Goal: Task Accomplishment & Management: Manage account settings

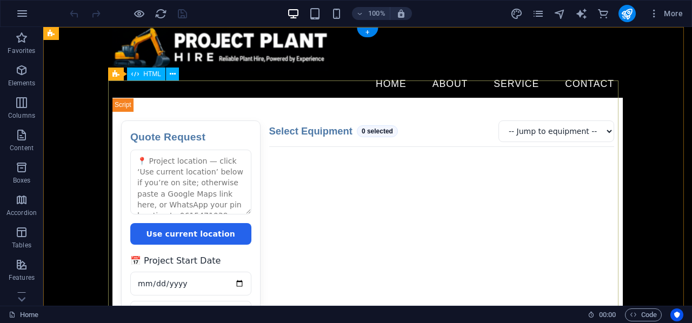
scroll to position [90, 0]
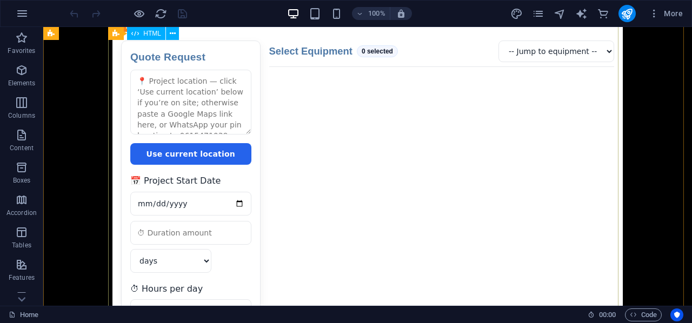
click at [356, 155] on div "Quote Request Quote Request Use current location 📅 Project Start Date days week…" at bounding box center [367, 325] width 511 height 615
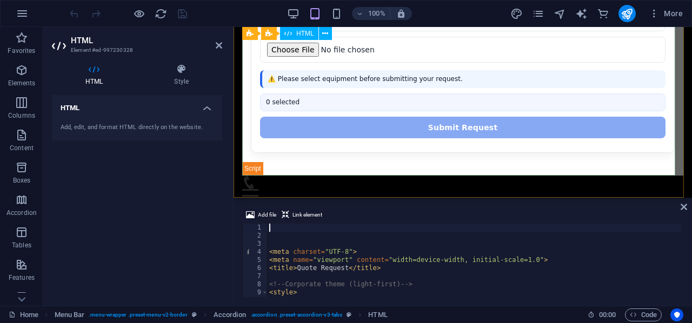
scroll to position [271, 0]
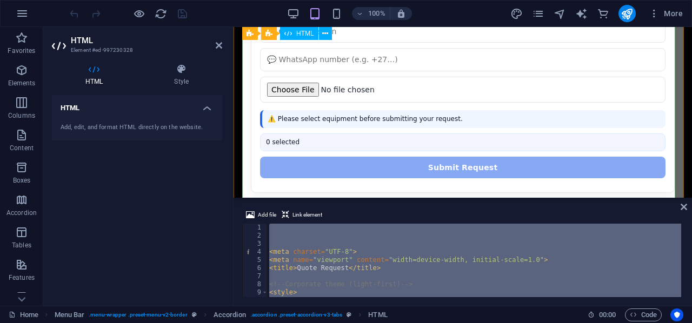
scroll to position [542, 0]
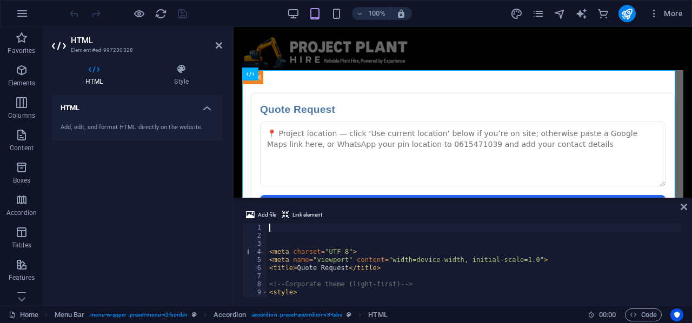
type textarea "<meta charset="UTF-8">"
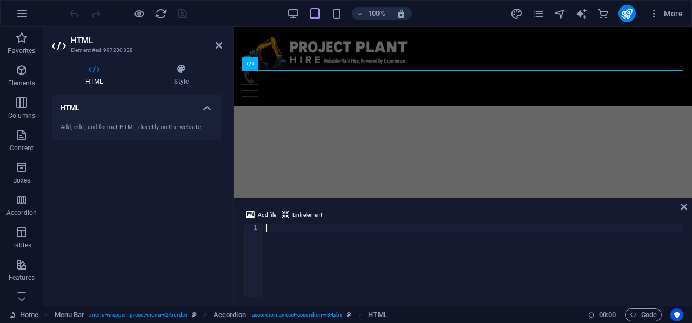
scroll to position [5370, 0]
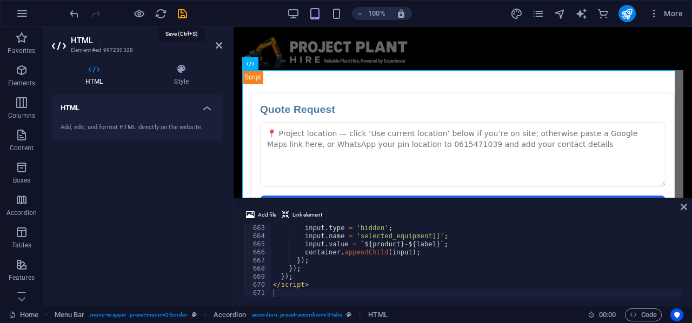
click at [184, 12] on icon "save" at bounding box center [182, 14] width 12 height 12
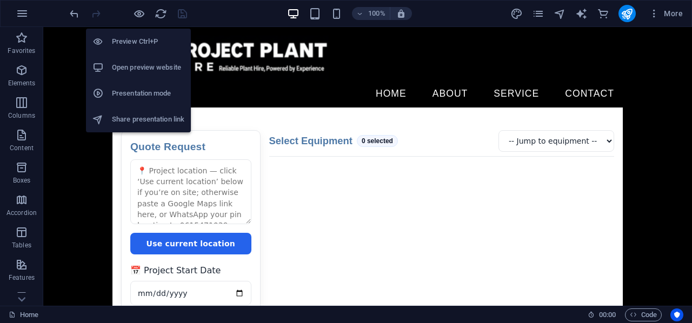
click at [144, 69] on h6 "Open preview website" at bounding box center [148, 67] width 72 height 13
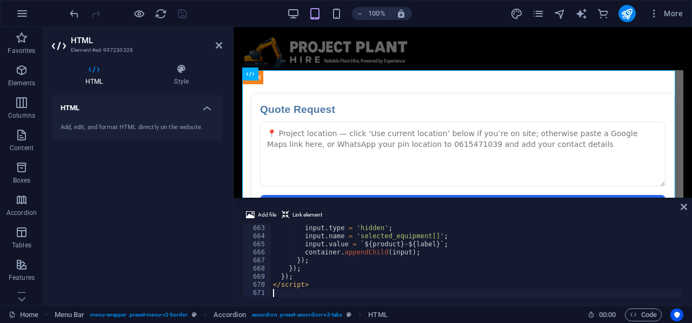
type textarea "</script>"
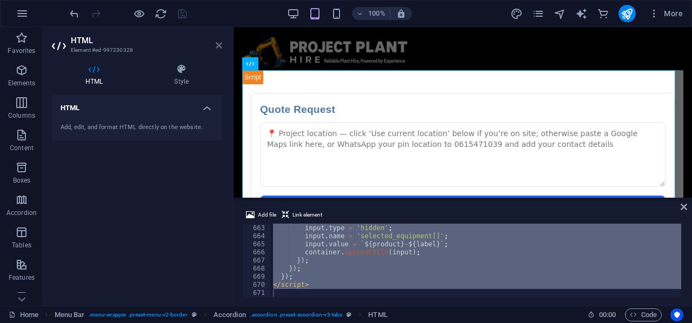
drag, startPoint x: 218, startPoint y: 44, endPoint x: 178, endPoint y: 47, distance: 40.1
click at [218, 44] on icon at bounding box center [219, 45] width 6 height 9
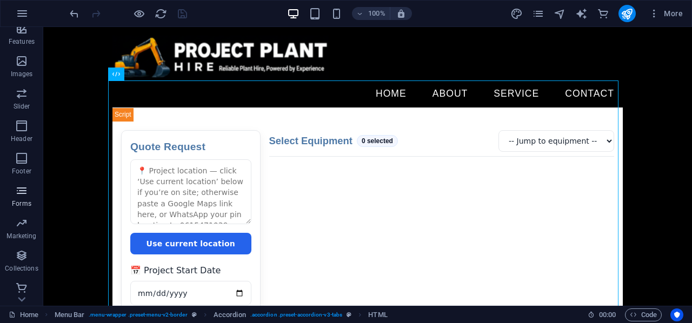
scroll to position [240, 0]
click at [15, 286] on icon "button" at bounding box center [21, 284] width 13 height 13
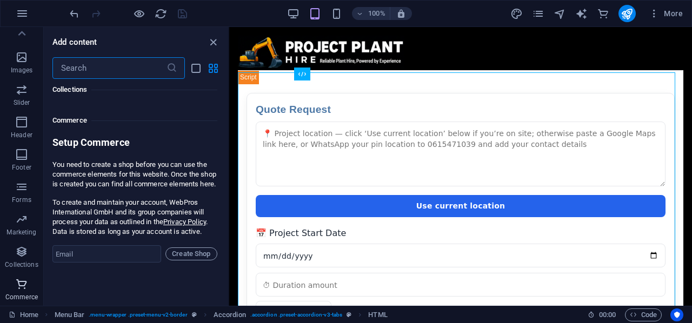
scroll to position [10422, 0]
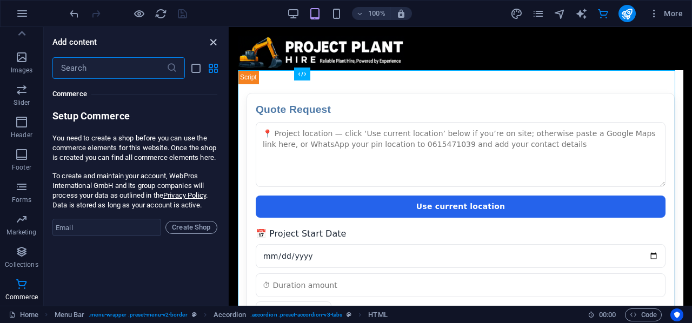
click at [215, 43] on icon "close panel" at bounding box center [213, 42] width 12 height 12
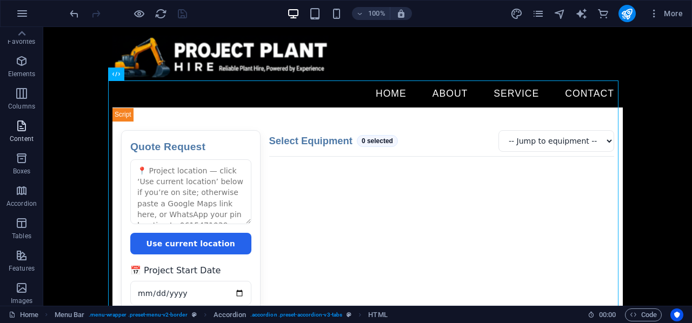
scroll to position [0, 0]
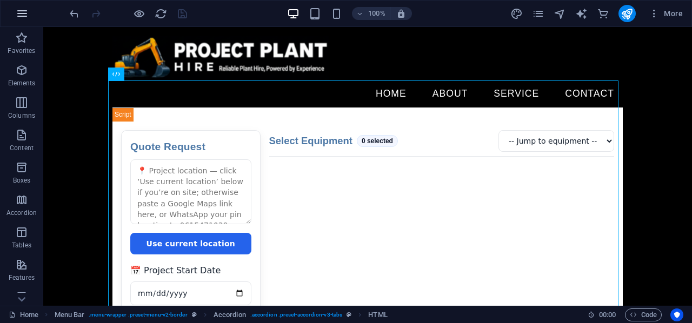
click at [21, 16] on icon "button" at bounding box center [22, 13] width 13 height 13
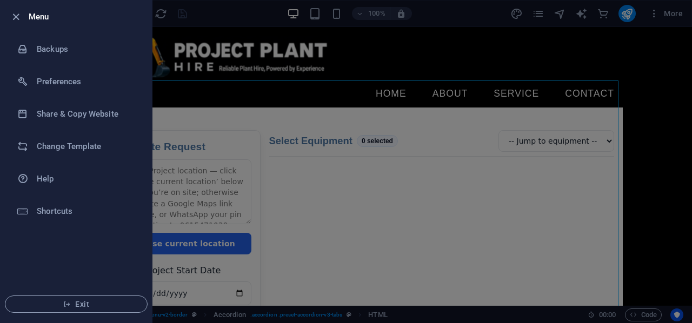
click at [661, 10] on div at bounding box center [346, 161] width 692 height 323
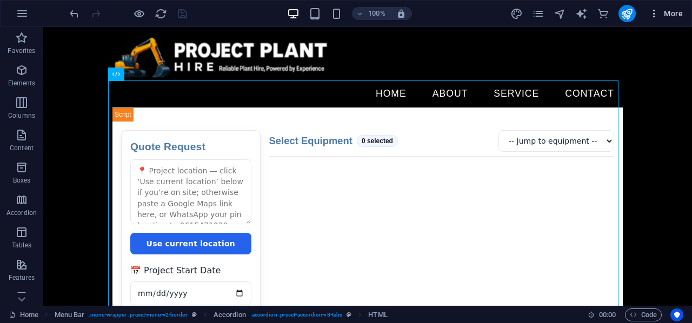
click at [658, 10] on icon "button" at bounding box center [654, 13] width 11 height 11
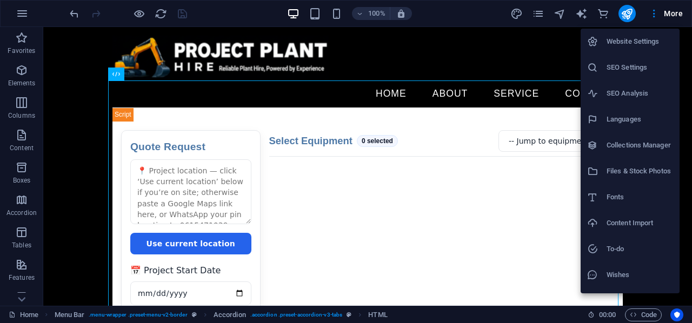
click at [650, 44] on h6 "Website Settings" at bounding box center [640, 41] width 67 height 13
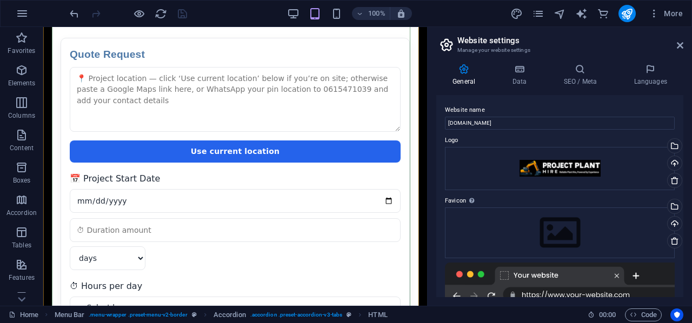
scroll to position [90, 0]
click at [657, 15] on icon "button" at bounding box center [654, 13] width 11 height 11
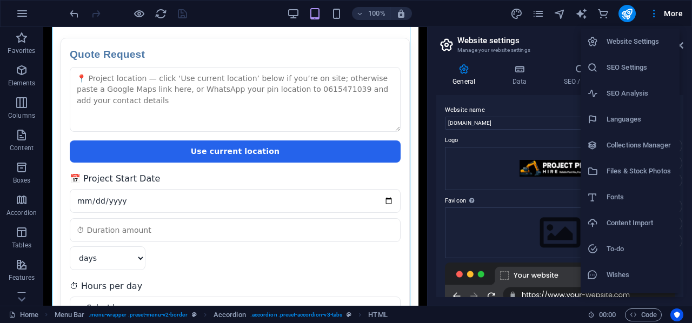
click at [634, 176] on h6 "Files & Stock Photos" at bounding box center [640, 171] width 67 height 13
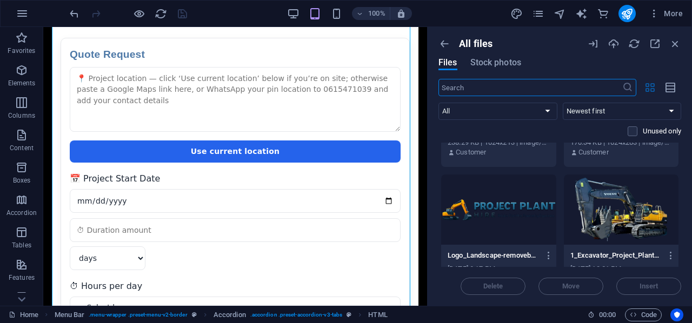
scroll to position [97, 0]
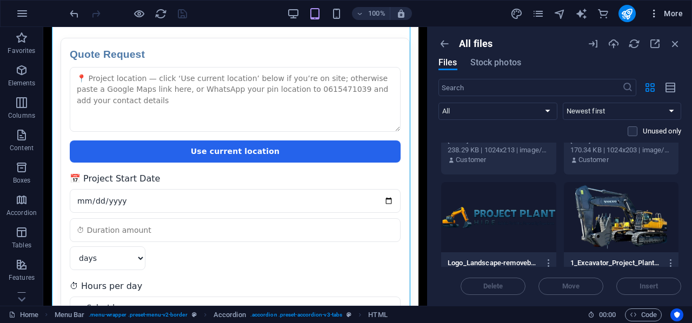
click at [668, 12] on span "More" at bounding box center [666, 13] width 34 height 11
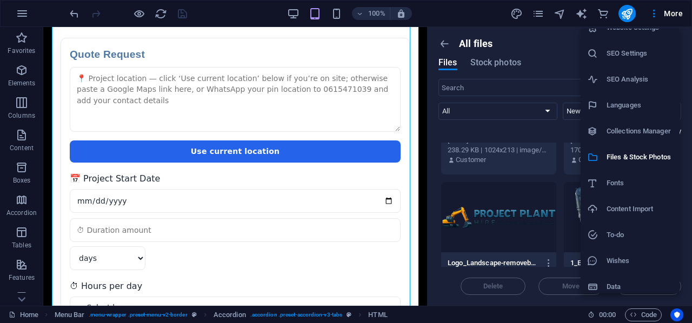
scroll to position [21, 0]
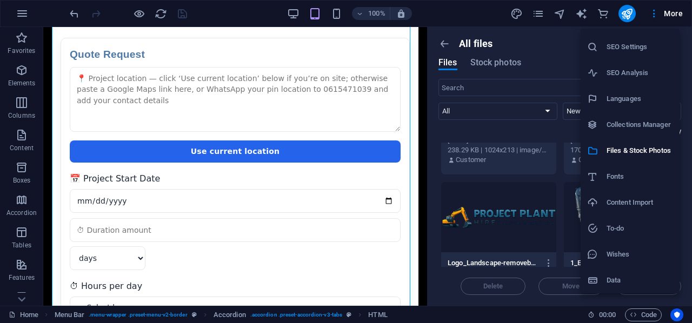
click at [631, 281] on h6 "Data" at bounding box center [640, 280] width 67 height 13
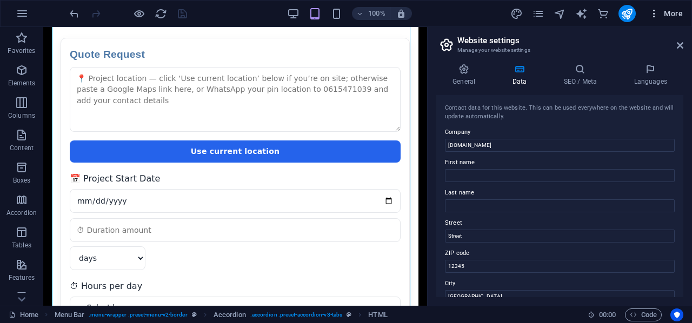
click at [658, 13] on icon "button" at bounding box center [654, 13] width 11 height 11
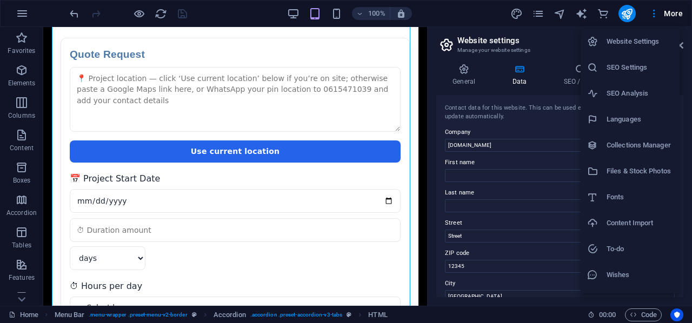
click at [627, 16] on div at bounding box center [346, 161] width 692 height 323
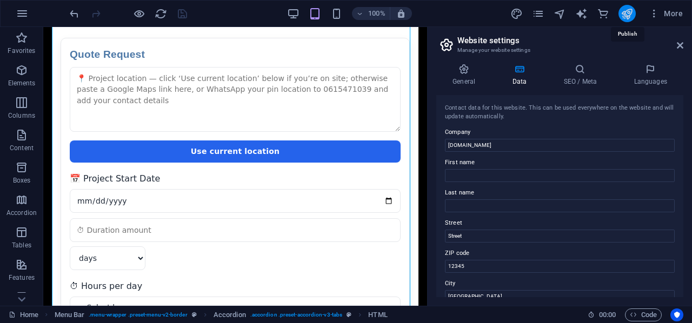
click at [626, 16] on icon "publish" at bounding box center [627, 14] width 12 height 12
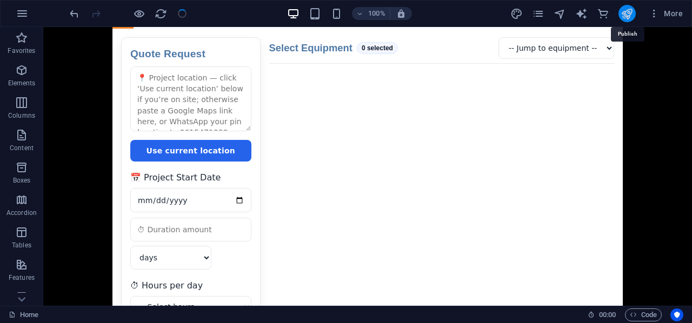
scroll to position [101, 0]
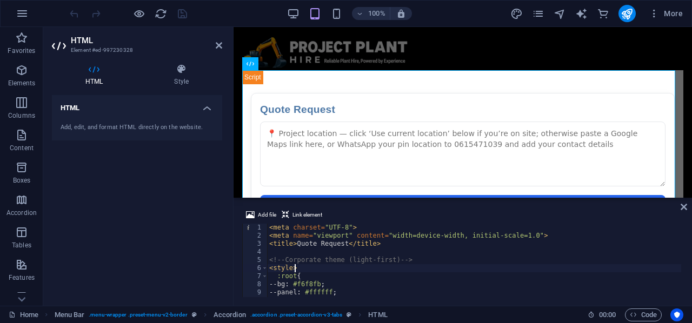
type textarea "</script>"
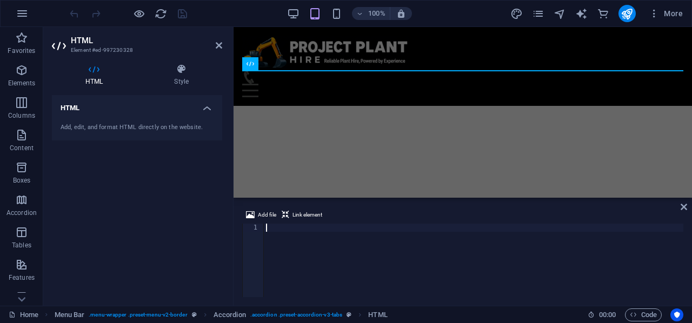
scroll to position [1614, 0]
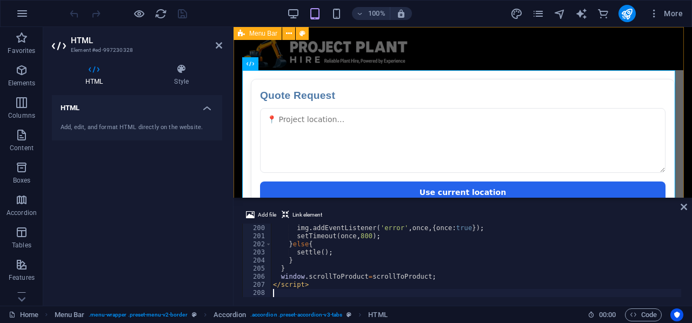
drag, startPoint x: 513, startPoint y: 43, endPoint x: 491, endPoint y: 51, distance: 23.6
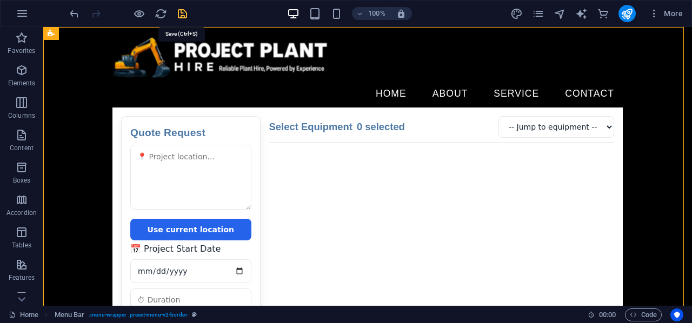
click at [180, 17] on icon "save" at bounding box center [182, 14] width 12 height 12
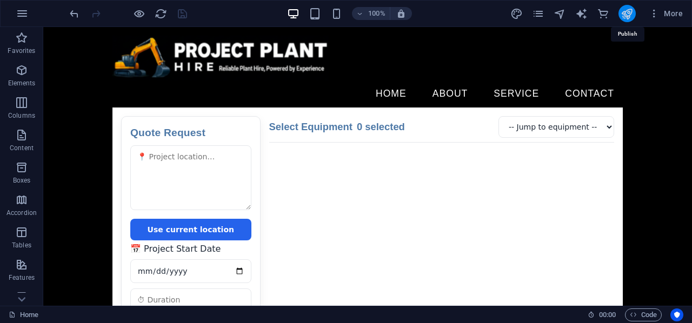
click at [623, 14] on icon "publish" at bounding box center [627, 14] width 12 height 12
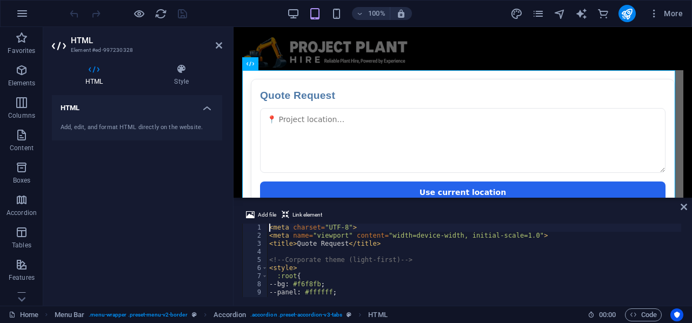
type textarea "</script>"
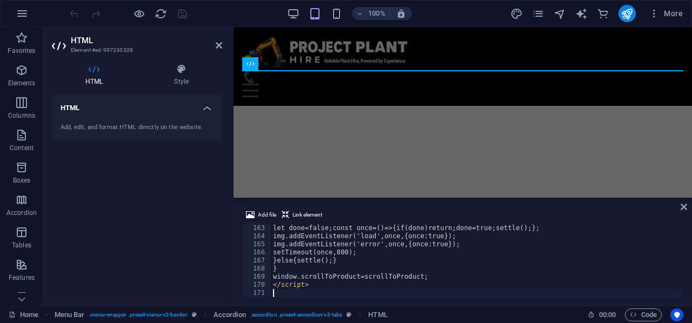
scroll to position [1314, 0]
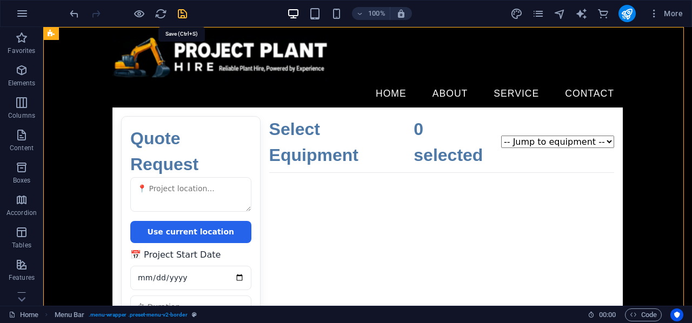
click at [181, 14] on icon "save" at bounding box center [182, 14] width 12 height 12
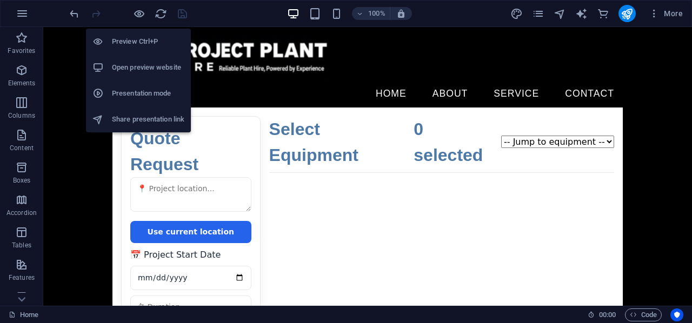
click at [144, 71] on h6 "Open preview website" at bounding box center [148, 67] width 72 height 13
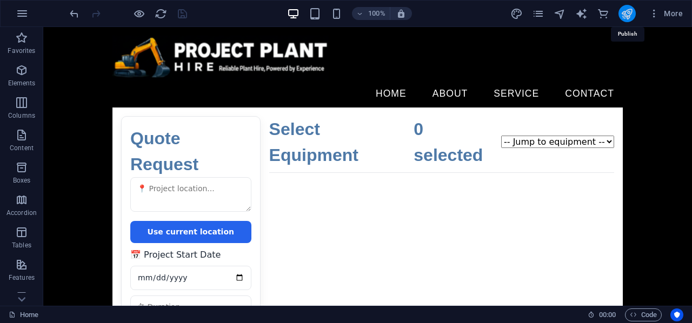
click at [627, 17] on icon "publish" at bounding box center [627, 14] width 12 height 12
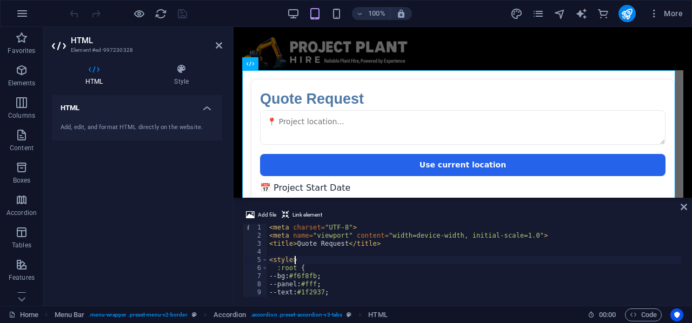
type textarea "</script>"
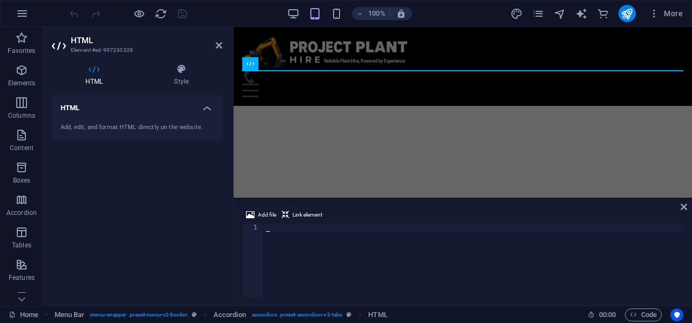
scroll to position [4494, 0]
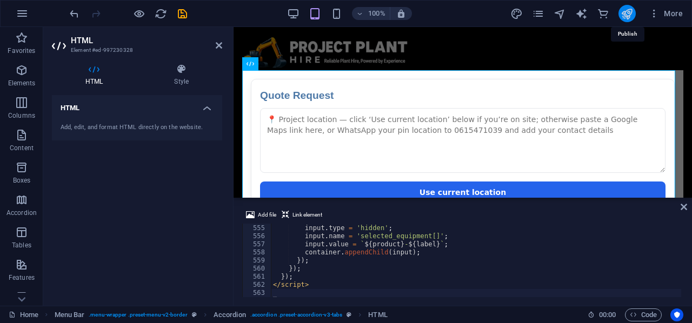
click at [628, 15] on icon "publish" at bounding box center [627, 14] width 12 height 12
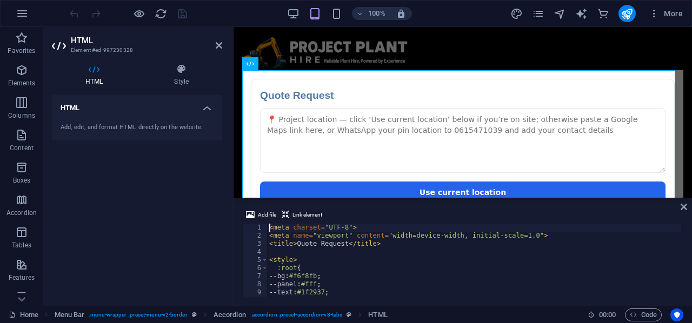
type textarea "</script>"
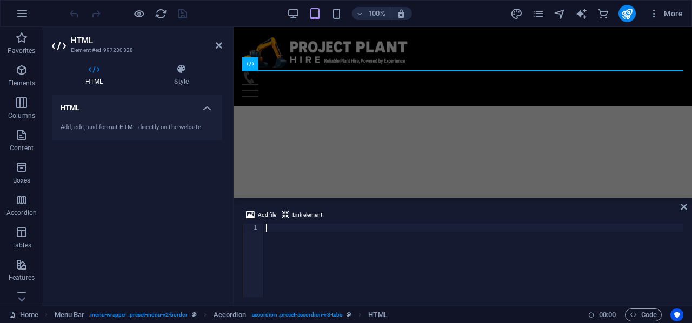
scroll to position [4591, 0]
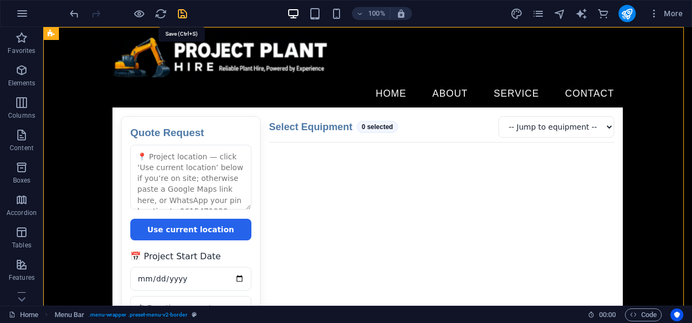
click at [185, 13] on icon "save" at bounding box center [182, 14] width 12 height 12
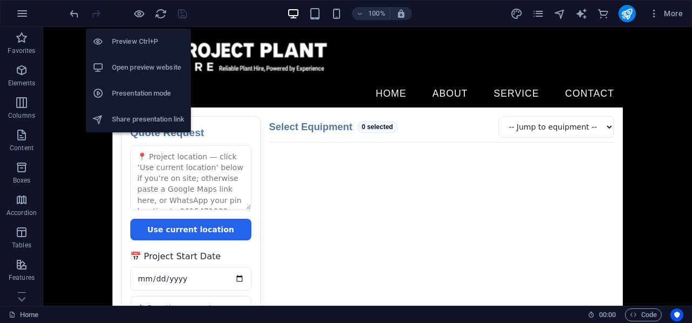
click at [138, 71] on h6 "Open preview website" at bounding box center [148, 67] width 72 height 13
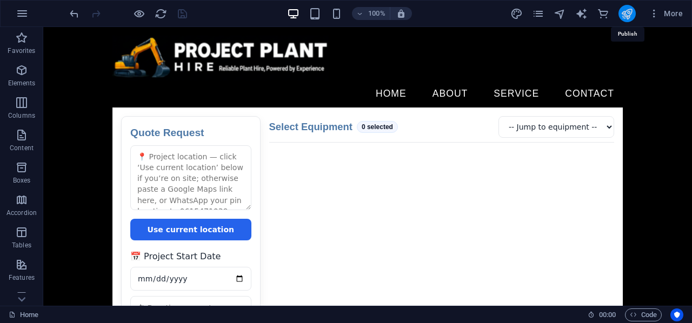
click at [625, 10] on icon "publish" at bounding box center [627, 14] width 12 height 12
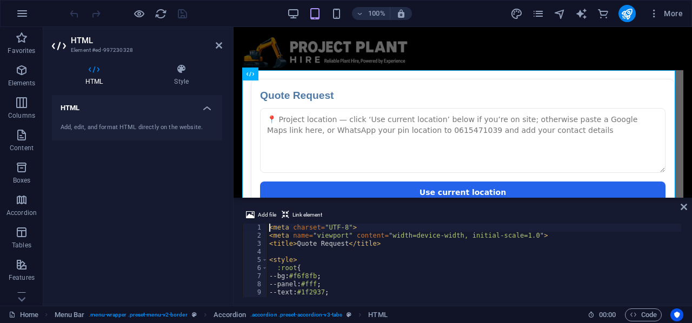
type textarea "</script>"
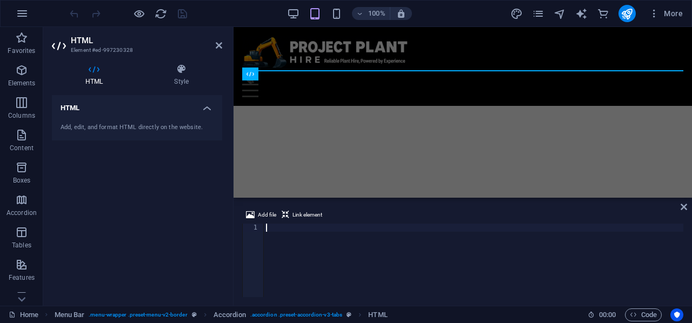
scroll to position [1865, 0]
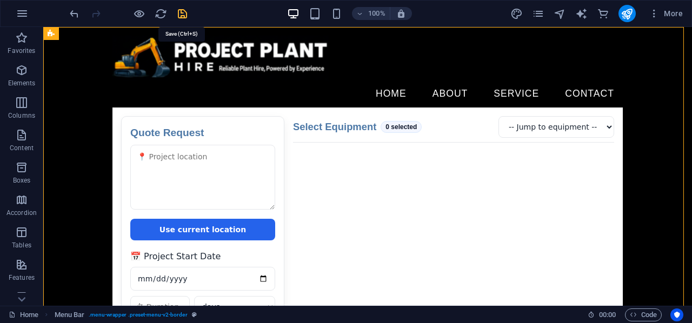
click at [180, 16] on icon "save" at bounding box center [182, 14] width 12 height 12
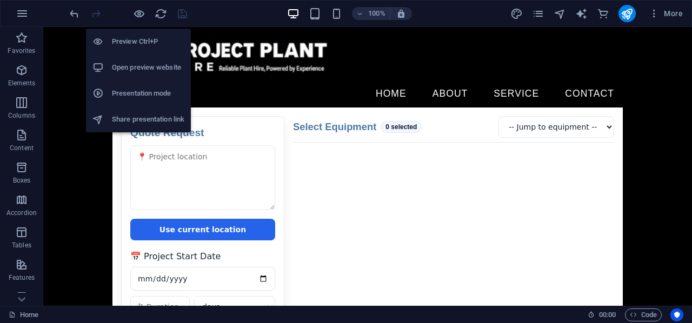
click at [141, 68] on h6 "Open preview website" at bounding box center [148, 67] width 72 height 13
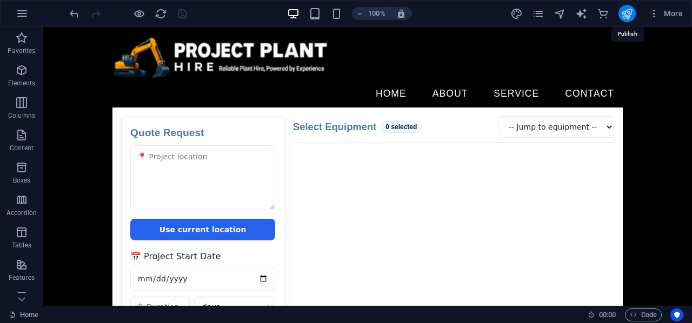
click at [626, 13] on icon "publish" at bounding box center [627, 14] width 12 height 12
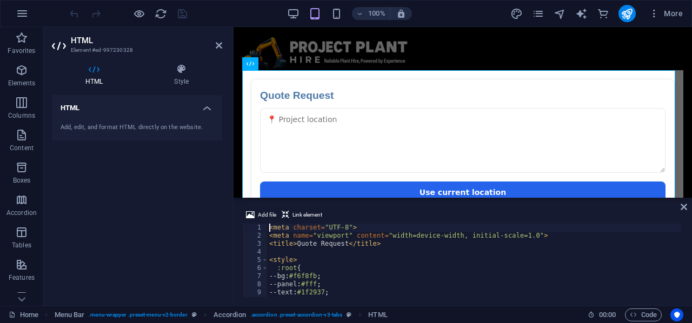
type textarea "</script>"
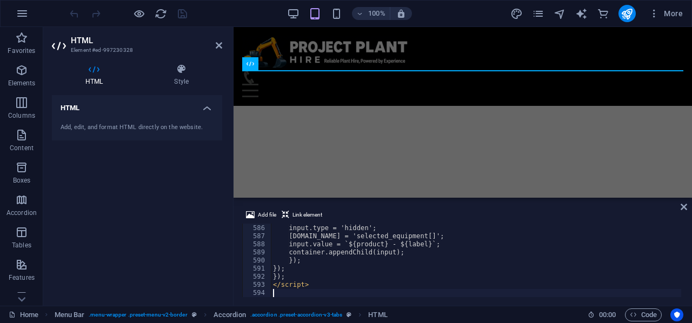
scroll to position [4745, 0]
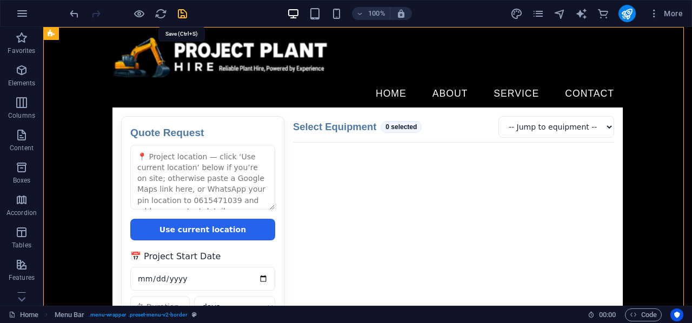
click at [178, 12] on icon "save" at bounding box center [182, 14] width 12 height 12
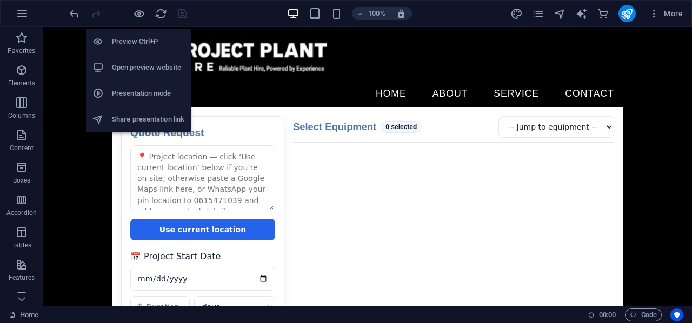
click at [142, 65] on h6 "Open preview website" at bounding box center [148, 67] width 72 height 13
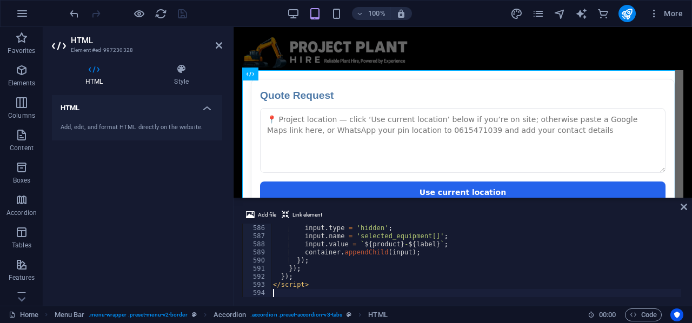
type textarea "</script>"
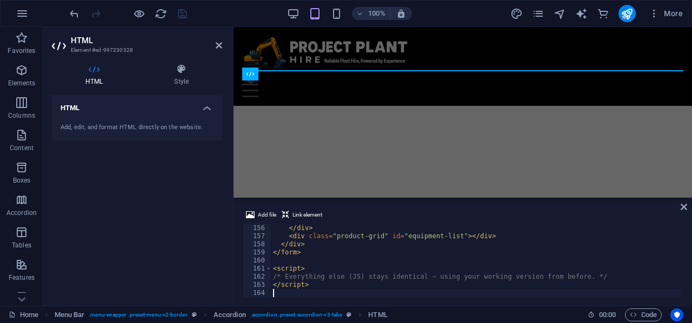
scroll to position [1257, 0]
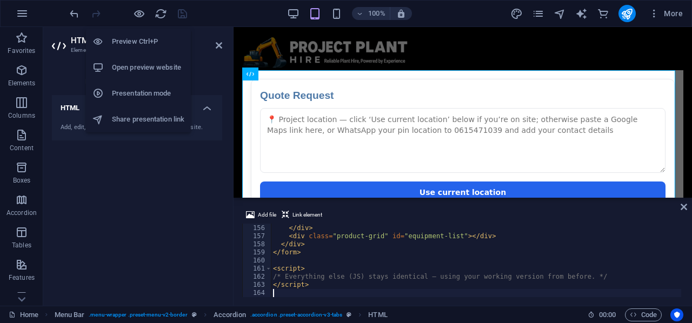
click at [154, 74] on li "Open preview website" at bounding box center [138, 68] width 105 height 26
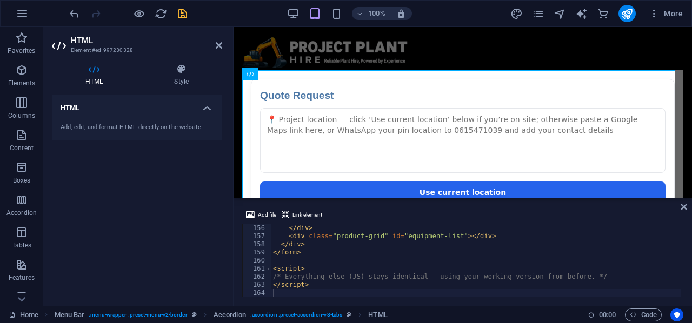
click at [184, 12] on icon "save" at bounding box center [182, 14] width 12 height 12
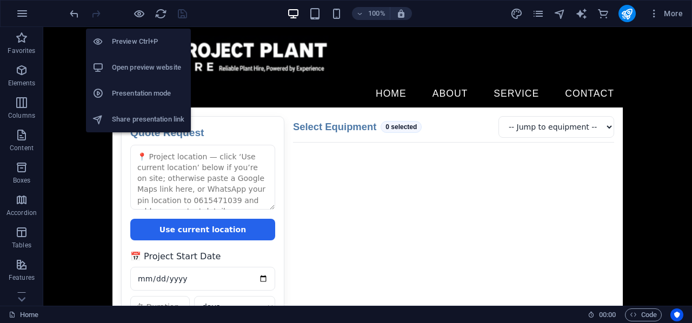
click at [147, 70] on h6 "Open preview website" at bounding box center [148, 67] width 72 height 13
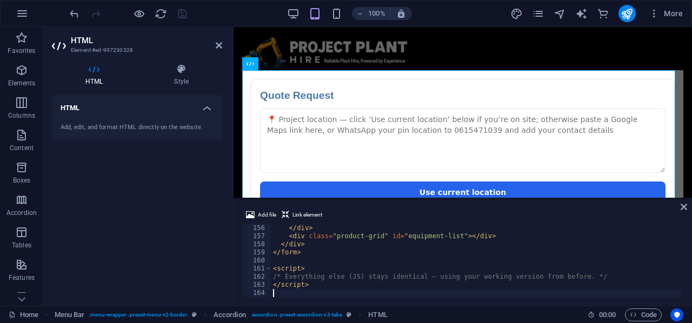
type textarea "</script>"
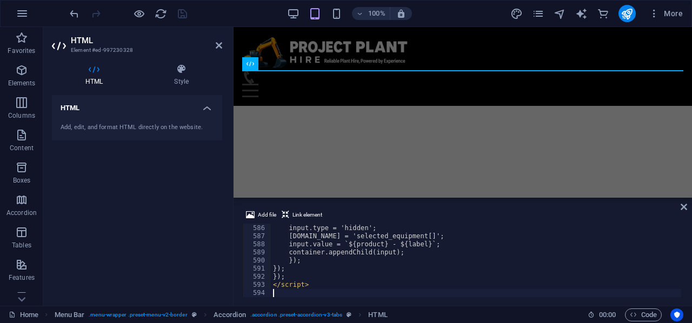
scroll to position [4745, 0]
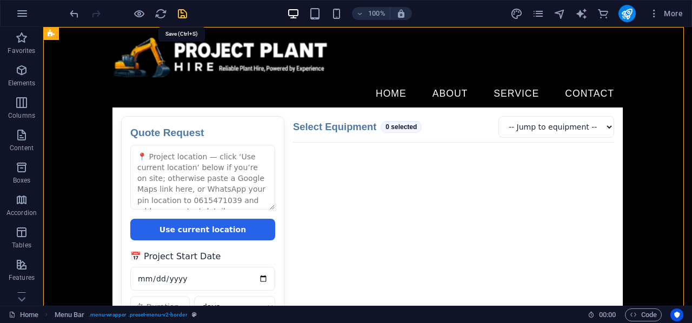
click at [181, 16] on icon "save" at bounding box center [182, 14] width 12 height 12
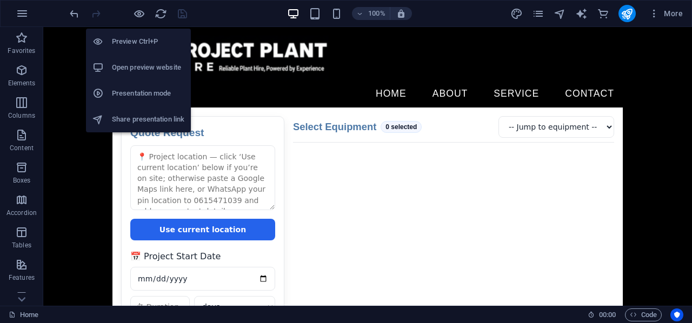
click at [144, 70] on h6 "Open preview website" at bounding box center [148, 67] width 72 height 13
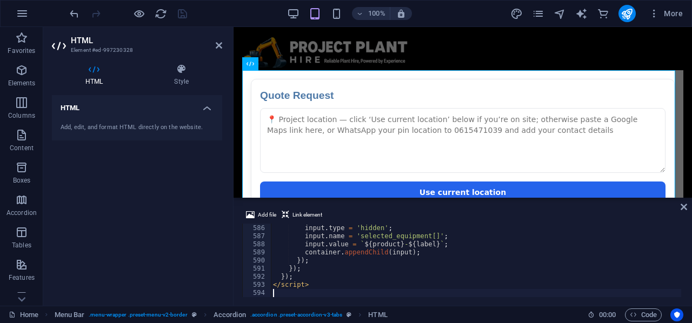
type textarea "</script>"
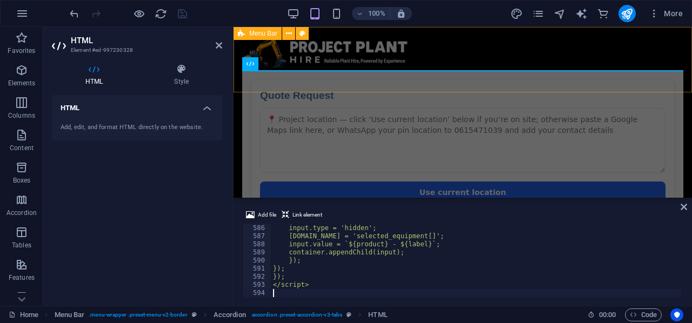
click at [458, 39] on div "Home About Service Contact Quote Request Quote Request Use current location 📅 P…" at bounding box center [463, 318] width 459 height 582
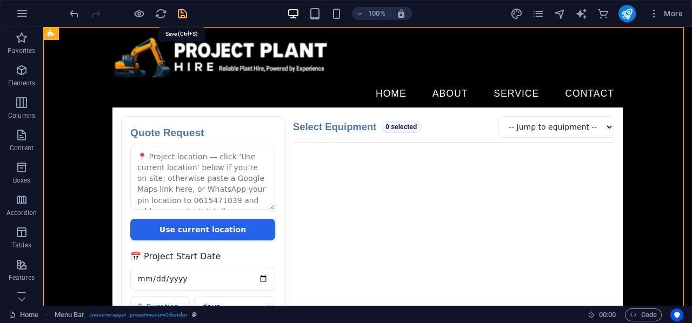
click at [181, 17] on icon "save" at bounding box center [182, 14] width 12 height 12
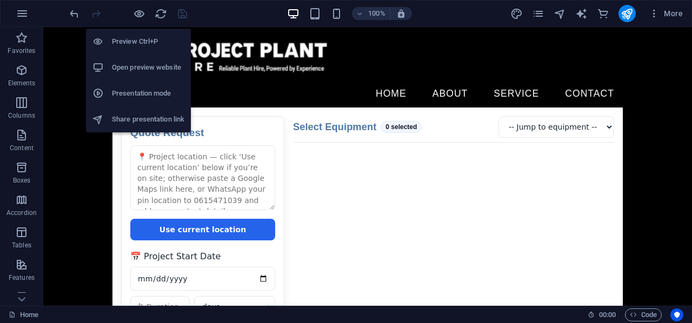
click at [136, 62] on h6 "Open preview website" at bounding box center [148, 67] width 72 height 13
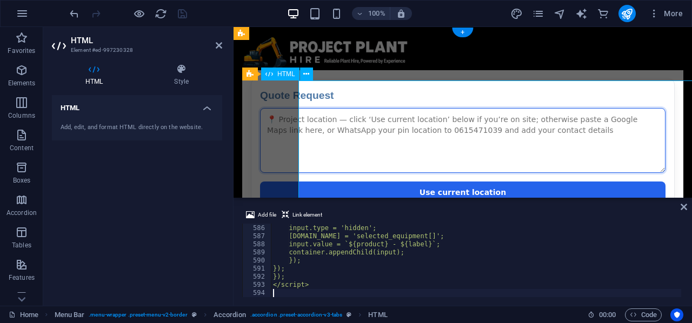
drag, startPoint x: 537, startPoint y: 165, endPoint x: 346, endPoint y: 165, distance: 190.9
click at [346, 165] on textarea at bounding box center [463, 140] width 406 height 65
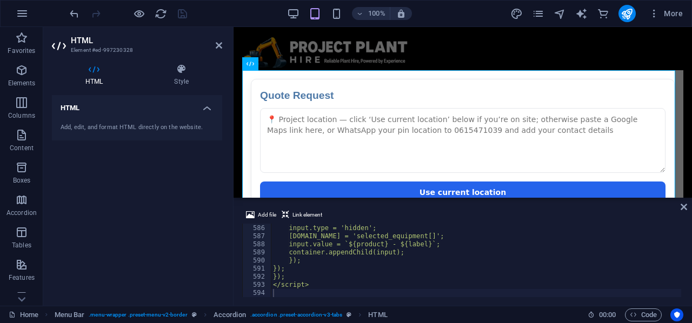
click at [315, 223] on div "Add file Link element" at bounding box center [462, 217] width 441 height 16
type textarea "</script>"
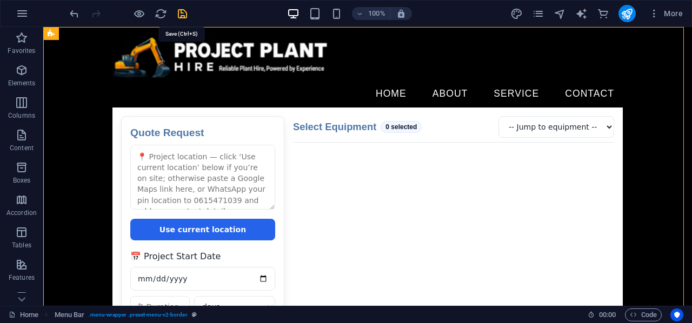
click at [181, 11] on icon "save" at bounding box center [182, 14] width 12 height 12
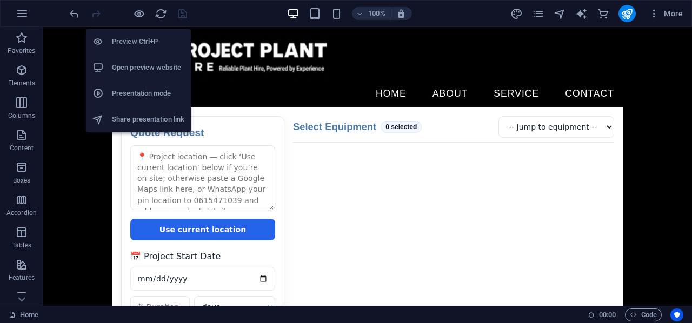
click at [131, 60] on li "Open preview website" at bounding box center [138, 68] width 105 height 26
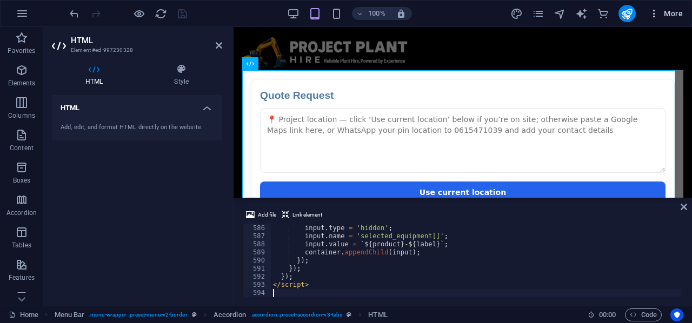
click at [657, 19] on button "More" at bounding box center [666, 13] width 43 height 17
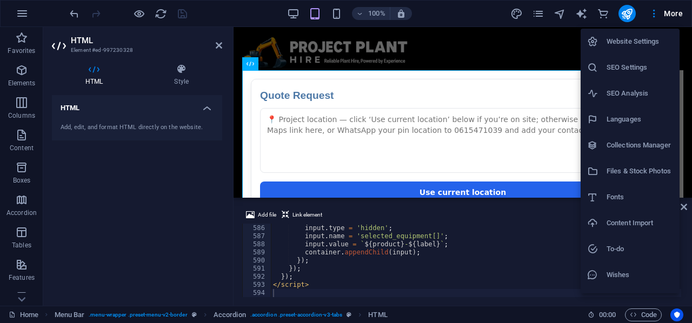
click at [25, 9] on div at bounding box center [346, 161] width 692 height 323
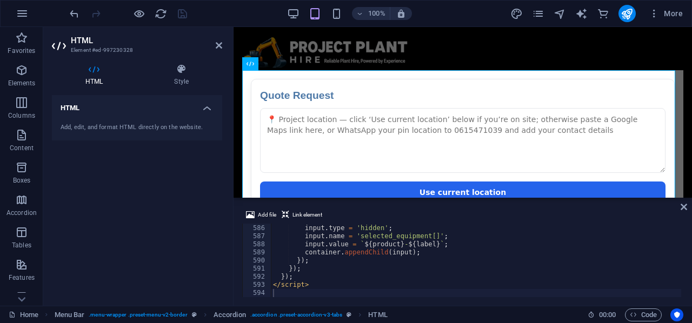
click at [21, 16] on icon "button" at bounding box center [22, 13] width 13 height 13
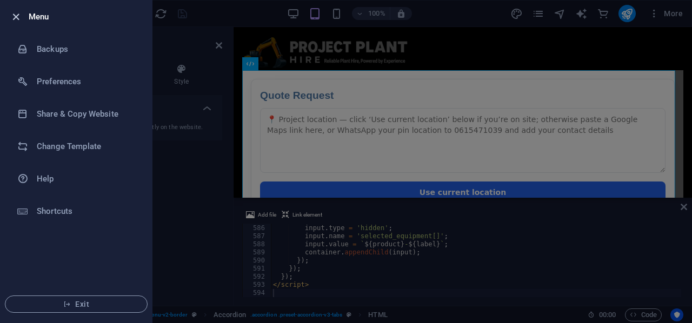
click at [12, 14] on icon "button" at bounding box center [16, 17] width 12 height 12
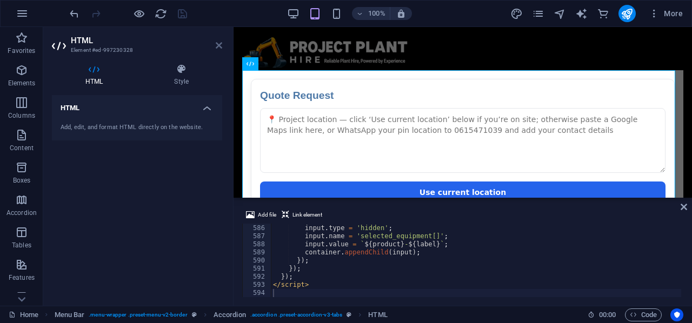
click at [217, 41] on icon at bounding box center [219, 45] width 6 height 9
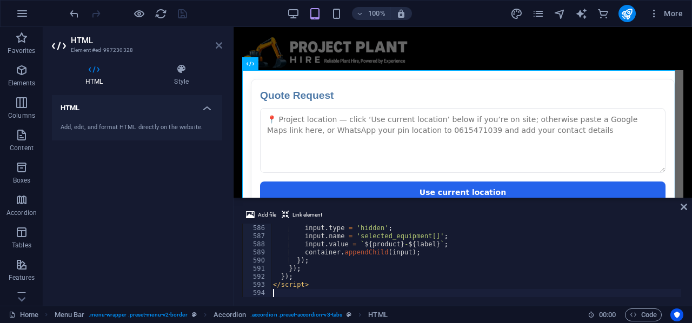
click at [221, 42] on icon at bounding box center [219, 45] width 6 height 9
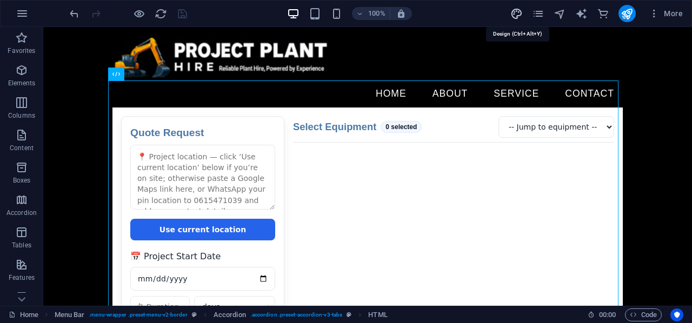
click at [520, 12] on icon "design" at bounding box center [517, 14] width 12 height 12
select select "px"
select select "400"
select select "px"
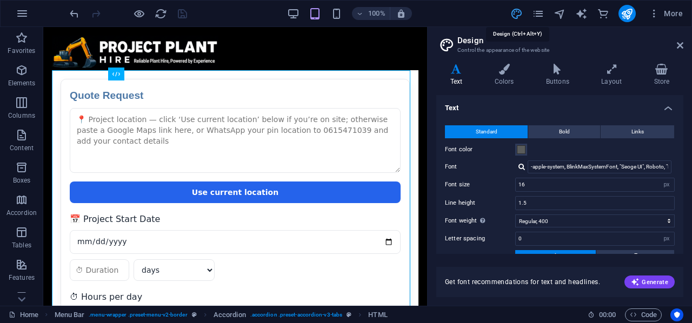
click at [520, 12] on icon "design" at bounding box center [517, 14] width 12 height 12
click at [534, 12] on icon "pages" at bounding box center [538, 14] width 12 height 12
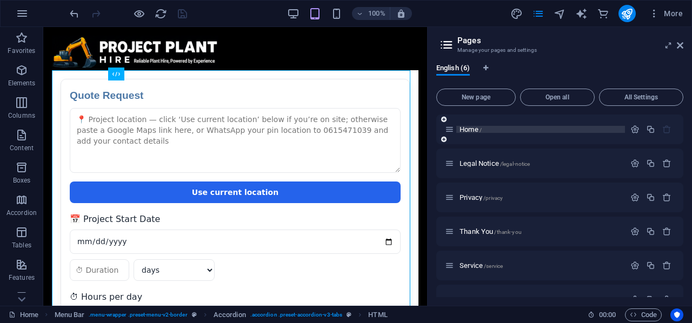
click at [474, 127] on span "Home /" at bounding box center [471, 129] width 22 height 8
click at [487, 131] on p "Home /" at bounding box center [541, 129] width 162 height 7
click at [633, 128] on icon "button" at bounding box center [635, 129] width 9 height 9
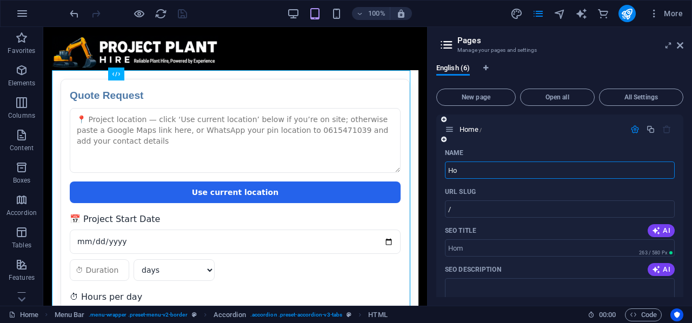
type input "H"
type input "Qu"
type input "/q"
type input "Quip"
type input "/quip"
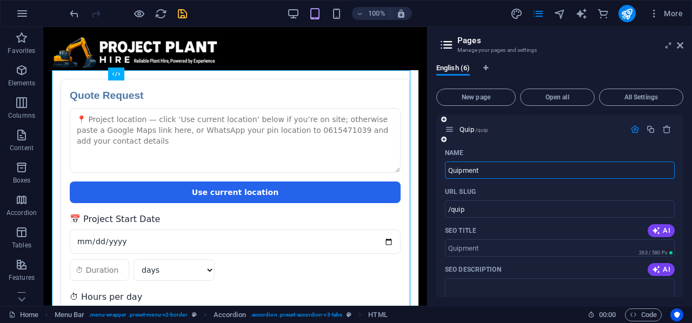
type input "Quipment"
type input "/quipment"
click at [452, 170] on input "Quipment" at bounding box center [560, 170] width 230 height 17
type input "Euipment"
type input "/uipment"
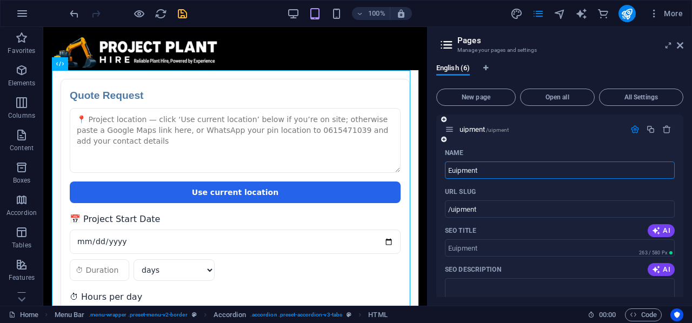
type input "Euipment"
type input "/euipment"
type input "Epment"
type input "/eipment"
type input "E"
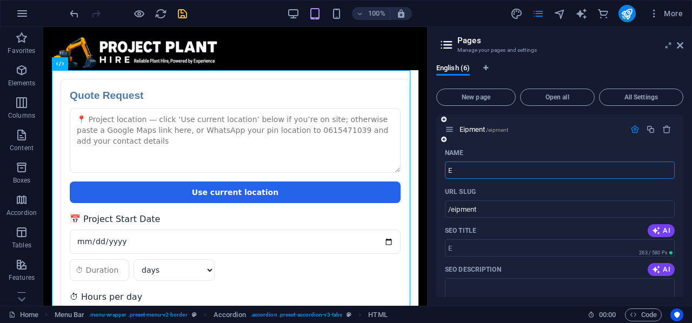
type input "/e"
type input "Eu"
type input "/eu"
type input "E"
type input "/e"
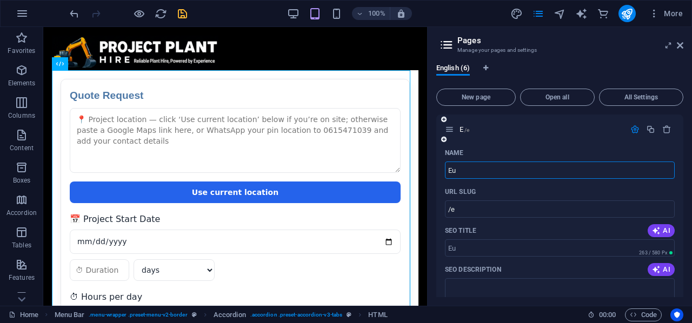
type input "Eu"
type input "/eu"
type input "E"
type input "/e"
type input "Equipment"
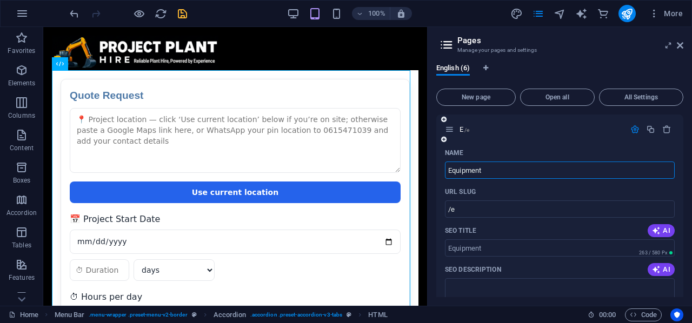
type input "/equipment"
type input "Equipment"
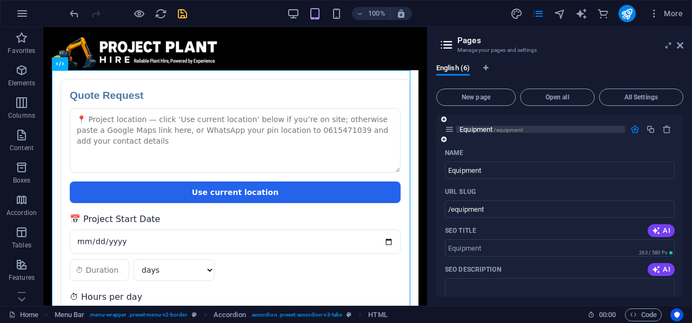
click at [593, 132] on p "Equipment /equipment" at bounding box center [541, 129] width 162 height 7
drag, startPoint x: 677, startPoint y: 46, endPoint x: 633, endPoint y: 19, distance: 51.5
click at [677, 46] on icon at bounding box center [680, 45] width 6 height 9
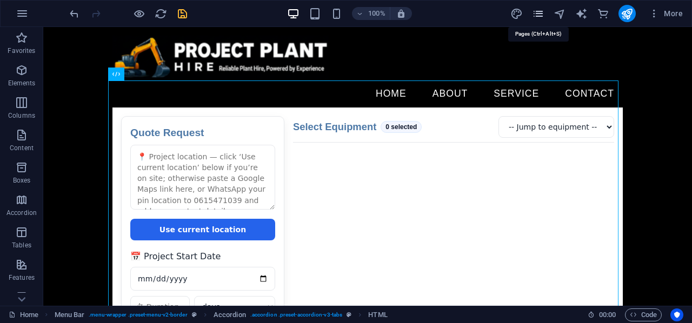
click at [537, 8] on icon "pages" at bounding box center [538, 14] width 12 height 12
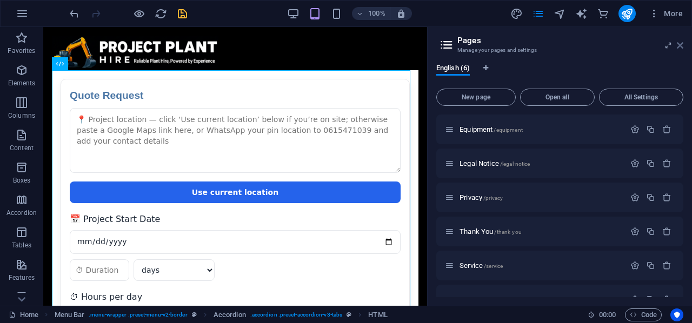
click at [680, 42] on icon at bounding box center [680, 45] width 6 height 9
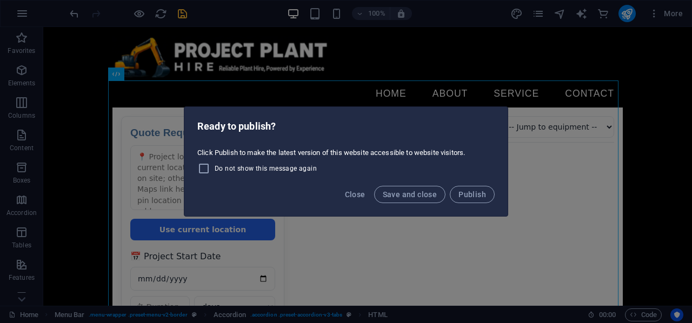
click at [180, 10] on div "Ready to publish? Click Publish to make the latest version of this website acce…" at bounding box center [346, 161] width 692 height 323
click at [357, 201] on button "Close" at bounding box center [355, 194] width 29 height 17
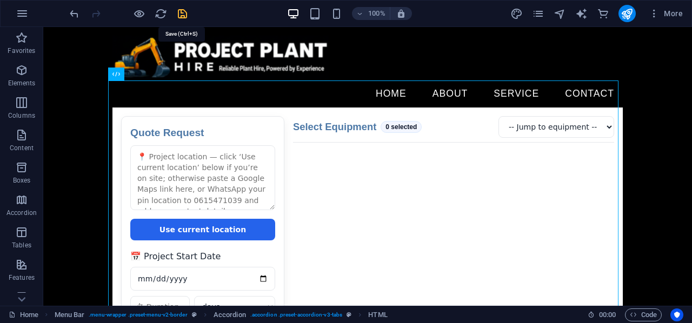
click at [182, 16] on icon "save" at bounding box center [182, 14] width 12 height 12
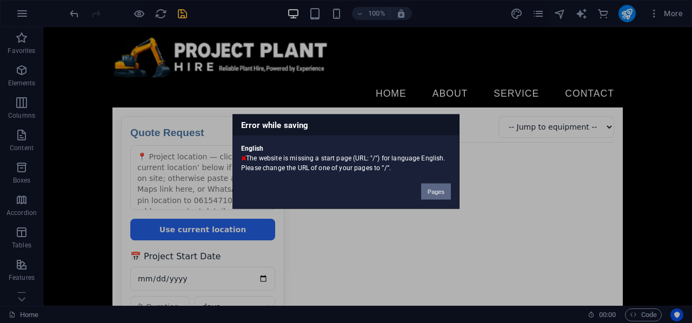
click at [430, 191] on button "Pages" at bounding box center [436, 192] width 30 height 16
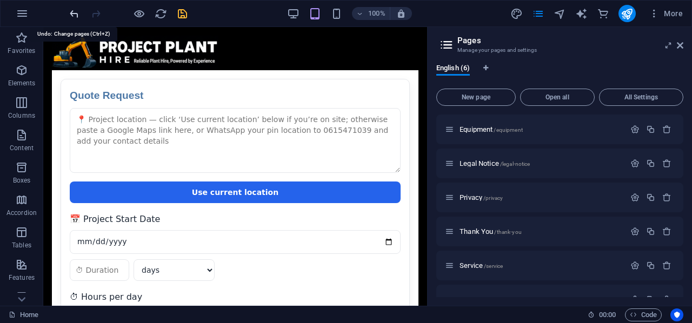
click at [72, 12] on icon "undo" at bounding box center [74, 14] width 12 height 12
click at [634, 129] on icon "button" at bounding box center [635, 129] width 9 height 9
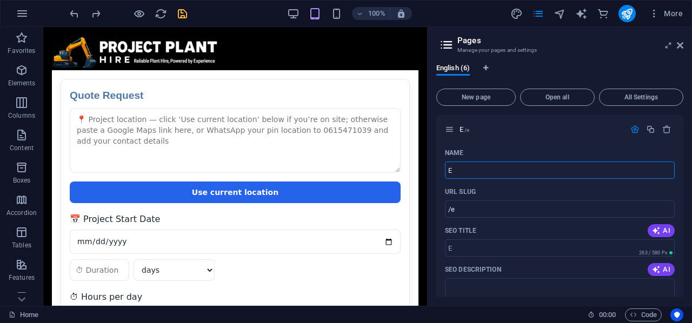
drag, startPoint x: 541, startPoint y: 193, endPoint x: 417, endPoint y: 166, distance: 127.3
click at [472, 172] on input "E" at bounding box center [560, 170] width 230 height 17
type input "Euiopment"
type input "/euiopment"
click at [458, 171] on input "Euiopment" at bounding box center [560, 170] width 230 height 17
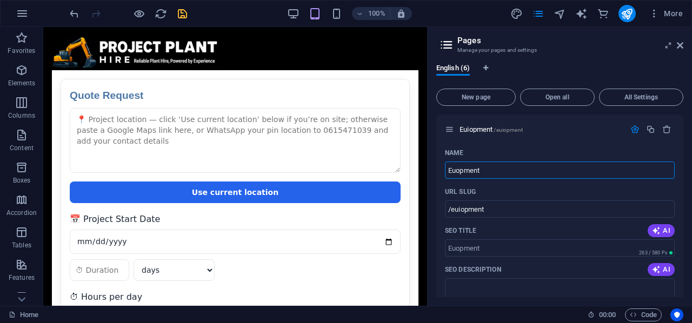
type input "Euopment"
type input "/euopment"
type input "E"
type input "/eu"
type input "E"
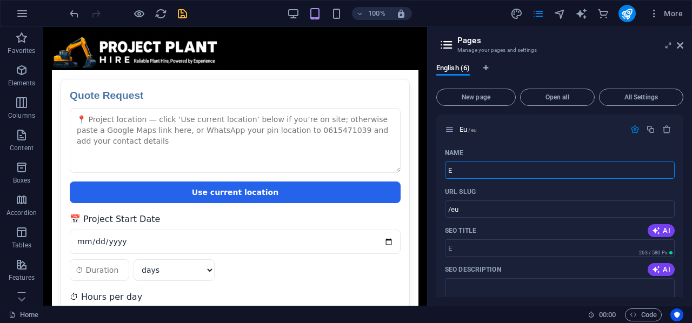
type input "/e"
type input "Eu"
type input "/eu"
type input "Eq"
type input "/e"
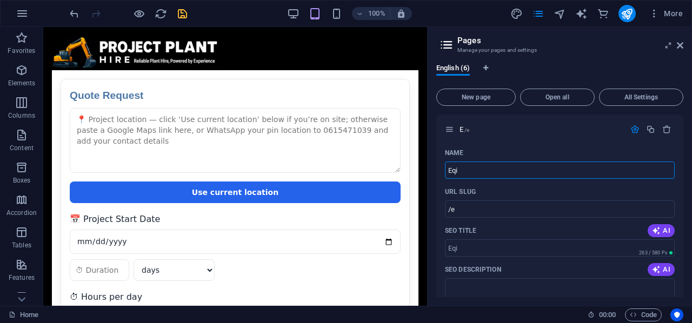
type input "Eqi"
type input "/eqi"
type input "Eqipment"
type input "/eqipment"
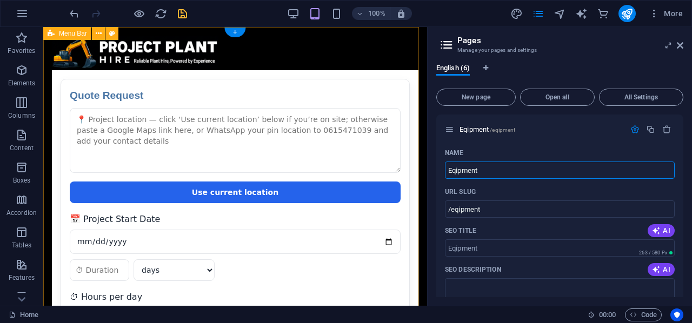
type input "Eqipment"
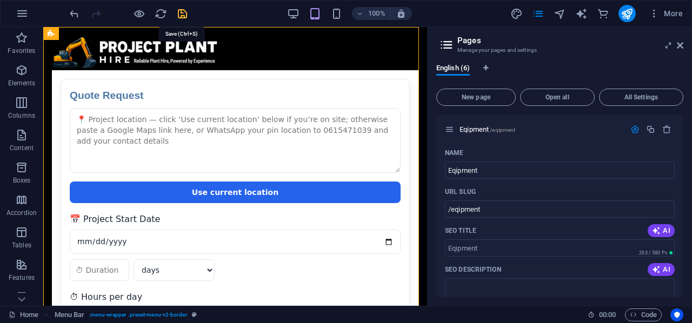
click at [183, 16] on icon "save" at bounding box center [182, 14] width 12 height 12
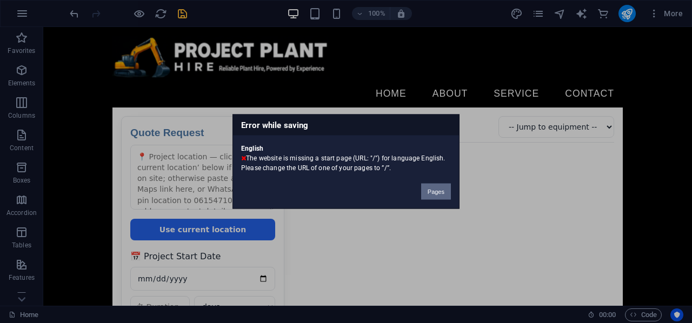
click at [429, 192] on button "Pages" at bounding box center [436, 192] width 30 height 16
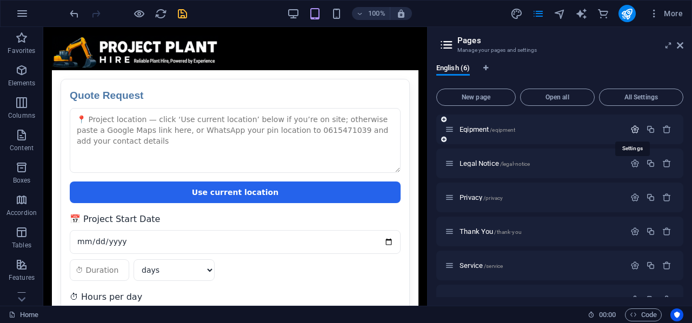
click at [631, 129] on icon "button" at bounding box center [635, 129] width 9 height 9
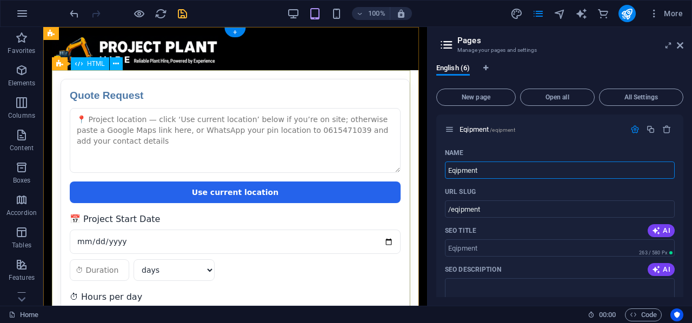
drag, startPoint x: 554, startPoint y: 200, endPoint x: 346, endPoint y: 169, distance: 210.9
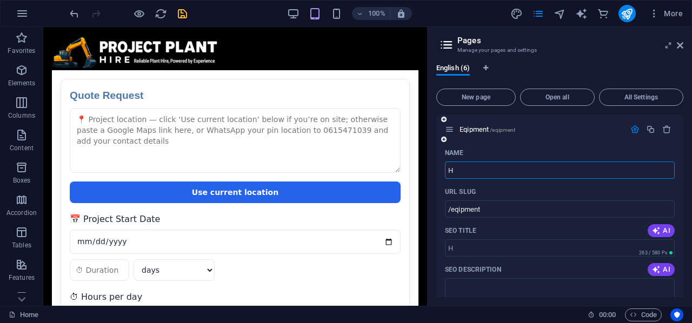
type input "Ho"
type input "/h"
type input "Home"
type input "/hom"
type input "Home"
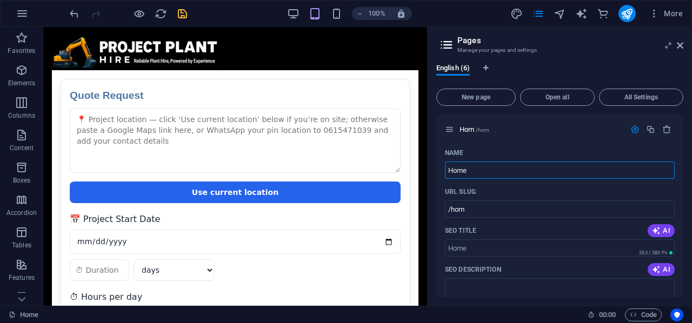
type input "/home"
type input "Home"
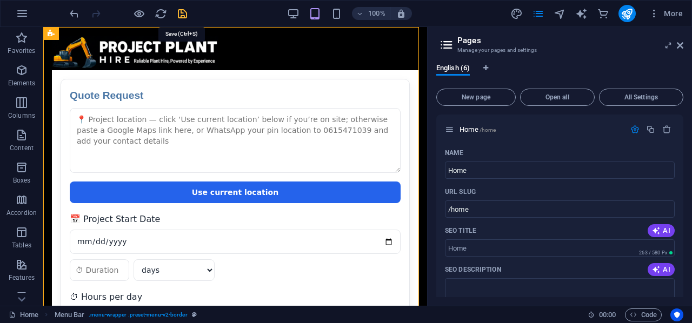
click at [177, 11] on icon "save" at bounding box center [182, 14] width 12 height 12
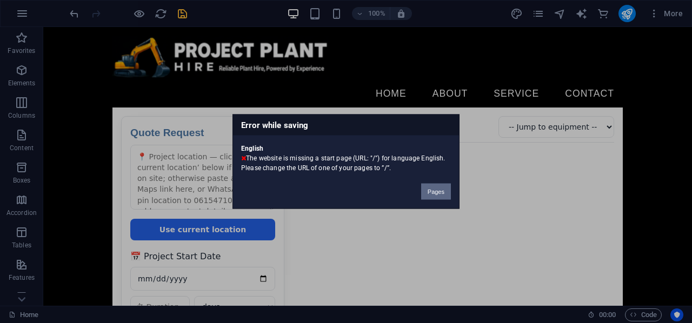
click at [440, 192] on button "Pages" at bounding box center [436, 192] width 30 height 16
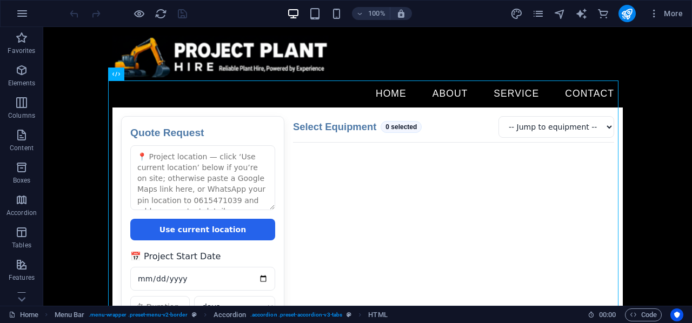
click at [231, 11] on div "100% More" at bounding box center [378, 13] width 620 height 17
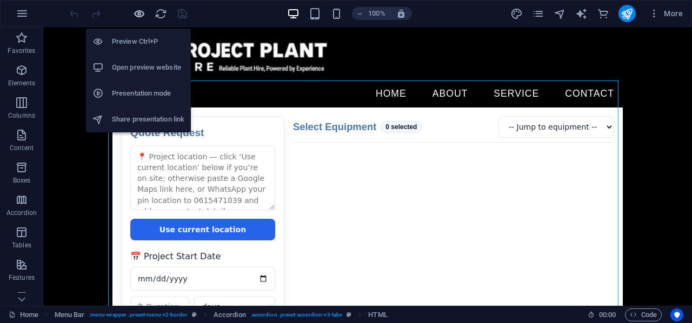
click at [141, 10] on icon "button" at bounding box center [139, 14] width 12 height 12
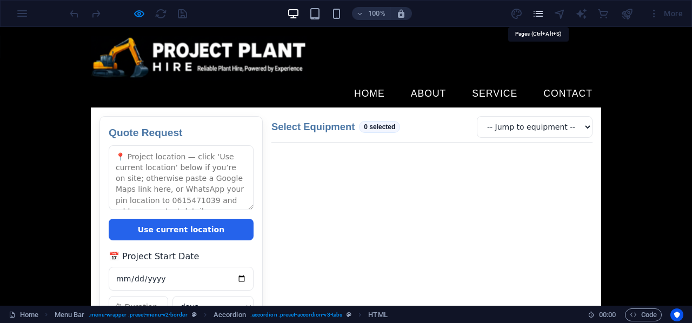
click at [541, 11] on icon "pages" at bounding box center [538, 14] width 12 height 12
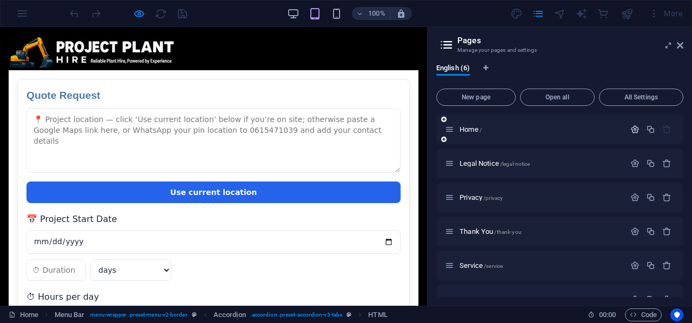
click at [634, 130] on icon "button" at bounding box center [635, 129] width 9 height 9
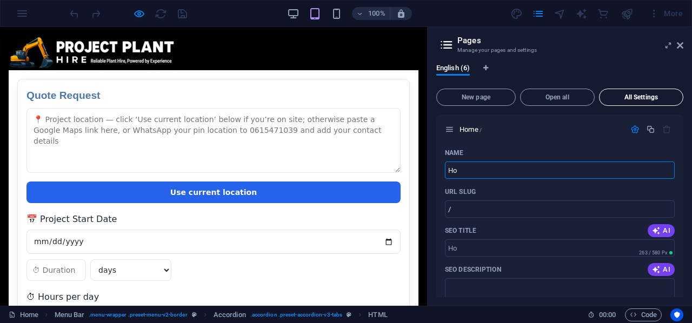
type input "H"
type input "E"
type input "/e"
type input "Equipment"
type input "/equipment"
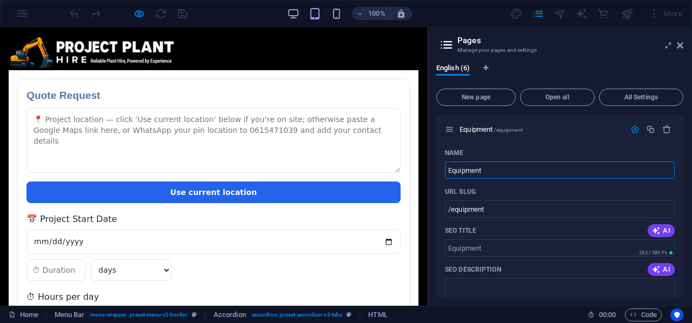
click at [260, 50] on div "Home About Service Contact Quote Request Quote Request Use current location 📅 P…" at bounding box center [213, 327] width 427 height 600
click at [680, 45] on icon at bounding box center [680, 45] width 6 height 9
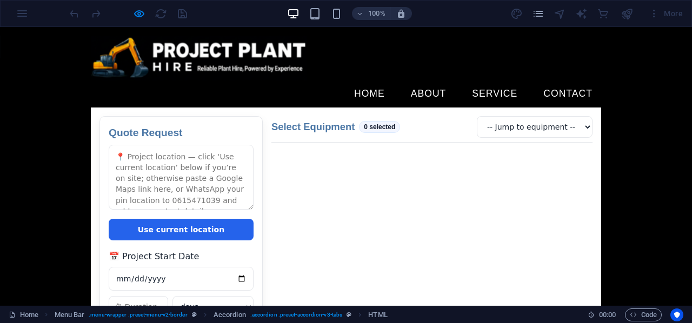
click at [328, 81] on ul "Home About Service Contact" at bounding box center [346, 94] width 511 height 27
click at [333, 81] on ul "Home About Service Contact" at bounding box center [346, 94] width 511 height 27
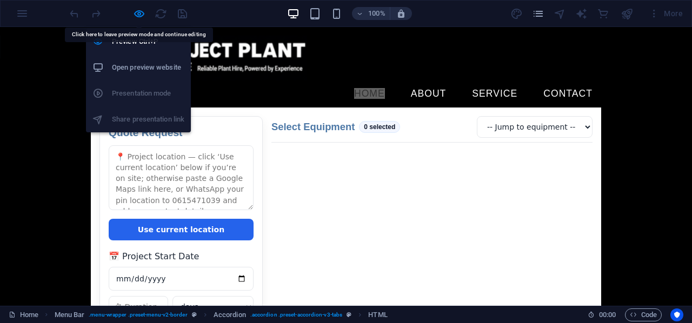
click at [134, 63] on h6 "Open preview website" at bounding box center [148, 67] width 72 height 13
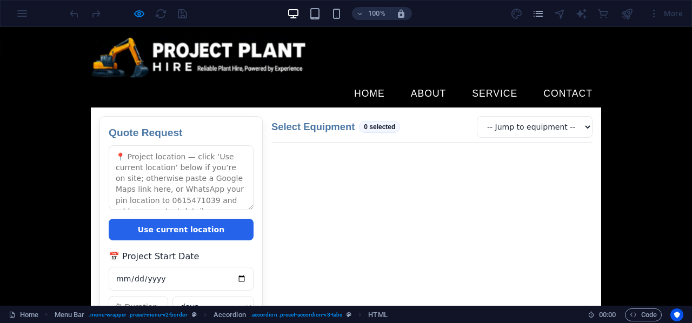
click at [271, 116] on div "Select Equipment 0 selected -- Jump to equipment --" at bounding box center [431, 129] width 321 height 27
click at [322, 81] on ul "Home About Service Contact" at bounding box center [346, 94] width 511 height 27
click at [323, 81] on ul "Home About Service Contact" at bounding box center [346, 94] width 511 height 27
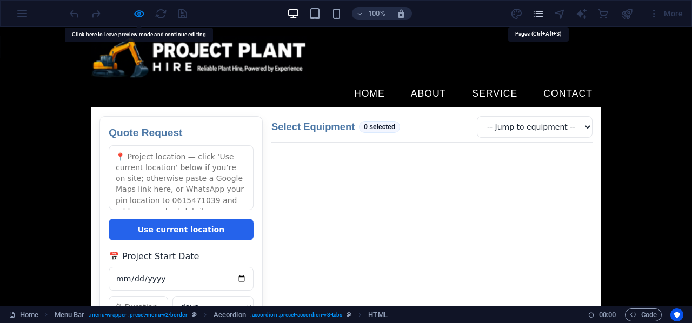
click at [542, 11] on icon "pages" at bounding box center [538, 14] width 12 height 12
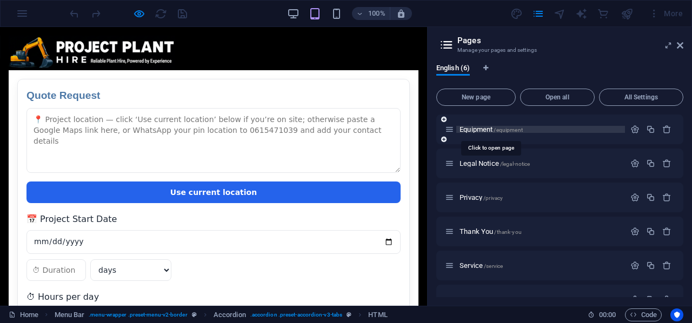
click at [480, 129] on span "Equipment /equipment" at bounding box center [491, 129] width 63 height 8
click at [679, 44] on icon at bounding box center [680, 45] width 6 height 9
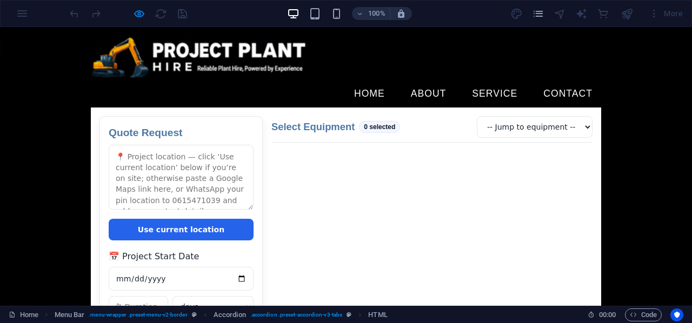
click at [414, 34] on div "Home About Service Contact Quote Request Quote Request Use current location 📅 P…" at bounding box center [346, 311] width 692 height 568
click at [403, 81] on link "About" at bounding box center [428, 94] width 53 height 27
click at [540, 12] on icon "pages" at bounding box center [538, 14] width 12 height 12
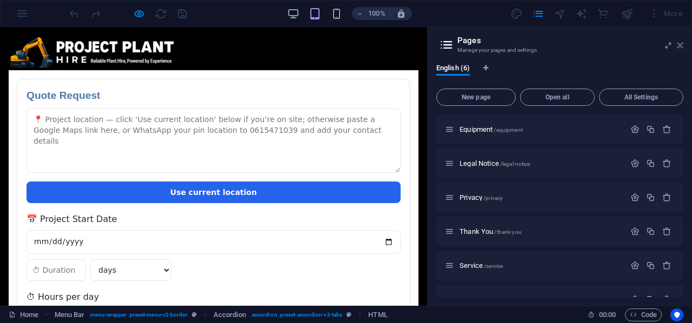
click at [680, 42] on icon at bounding box center [680, 45] width 6 height 9
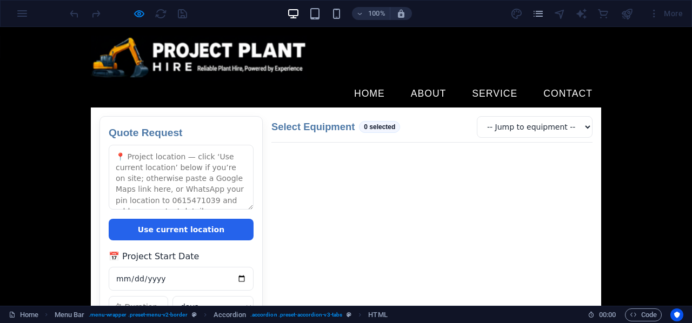
click at [374, 81] on link "Home" at bounding box center [370, 94] width 48 height 27
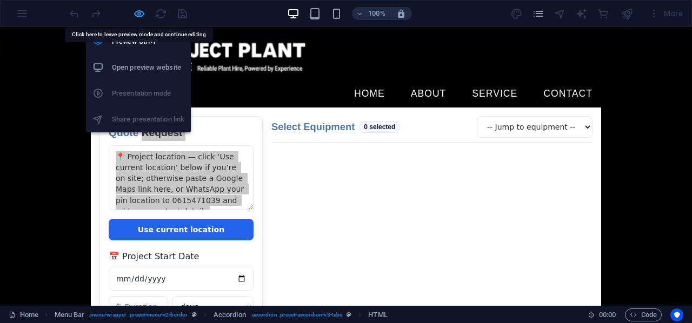
click at [136, 9] on icon "button" at bounding box center [139, 14] width 12 height 12
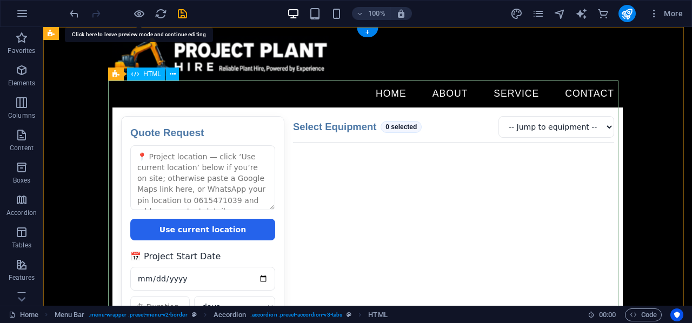
click at [377, 81] on nav "Home About Service Contact" at bounding box center [367, 94] width 511 height 27
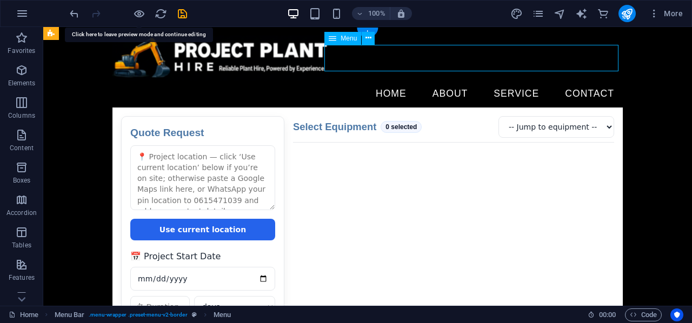
click at [379, 81] on nav "Home About Service Contact" at bounding box center [367, 94] width 511 height 27
select select
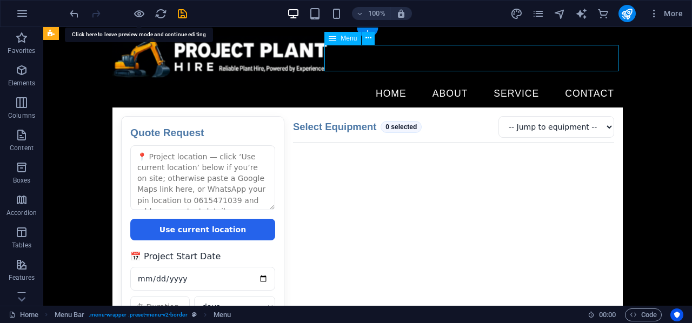
select select
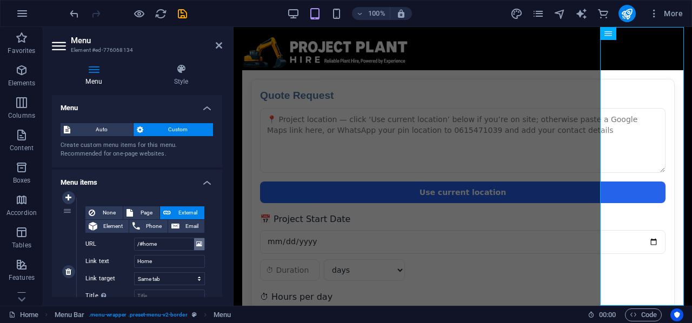
click at [196, 247] on icon at bounding box center [199, 245] width 6 height 12
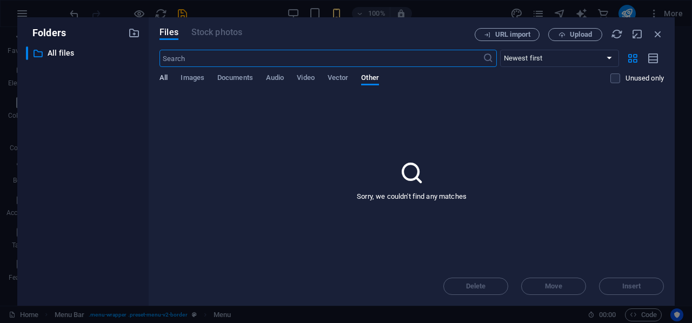
click at [163, 77] on span "All" at bounding box center [164, 78] width 8 height 15
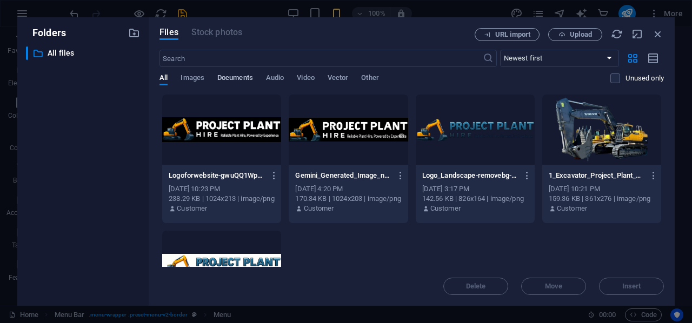
click at [235, 80] on span "Documents" at bounding box center [235, 78] width 36 height 15
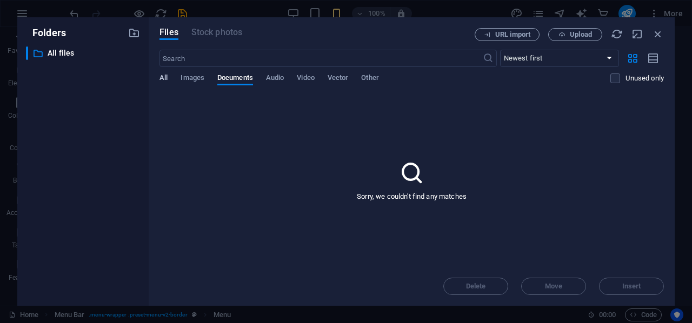
click at [167, 78] on span "All" at bounding box center [164, 78] width 8 height 15
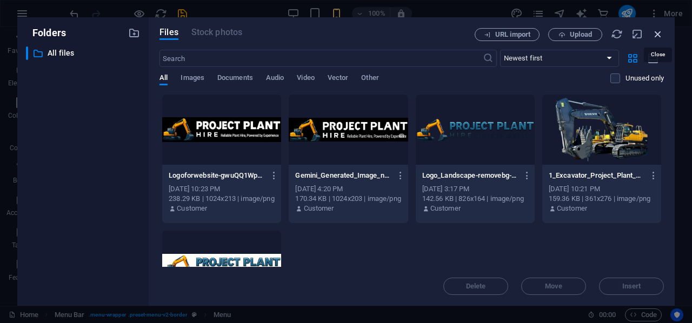
click at [657, 30] on icon "button" at bounding box center [658, 34] width 12 height 12
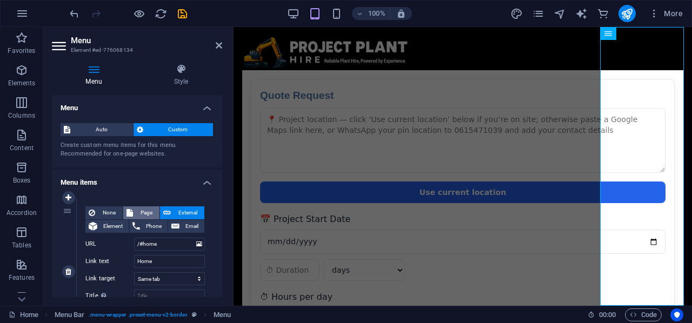
click at [141, 207] on span "Page" at bounding box center [146, 213] width 20 height 13
select select
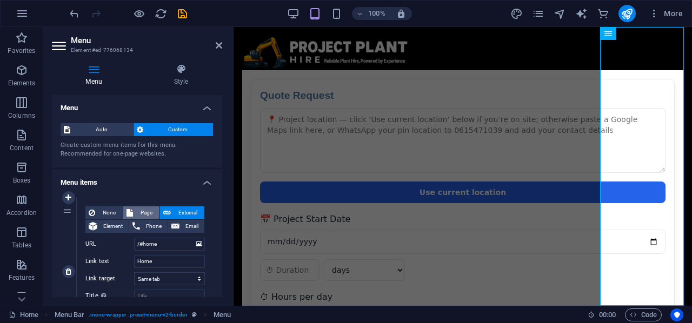
select select
click at [194, 244] on select "Equipment Legal Notice Privacy Thank You Service Contact Us" at bounding box center [169, 244] width 71 height 13
select select "0"
click at [134, 238] on select "Equipment Legal Notice Privacy Thank You Service Contact Us" at bounding box center [169, 244] width 71 height 13
select select
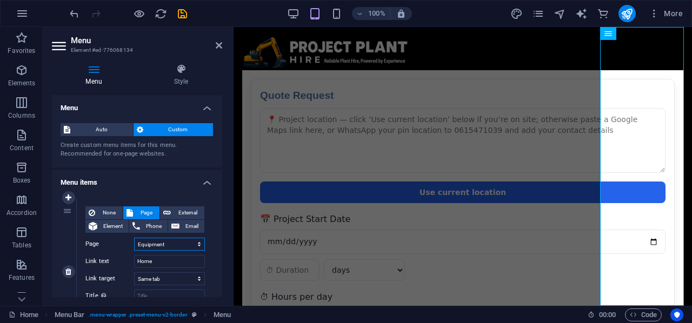
select select
click at [178, 14] on icon "save" at bounding box center [182, 14] width 12 height 12
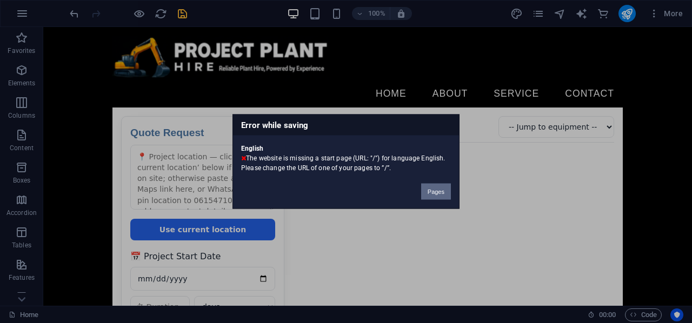
click at [433, 192] on button "Pages" at bounding box center [436, 192] width 30 height 16
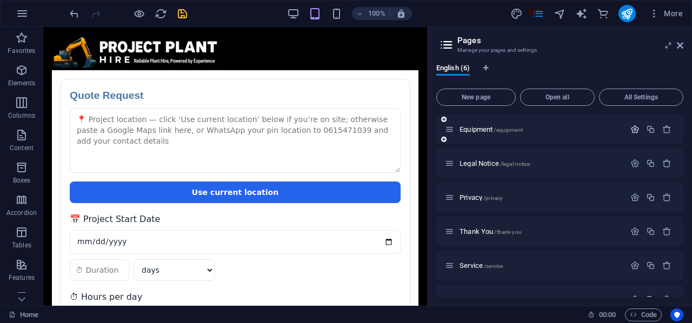
click at [637, 129] on icon "button" at bounding box center [635, 129] width 9 height 9
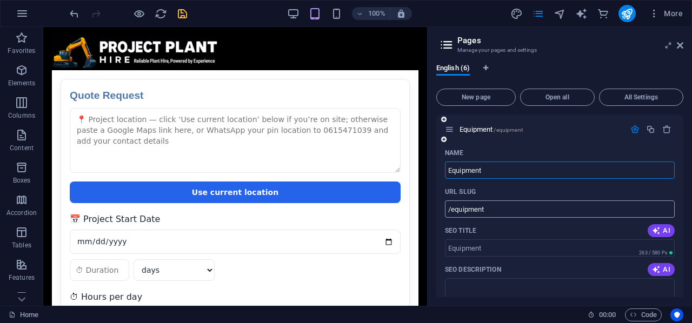
click at [488, 210] on input "/equipment" at bounding box center [560, 209] width 230 height 17
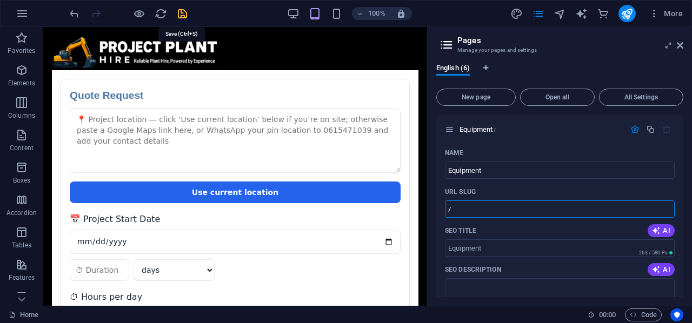
type input "/"
click at [183, 14] on icon "save" at bounding box center [182, 14] width 12 height 12
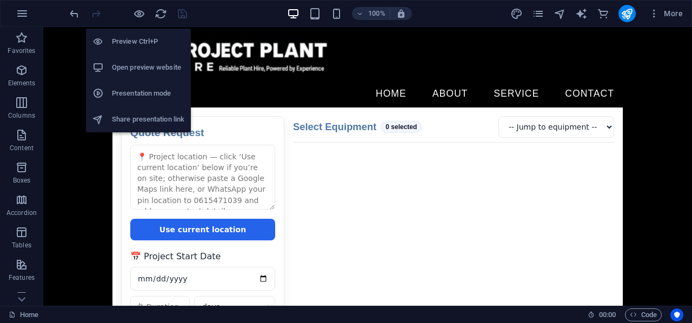
click at [155, 67] on h6 "Open preview website" at bounding box center [148, 67] width 72 height 13
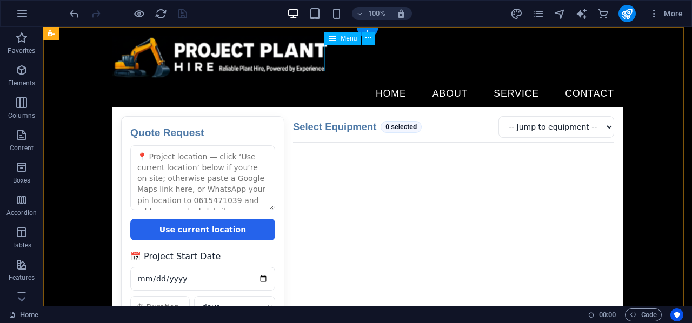
click at [392, 81] on nav "Home About Service Contact" at bounding box center [367, 94] width 511 height 27
select select
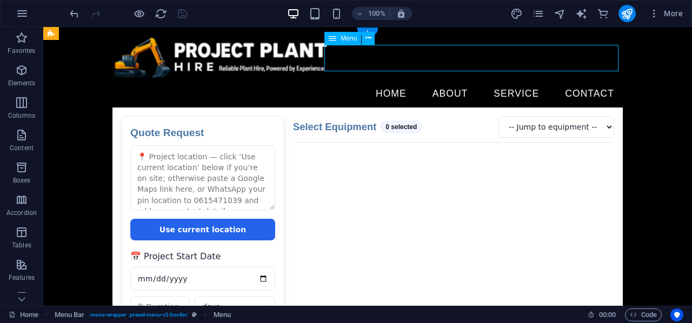
select select
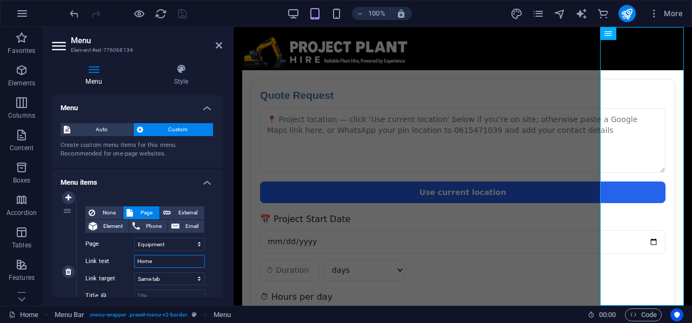
click at [167, 263] on input "Home" at bounding box center [169, 261] width 71 height 13
drag, startPoint x: 167, startPoint y: 263, endPoint x: 75, endPoint y: 251, distance: 92.2
click at [75, 251] on div "1 None Page External Element Phone Email Page Equipment Legal Notice Privacy Th…" at bounding box center [137, 272] width 153 height 149
type input "E"
select select
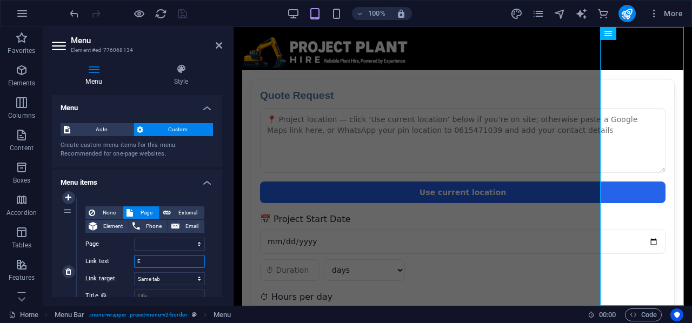
select select
type input "Euipment"
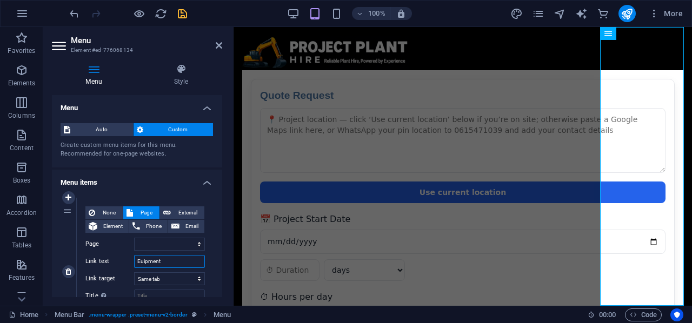
select select
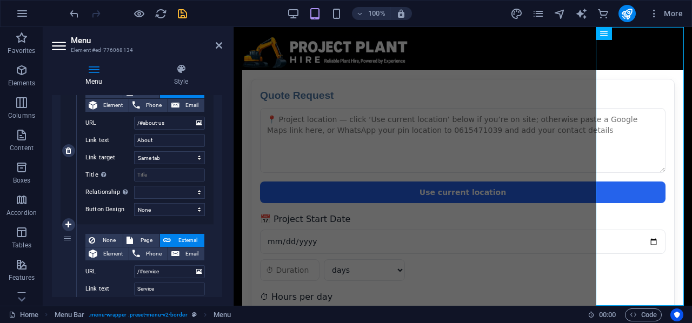
scroll to position [270, 0]
type input "Euipment"
click at [181, 11] on icon "save" at bounding box center [182, 14] width 12 height 12
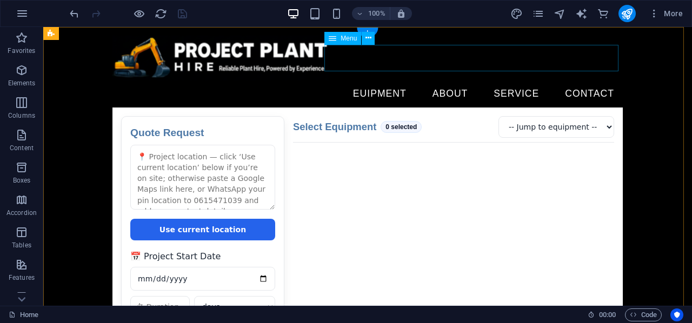
click at [375, 81] on nav "Euipment About Service Contact" at bounding box center [367, 94] width 511 height 27
select select
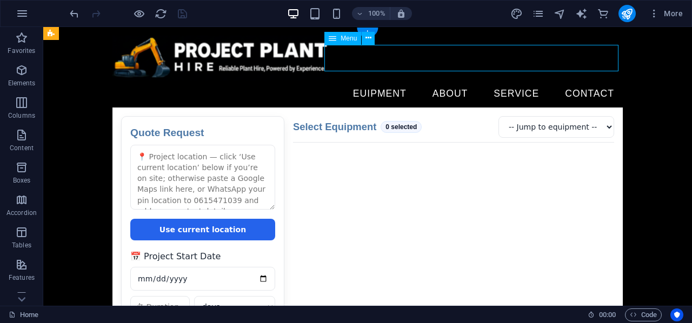
select select
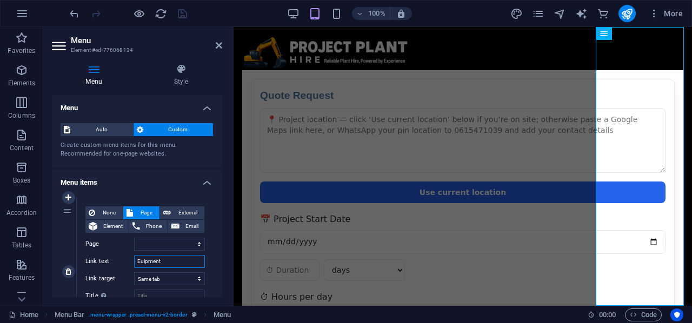
click at [170, 263] on input "Euipment" at bounding box center [169, 261] width 71 height 13
type input "E"
select select
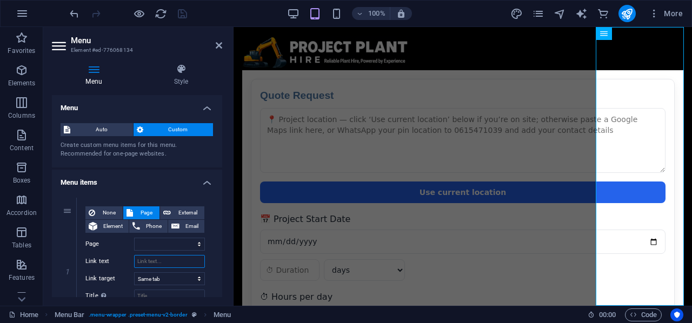
select select
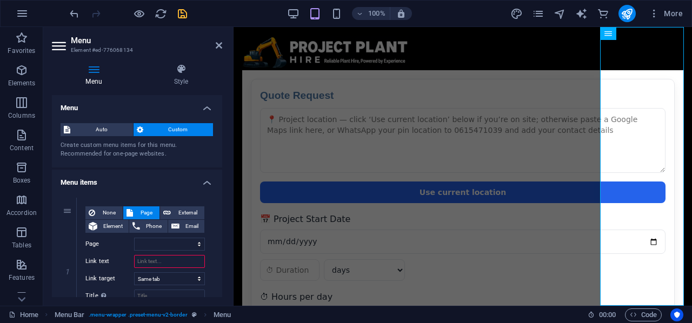
type input "E"
select select
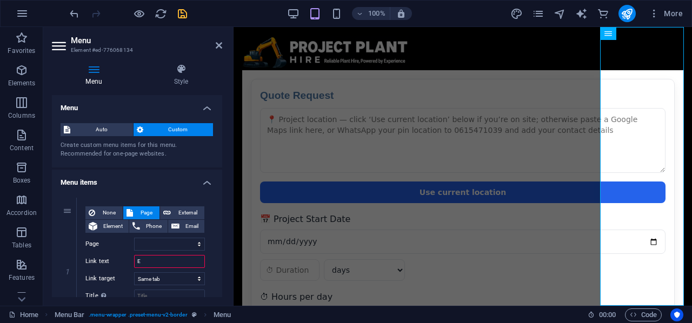
select select
type input "Equi"
select select
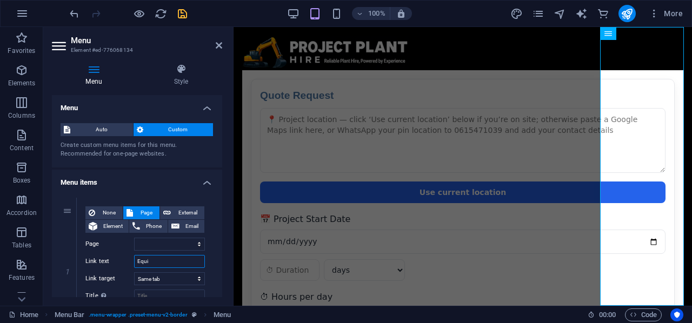
select select
type input "Equip"
select select
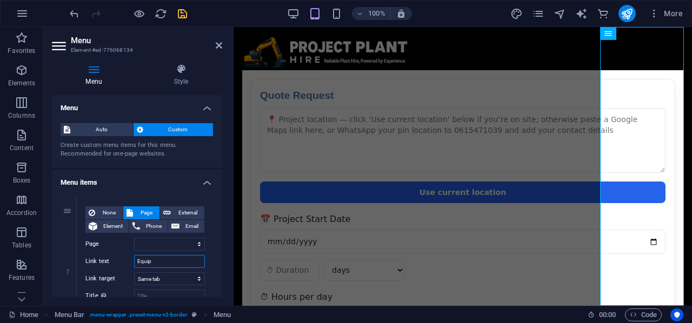
select select
type input "Equipm"
select select
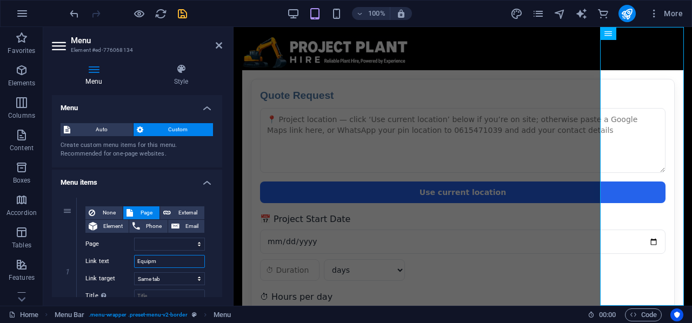
select select
type input "Equipment"
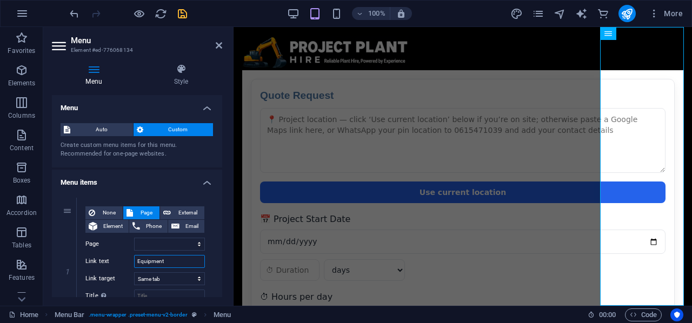
select select
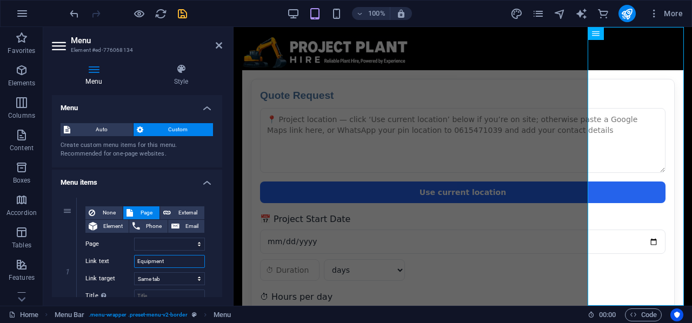
type input "Equipment"
click at [179, 12] on icon "save" at bounding box center [182, 14] width 12 height 12
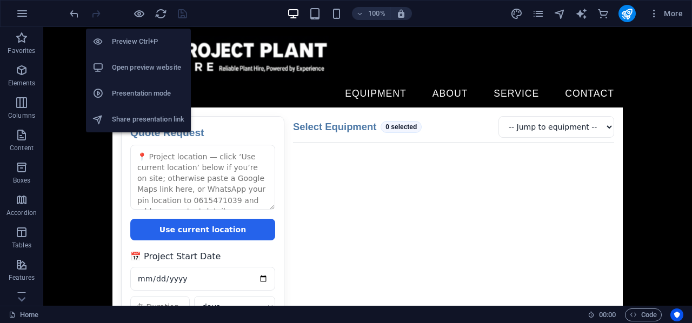
click at [144, 61] on h6 "Open preview website" at bounding box center [148, 67] width 72 height 13
drag, startPoint x: 141, startPoint y: 11, endPoint x: 141, endPoint y: 25, distance: 14.1
click at [141, 11] on icon "button" at bounding box center [139, 14] width 12 height 12
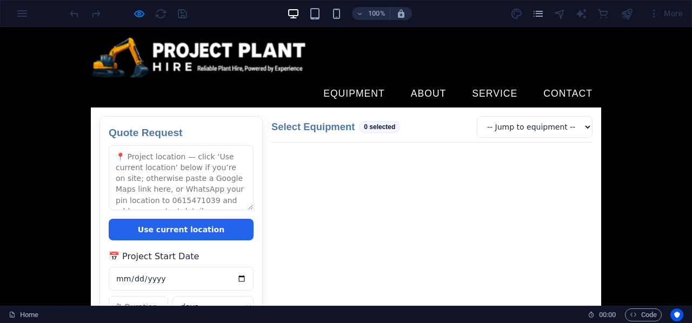
click at [463, 81] on link "Service" at bounding box center [494, 94] width 63 height 27
click at [539, 11] on icon "pages" at bounding box center [538, 14] width 12 height 12
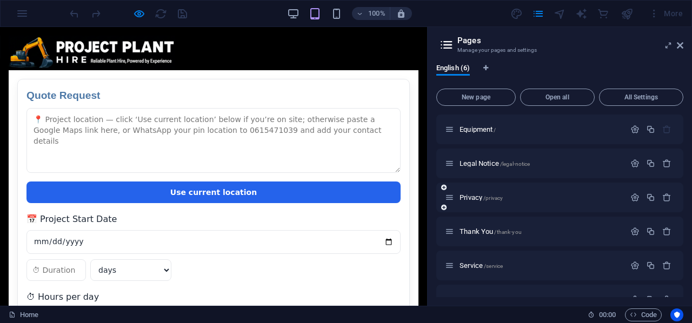
scroll to position [22, 0]
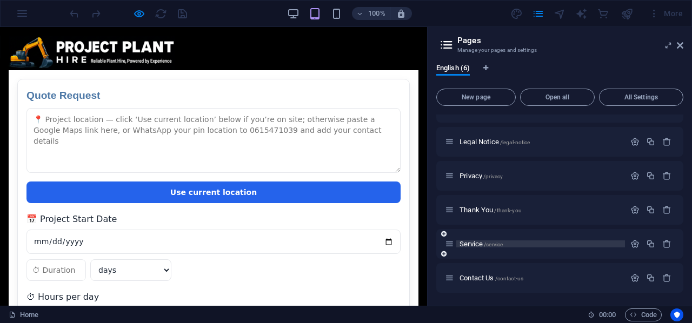
click at [462, 243] on span "Service /service" at bounding box center [481, 244] width 43 height 8
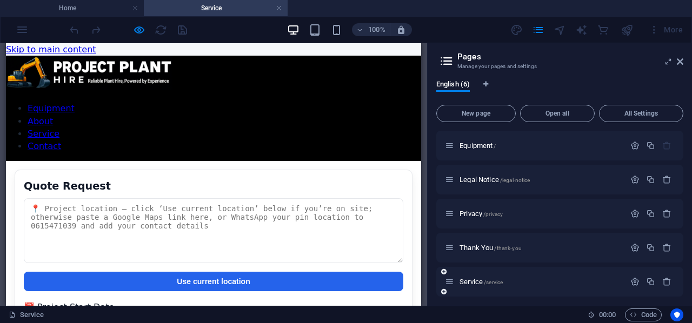
scroll to position [0, 0]
click at [631, 281] on icon "button" at bounding box center [635, 281] width 9 height 9
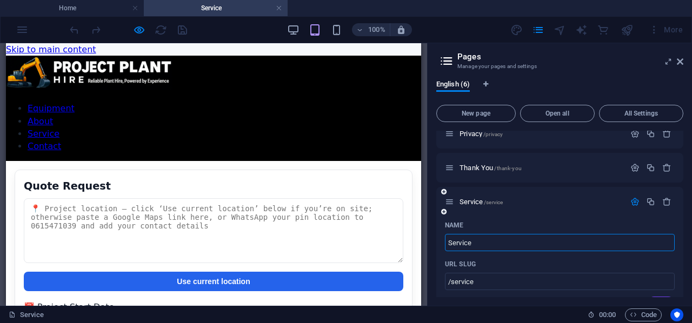
scroll to position [170, 0]
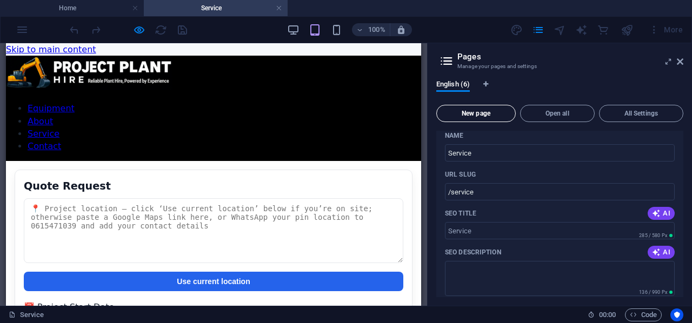
click at [474, 108] on button "New page" at bounding box center [476, 113] width 80 height 17
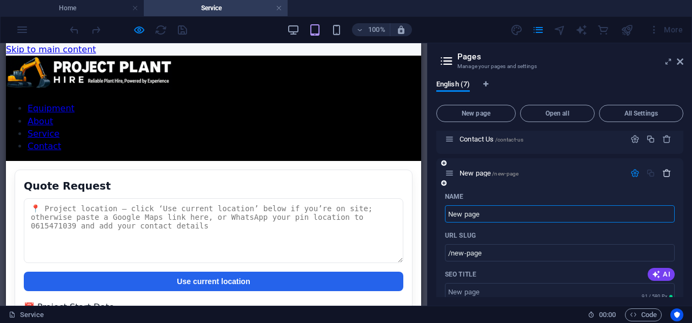
click at [663, 169] on icon "button" at bounding box center [667, 173] width 9 height 9
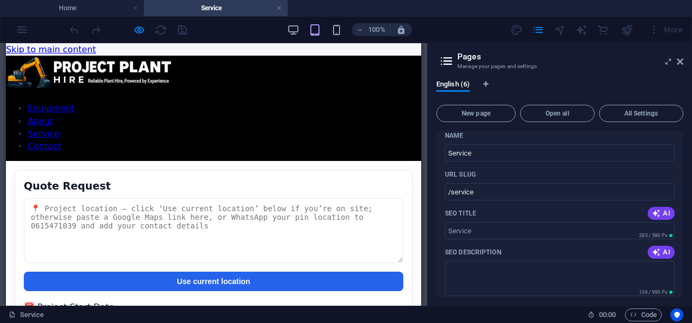
scroll to position [80, 0]
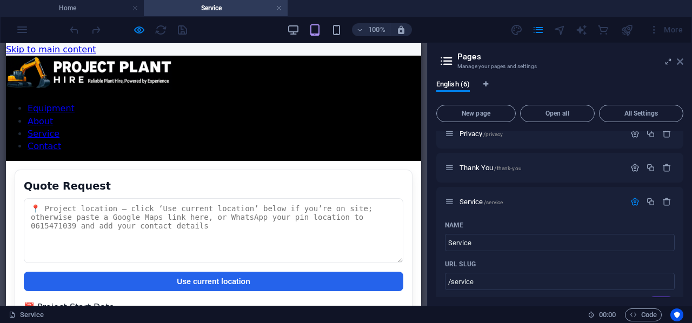
click at [679, 61] on icon at bounding box center [680, 61] width 6 height 9
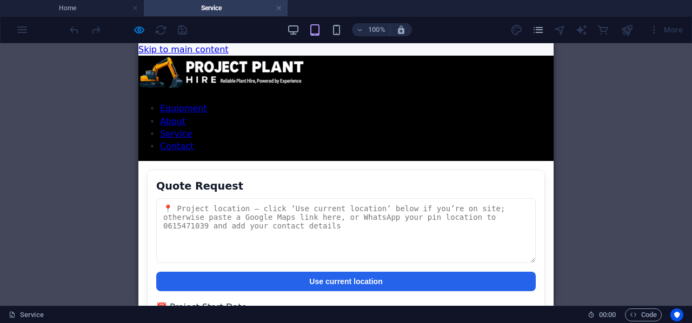
click at [542, 27] on icon "pages" at bounding box center [538, 30] width 12 height 12
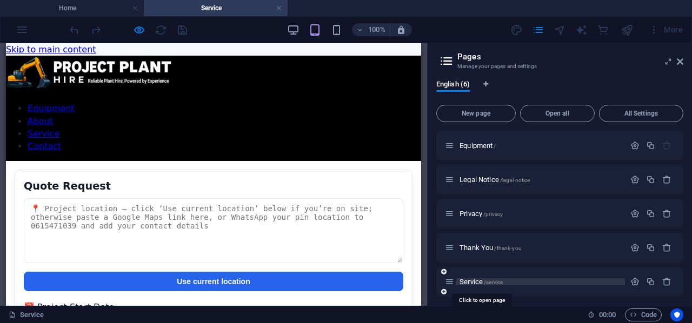
click at [471, 279] on span "Service /service" at bounding box center [481, 282] width 43 height 8
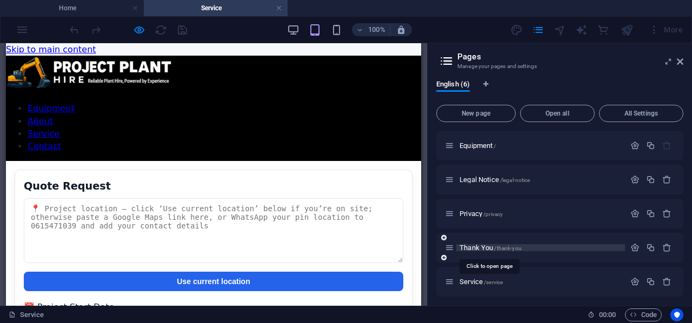
click at [474, 245] on span "Thank You /thank-you" at bounding box center [491, 248] width 62 height 8
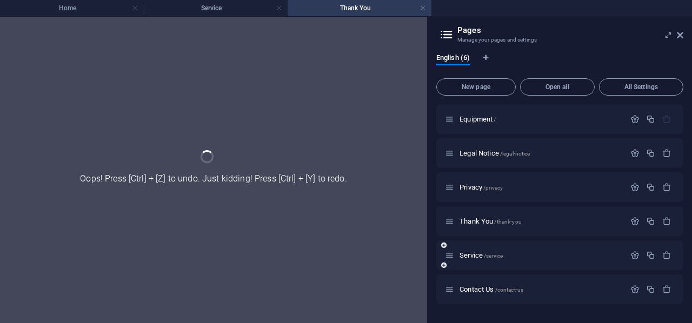
scroll to position [0, 0]
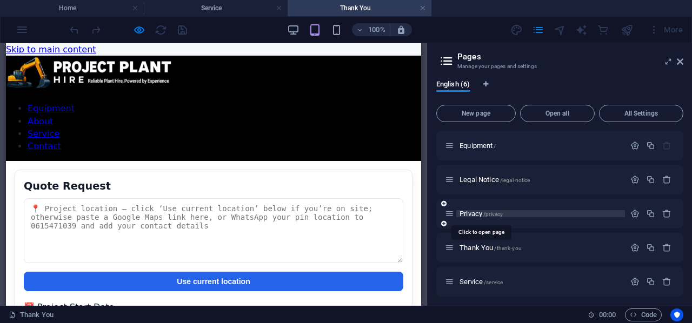
click at [473, 214] on span "Privacy /privacy" at bounding box center [481, 214] width 43 height 8
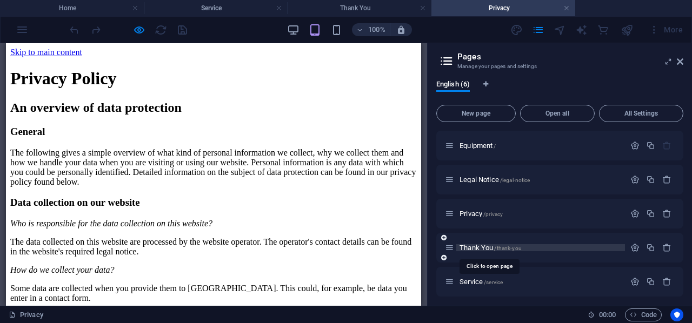
click at [475, 246] on span "Thank You /thank-you" at bounding box center [491, 248] width 62 height 8
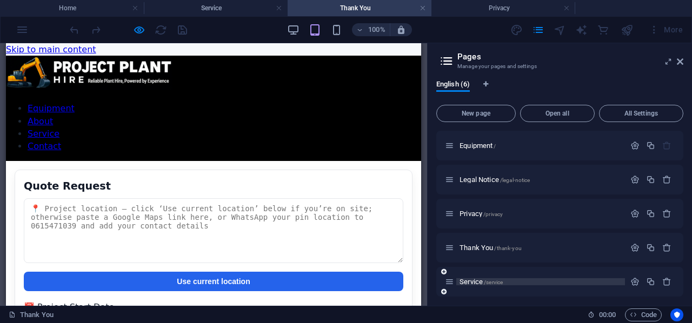
click at [472, 284] on span "Service /service" at bounding box center [481, 282] width 43 height 8
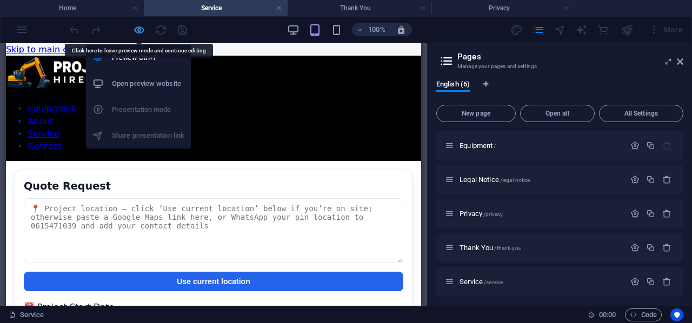
click at [142, 25] on icon "button" at bounding box center [139, 30] width 12 height 12
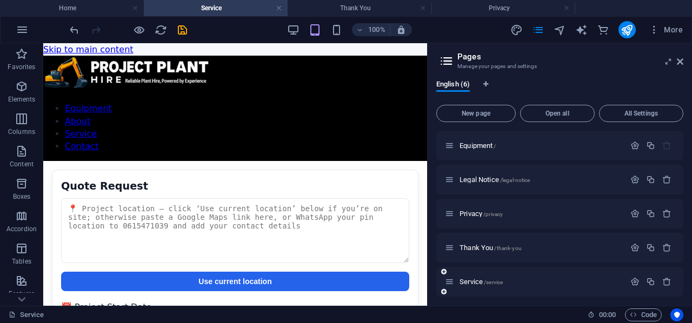
click at [478, 278] on div "Service /service" at bounding box center [535, 282] width 180 height 12
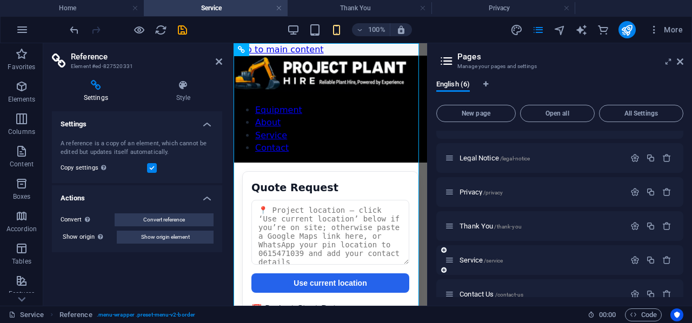
scroll to position [38, 0]
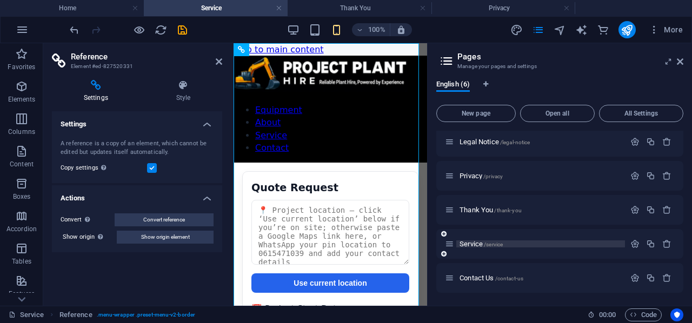
click at [471, 244] on span "Service /service" at bounding box center [481, 244] width 43 height 8
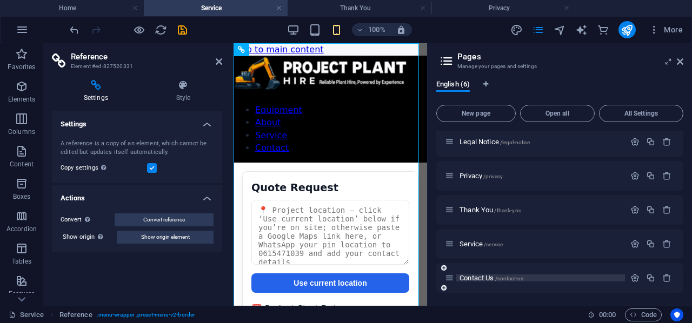
click at [480, 275] on span "Contact Us /contact-us" at bounding box center [492, 278] width 64 height 8
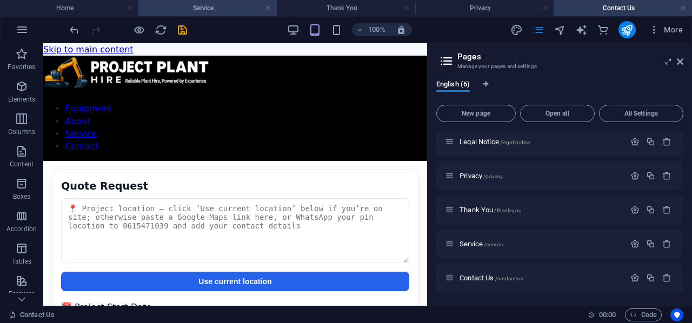
click at [198, 6] on h4 "Service" at bounding box center [207, 8] width 138 height 12
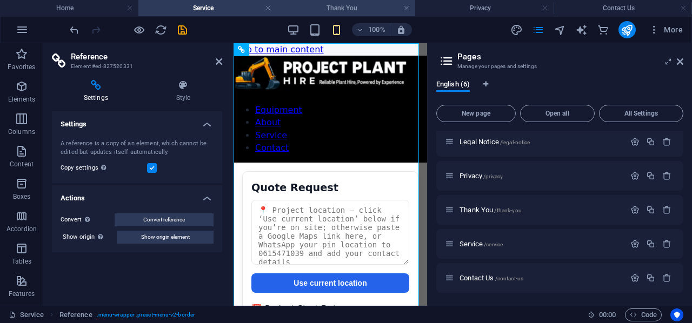
click at [329, 2] on h4 "Thank You" at bounding box center [346, 8] width 138 height 12
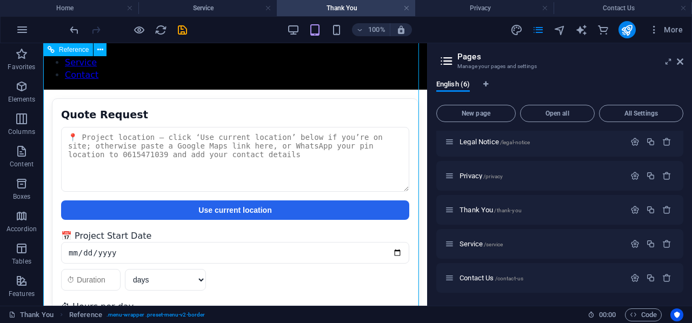
scroll to position [0, 0]
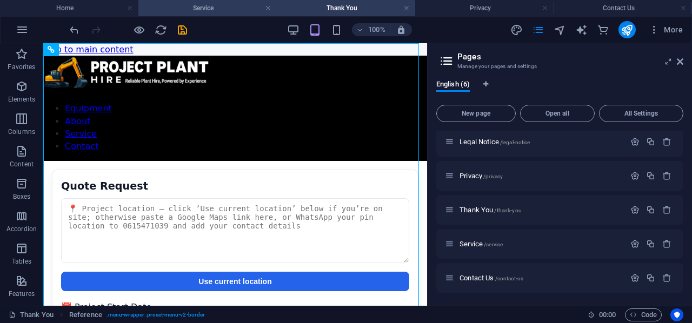
click at [218, 6] on h4 "Service" at bounding box center [207, 8] width 138 height 12
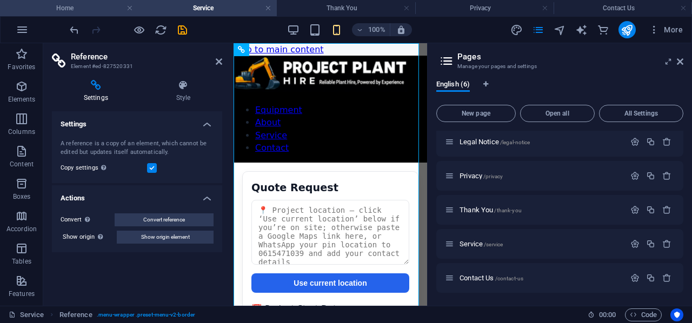
click at [81, 8] on h4 "Home" at bounding box center [69, 8] width 138 height 12
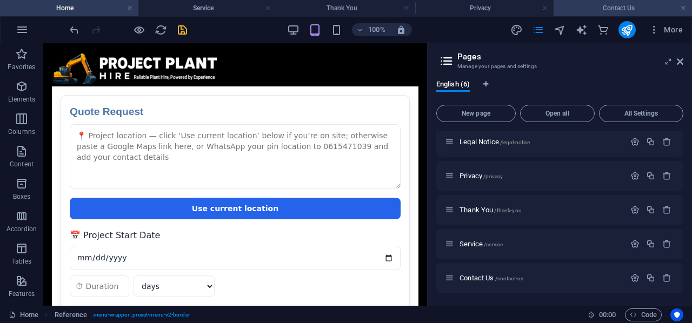
click at [606, 9] on h4 "Contact Us" at bounding box center [623, 8] width 138 height 12
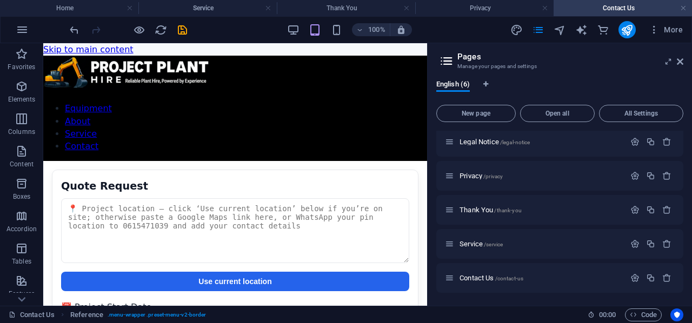
click at [606, 7] on h4 "Contact Us" at bounding box center [623, 8] width 138 height 12
click at [583, 3] on h4 "Contact Us" at bounding box center [623, 8] width 138 height 12
click at [59, 9] on h4 "Home" at bounding box center [69, 8] width 138 height 12
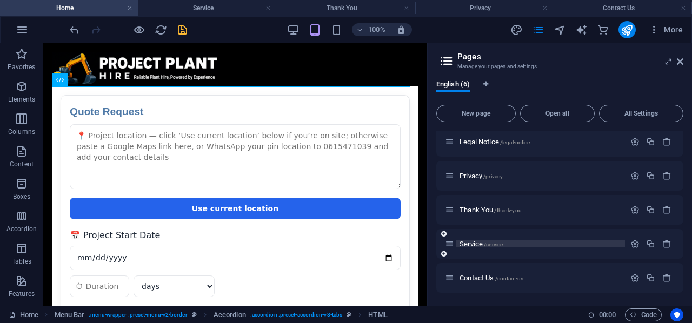
click at [473, 245] on span "Service /service" at bounding box center [481, 244] width 43 height 8
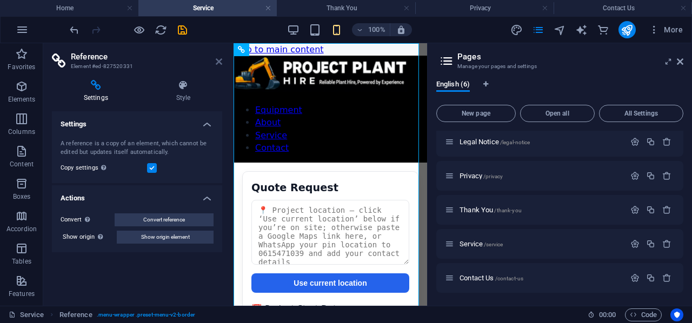
drag, startPoint x: 214, startPoint y: 58, endPoint x: 215, endPoint y: 65, distance: 7.6
click at [214, 58] on h2 "Reference" at bounding box center [146, 57] width 151 height 10
click at [221, 58] on icon at bounding box center [219, 61] width 6 height 9
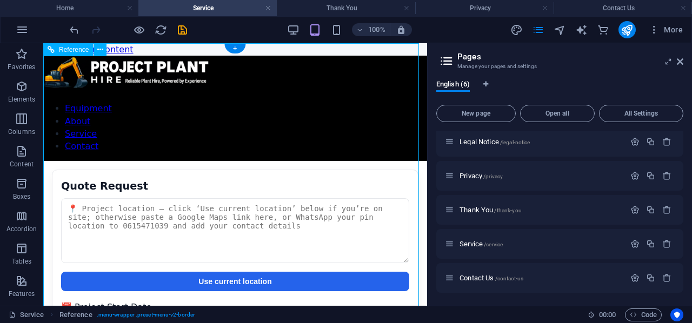
drag, startPoint x: 274, startPoint y: 103, endPoint x: 84, endPoint y: 102, distance: 190.4
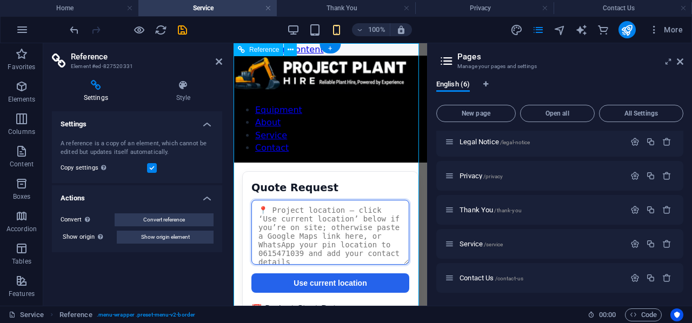
click at [327, 200] on textarea at bounding box center [330, 232] width 158 height 65
click at [329, 200] on textarea at bounding box center [330, 232] width 158 height 65
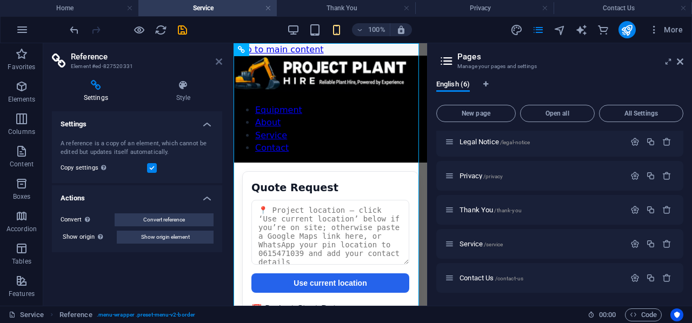
click at [216, 61] on icon at bounding box center [219, 61] width 6 height 9
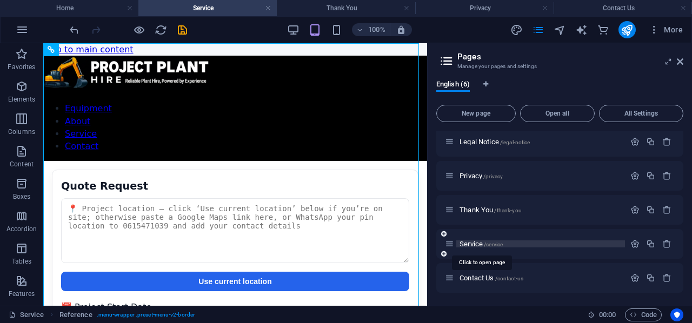
click at [463, 245] on span "Service /service" at bounding box center [481, 244] width 43 height 8
click at [466, 240] on div "Service /service" at bounding box center [535, 244] width 180 height 12
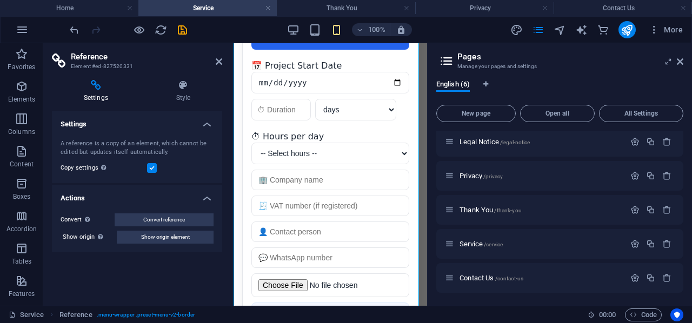
scroll to position [343, 0]
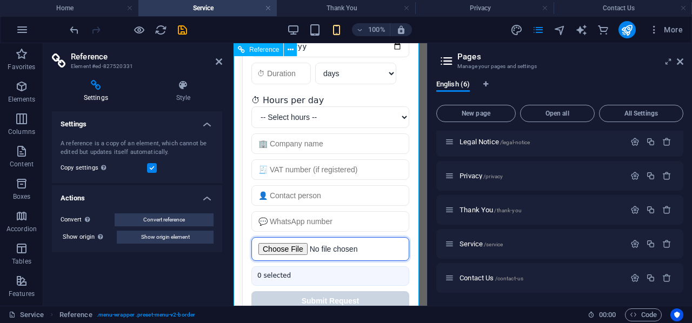
click at [369, 237] on input "file" at bounding box center [330, 249] width 158 height 24
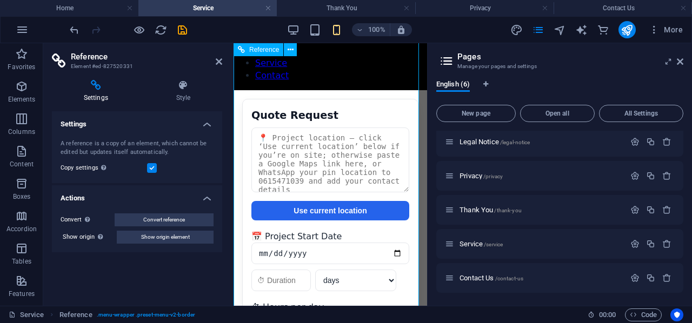
scroll to position [0, 0]
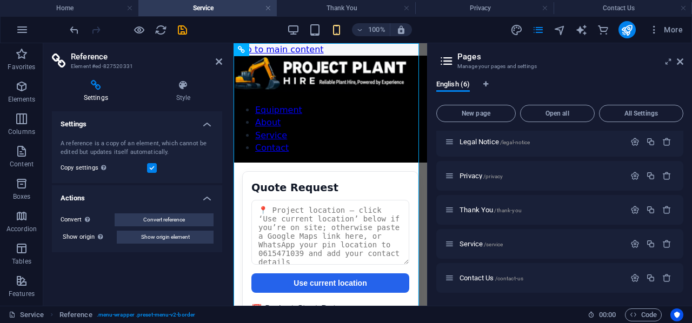
drag, startPoint x: 461, startPoint y: 111, endPoint x: 450, endPoint y: 124, distance: 16.5
click at [461, 111] on span "New page" at bounding box center [476, 113] width 70 height 6
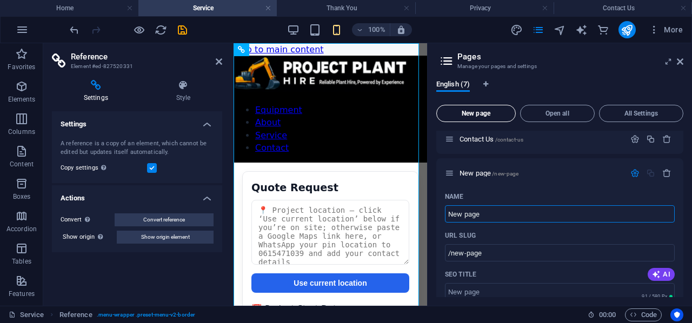
click at [462, 116] on span "New page" at bounding box center [476, 113] width 70 height 6
type input "Services 2"
type input "/services"
type input "Services 2"
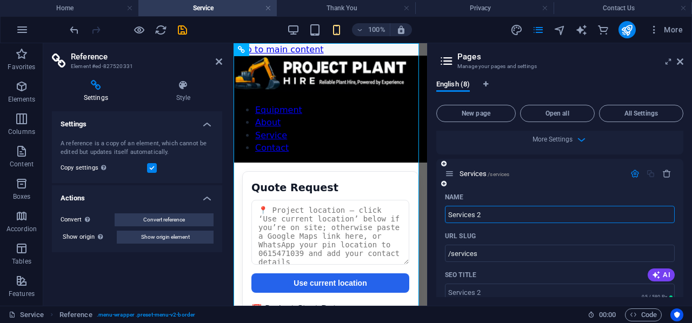
type input "/services-2"
type input "Services 2"
click at [592, 164] on div "Services 2 /services-2" at bounding box center [559, 174] width 247 height 30
click at [469, 174] on span "Services 2 /services-2" at bounding box center [490, 174] width 61 height 8
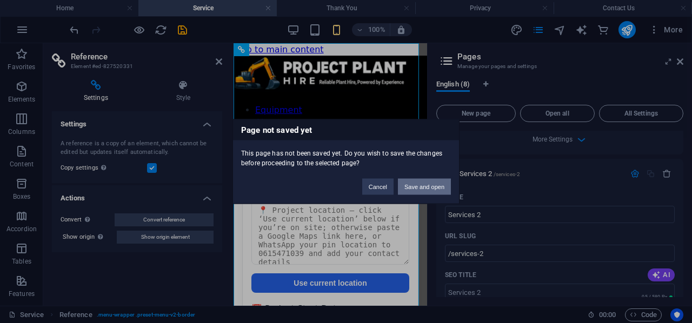
click at [414, 184] on button "Save and open" at bounding box center [424, 187] width 53 height 16
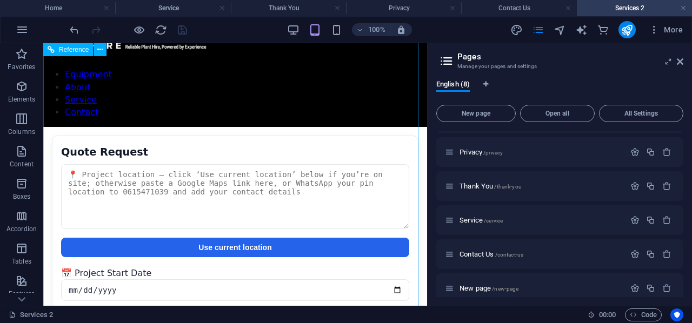
scroll to position [0, 0]
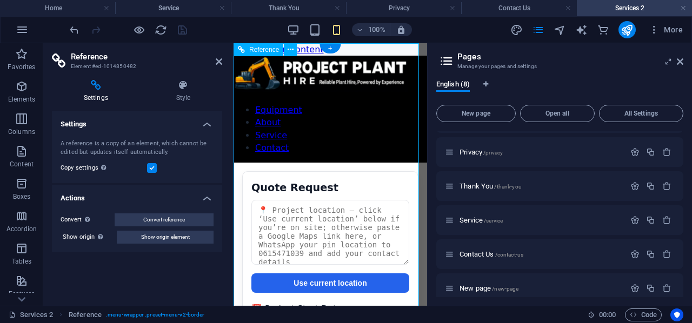
click at [220, 62] on icon at bounding box center [219, 61] width 6 height 9
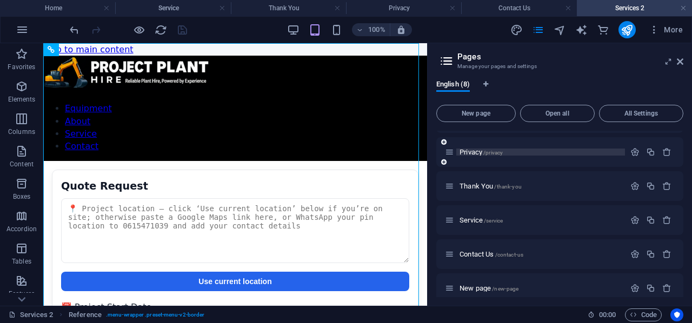
click at [478, 154] on span "Privacy /privacy" at bounding box center [481, 152] width 43 height 8
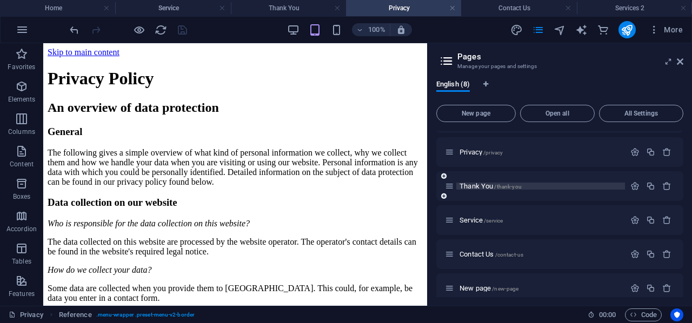
click at [474, 186] on span "Thank You /thank-you" at bounding box center [491, 186] width 62 height 8
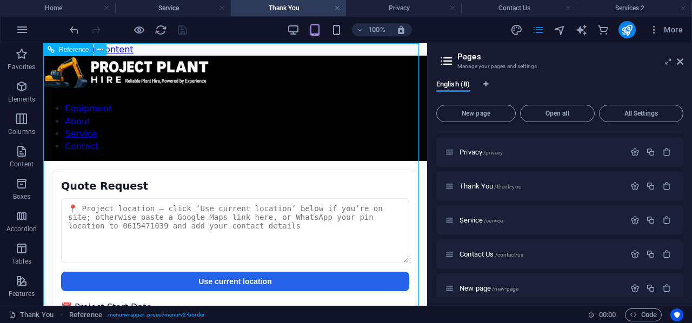
click at [96, 49] on button at bounding box center [100, 49] width 13 height 13
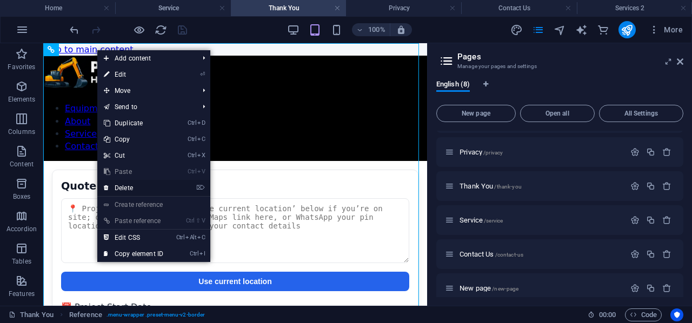
click at [131, 188] on link "⌦ Delete" at bounding box center [133, 188] width 72 height 16
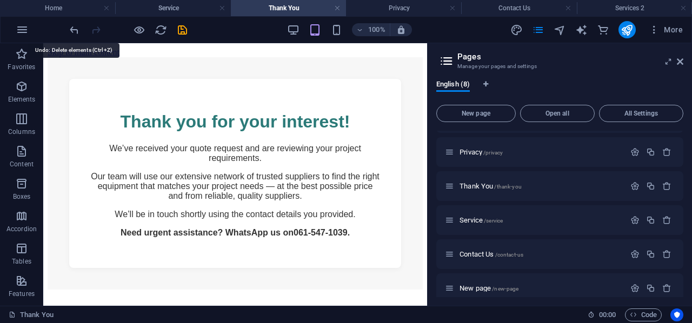
click at [76, 26] on icon "undo" at bounding box center [74, 30] width 12 height 12
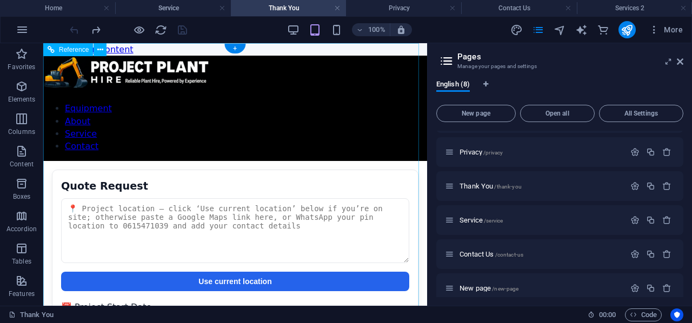
click at [102, 49] on icon at bounding box center [100, 49] width 6 height 11
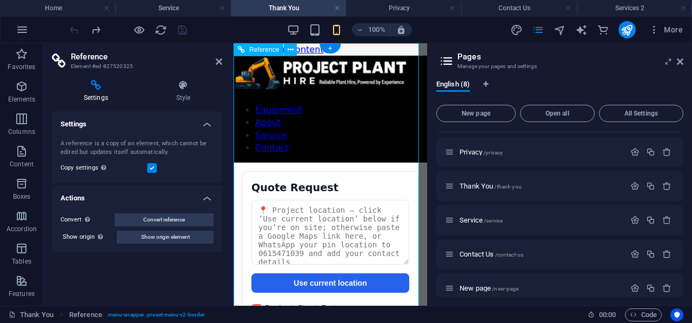
click at [154, 168] on label at bounding box center [152, 168] width 10 height 10
click at [0, 0] on input "Copy settings Use the same settings (flex, animation, position, style) as for t…" at bounding box center [0, 0] width 0 height 0
click at [151, 164] on label at bounding box center [152, 168] width 10 height 10
click at [0, 0] on input "Copy settings Use the same settings (flex, animation, position, style) as for t…" at bounding box center [0, 0] width 0 height 0
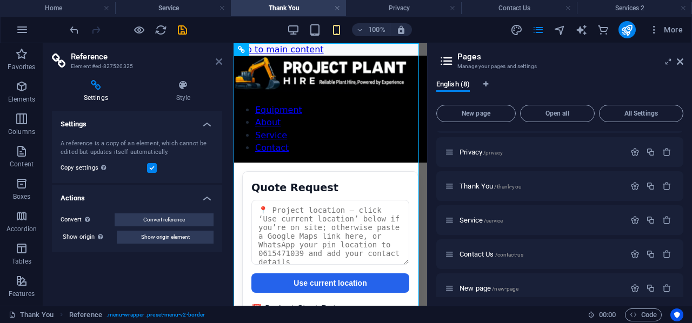
click at [218, 58] on icon at bounding box center [219, 61] width 6 height 9
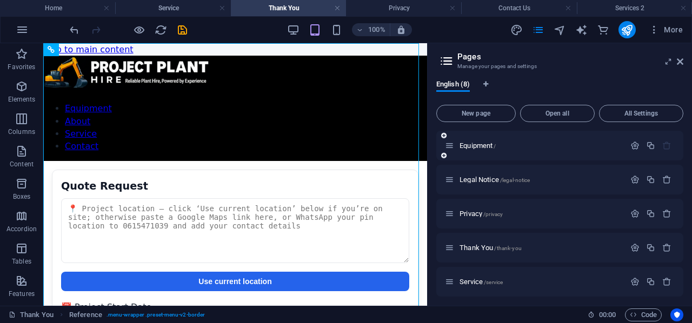
click at [494, 140] on div "Equipment /" at bounding box center [535, 146] width 180 height 12
click at [473, 144] on span "Equipment /" at bounding box center [478, 146] width 36 height 8
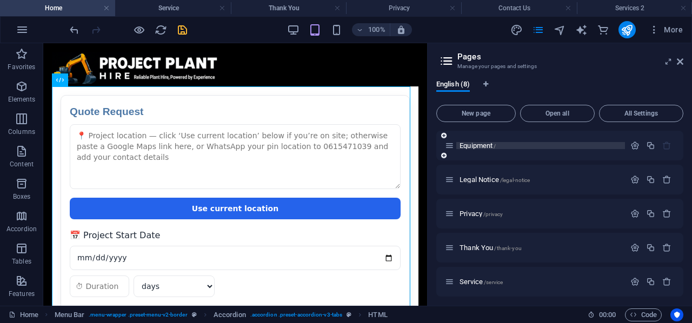
click at [473, 144] on span "Equipment /" at bounding box center [478, 146] width 36 height 8
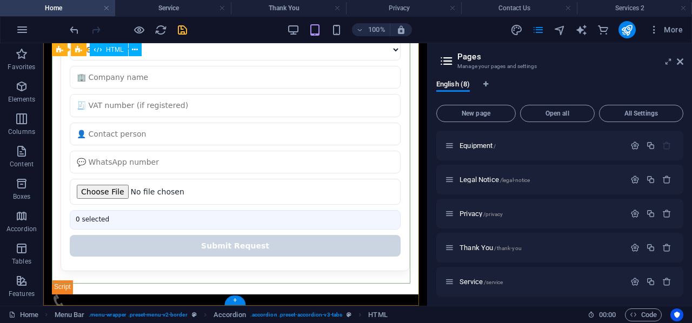
scroll to position [335, 0]
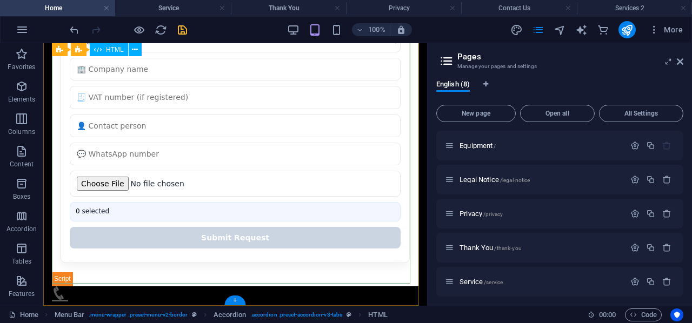
click at [170, 274] on div "Quote Request Quote Request Use current location 📅 Project Start Date days week…" at bounding box center [235, 18] width 367 height 535
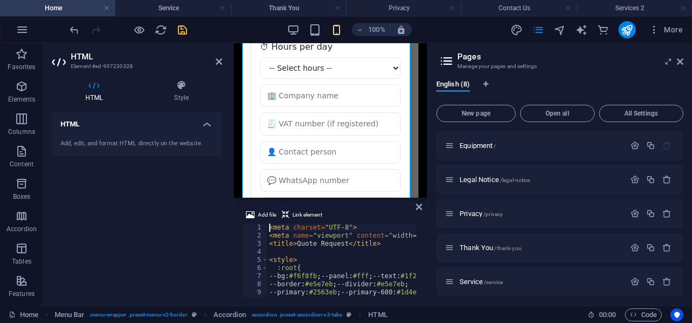
scroll to position [360, 0]
click at [221, 62] on icon at bounding box center [219, 61] width 6 height 9
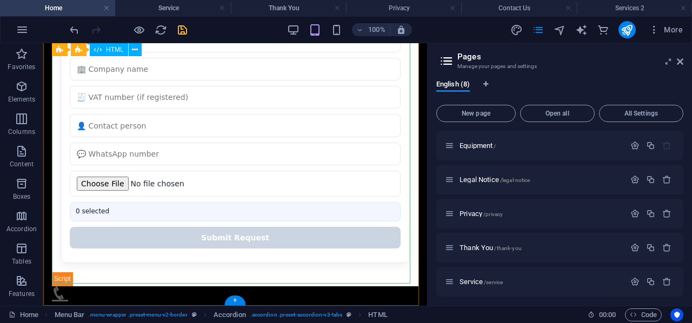
scroll to position [0, 0]
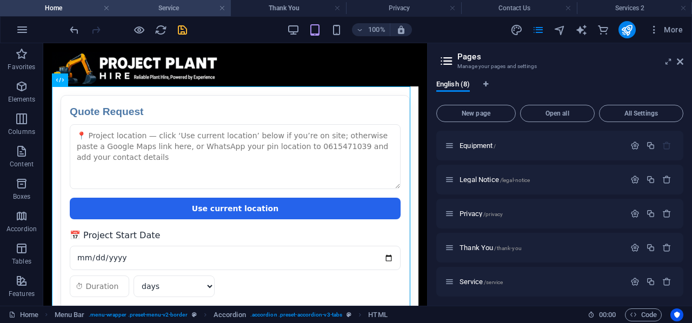
click at [182, 9] on h4 "Service" at bounding box center [172, 8] width 115 height 12
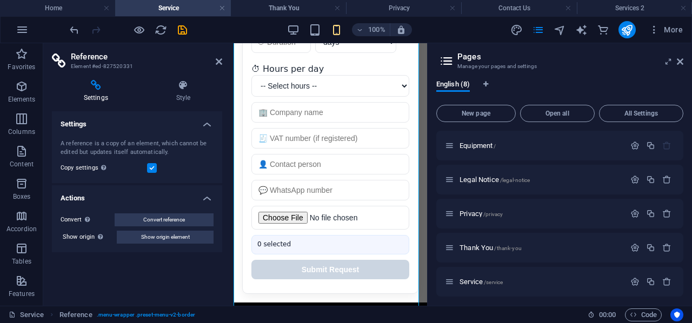
scroll to position [390, 0]
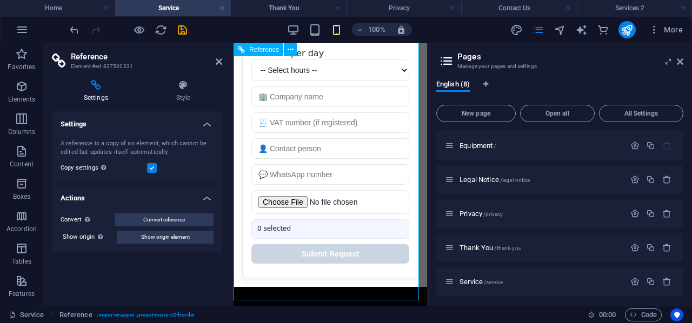
click at [276, 257] on div "Quote Request Quote Request Use current location 📅 Project Start Date days week…" at bounding box center [331, 30] width 194 height 514
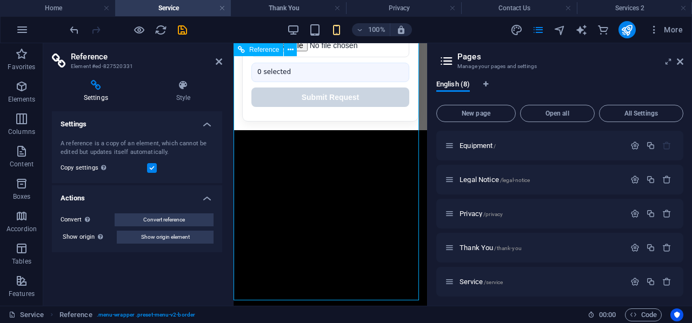
scroll to position [549, 0]
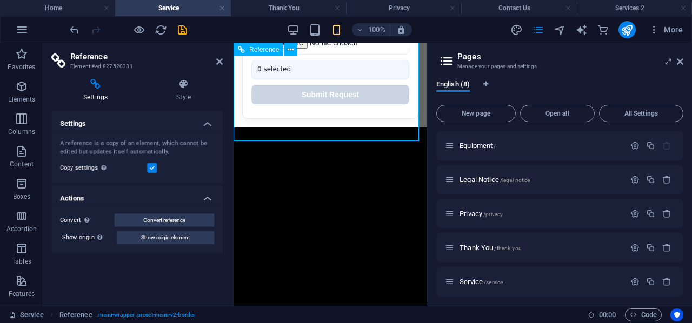
drag, startPoint x: 210, startPoint y: 61, endPoint x: 211, endPoint y: 68, distance: 7.1
click at [210, 61] on h2 "Reference" at bounding box center [146, 57] width 151 height 10
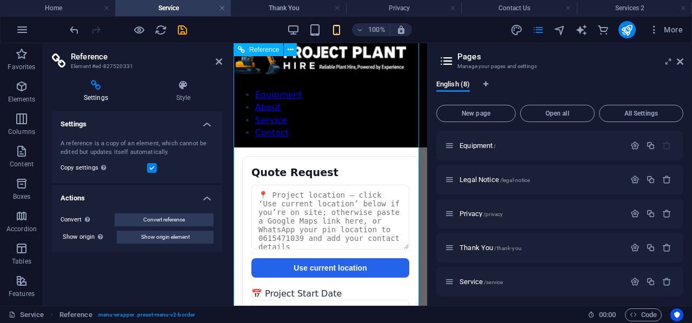
scroll to position [0, 0]
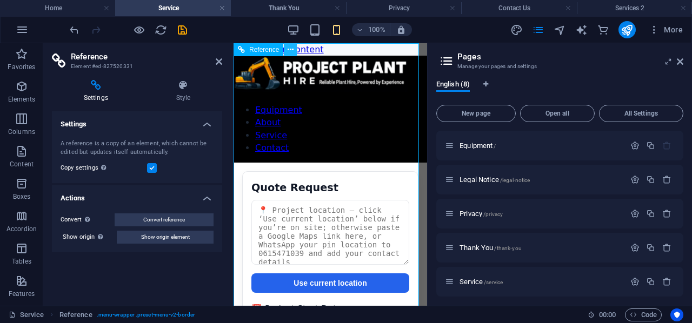
click at [290, 46] on icon at bounding box center [291, 49] width 6 height 11
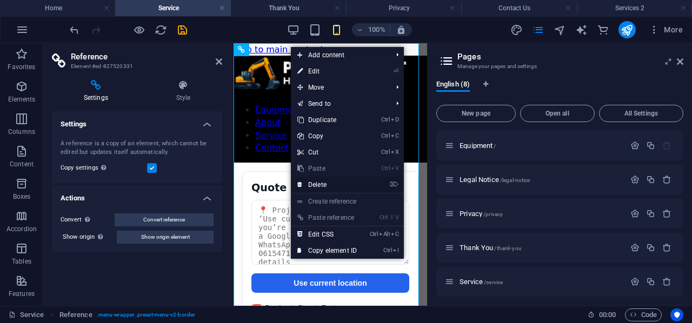
click at [327, 186] on link "⌦ Delete" at bounding box center [327, 185] width 72 height 16
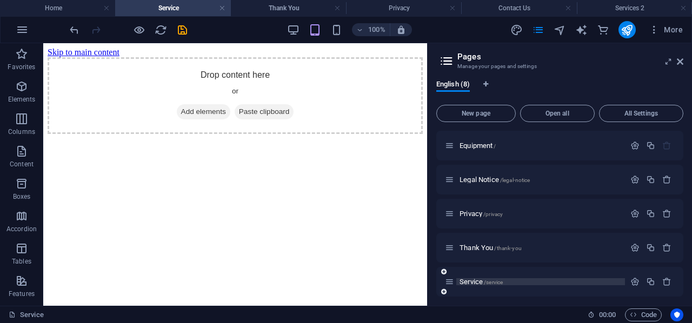
click at [464, 282] on span "Service /service" at bounding box center [481, 282] width 43 height 8
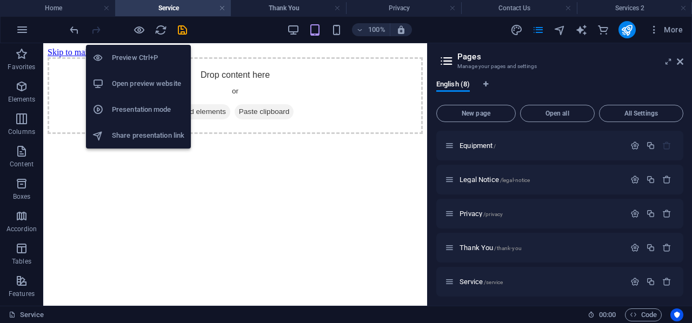
click at [137, 54] on h6 "Preview Ctrl+P" at bounding box center [148, 57] width 72 height 13
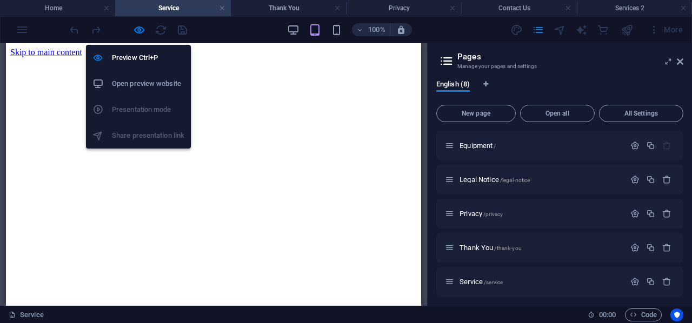
click at [149, 83] on h6 "Open preview website" at bounding box center [148, 83] width 72 height 13
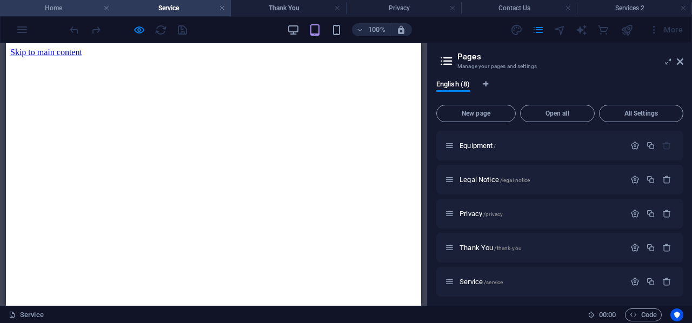
click at [84, 7] on h4 "Home" at bounding box center [57, 8] width 115 height 12
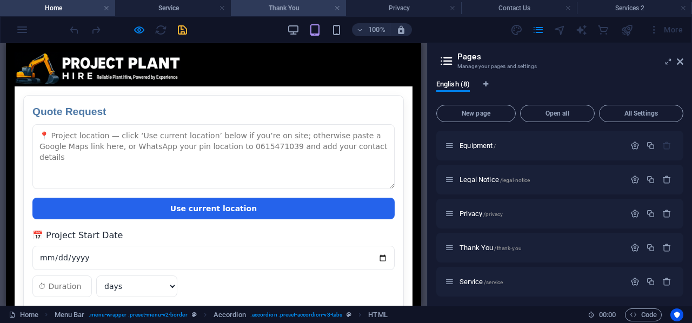
click at [245, 8] on h4 "Thank You" at bounding box center [288, 8] width 115 height 12
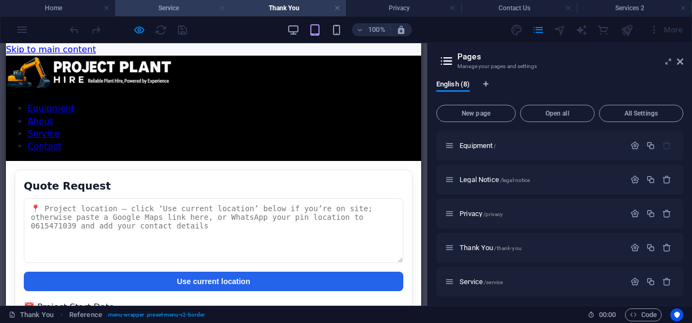
click at [223, 8] on link at bounding box center [222, 8] width 6 height 10
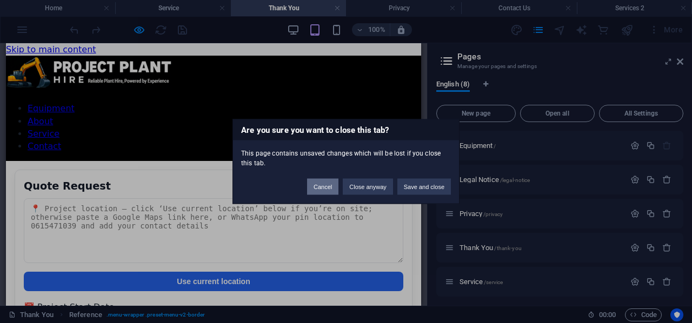
click at [316, 186] on button "Cancel" at bounding box center [322, 187] width 31 height 16
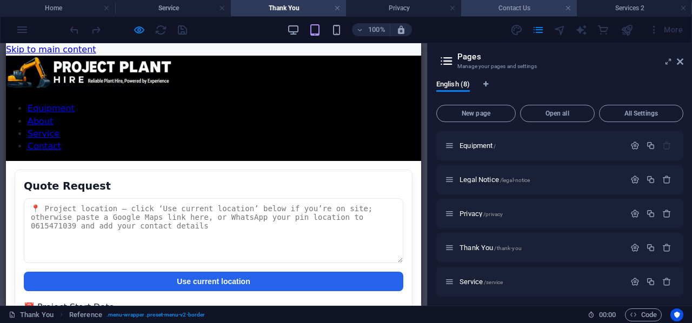
click at [486, 5] on h4 "Contact Us" at bounding box center [518, 8] width 115 height 12
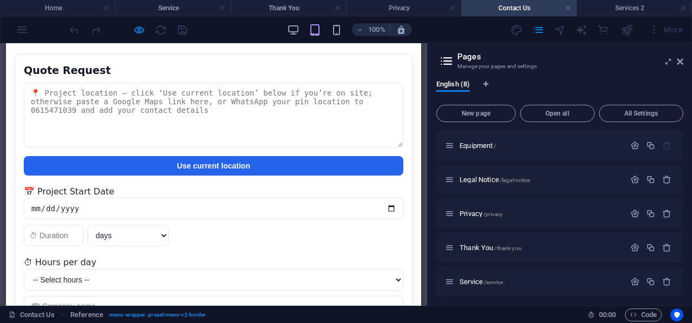
scroll to position [408, 0]
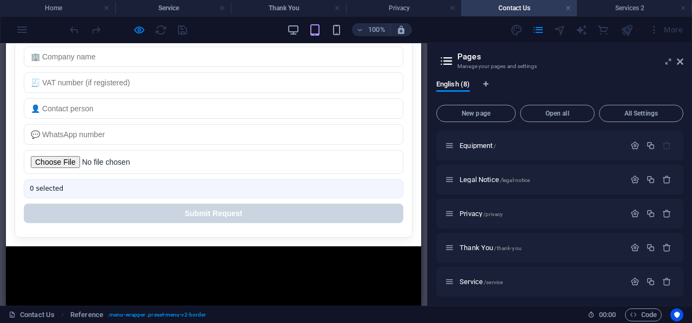
drag, startPoint x: 419, startPoint y: 80, endPoint x: 427, endPoint y: 299, distance: 219.7
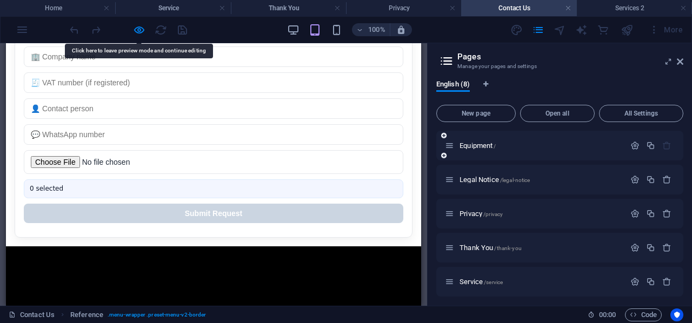
click at [468, 140] on div "Equipment /" at bounding box center [535, 146] width 180 height 12
click at [465, 145] on span "Equipment /" at bounding box center [478, 146] width 36 height 8
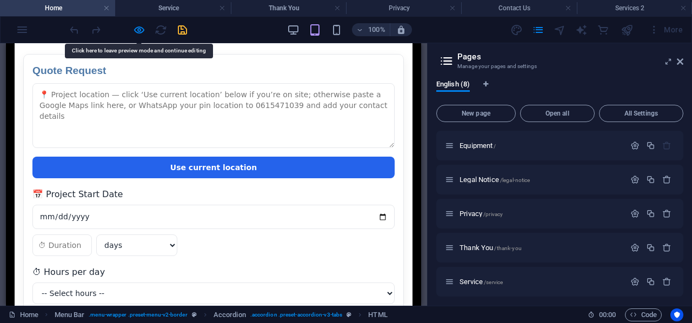
scroll to position [0, 0]
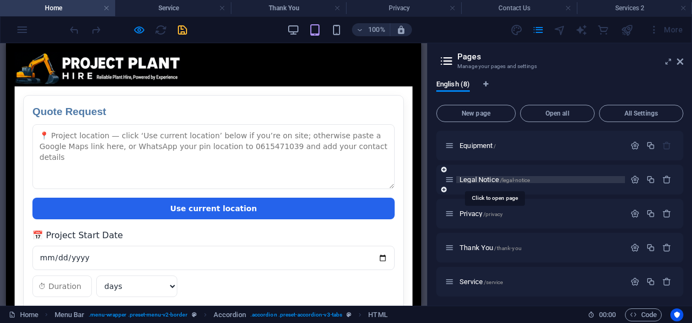
click at [469, 180] on span "Legal Notice /legal-notice" at bounding box center [495, 180] width 70 height 8
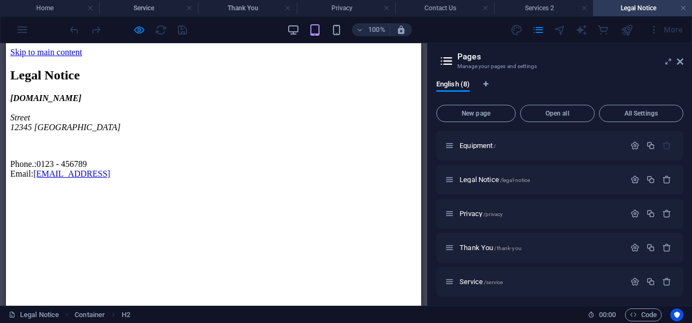
drag, startPoint x: 14, startPoint y: 140, endPoint x: 106, endPoint y: 175, distance: 98.9
click at [103, 175] on div "Legal Notice projectplanthire.co.za Street 12345 Berlin Phone.: 0123 - 456789 E…" at bounding box center [213, 123] width 407 height 111
click at [115, 179] on div "projectplanthire.co.za Street 12345 Berlin Phone.: 0123 - 456789 Email: 2af12a3…" at bounding box center [213, 136] width 407 height 85
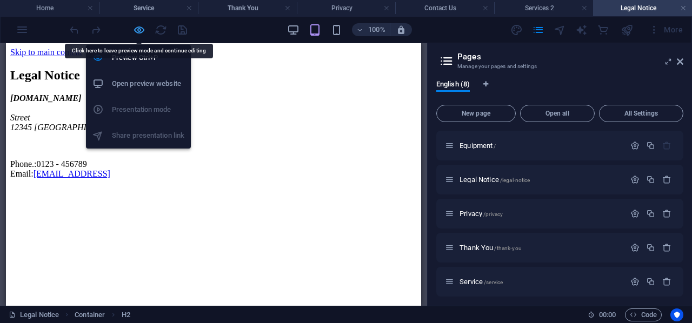
click at [136, 35] on icon "button" at bounding box center [139, 30] width 12 height 12
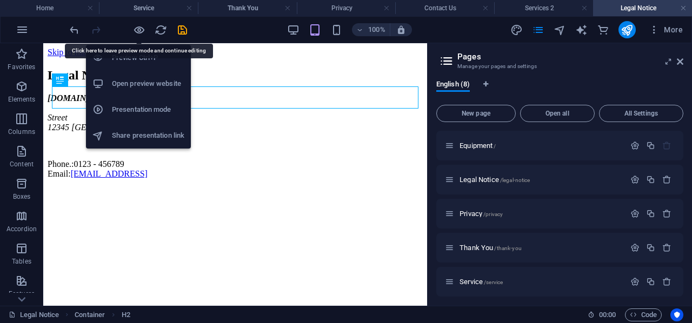
click at [139, 86] on h6 "Open preview website" at bounding box center [148, 83] width 72 height 13
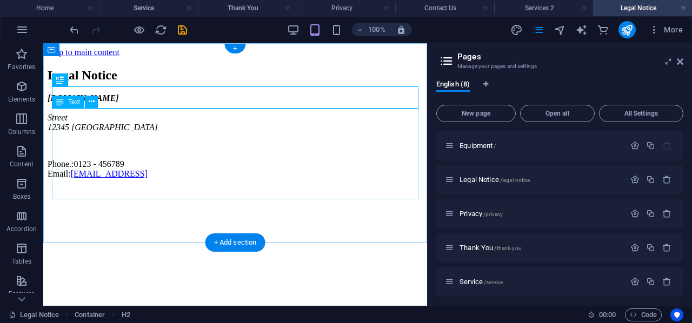
click at [229, 161] on div "projectplanthire.co.za Street 12345 Berlin Phone.: 0123 - 456789 Email: 2af12a3…" at bounding box center [235, 136] width 375 height 85
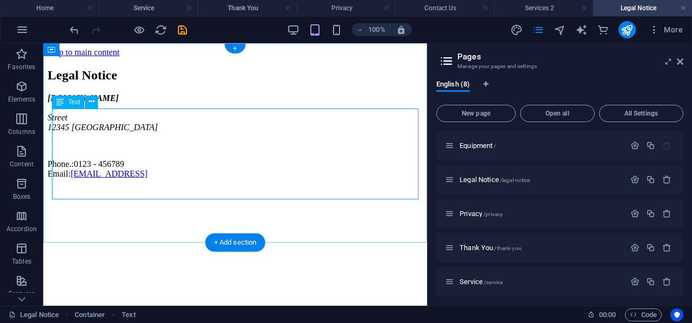
click at [58, 145] on div "projectplanthire.co.za Street 12345 Berlin Phone.: 0123 - 456789 Email: 2af12a3…" at bounding box center [235, 136] width 375 height 85
click at [61, 143] on div "projectplanthire.co.za Street 12345 Berlin Phone.: 0123 - 456789 Email: 2af12a3…" at bounding box center [235, 136] width 375 height 85
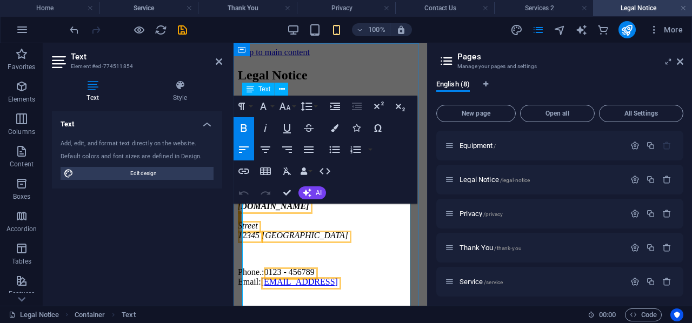
scroll to position [49, 0]
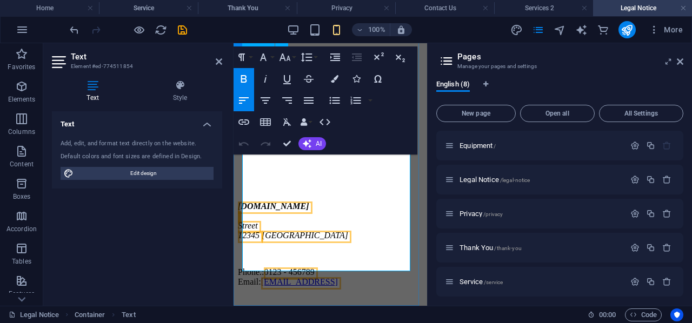
click at [274, 249] on p at bounding box center [330, 254] width 185 height 10
drag, startPoint x: 242, startPoint y: 188, endPoint x: 329, endPoint y: 210, distance: 89.3
click at [329, 210] on div "projectplanthire.co.za Street 12345 Berlin Phone.: 0123 - 456789 Email: 2af12a3…" at bounding box center [330, 244] width 185 height 85
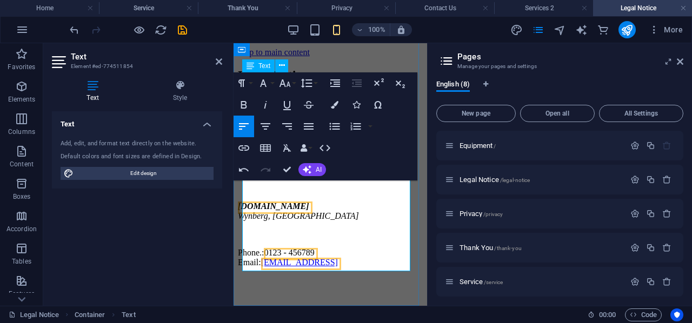
scroll to position [36, 0]
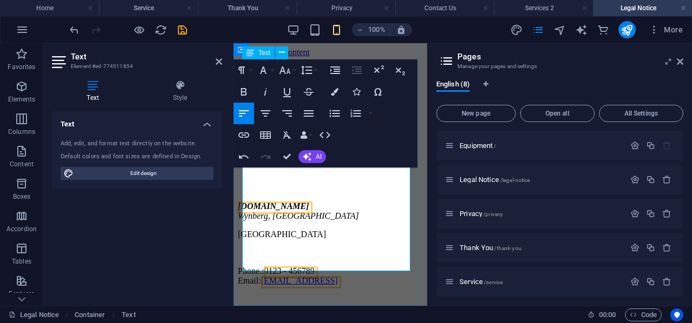
click at [345, 202] on address "projectplanthire.co.za Wynberg, Johannesburg" at bounding box center [330, 211] width 185 height 19
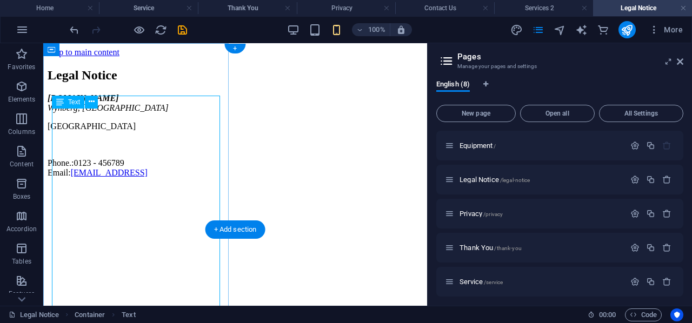
scroll to position [0, 0]
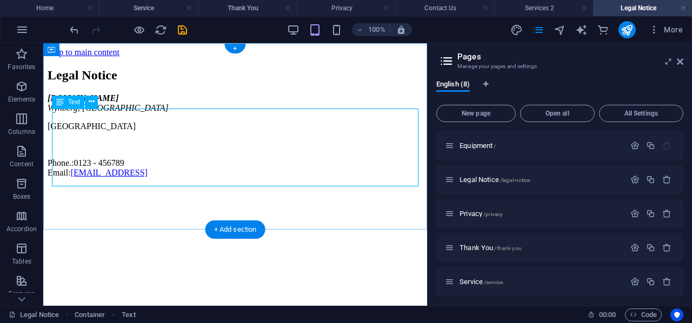
click at [107, 140] on div "projectplanthire.co.za Wynberg, Johannesburg South Africa Phone.: 0123 - 456789…" at bounding box center [235, 136] width 375 height 84
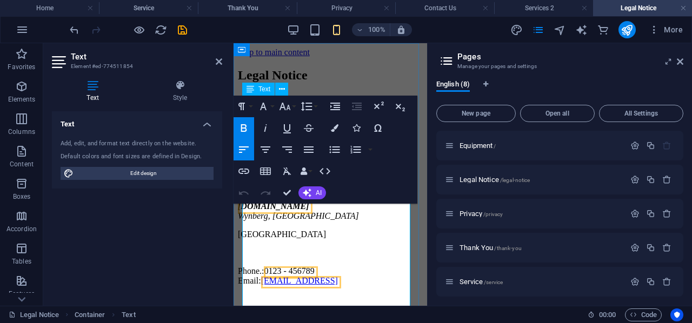
click at [332, 267] on p "Phone.: 0123 - 456789 Email: 2af12a3f012f29b1fd041362b14a91@cpanel.local" at bounding box center [330, 276] width 185 height 19
drag, startPoint x: 243, startPoint y: 288, endPoint x: 296, endPoint y: 298, distance: 53.4
click at [296, 286] on p "Phone.: 0615471039 Email: 2af12a3f012f29b1fd041362b14a91@cpanel.local" at bounding box center [330, 276] width 185 height 19
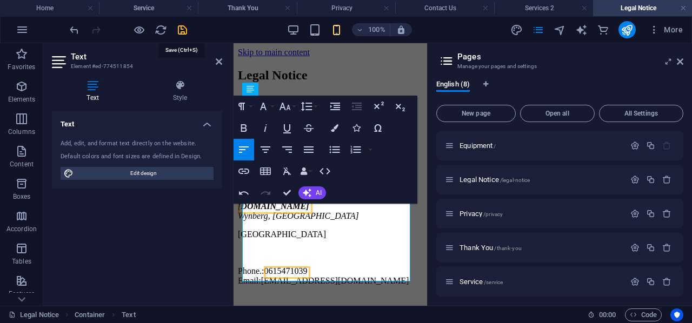
click at [183, 29] on icon "save" at bounding box center [182, 30] width 12 height 12
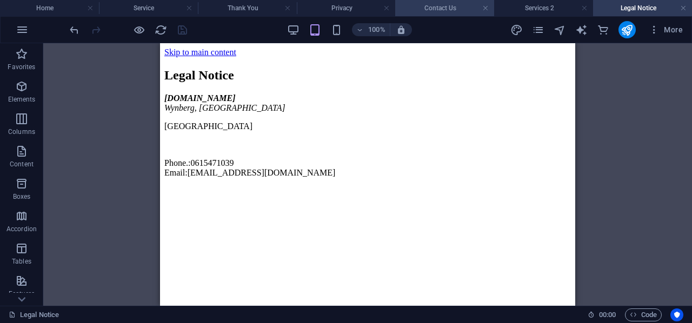
click at [427, 7] on h4 "Contact Us" at bounding box center [444, 8] width 99 height 12
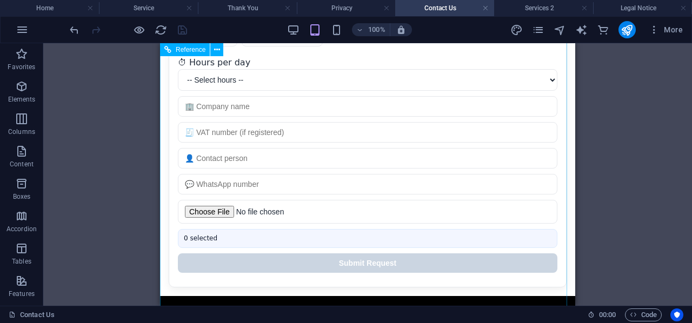
scroll to position [360, 0]
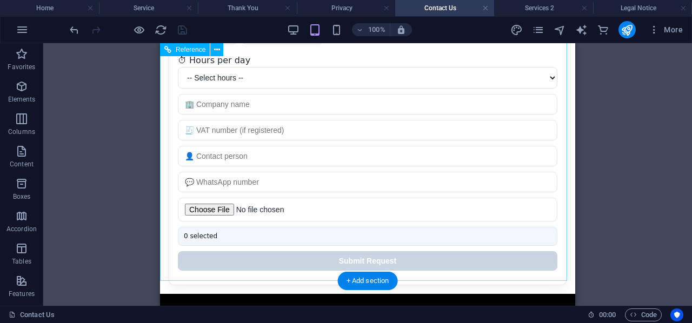
click at [184, 253] on div "Quote Request Quote Request Use current location 📅 Project Start Date days week…" at bounding box center [367, 47] width 415 height 493
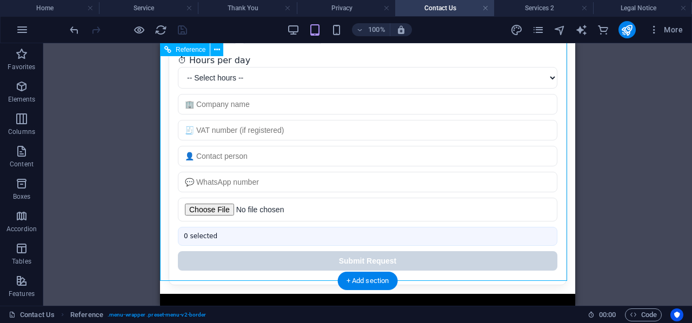
click at [184, 253] on div "Quote Request Quote Request Use current location 📅 Project Start Date days week…" at bounding box center [367, 47] width 415 height 493
click at [185, 253] on div "Quote Request Quote Request Use current location 📅 Project Start Date days week…" at bounding box center [367, 47] width 415 height 493
drag, startPoint x: 346, startPoint y: 298, endPoint x: 186, endPoint y: 254, distance: 166.0
click at [186, 254] on div "Quote Request Quote Request Use current location 📅 Project Start Date days week…" at bounding box center [367, 47] width 415 height 493
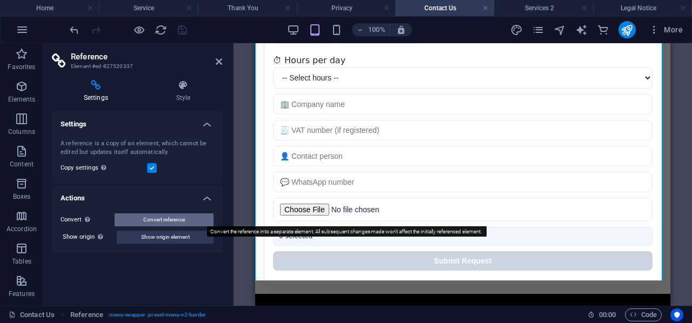
click at [169, 220] on span "Convert reference" at bounding box center [164, 220] width 42 height 13
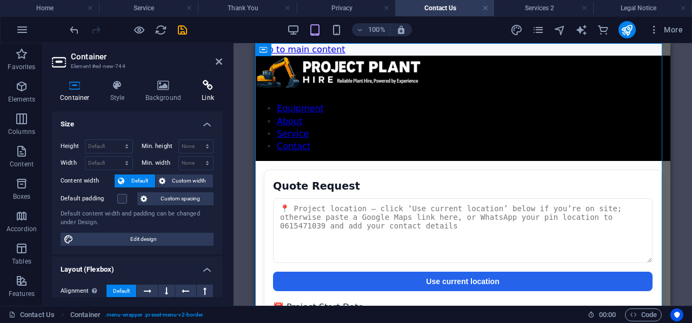
click at [208, 85] on icon at bounding box center [208, 85] width 29 height 11
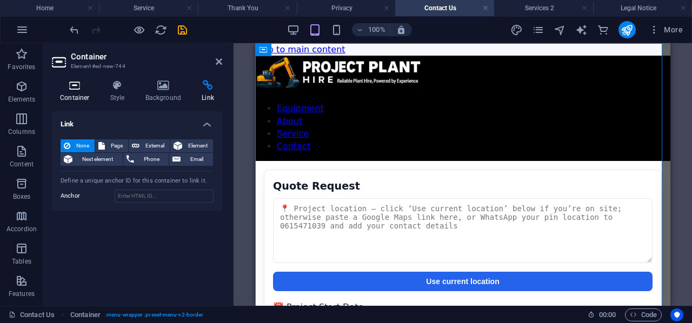
click at [64, 96] on h4 "Container" at bounding box center [77, 91] width 50 height 23
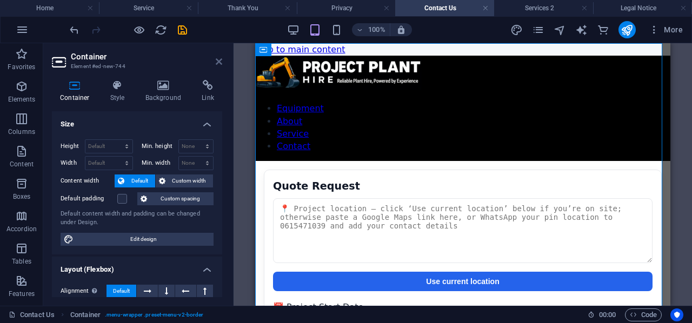
click at [218, 61] on icon at bounding box center [219, 61] width 6 height 9
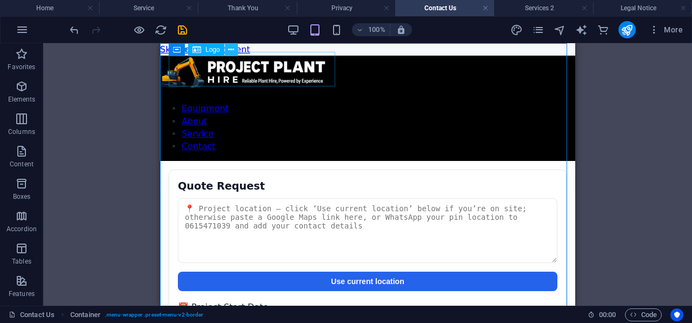
click at [230, 51] on icon at bounding box center [231, 49] width 6 height 11
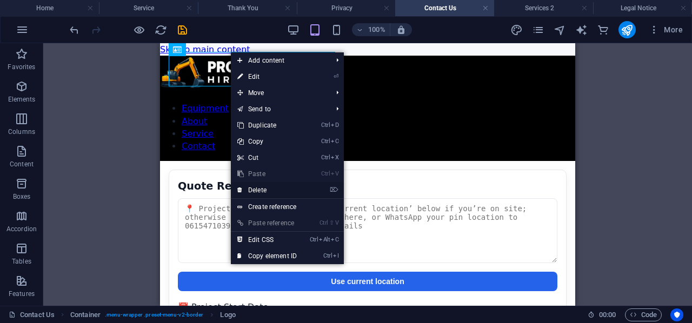
click at [259, 190] on link "⌦ Delete" at bounding box center [267, 190] width 72 height 16
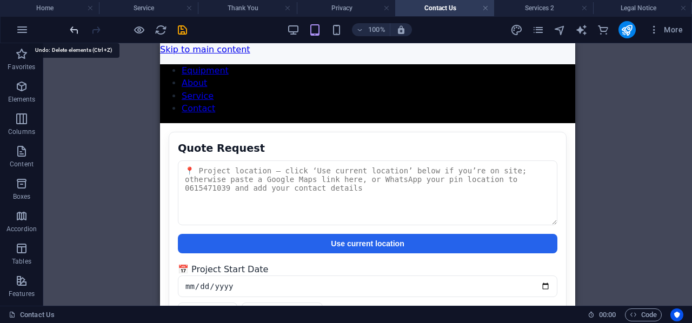
click at [71, 28] on icon "undo" at bounding box center [74, 30] width 12 height 12
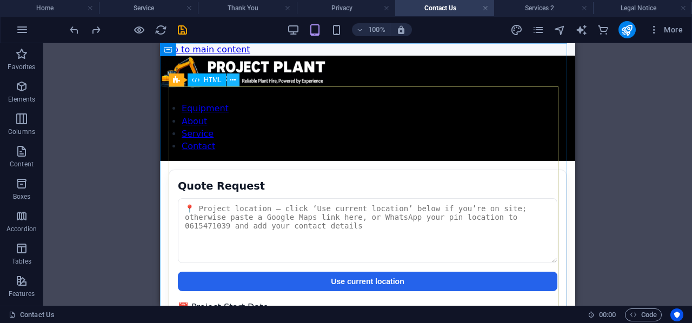
click at [233, 77] on icon at bounding box center [233, 80] width 6 height 11
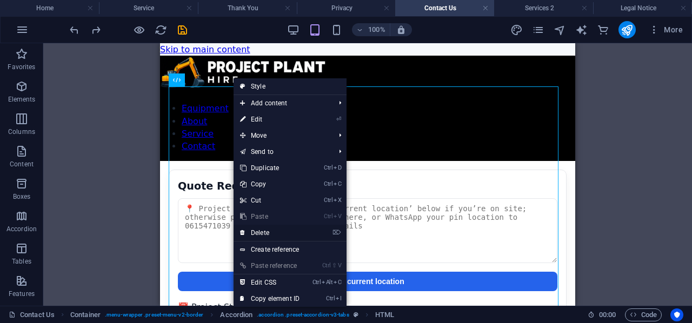
click at [272, 233] on link "⌦ Delete" at bounding box center [270, 233] width 72 height 16
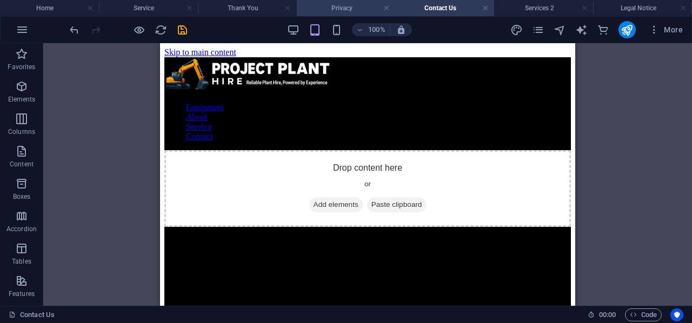
click at [329, 4] on h4 "Privacy" at bounding box center [346, 8] width 99 height 12
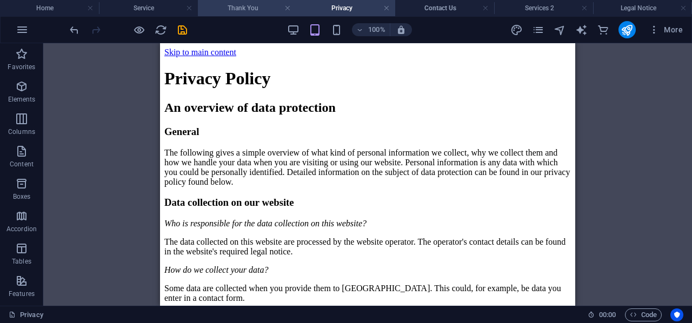
click at [233, 8] on h4 "Thank You" at bounding box center [247, 8] width 99 height 12
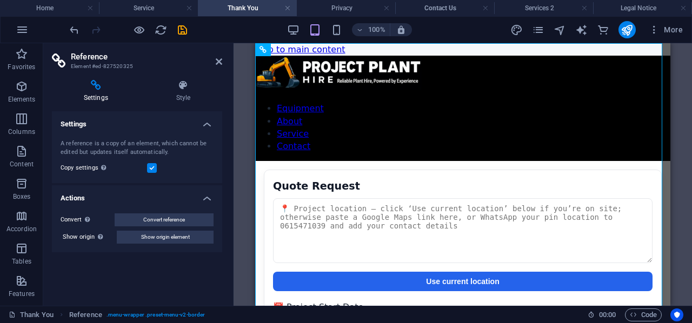
click at [189, 88] on icon at bounding box center [183, 85] width 78 height 11
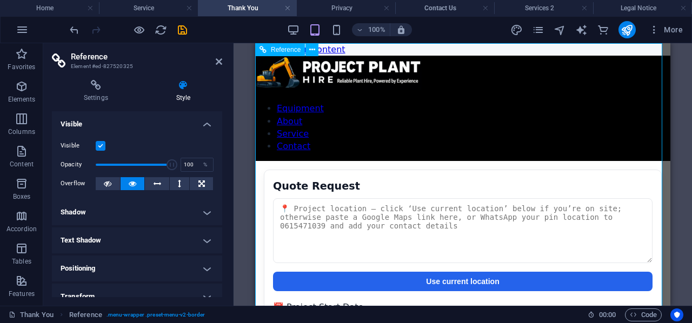
click at [449, 1] on li "Contact Us" at bounding box center [444, 8] width 99 height 16
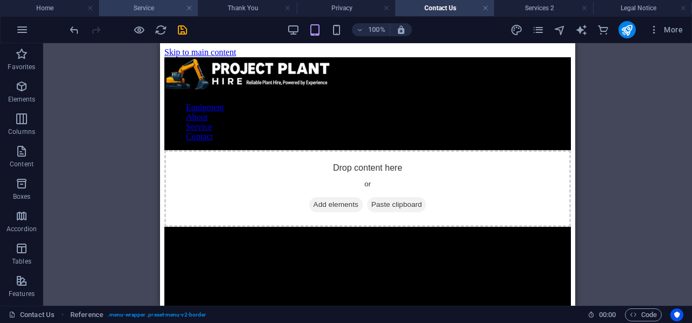
click at [144, 8] on h4 "Service" at bounding box center [148, 8] width 99 height 12
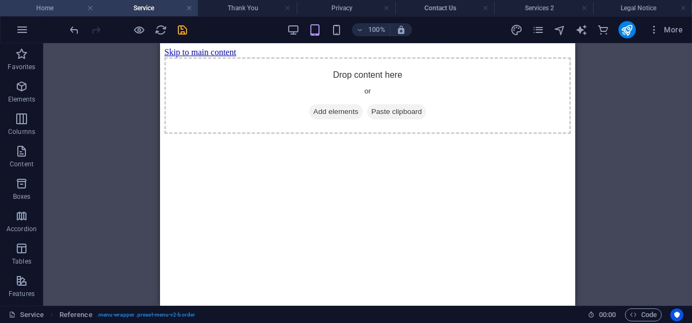
click at [41, 7] on h4 "Home" at bounding box center [49, 8] width 99 height 12
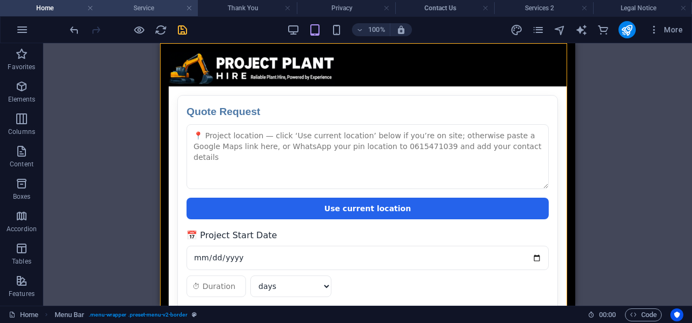
click at [143, 8] on h4 "Service" at bounding box center [148, 8] width 99 height 12
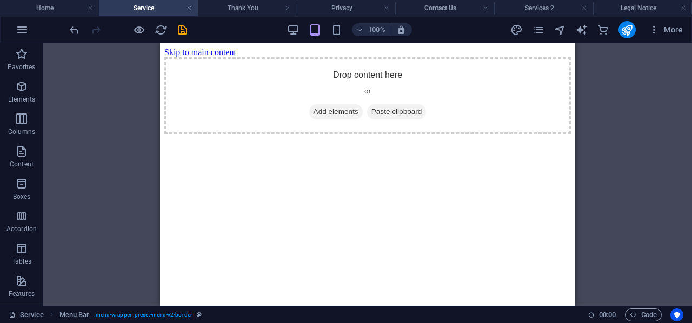
click at [143, 8] on h4 "Service" at bounding box center [148, 8] width 99 height 12
click at [364, 49] on div "+" at bounding box center [367, 49] width 21 height 10
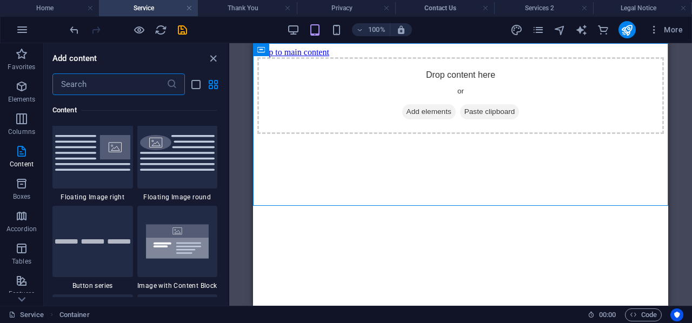
click at [107, 80] on input "text" at bounding box center [109, 85] width 114 height 22
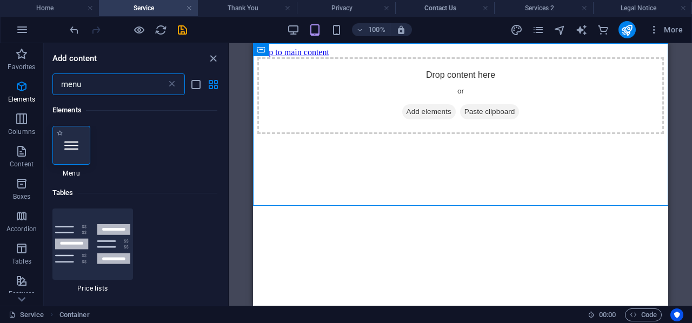
type input "menu"
click at [68, 144] on icon at bounding box center [71, 145] width 14 height 14
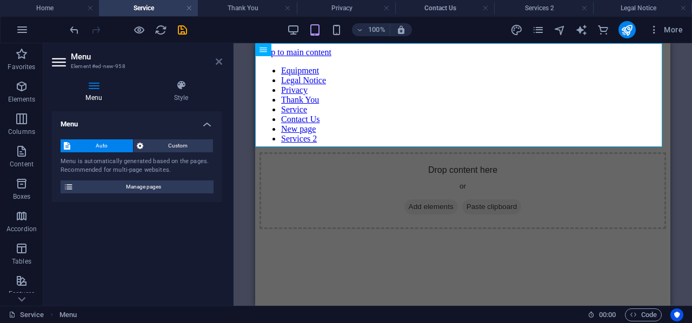
drag, startPoint x: 59, startPoint y: 23, endPoint x: 218, endPoint y: 60, distance: 163.7
click at [218, 60] on icon at bounding box center [219, 61] width 6 height 9
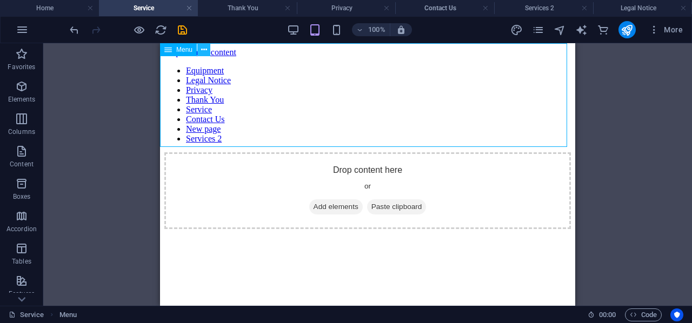
click at [204, 52] on icon at bounding box center [204, 49] width 6 height 11
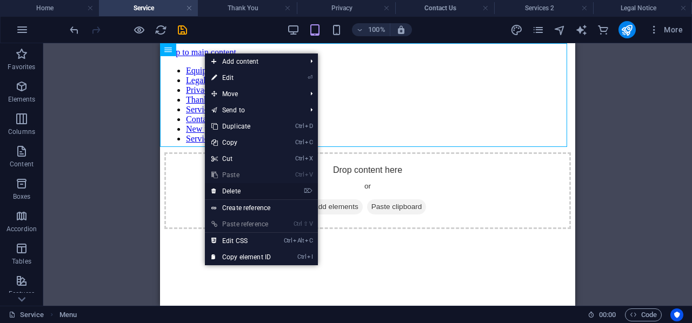
drag, startPoint x: 248, startPoint y: 187, endPoint x: 87, endPoint y: 157, distance: 163.3
click at [248, 187] on link "⌦ Delete" at bounding box center [241, 191] width 72 height 16
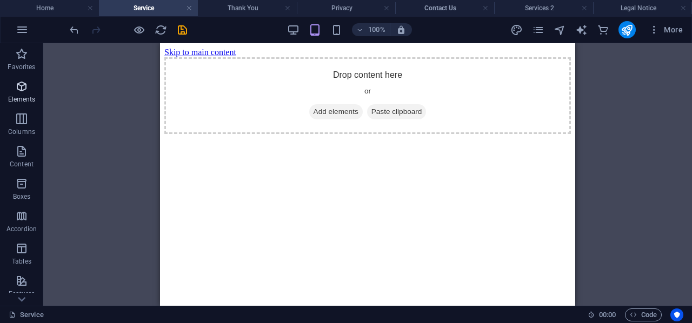
click at [19, 87] on icon "button" at bounding box center [21, 86] width 13 height 13
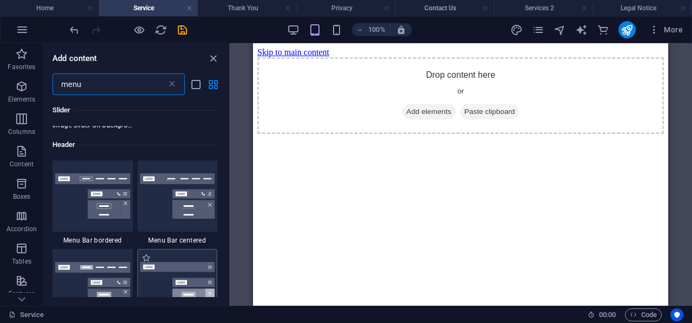
scroll to position [270, 0]
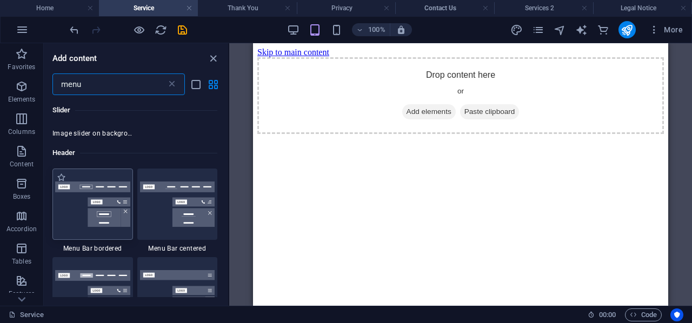
click at [93, 216] on img at bounding box center [92, 204] width 75 height 45
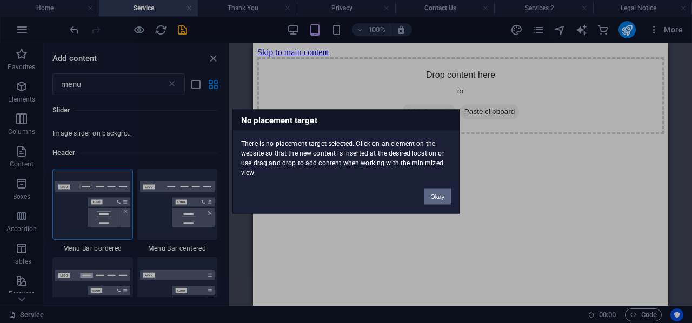
click at [441, 192] on button "Okay" at bounding box center [437, 197] width 27 height 16
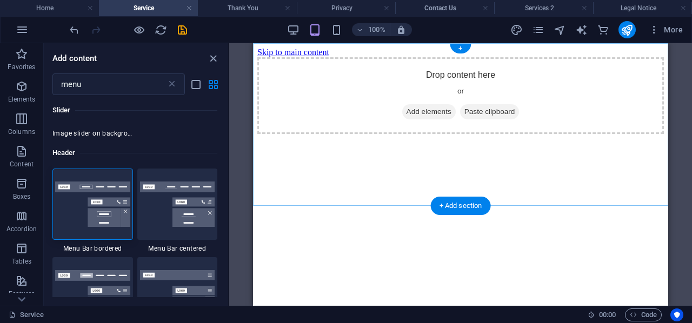
click at [459, 47] on div "+" at bounding box center [460, 49] width 21 height 10
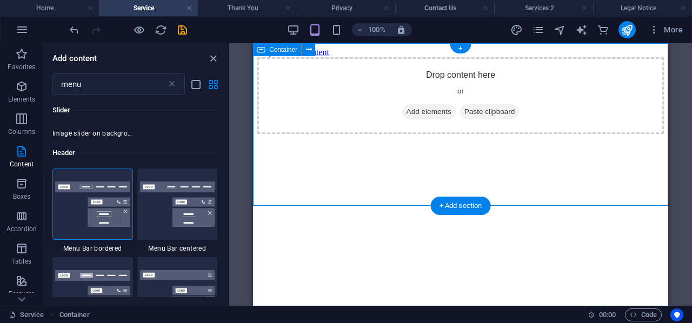
click at [433, 120] on span "Add elements" at bounding box center [429, 111] width 54 height 15
click at [425, 120] on span "Add elements" at bounding box center [429, 111] width 54 height 15
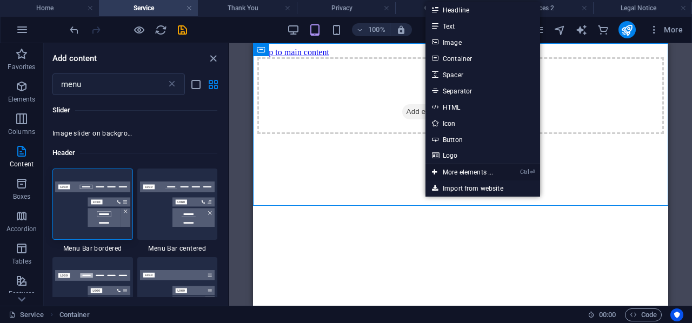
drag, startPoint x: 461, startPoint y: 171, endPoint x: 207, endPoint y: 133, distance: 256.5
click at [461, 171] on link "Ctrl ⏎ More elements ..." at bounding box center [463, 172] width 74 height 16
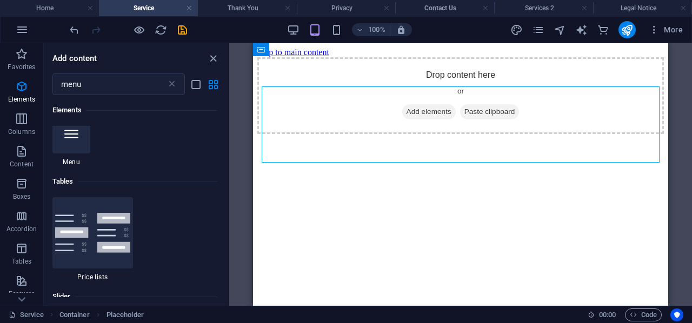
scroll to position [0, 0]
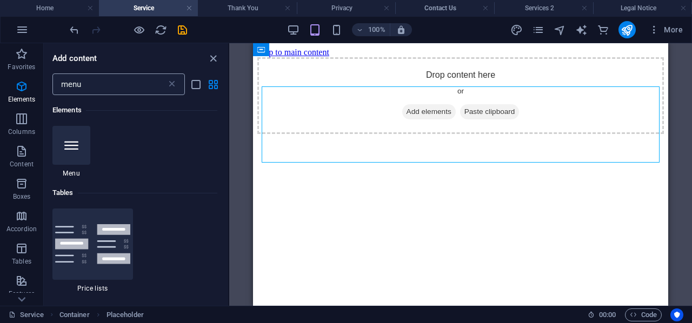
click at [118, 84] on input "menu" at bounding box center [109, 85] width 114 height 22
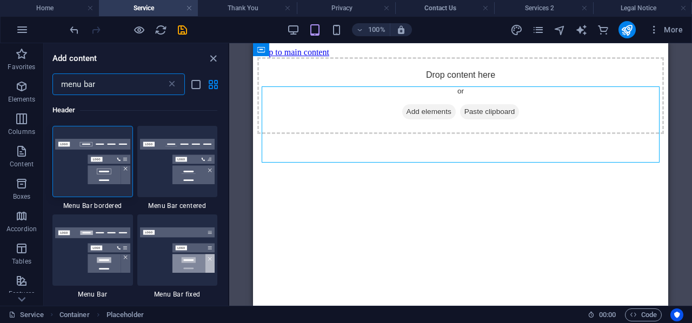
type input "menu bar"
click at [103, 138] on div at bounding box center [92, 161] width 81 height 71
click at [229, 138] on div "Drag here to replace the existing content. Press “Ctrl” if you want to create a…" at bounding box center [460, 174] width 463 height 263
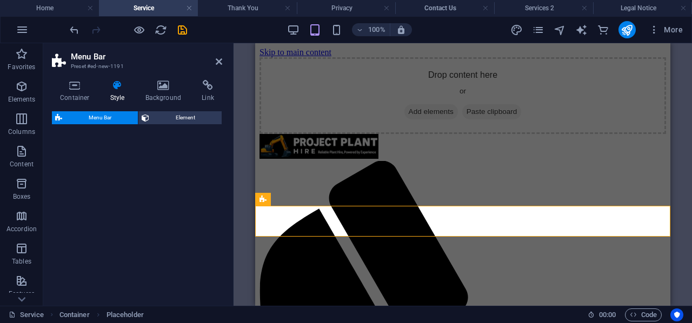
select select "rem"
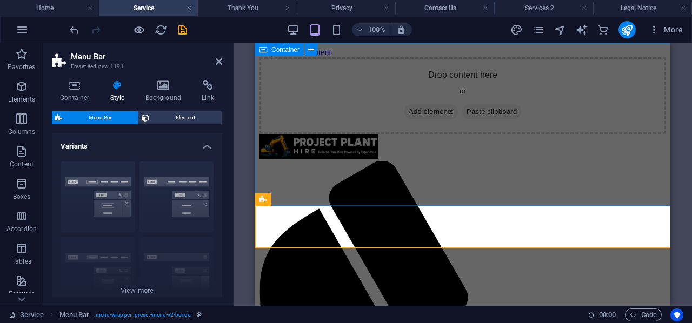
click at [587, 134] on div "Drop content here or Add elements Paste clipboard" at bounding box center [463, 95] width 407 height 77
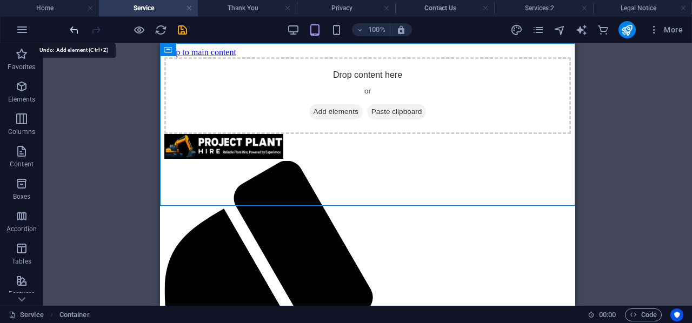
click at [70, 27] on icon "undo" at bounding box center [74, 30] width 12 height 12
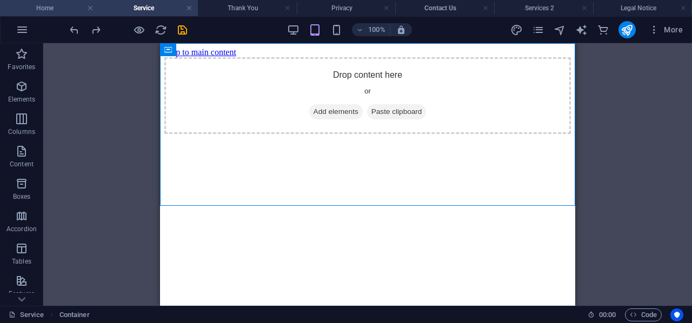
click at [48, 6] on h4 "Home" at bounding box center [49, 8] width 99 height 12
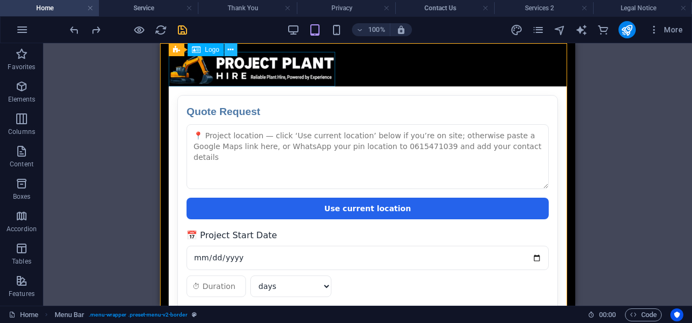
click at [231, 51] on icon at bounding box center [231, 49] width 6 height 11
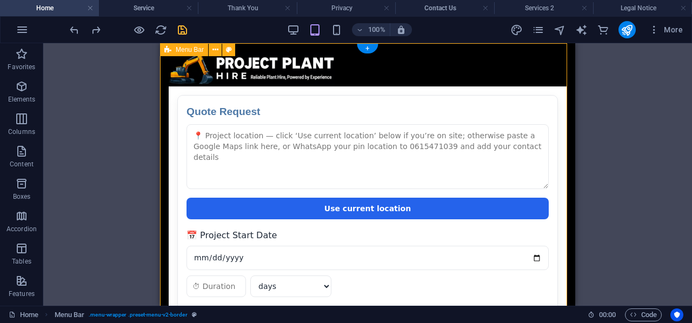
click at [177, 30] on icon "save" at bounding box center [182, 30] width 12 height 12
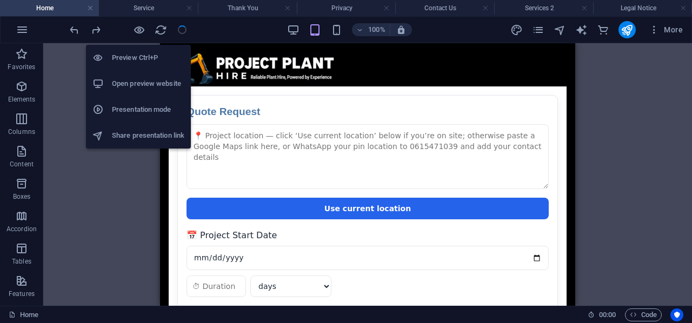
click at [138, 81] on h6 "Open preview website" at bounding box center [148, 83] width 72 height 13
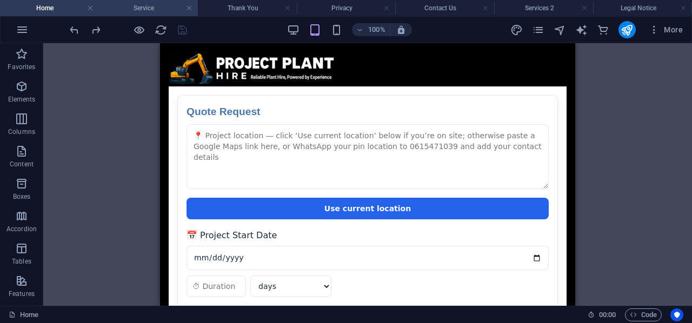
click at [153, 7] on h4 "Service" at bounding box center [148, 8] width 99 height 12
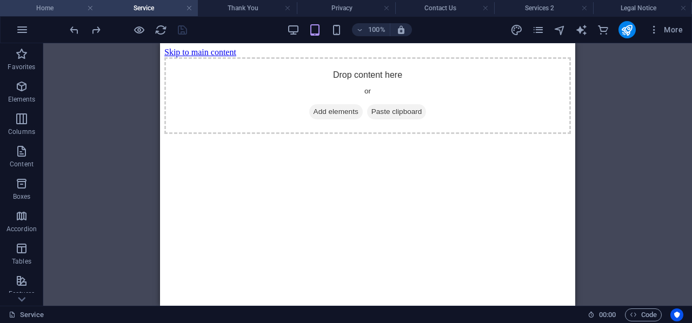
click at [50, 4] on h4 "Home" at bounding box center [49, 8] width 99 height 12
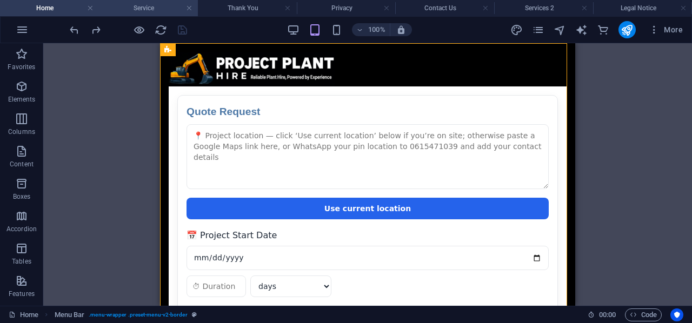
click at [151, 6] on h4 "Service" at bounding box center [148, 8] width 99 height 12
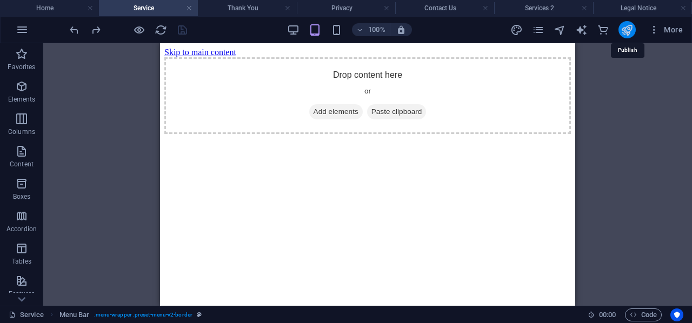
click at [622, 27] on icon "publish" at bounding box center [627, 30] width 12 height 12
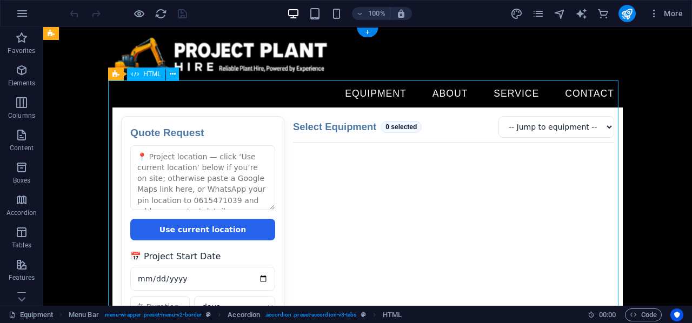
click at [406, 81] on nav "Equipment About Service Contact" at bounding box center [367, 94] width 511 height 27
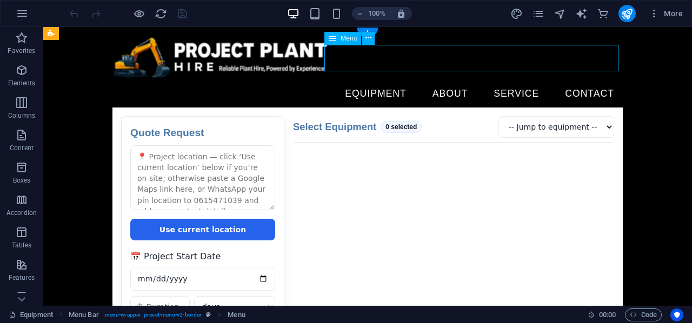
click at [406, 81] on nav "Equipment About Service Contact" at bounding box center [367, 94] width 511 height 27
select select
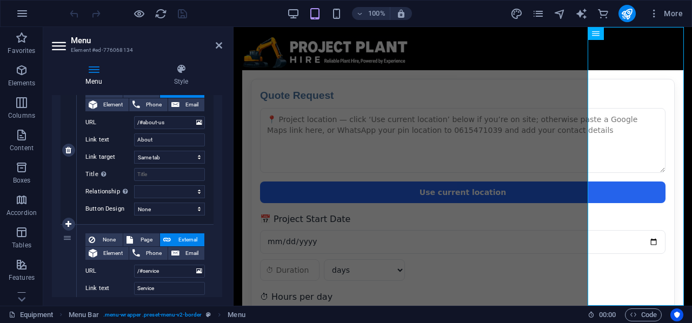
scroll to position [360, 0]
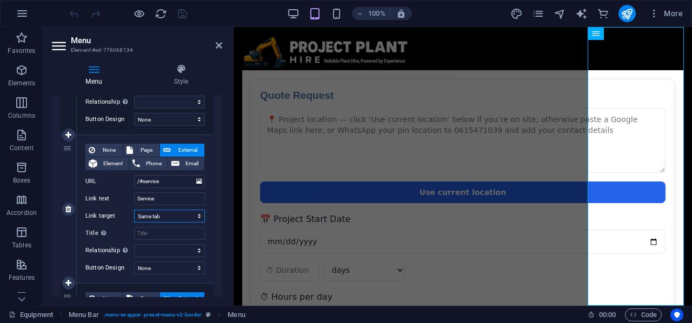
click at [194, 216] on select "New tab Same tab Overlay" at bounding box center [169, 216] width 71 height 13
select select "blank"
click at [134, 210] on select "New tab Same tab Overlay" at bounding box center [169, 216] width 71 height 13
select select
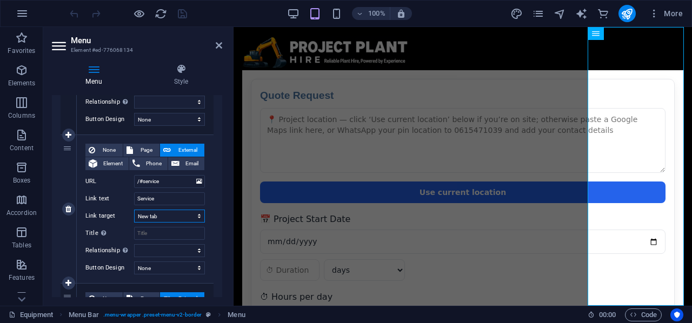
select select
click at [188, 211] on select "New tab Same tab Overlay" at bounding box center [169, 216] width 71 height 13
select select
click at [134, 210] on select "New tab Same tab Overlay" at bounding box center [169, 216] width 71 height 13
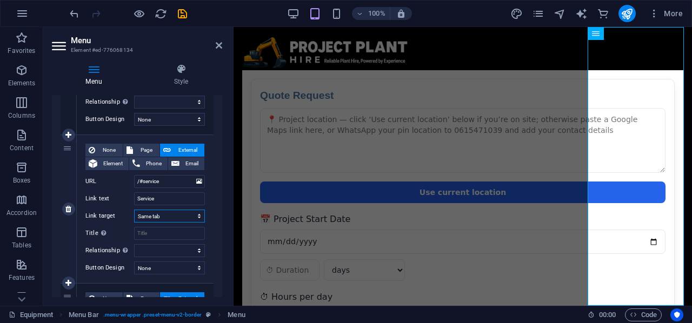
select select
click at [142, 154] on span "Page" at bounding box center [146, 150] width 20 height 13
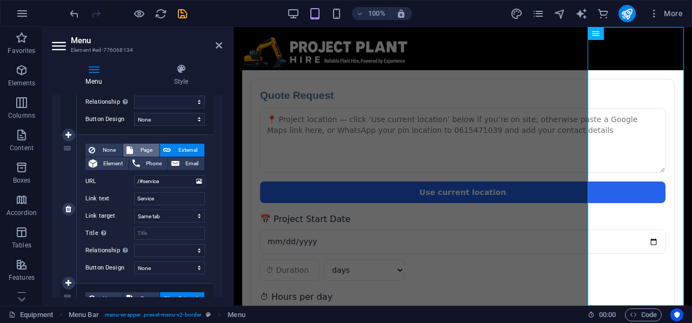
select select
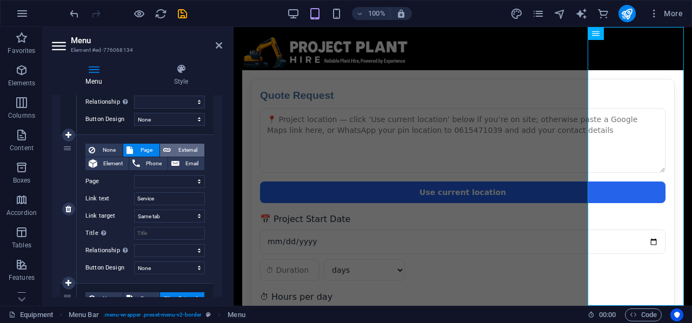
click at [168, 144] on icon at bounding box center [167, 150] width 8 height 13
select select
select select "blank"
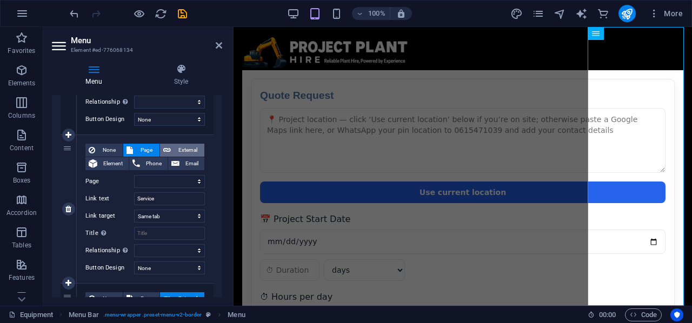
select select
click at [148, 147] on span "Page" at bounding box center [146, 150] width 20 height 13
select select
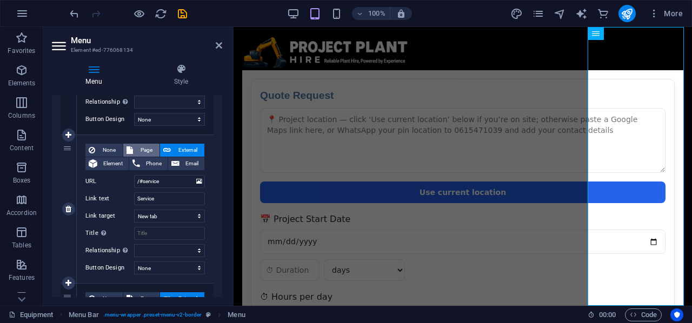
select select
click at [191, 180] on select "Equipment Legal Notice Privacy Thank You Service Contact Us New page Services 2" at bounding box center [169, 181] width 71 height 13
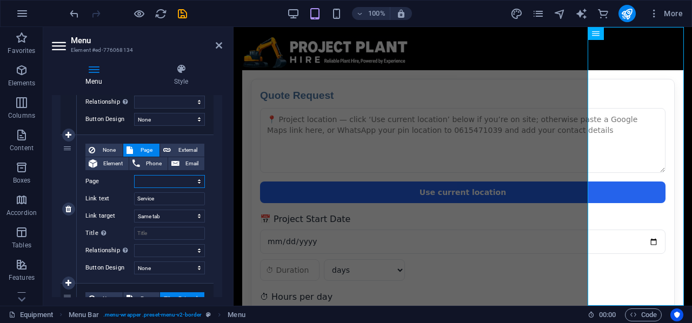
select select "4"
click at [134, 175] on select "Equipment Legal Notice Privacy Thank You Service Contact Us New page Services 2" at bounding box center [169, 181] width 71 height 13
select select
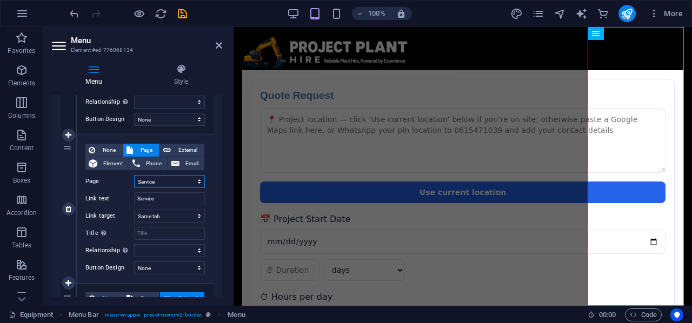
select select
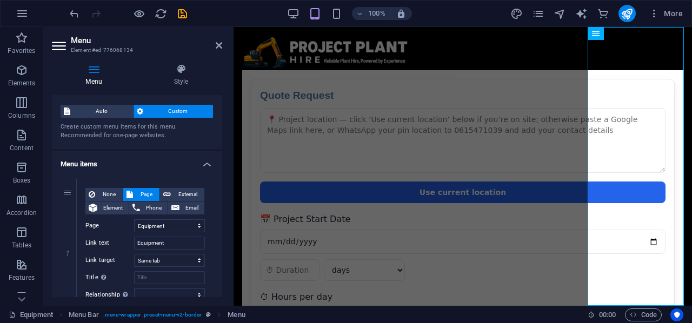
scroll to position [0, 0]
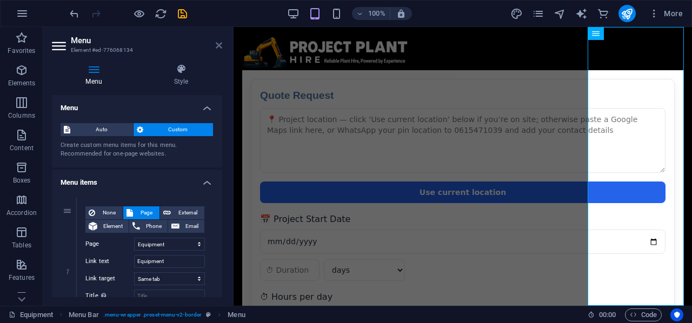
click at [217, 44] on icon at bounding box center [219, 45] width 6 height 9
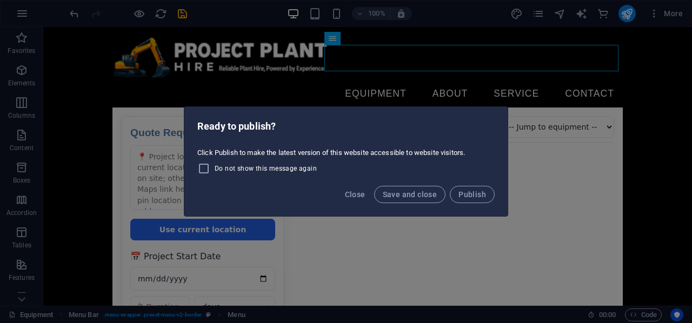
click at [179, 12] on div "Ready to publish? Click Publish to make the latest version of this website acce…" at bounding box center [346, 161] width 692 height 323
click at [356, 194] on span "Close" at bounding box center [355, 194] width 21 height 9
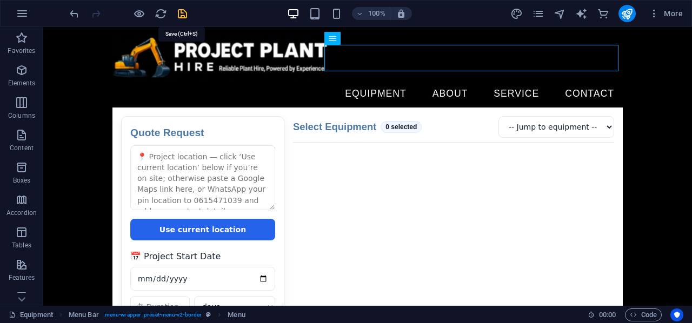
click at [180, 11] on icon "save" at bounding box center [182, 14] width 12 height 12
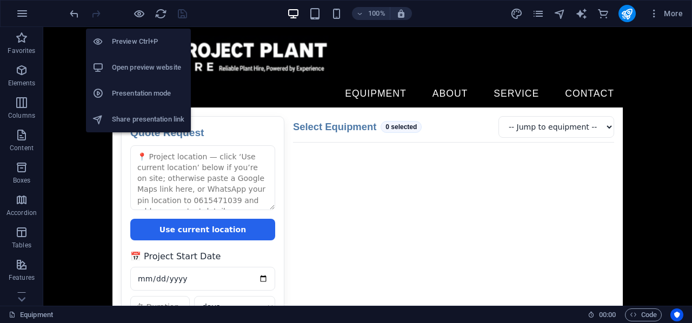
click at [148, 63] on h6 "Open preview website" at bounding box center [148, 67] width 72 height 13
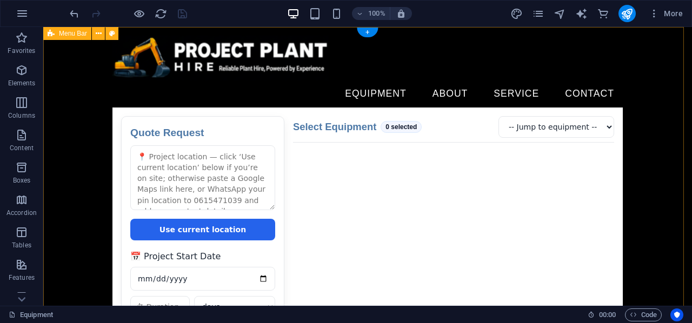
click at [334, 34] on div "Equipment About Service Contact Quote Request Quote Request Use current locatio…" at bounding box center [367, 318] width 649 height 582
click at [324, 41] on div "Equipment About Service Contact Quote Request Quote Request Use current locatio…" at bounding box center [367, 318] width 649 height 582
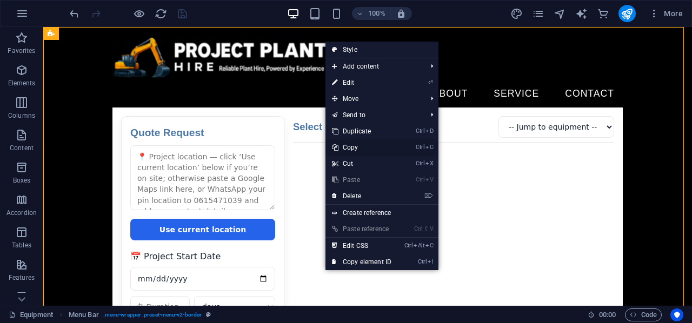
click at [359, 145] on link "Ctrl C Copy" at bounding box center [362, 148] width 72 height 16
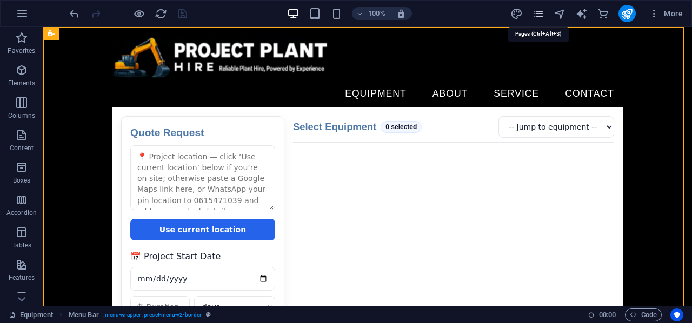
click at [535, 15] on icon "pages" at bounding box center [538, 14] width 12 height 12
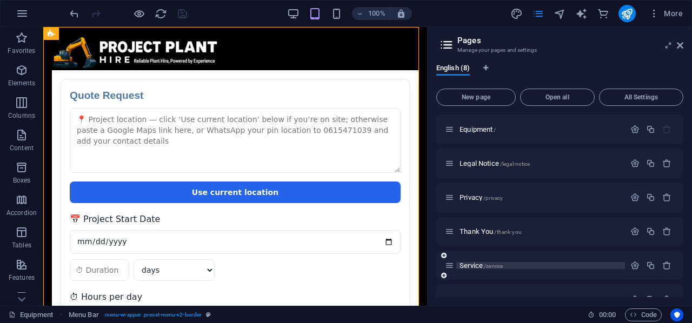
click at [481, 265] on span "Service /service" at bounding box center [481, 266] width 43 height 8
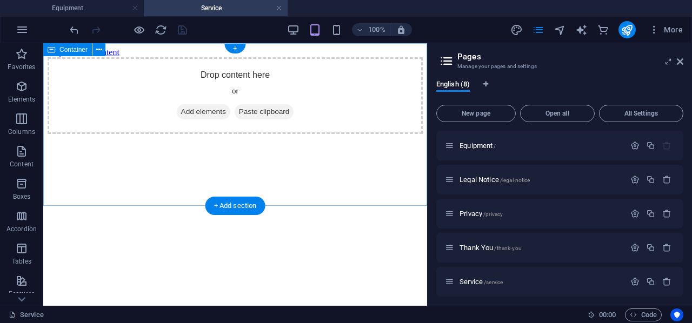
click at [188, 71] on div "Drop content here or Add elements Paste clipboard" at bounding box center [235, 95] width 375 height 77
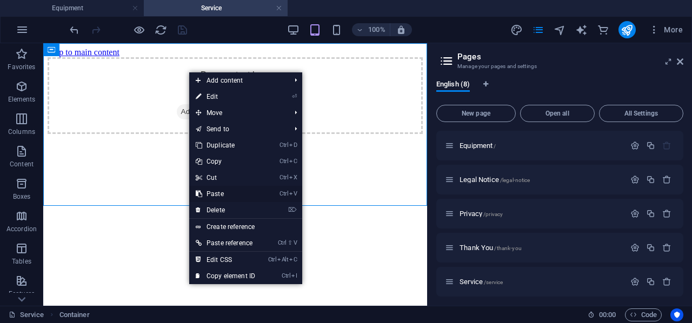
drag, startPoint x: 179, startPoint y: 153, endPoint x: 222, endPoint y: 195, distance: 60.4
click at [222, 195] on link "Ctrl V Paste" at bounding box center [225, 194] width 72 height 16
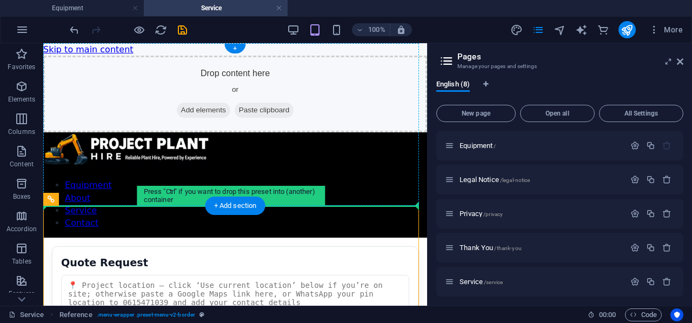
drag, startPoint x: 281, startPoint y: 211, endPoint x: 284, endPoint y: 153, distance: 58.5
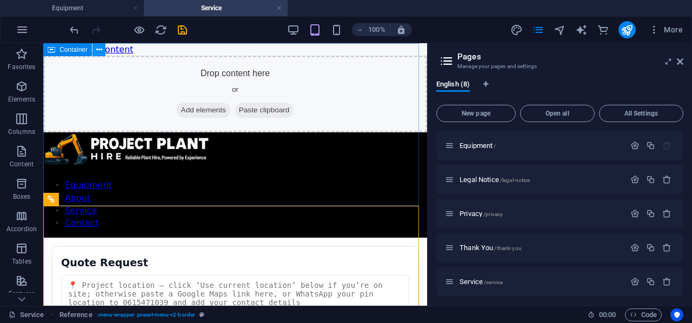
click at [102, 54] on icon at bounding box center [99, 49] width 6 height 11
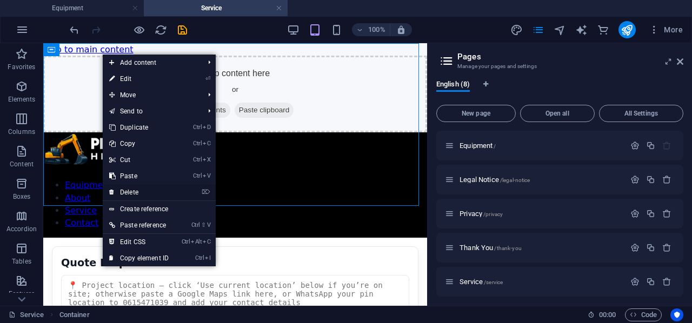
click at [133, 194] on link "⌦ Delete" at bounding box center [139, 192] width 72 height 16
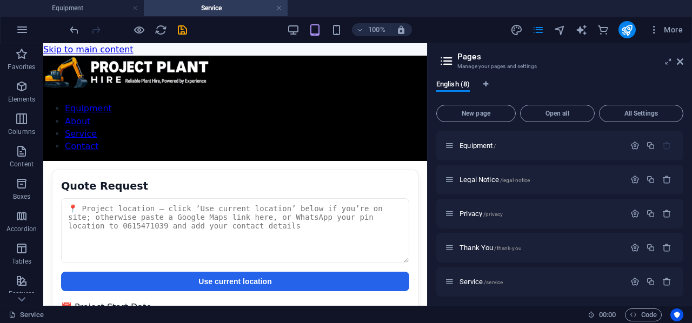
click at [684, 58] on aside "Pages Manage your pages and settings English (8) New page Open all All Settings…" at bounding box center [559, 174] width 265 height 263
click at [683, 60] on icon at bounding box center [680, 61] width 6 height 9
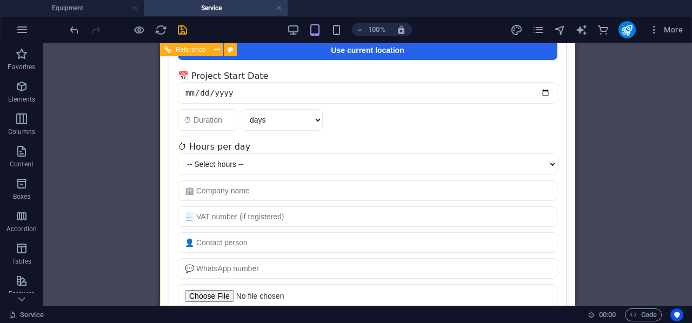
scroll to position [335, 0]
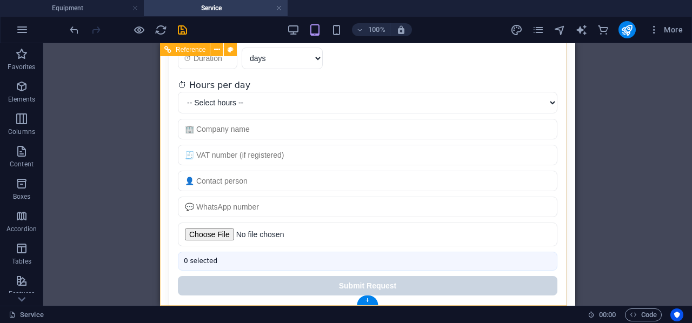
click at [264, 270] on div "Quote Request Quote Request Use current location 📅 Project Start Date days week…" at bounding box center [367, 72] width 415 height 493
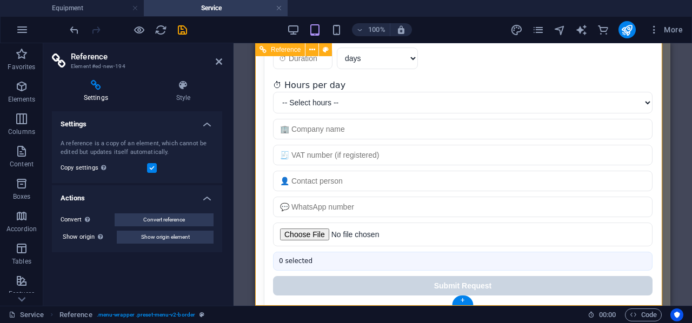
click at [348, 267] on div "Quote Request Quote Request Use current location 📅 Project Start Date days week…" at bounding box center [462, 72] width 415 height 493
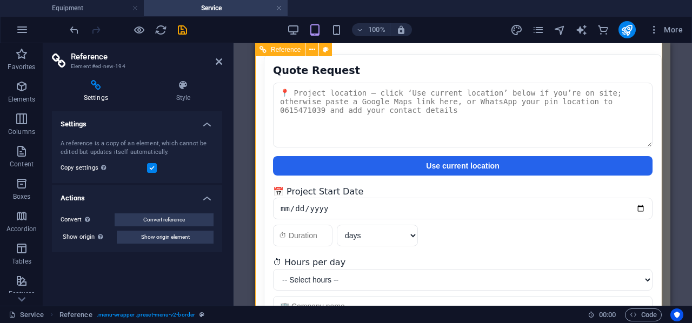
scroll to position [0, 0]
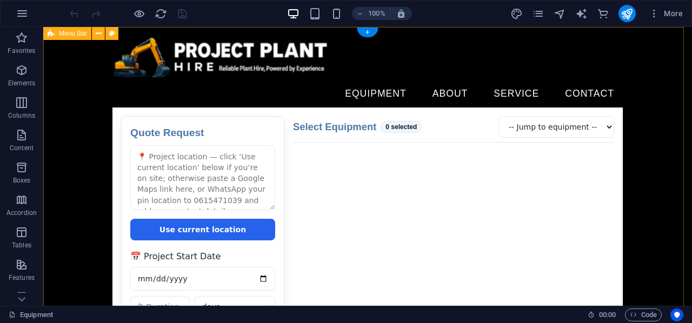
click at [85, 97] on div "Equipment About Service Contact Quote Request Quote Request Use current locatio…" at bounding box center [367, 318] width 649 height 582
click at [68, 59] on div "Equipment About Service Contact Quote Request Quote Request Use current locatio…" at bounding box center [367, 318] width 649 height 582
click at [98, 34] on icon at bounding box center [99, 33] width 6 height 11
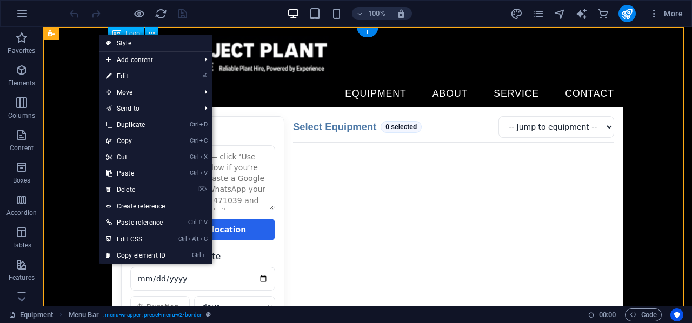
click at [308, 60] on div at bounding box center [367, 58] width 511 height 45
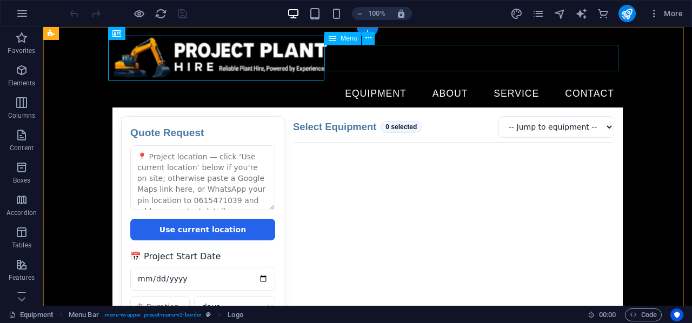
click at [376, 81] on nav "Equipment About Service Contact" at bounding box center [367, 94] width 511 height 27
click at [163, 49] on div at bounding box center [367, 58] width 511 height 45
click at [379, 81] on nav "Equipment About Service Contact" at bounding box center [367, 94] width 511 height 27
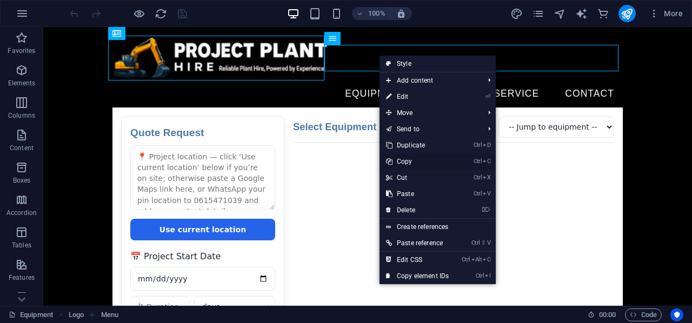
click at [409, 157] on link "Ctrl C Copy" at bounding box center [418, 162] width 76 height 16
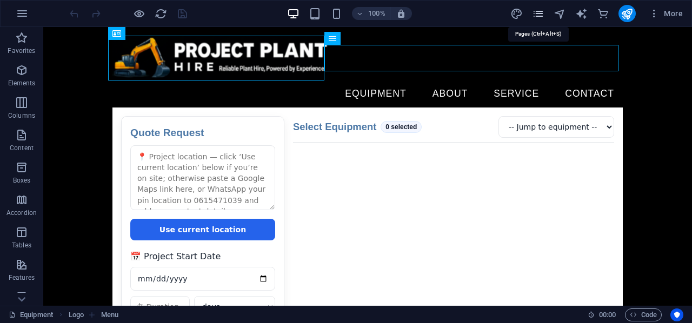
click at [535, 18] on icon "pages" at bounding box center [538, 14] width 12 height 12
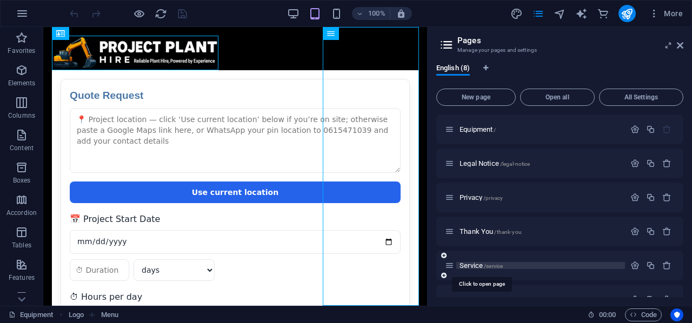
click at [481, 267] on span "Service /service" at bounding box center [481, 266] width 43 height 8
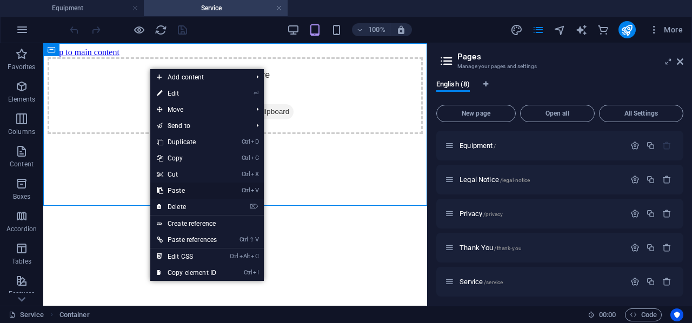
click at [193, 188] on link "Ctrl V Paste" at bounding box center [186, 191] width 73 height 16
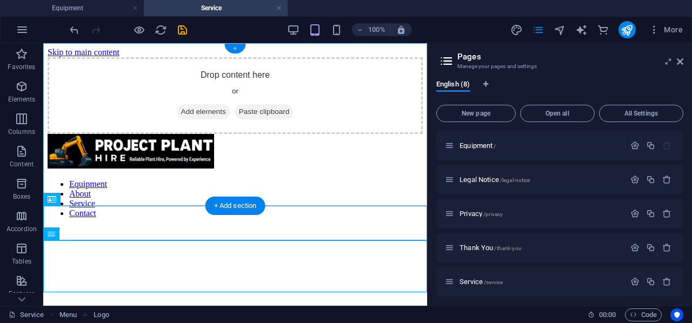
click at [238, 49] on div "+" at bounding box center [234, 49] width 21 height 10
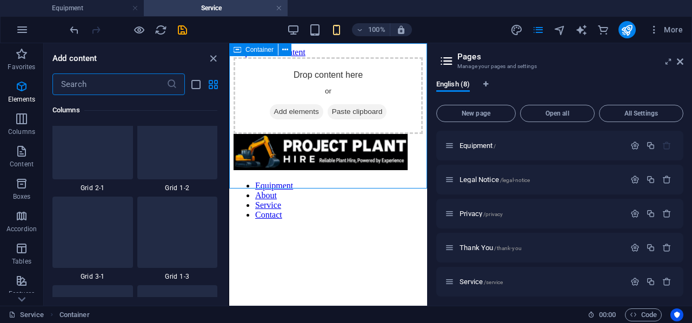
scroll to position [1892, 0]
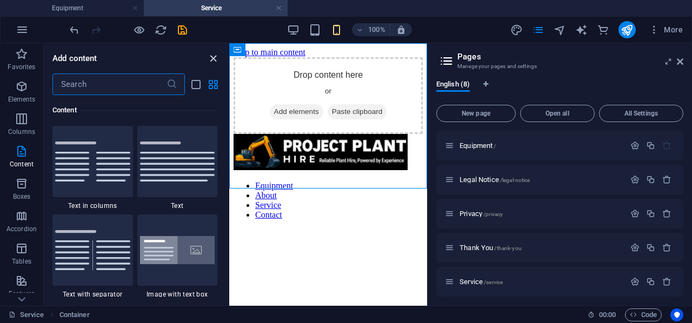
click at [215, 55] on icon "close panel" at bounding box center [213, 58] width 12 height 12
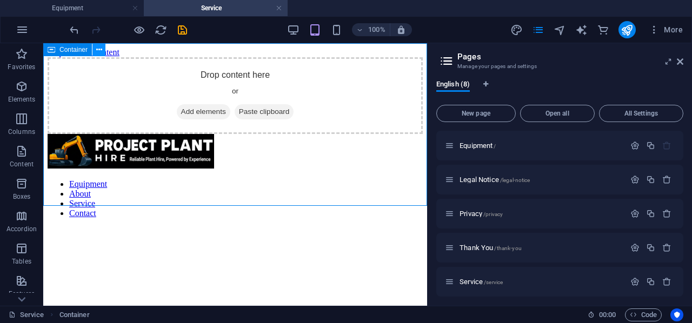
click at [98, 47] on icon at bounding box center [99, 49] width 6 height 11
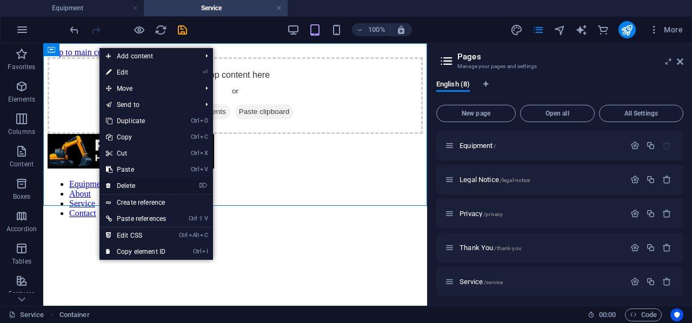
click at [131, 182] on link "⌦ Delete" at bounding box center [136, 186] width 73 height 16
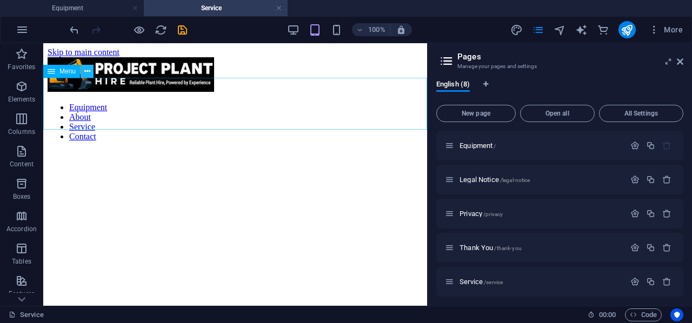
click at [84, 71] on icon at bounding box center [87, 71] width 6 height 11
click at [65, 74] on span "Menu" at bounding box center [67, 71] width 16 height 6
select select
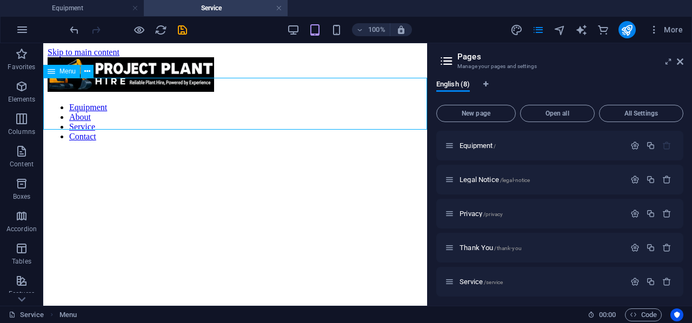
select select "4"
select select
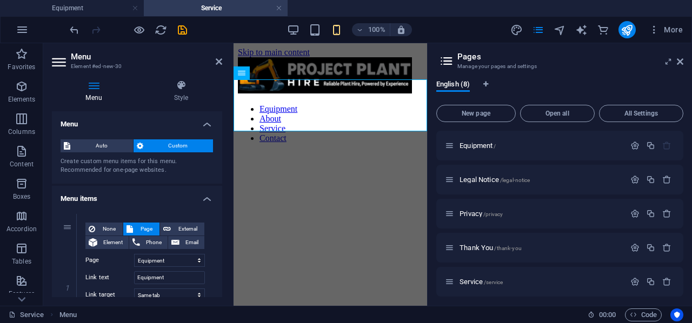
click at [168, 147] on span "Custom" at bounding box center [179, 146] width 64 height 13
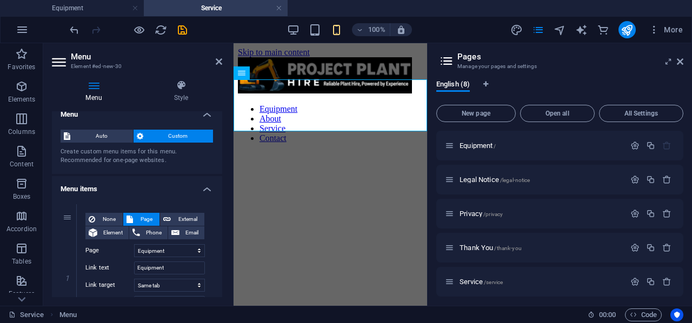
scroll to position [0, 0]
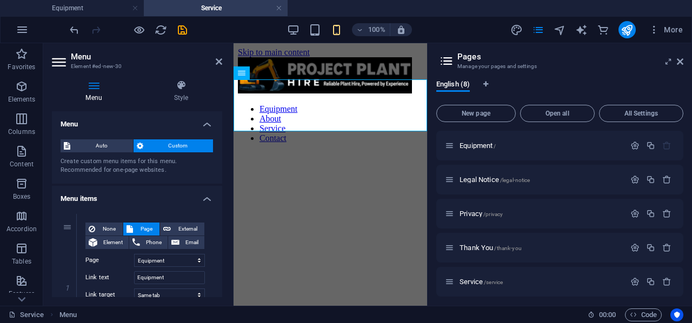
click at [187, 144] on span "Custom" at bounding box center [179, 146] width 64 height 13
click at [248, 75] on div "Menu" at bounding box center [252, 73] width 37 height 13
click at [253, 75] on span "Menu" at bounding box center [258, 73] width 16 height 6
click at [172, 88] on icon at bounding box center [181, 85] width 82 height 11
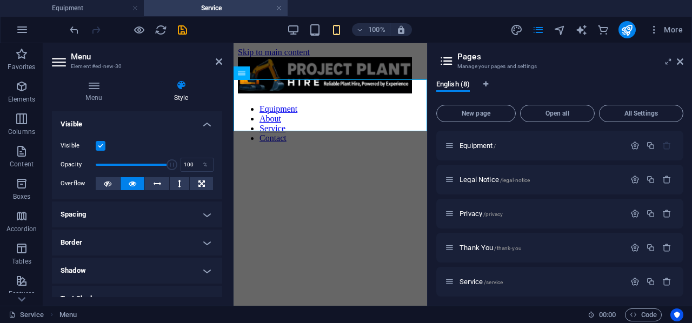
click at [61, 65] on icon at bounding box center [60, 62] width 16 height 17
click at [93, 83] on icon at bounding box center [94, 85] width 84 height 11
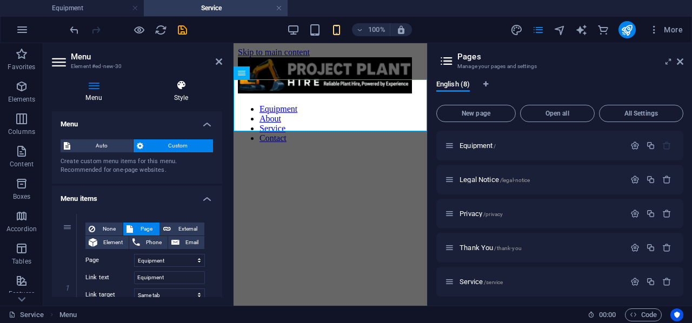
click at [184, 89] on icon at bounding box center [181, 85] width 82 height 11
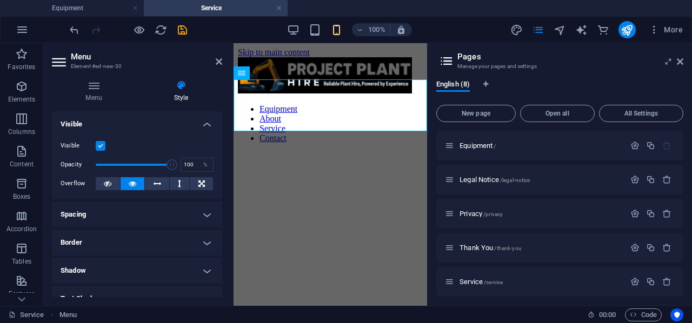
click at [181, 238] on h4 "Border" at bounding box center [137, 243] width 170 height 26
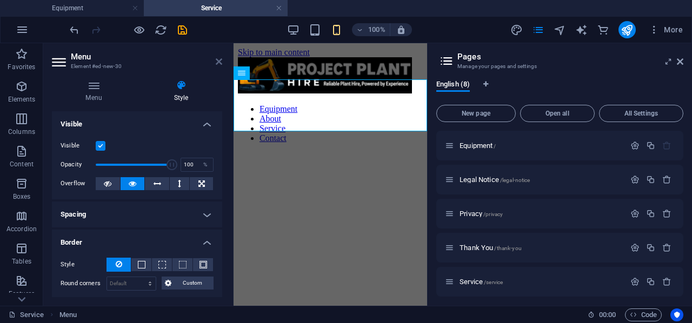
click at [217, 64] on icon at bounding box center [219, 61] width 6 height 9
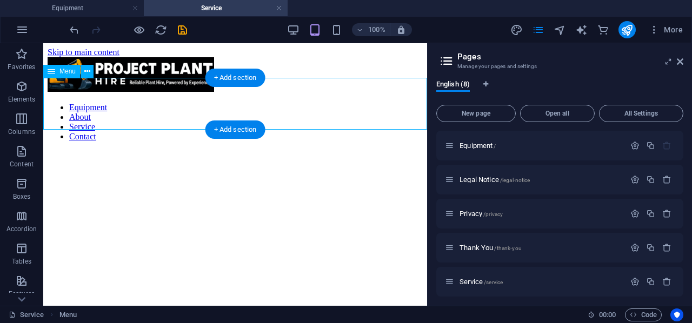
click at [155, 103] on nav "Equipment About Service Contact" at bounding box center [235, 122] width 375 height 39
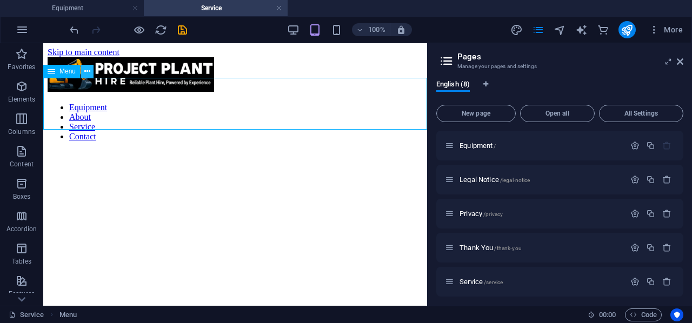
click at [86, 73] on icon at bounding box center [87, 71] width 6 height 11
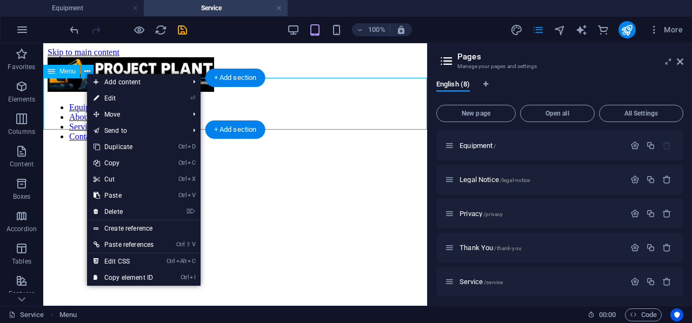
click at [59, 103] on nav "Equipment About Service Contact" at bounding box center [235, 122] width 375 height 39
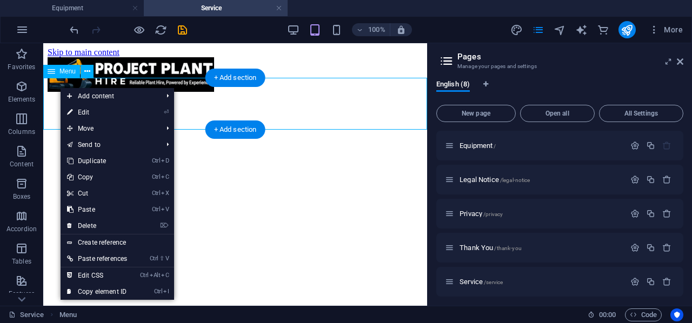
click at [95, 103] on nav "Equipment About Service Contact" at bounding box center [235, 122] width 375 height 39
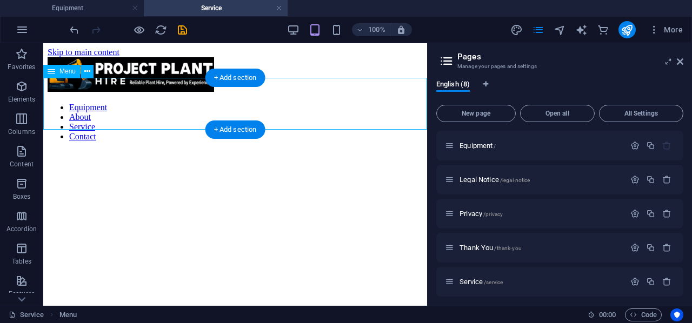
click at [95, 103] on nav "Equipment About Service Contact" at bounding box center [235, 122] width 375 height 39
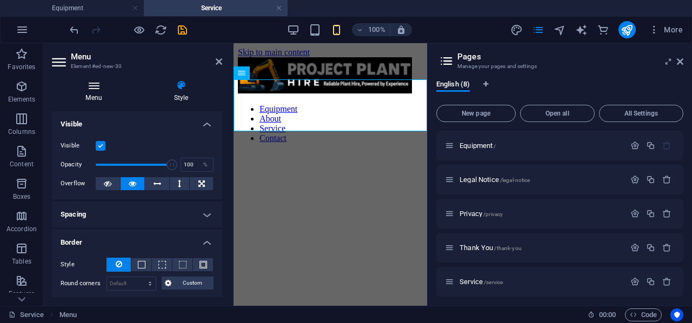
click at [94, 91] on h4 "Menu" at bounding box center [96, 91] width 88 height 23
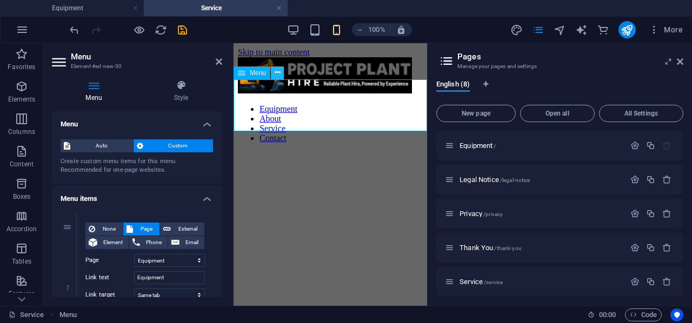
click at [275, 72] on icon at bounding box center [278, 72] width 6 height 11
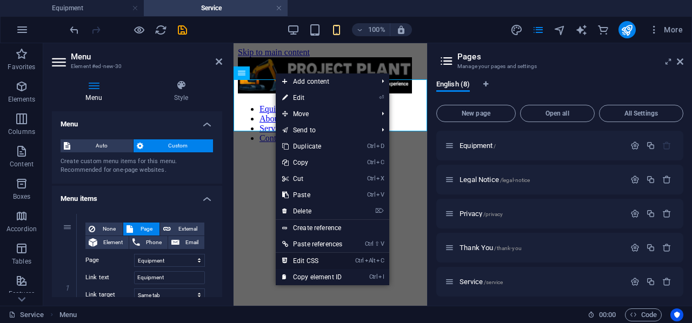
click at [332, 257] on link "Ctrl Alt C Edit CSS" at bounding box center [312, 261] width 73 height 16
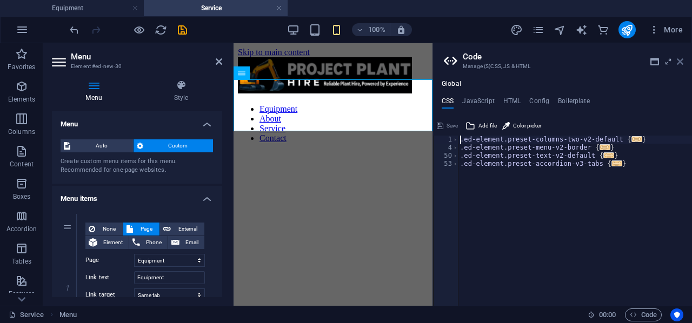
click at [681, 57] on icon at bounding box center [680, 61] width 6 height 9
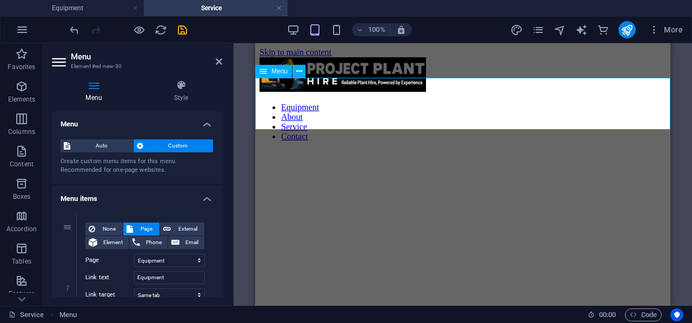
click at [361, 103] on nav "Equipment About Service Contact" at bounding box center [463, 122] width 407 height 39
click at [513, 58] on div at bounding box center [463, 75] width 407 height 37
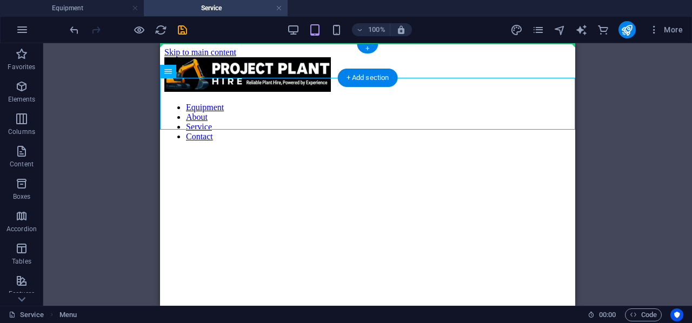
drag, startPoint x: 255, startPoint y: 109, endPoint x: 392, endPoint y: 57, distance: 146.3
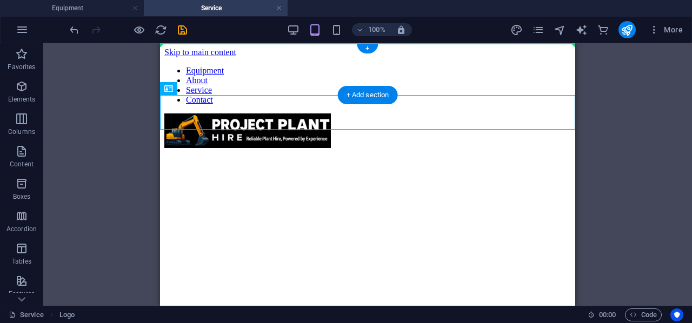
drag, startPoint x: 259, startPoint y: 123, endPoint x: 176, endPoint y: 56, distance: 106.9
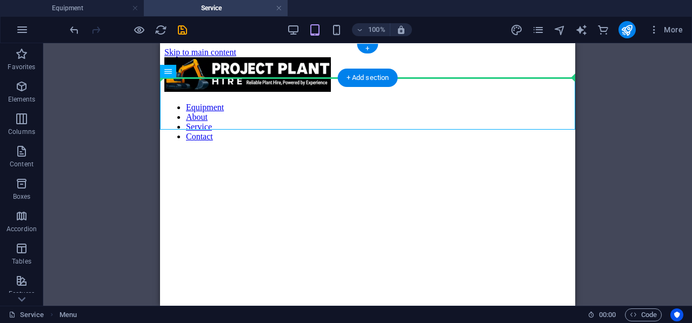
drag, startPoint x: 234, startPoint y: 105, endPoint x: 405, endPoint y: 70, distance: 174.6
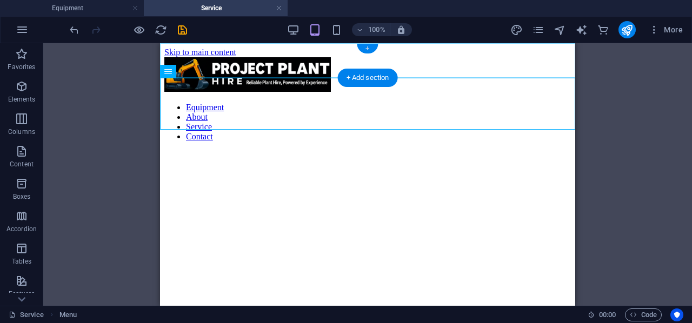
click at [363, 52] on div "+" at bounding box center [367, 49] width 21 height 10
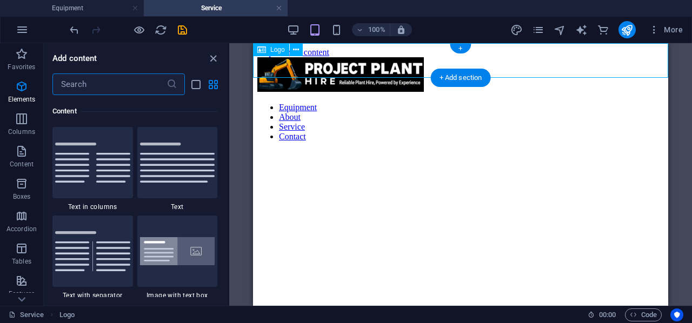
scroll to position [1892, 0]
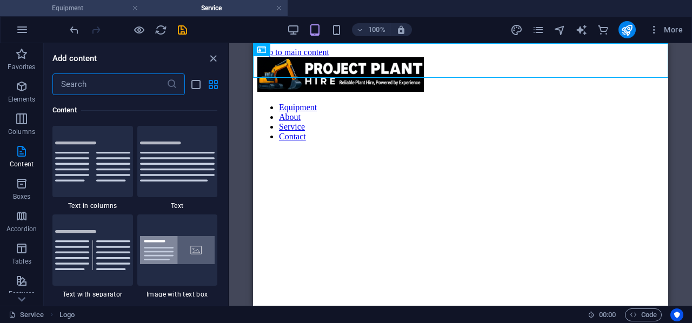
click at [83, 8] on h4 "Equipment" at bounding box center [72, 8] width 144 height 12
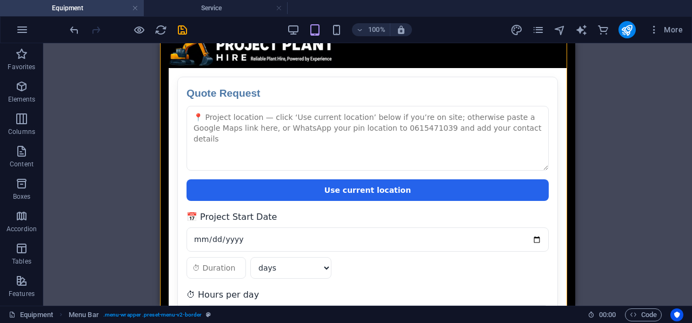
scroll to position [0, 0]
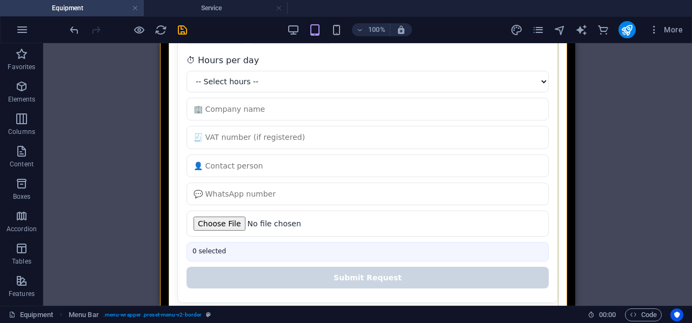
scroll to position [335, 0]
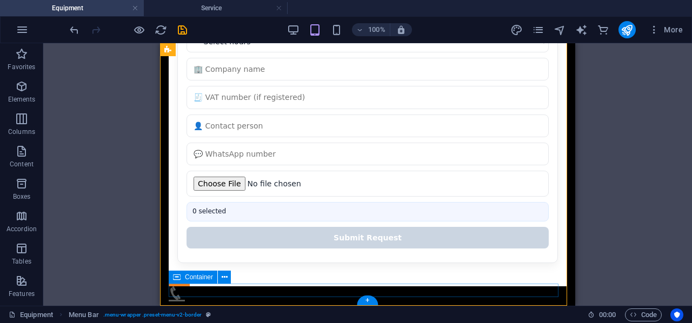
click at [268, 287] on div "Menu" at bounding box center [368, 300] width 398 height 27
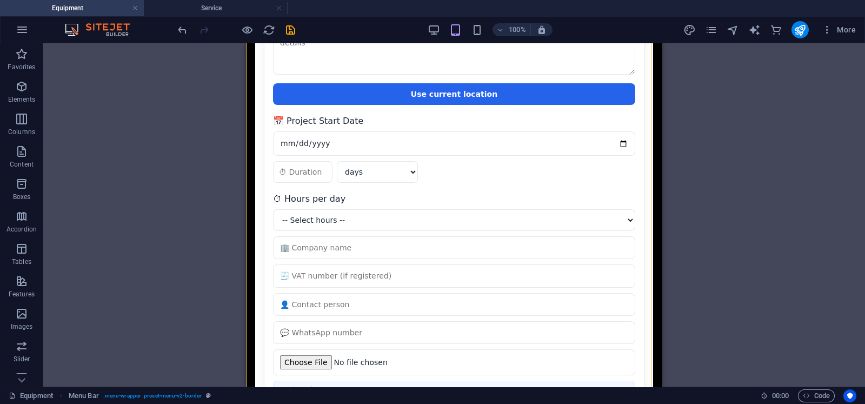
scroll to position [0, 0]
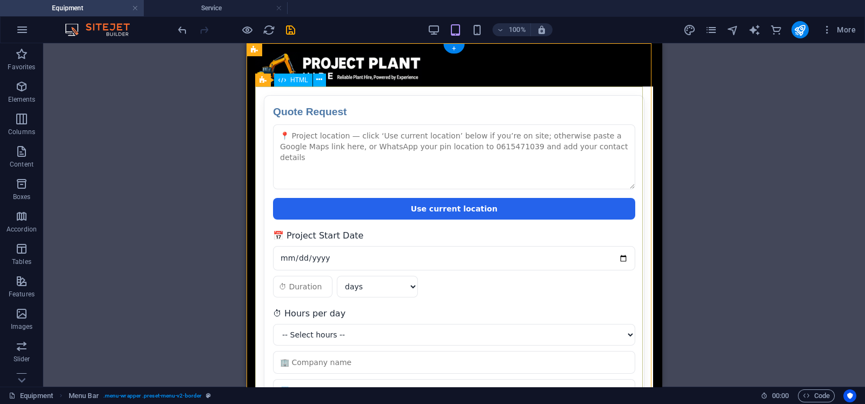
click at [448, 100] on div "Quote Request Quote Request Use current location 📅 Project Start Date days week…" at bounding box center [454, 354] width 398 height 535
click at [501, 101] on div "Quote Request Quote Request Use current location 📅 Project Start Date days week…" at bounding box center [454, 354] width 398 height 535
click at [521, 47] on div "Equipment About Service Contact Quote Request Quote Request Use current locatio…" at bounding box center [454, 350] width 415 height 614
click at [217, 5] on h4 "Service" at bounding box center [216, 8] width 144 height 12
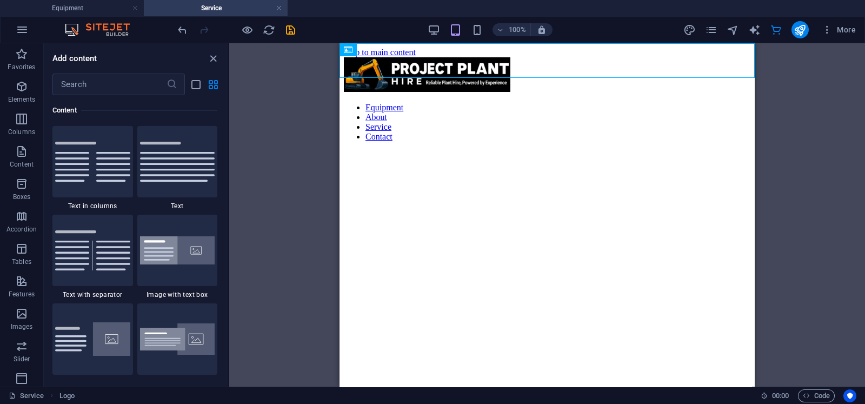
click at [432, 135] on html "Skip to main content Equipment About Service Contact" at bounding box center [547, 96] width 415 height 107
click at [553, 44] on div "+" at bounding box center [547, 49] width 21 height 10
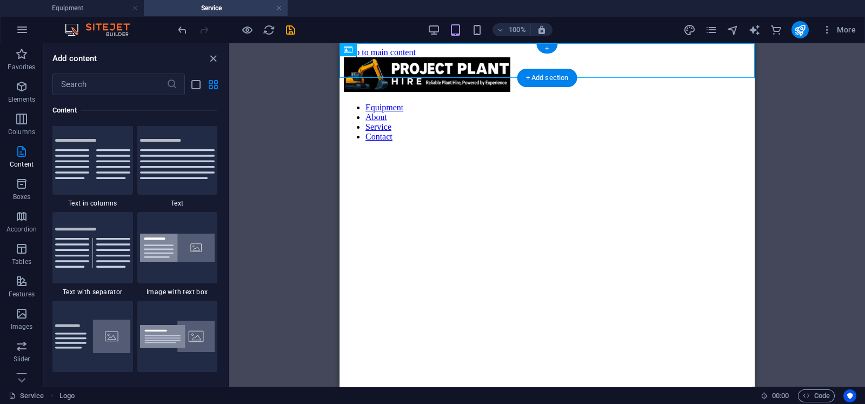
scroll to position [1892, 0]
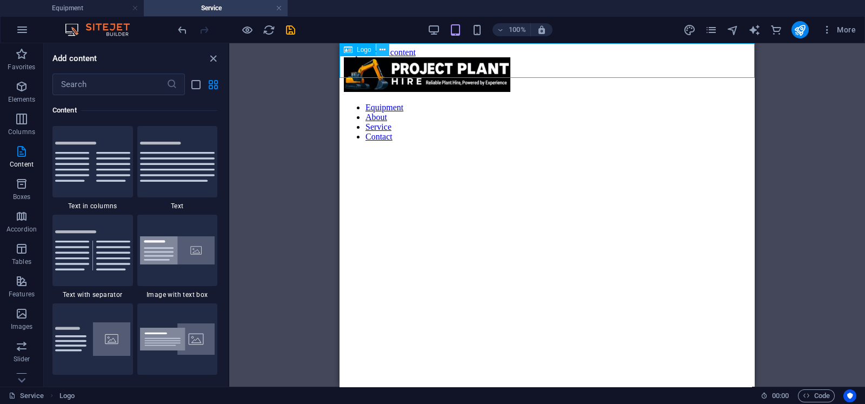
click at [388, 50] on button at bounding box center [382, 49] width 13 height 13
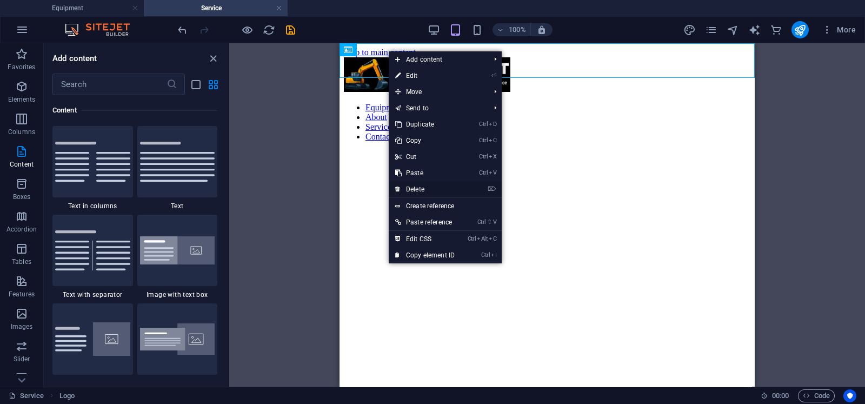
click at [427, 185] on link "⌦ Delete" at bounding box center [425, 189] width 72 height 16
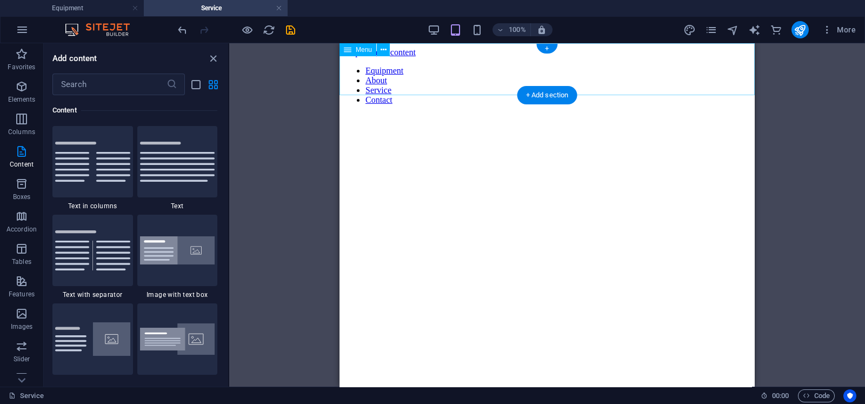
click at [368, 66] on nav "Equipment About Service Contact" at bounding box center [547, 85] width 407 height 39
click at [381, 46] on icon at bounding box center [384, 49] width 6 height 11
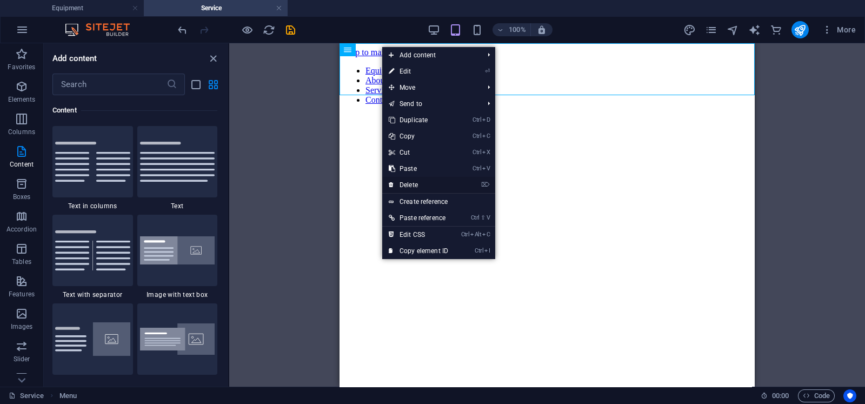
click at [411, 183] on link "⌦ Delete" at bounding box center [418, 185] width 72 height 16
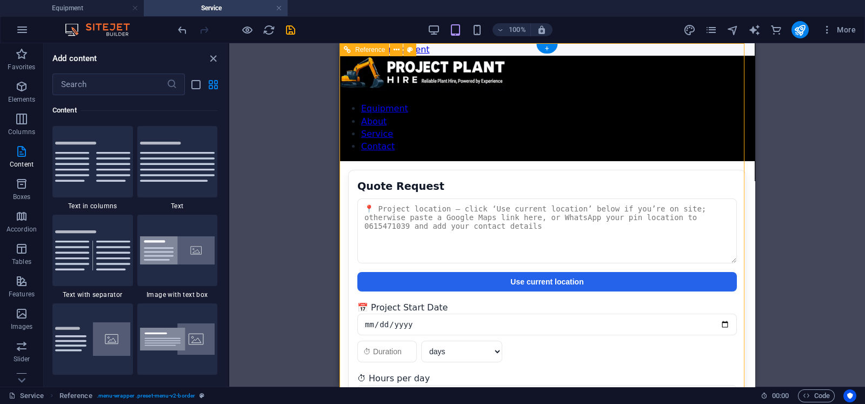
click at [493, 161] on div "Quote Request Quote Request Use current location 📅 Project Start Date days week…" at bounding box center [547, 407] width 415 height 493
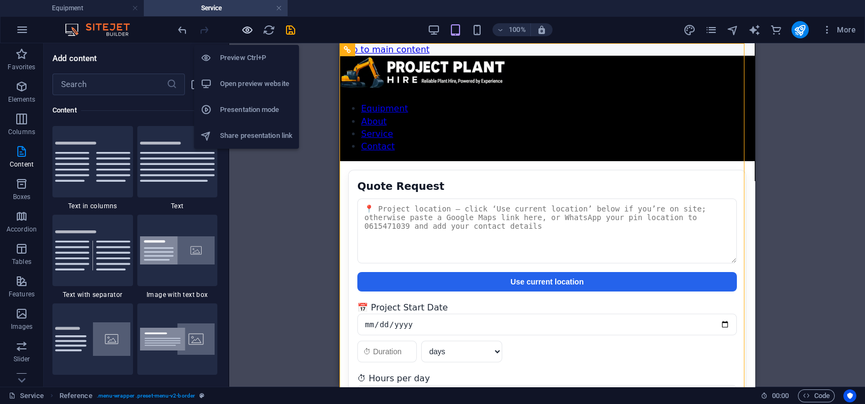
click at [243, 30] on icon "button" at bounding box center [247, 30] width 12 height 12
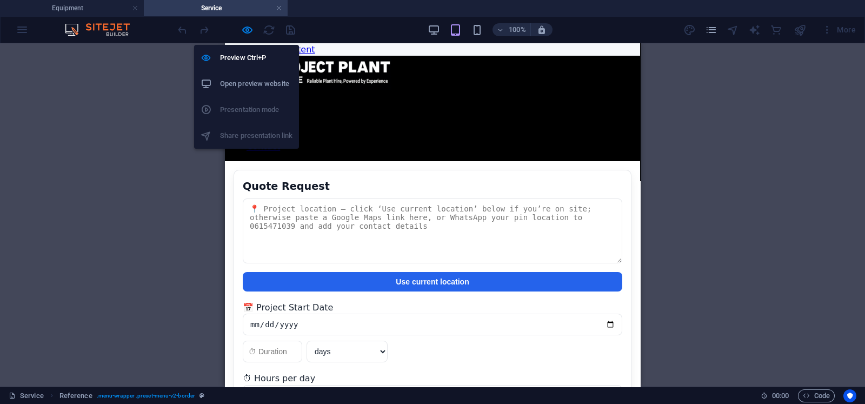
click at [249, 83] on h6 "Open preview website" at bounding box center [256, 83] width 72 height 13
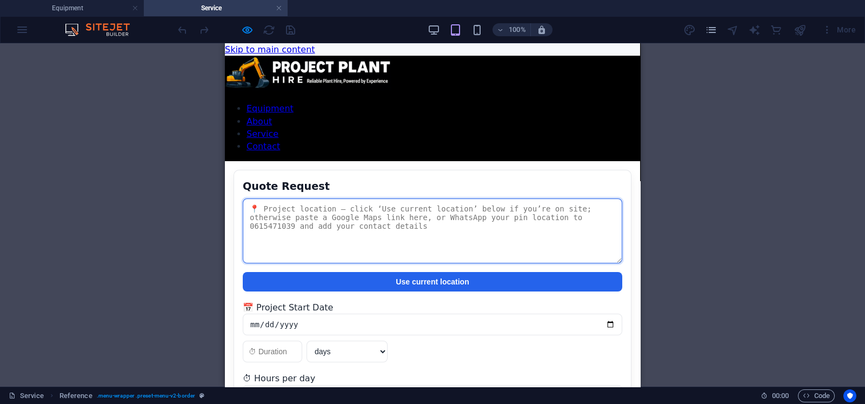
click at [480, 198] on textarea at bounding box center [433, 230] width 380 height 65
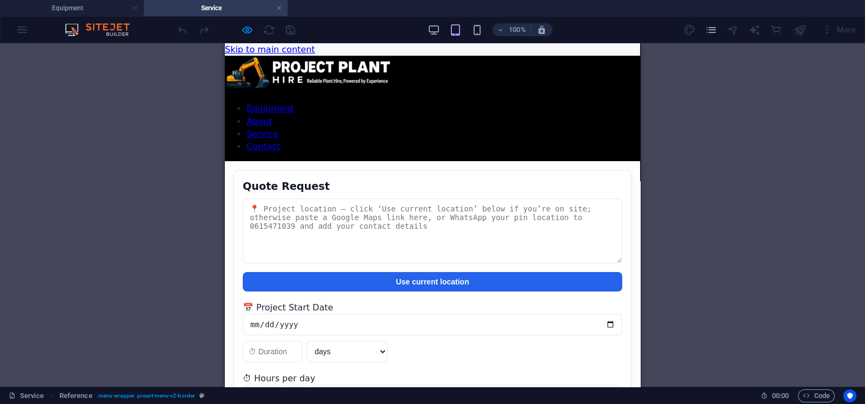
click at [486, 179] on h2 "Quote Request" at bounding box center [433, 186] width 380 height 15
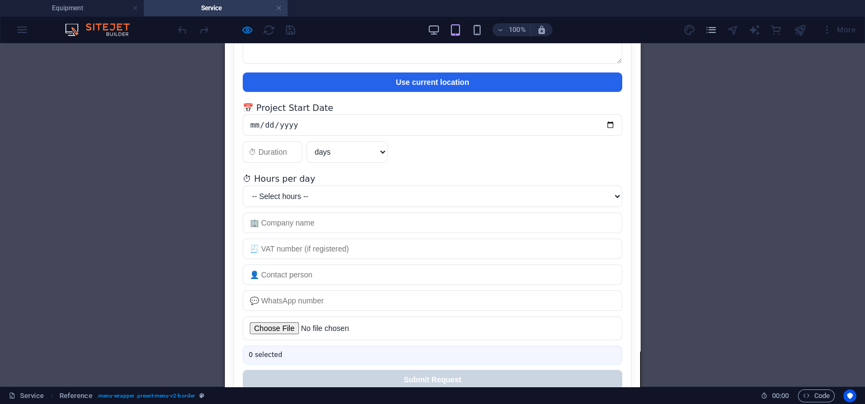
scroll to position [0, 0]
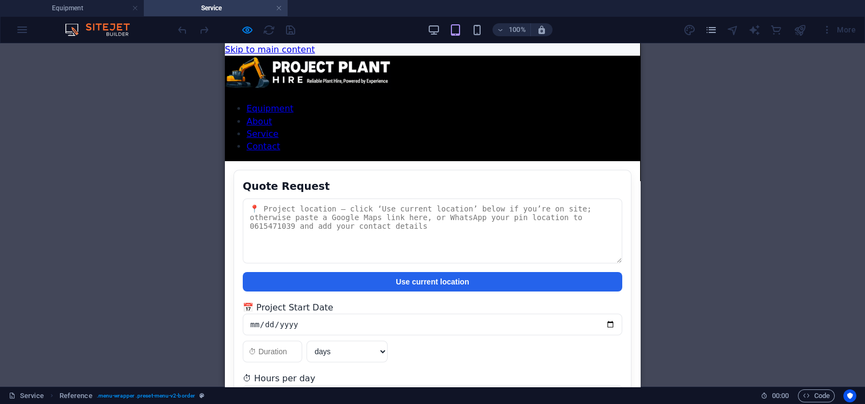
drag, startPoint x: 638, startPoint y: 164, endPoint x: 882, endPoint y: 93, distance: 254.5
click at [101, 6] on h4 "Equipment" at bounding box center [72, 8] width 144 height 12
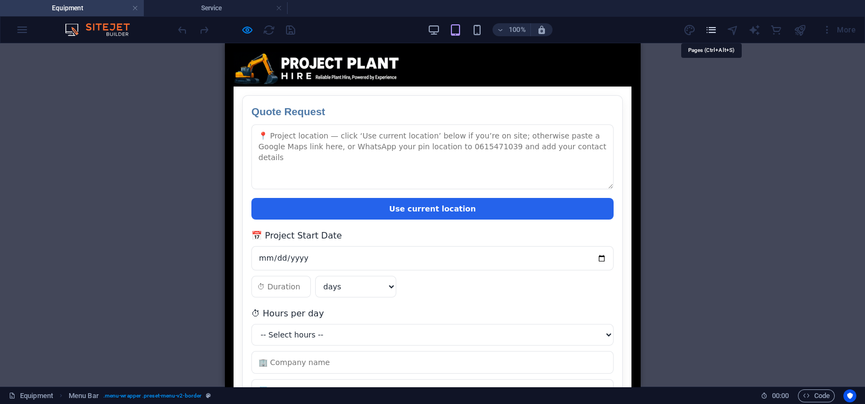
click at [692, 34] on icon "pages" at bounding box center [711, 30] width 12 height 12
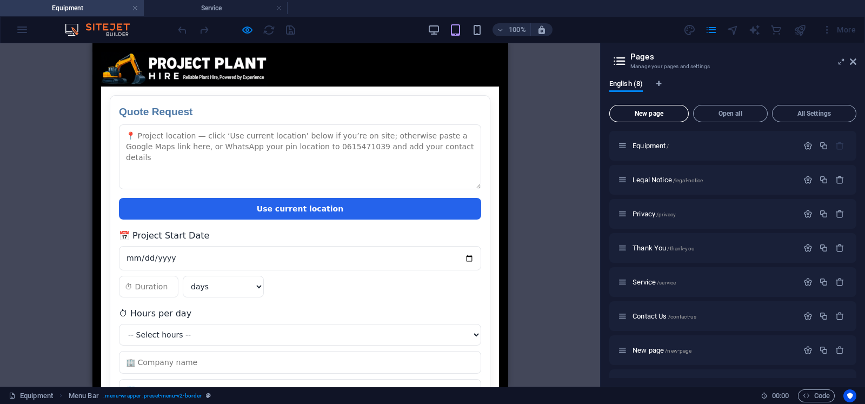
click at [663, 112] on span "New page" at bounding box center [649, 113] width 70 height 6
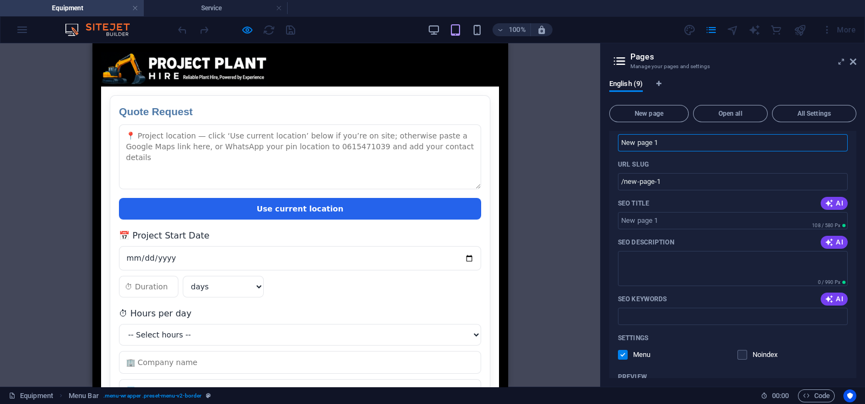
scroll to position [91, 0]
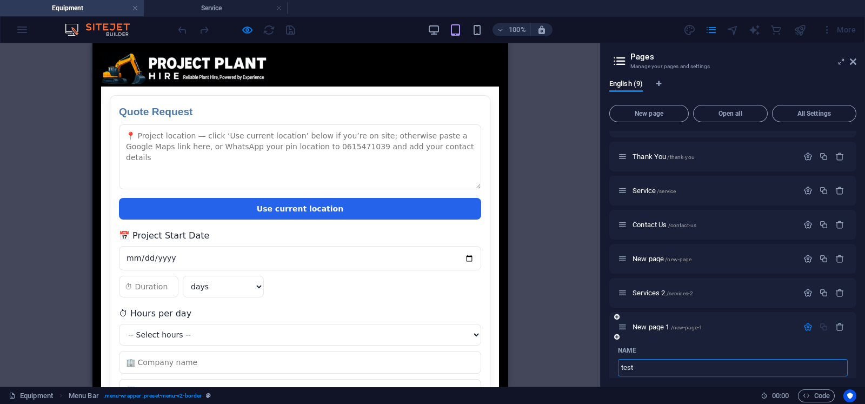
type input "test"
type input "/test"
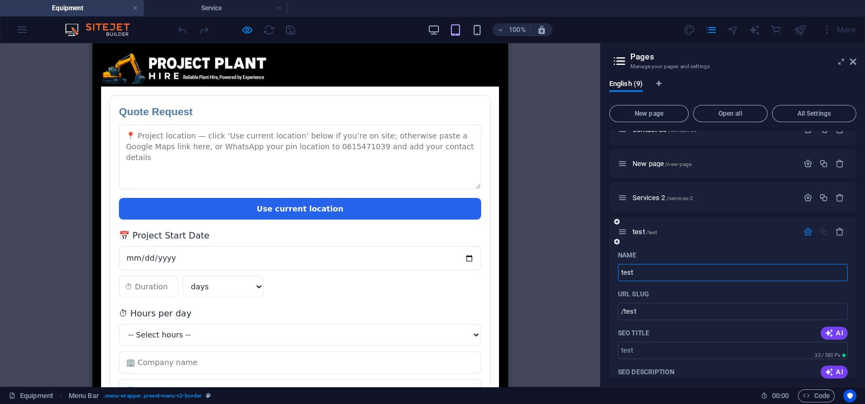
scroll to position [204, 0]
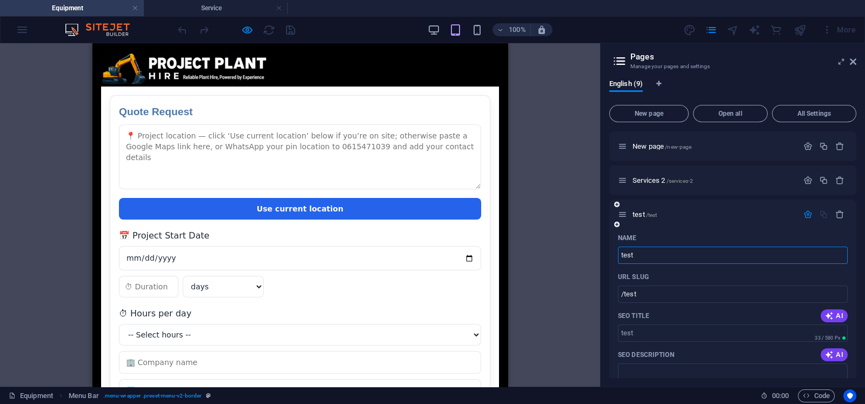
type input "test"
click at [692, 222] on div "test /test" at bounding box center [733, 215] width 247 height 30
click at [638, 215] on span "test /test" at bounding box center [645, 214] width 24 height 8
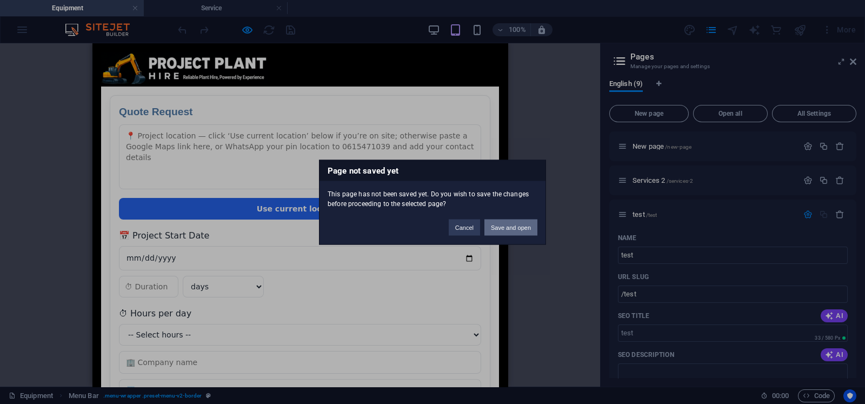
click at [501, 225] on button "Save and open" at bounding box center [511, 227] width 53 height 16
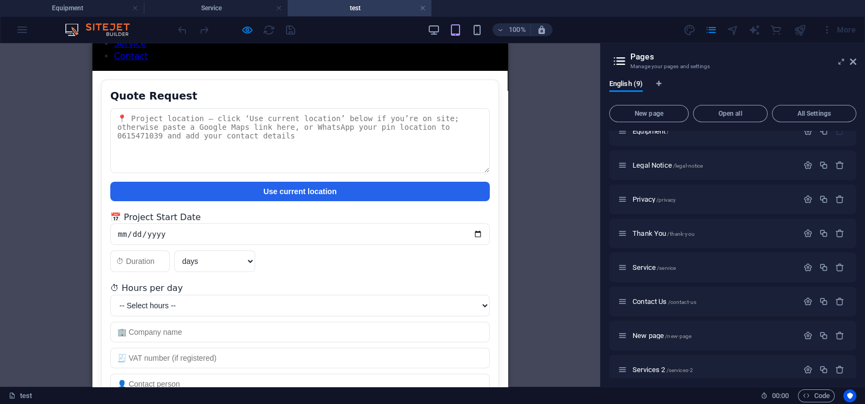
scroll to position [0, 0]
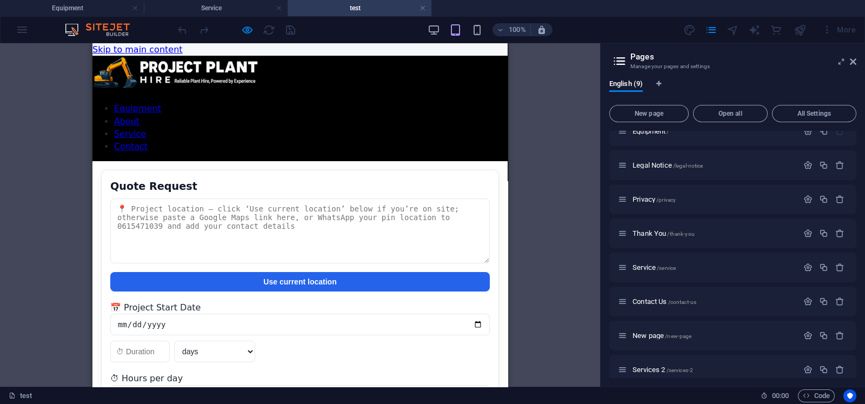
click at [376, 161] on div "Quote Request Quote Request Use current location 📅 Project Start Date days week…" at bounding box center [299, 407] width 415 height 493
click at [364, 161] on div "Quote Request Quote Request Use current location 📅 Project Start Date days week…" at bounding box center [299, 407] width 415 height 493
click at [365, 161] on div "Quote Request Quote Request Use current location 📅 Project Start Date days week…" at bounding box center [299, 407] width 415 height 493
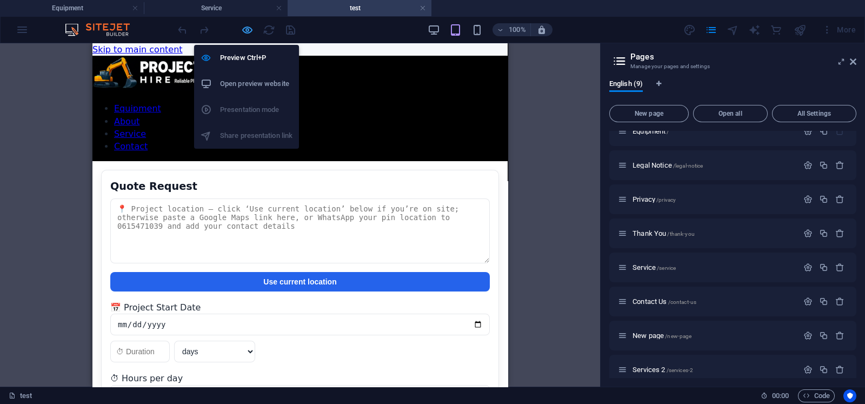
click at [248, 29] on icon "button" at bounding box center [247, 30] width 12 height 12
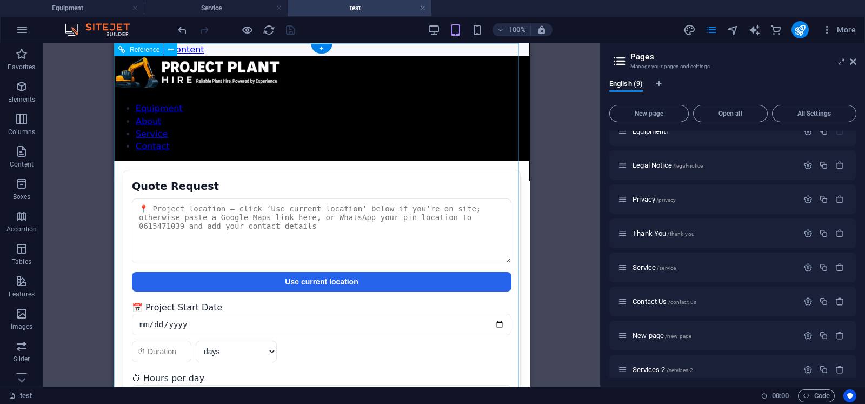
click at [346, 161] on div "Quote Request Quote Request Use current location 📅 Project Start Date days week…" at bounding box center [321, 407] width 415 height 493
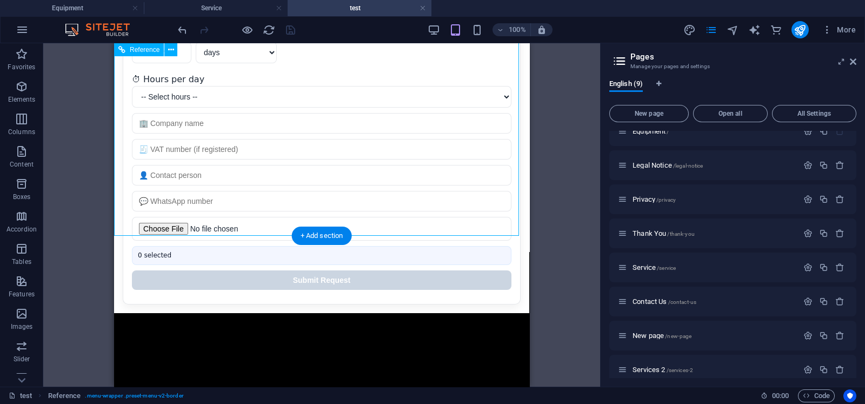
scroll to position [419, 0]
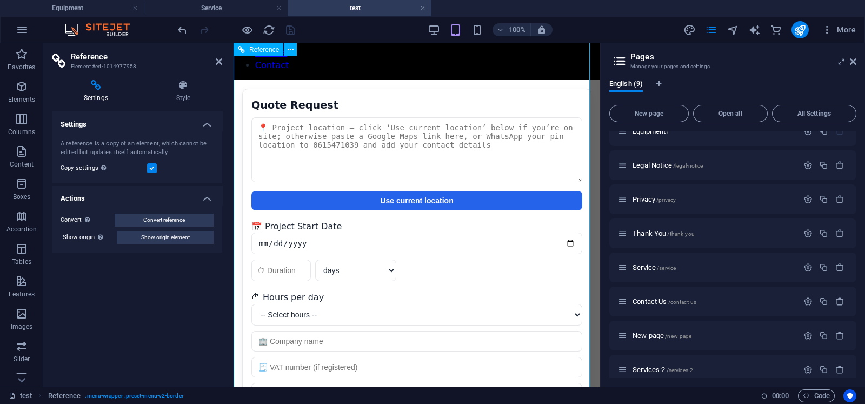
scroll to position [0, 0]
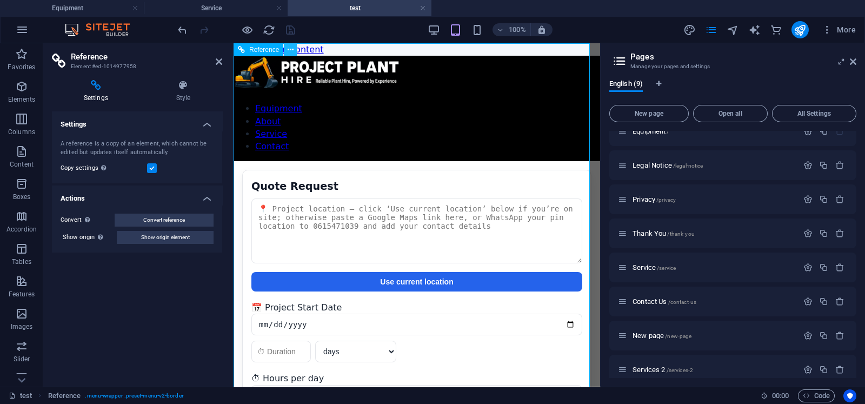
click at [294, 51] on button at bounding box center [290, 49] width 13 height 13
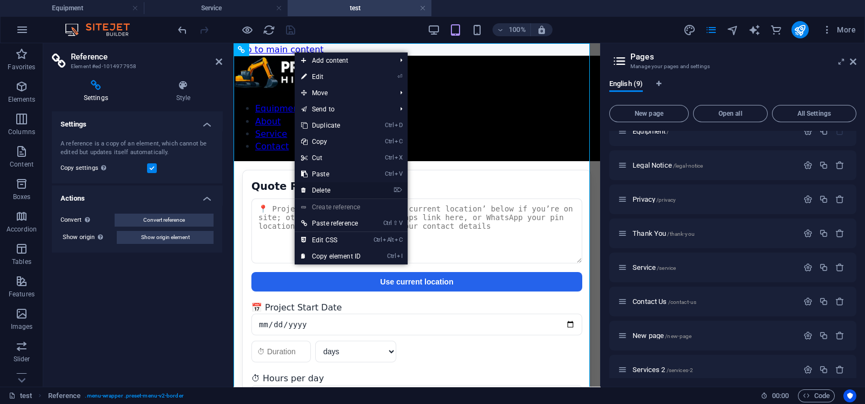
drag, startPoint x: 215, startPoint y: 146, endPoint x: 329, endPoint y: 189, distance: 121.3
click at [329, 189] on link "⌦ Delete" at bounding box center [331, 190] width 72 height 16
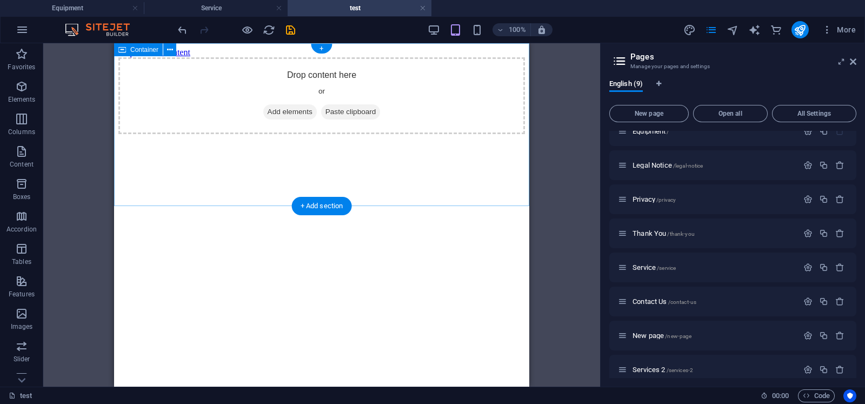
click at [297, 120] on span "Add elements" at bounding box center [290, 111] width 54 height 15
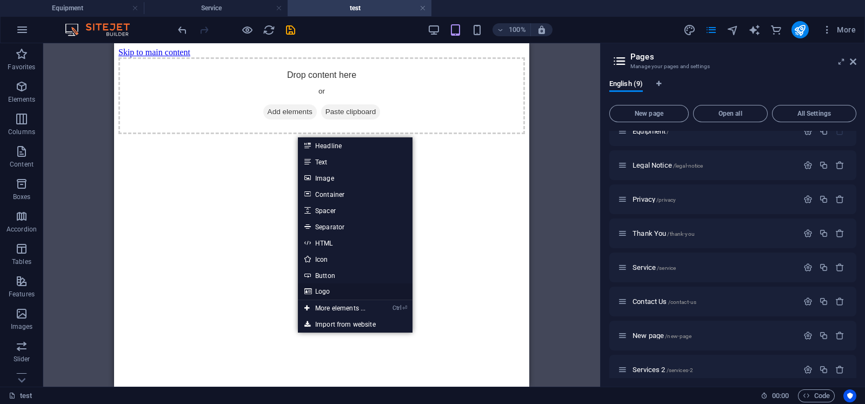
click at [330, 289] on link "Logo" at bounding box center [355, 291] width 115 height 16
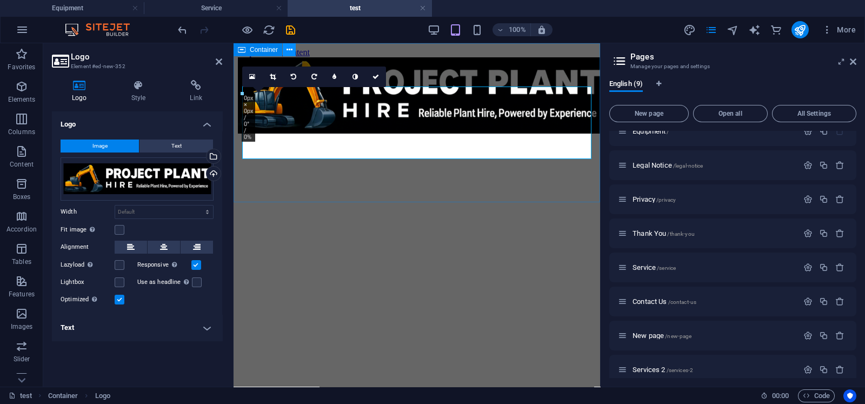
click at [289, 51] on icon at bounding box center [290, 49] width 6 height 11
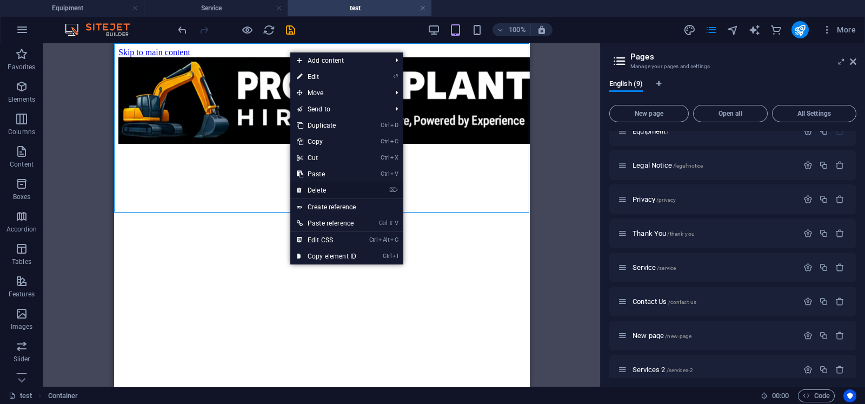
click at [332, 191] on link "⌦ Delete" at bounding box center [326, 190] width 72 height 16
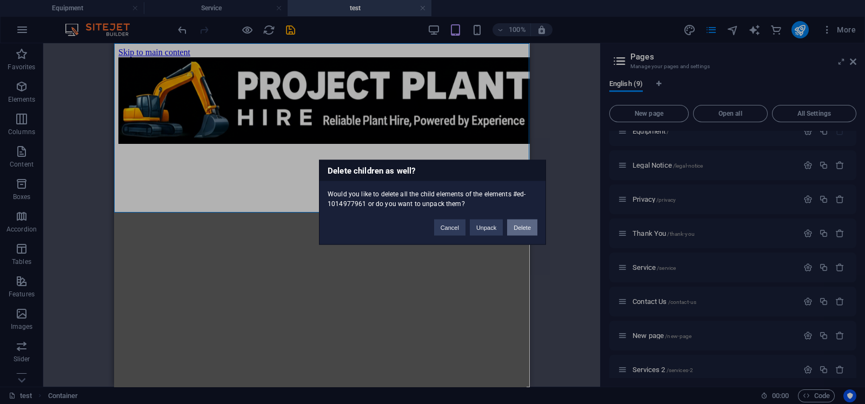
click at [514, 226] on button "Delete" at bounding box center [522, 227] width 30 height 16
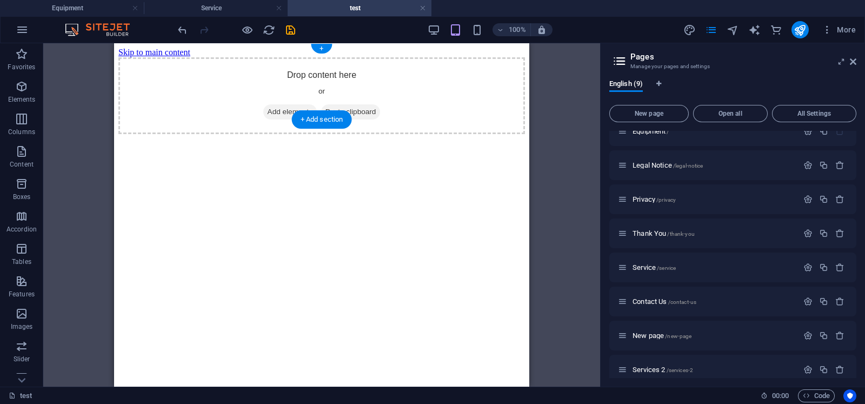
click at [292, 104] on span "Add elements" at bounding box center [290, 111] width 54 height 15
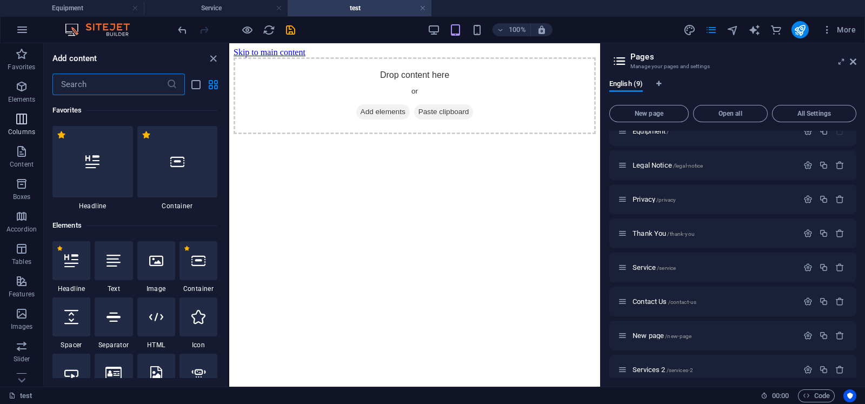
click at [12, 118] on span "Columns" at bounding box center [21, 125] width 43 height 26
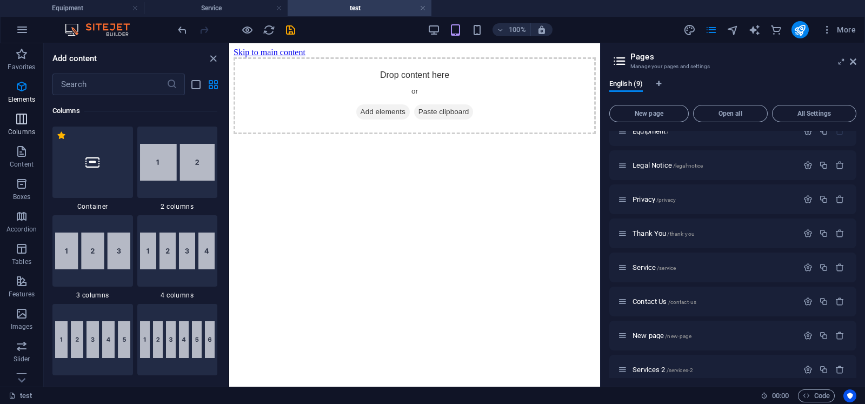
scroll to position [535, 0]
click at [171, 172] on img at bounding box center [177, 162] width 75 height 37
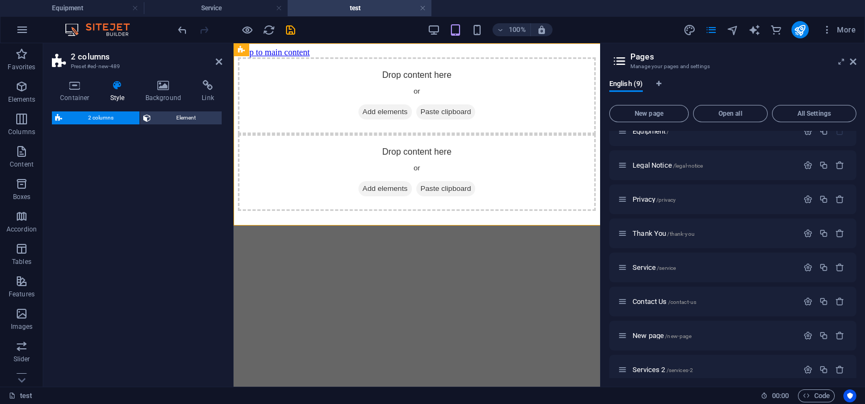
select select "rem"
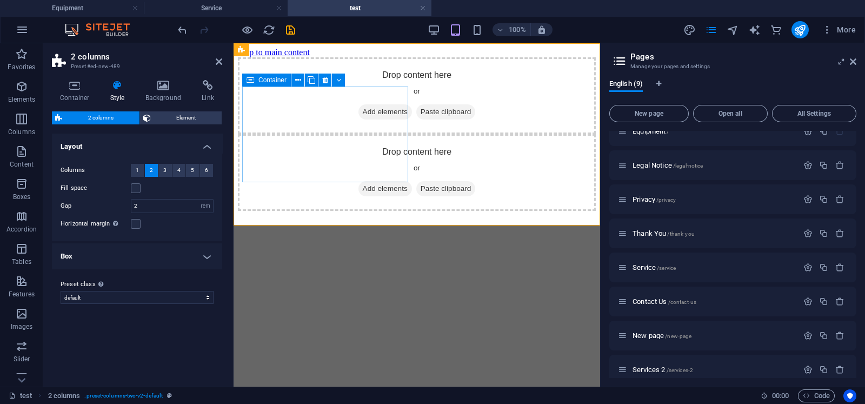
click at [359, 120] on span "Add elements" at bounding box center [386, 111] width 54 height 15
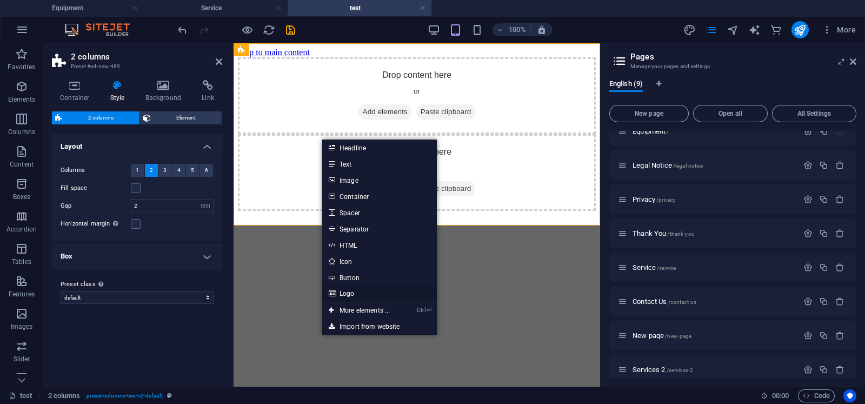
drag, startPoint x: 356, startPoint y: 292, endPoint x: 125, endPoint y: 248, distance: 235.5
click at [356, 291] on link "Logo" at bounding box center [379, 294] width 115 height 16
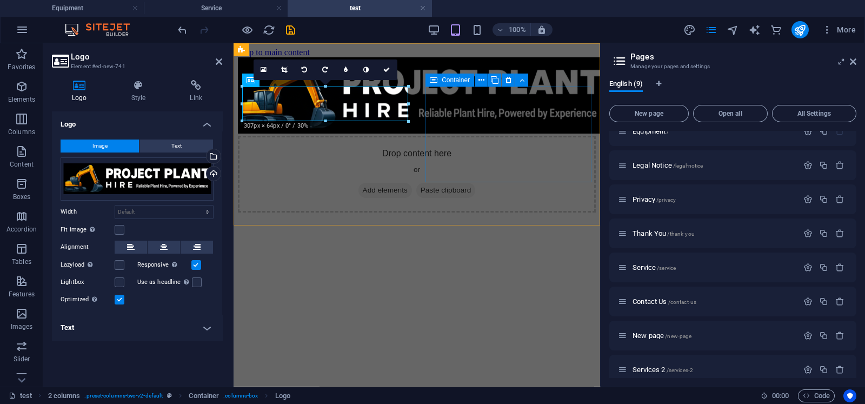
click at [412, 183] on span "Add elements" at bounding box center [386, 190] width 54 height 15
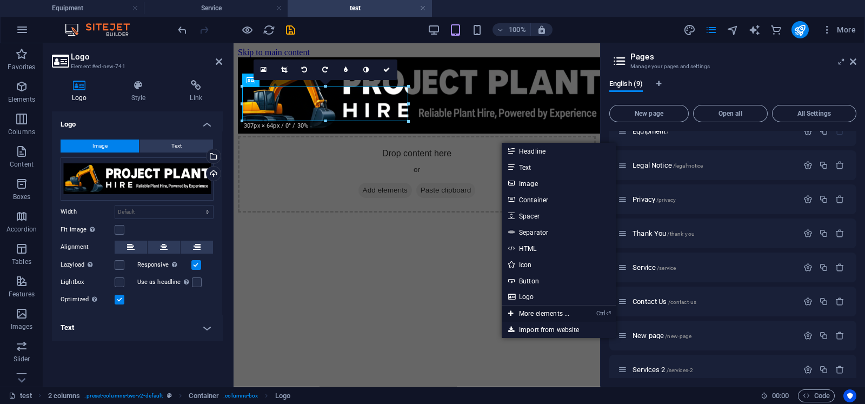
click at [533, 312] on link "Ctrl ⏎ More elements ..." at bounding box center [539, 314] width 74 height 16
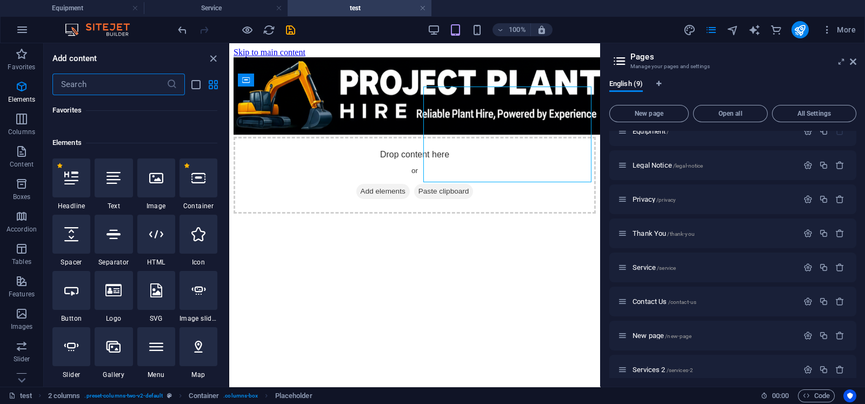
scroll to position [115, 0]
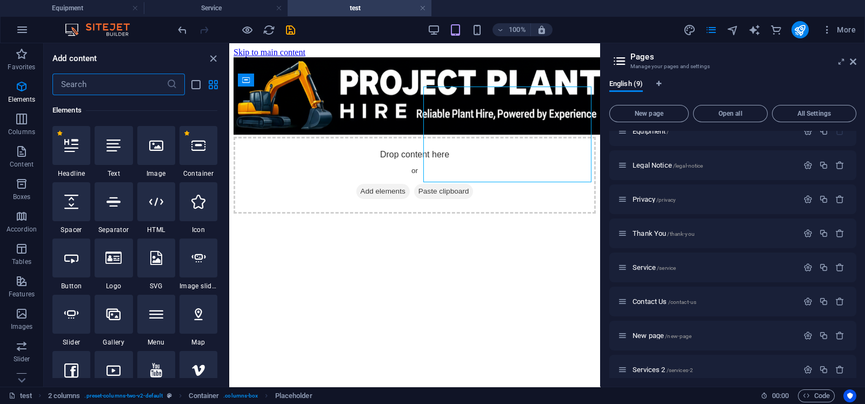
click at [139, 77] on input "text" at bounding box center [109, 85] width 114 height 22
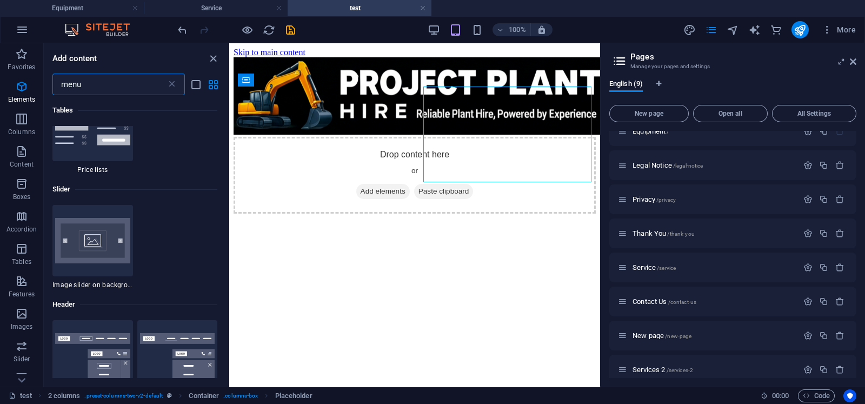
scroll to position [338, 0]
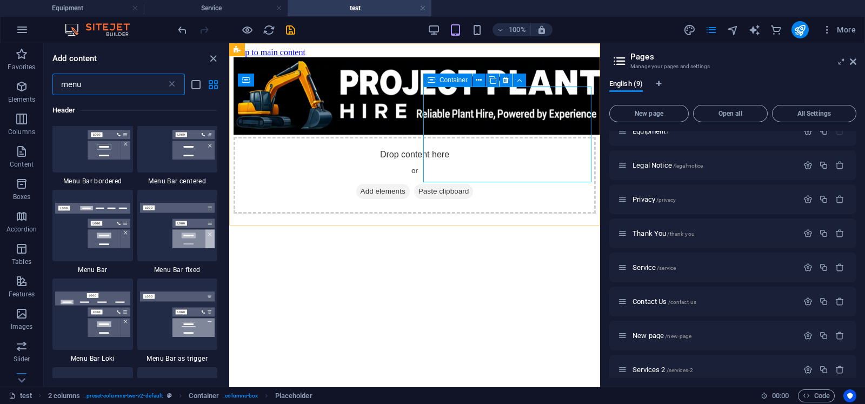
type input "menu"
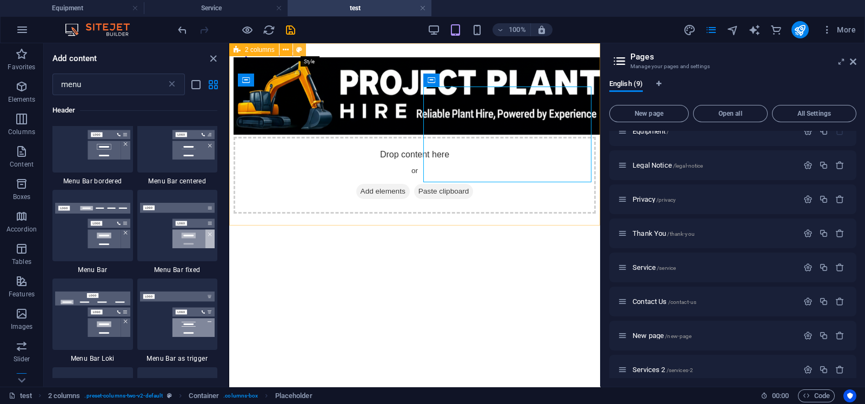
click at [294, 46] on button at bounding box center [299, 49] width 13 height 13
select select "rem"
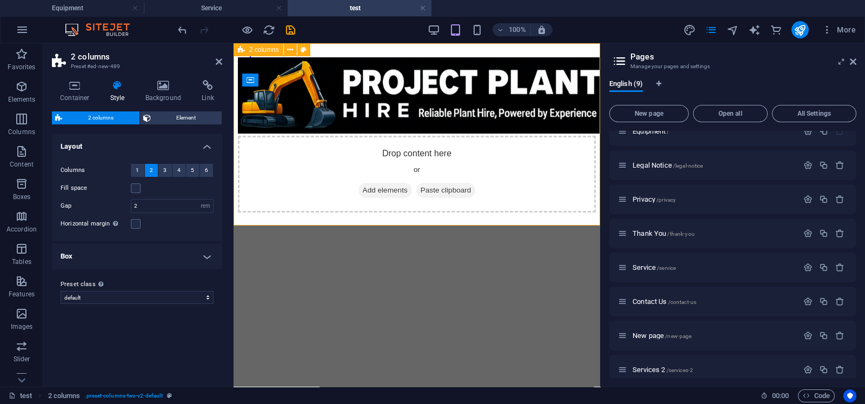
click at [395, 63] on div "Drop content here or Add elements Paste clipboard" at bounding box center [417, 134] width 358 height 155
click at [180, 27] on icon "undo" at bounding box center [182, 30] width 12 height 12
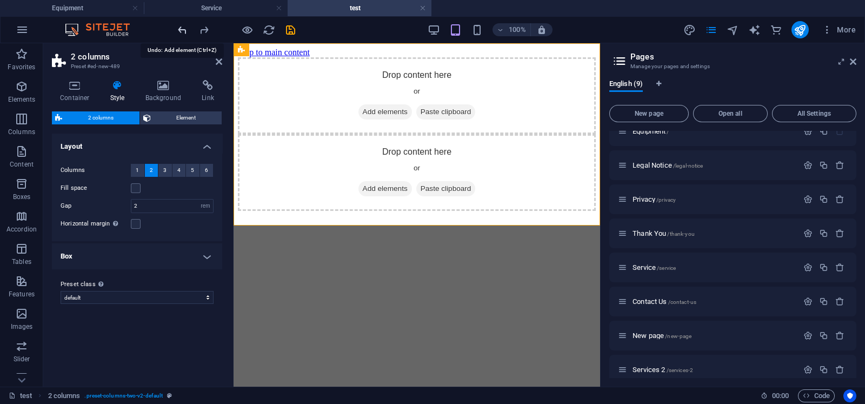
click at [180, 28] on icon "undo" at bounding box center [182, 30] width 12 height 12
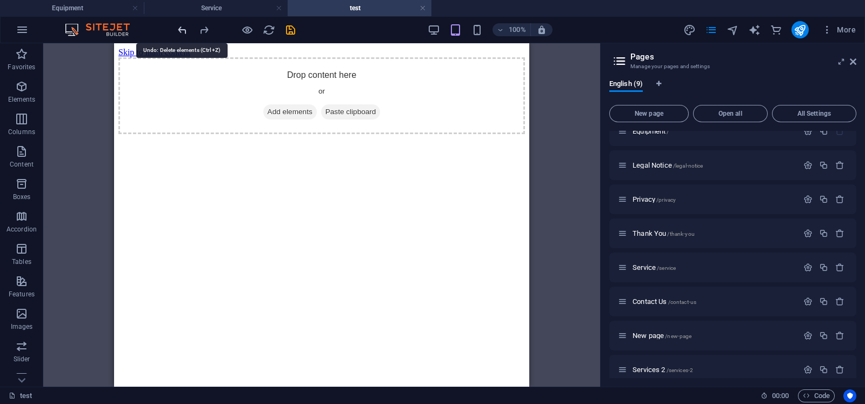
click at [180, 28] on icon "undo" at bounding box center [182, 30] width 12 height 12
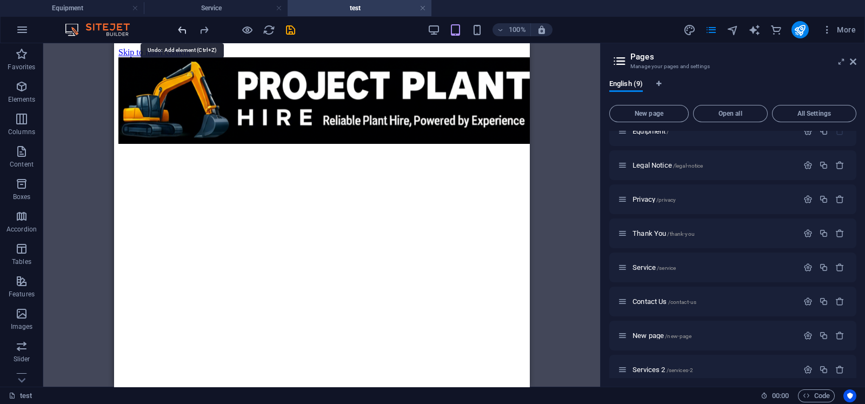
click at [180, 28] on icon "undo" at bounding box center [182, 30] width 12 height 12
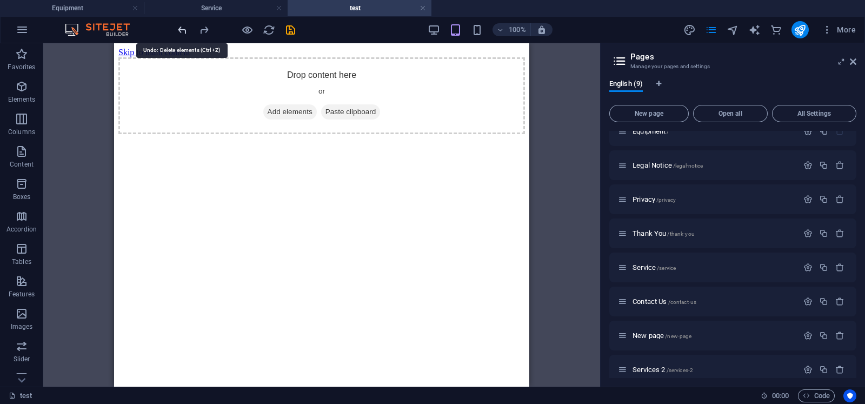
click at [180, 28] on icon "undo" at bounding box center [182, 30] width 12 height 12
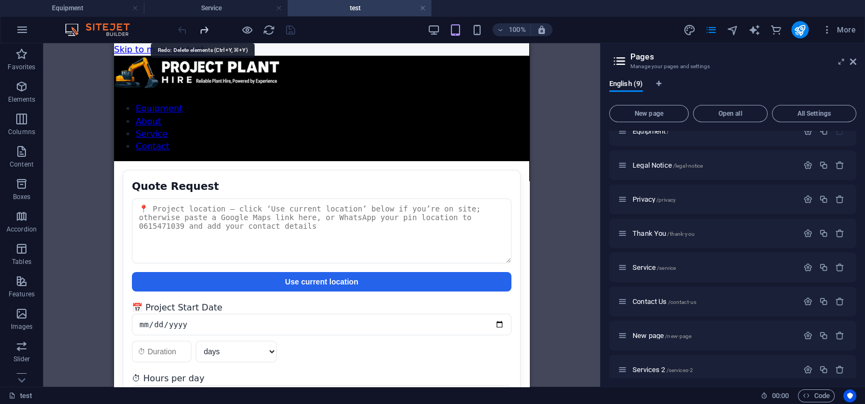
click at [200, 28] on icon "redo" at bounding box center [204, 30] width 12 height 12
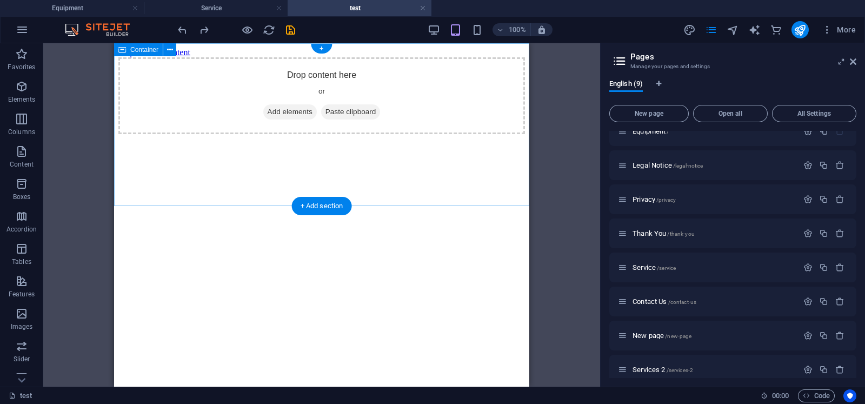
click at [282, 120] on span "Add elements" at bounding box center [290, 111] width 54 height 15
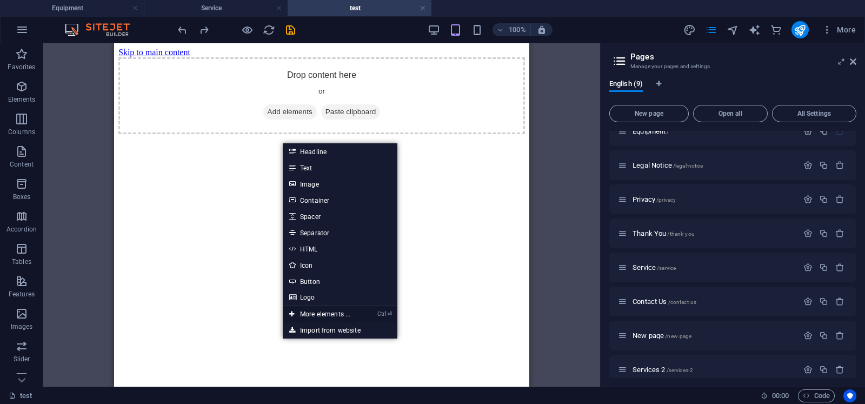
drag, startPoint x: 85, startPoint y: 276, endPoint x: 318, endPoint y: 315, distance: 235.8
click at [318, 315] on link "Ctrl ⏎ More elements ..." at bounding box center [320, 314] width 74 height 16
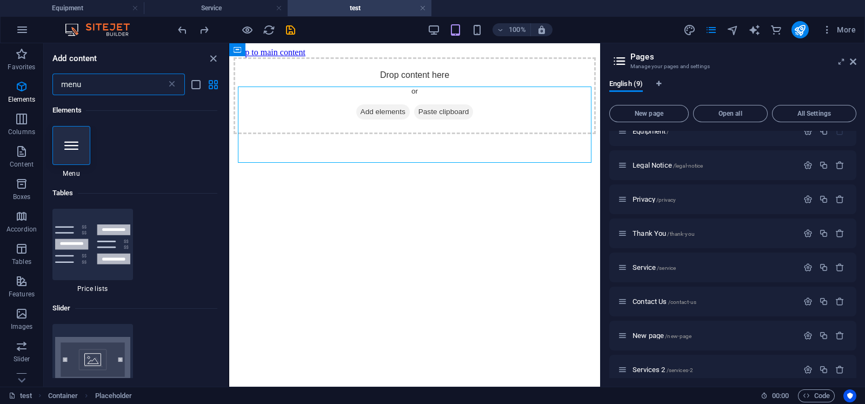
click at [118, 87] on input "menu" at bounding box center [109, 85] width 114 height 22
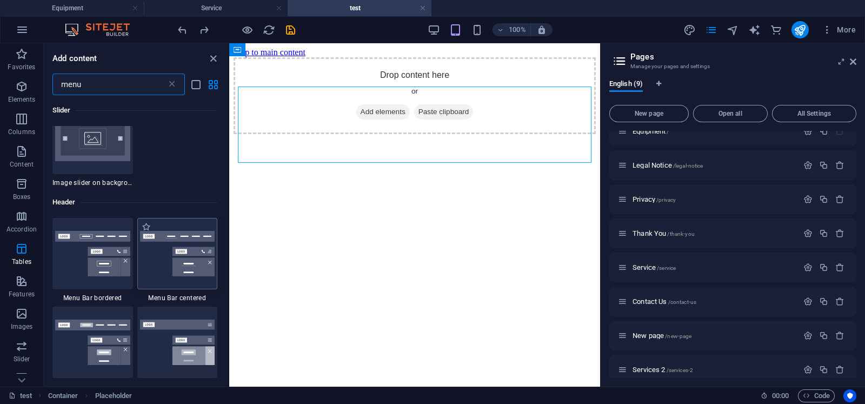
scroll to position [225, 0]
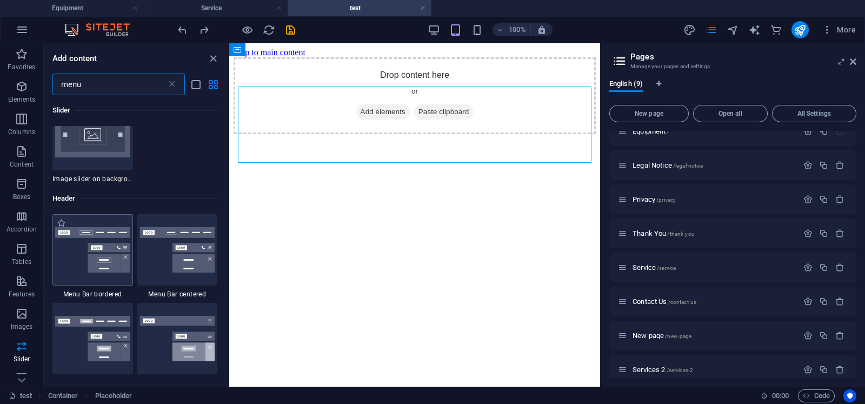
click at [97, 267] on img at bounding box center [92, 249] width 75 height 45
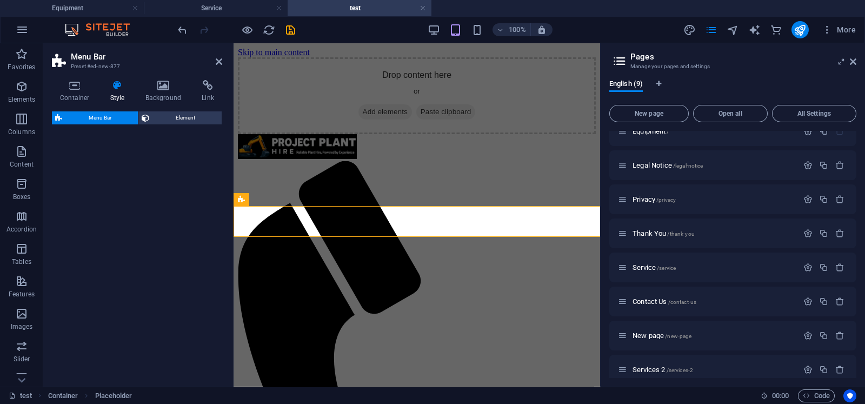
select select "rem"
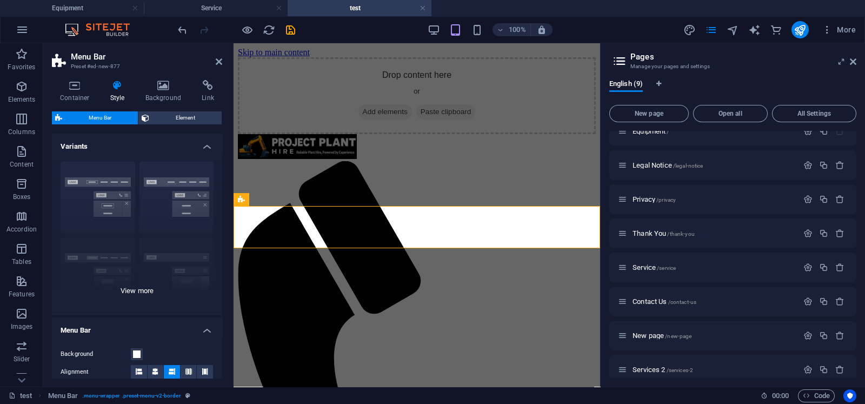
click at [181, 193] on div "Border Centered Default Fixed Loki Trigger Wide XXL" at bounding box center [137, 234] width 170 height 162
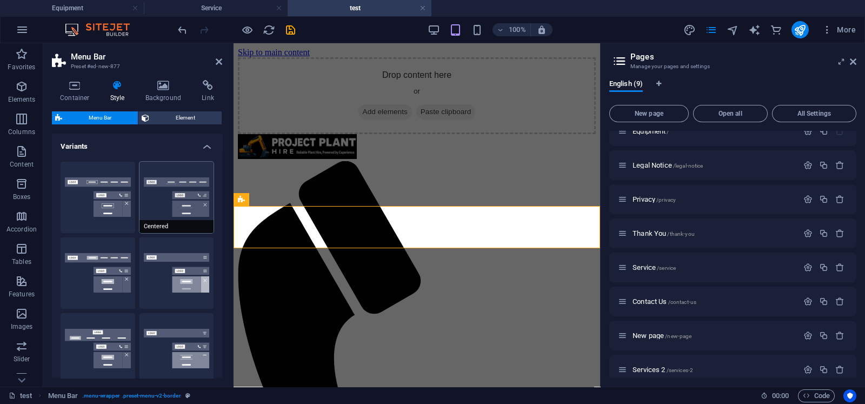
click at [178, 194] on button "Centered" at bounding box center [177, 197] width 75 height 71
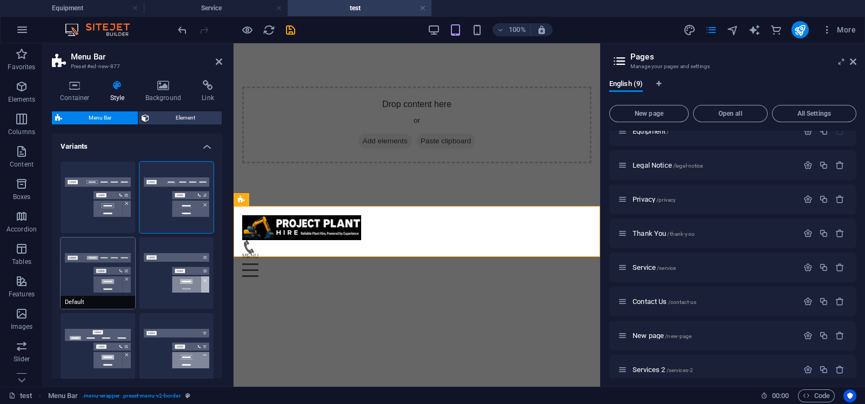
click at [99, 262] on button "Default" at bounding box center [98, 272] width 75 height 71
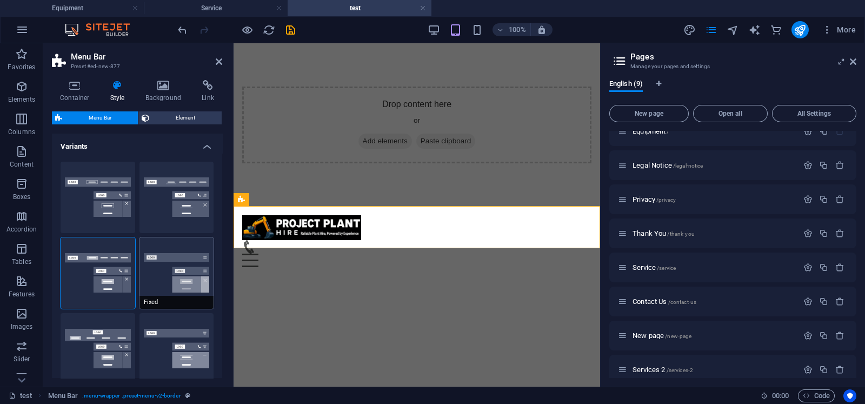
click at [165, 265] on button "Fixed" at bounding box center [177, 272] width 75 height 71
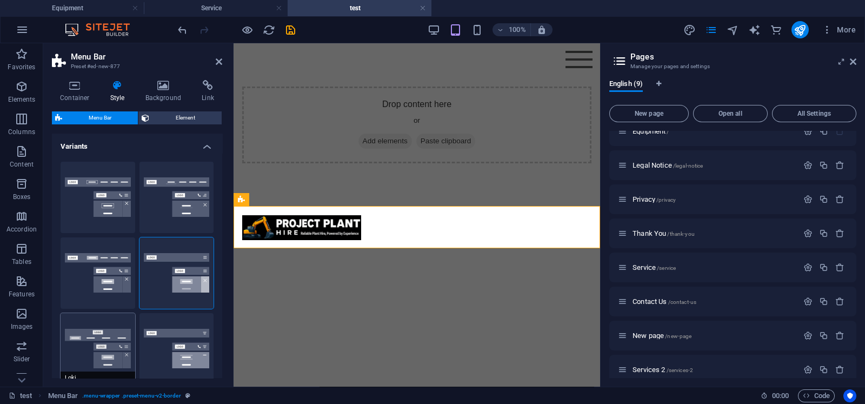
click at [88, 323] on button "Loki" at bounding box center [98, 348] width 75 height 71
select select "DISABLED_OPTION_VALUE"
type input "2"
type input "1"
click at [164, 323] on button "Trigger" at bounding box center [177, 348] width 75 height 71
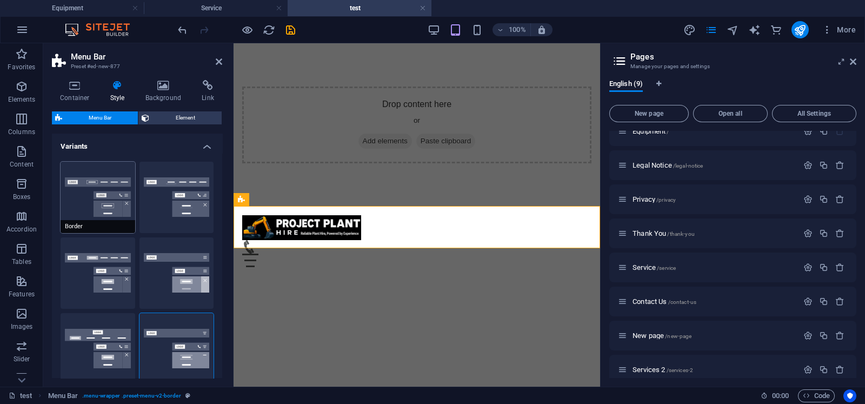
click at [102, 203] on button "Border" at bounding box center [98, 197] width 75 height 71
click at [692, 61] on icon at bounding box center [853, 61] width 6 height 9
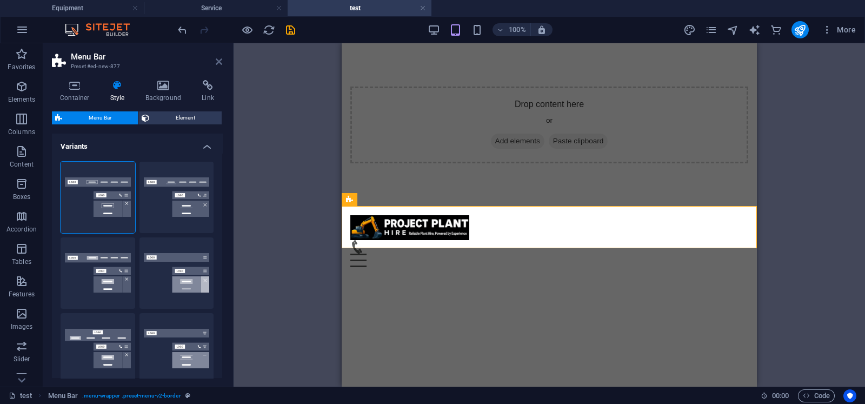
click at [218, 60] on icon at bounding box center [219, 61] width 6 height 9
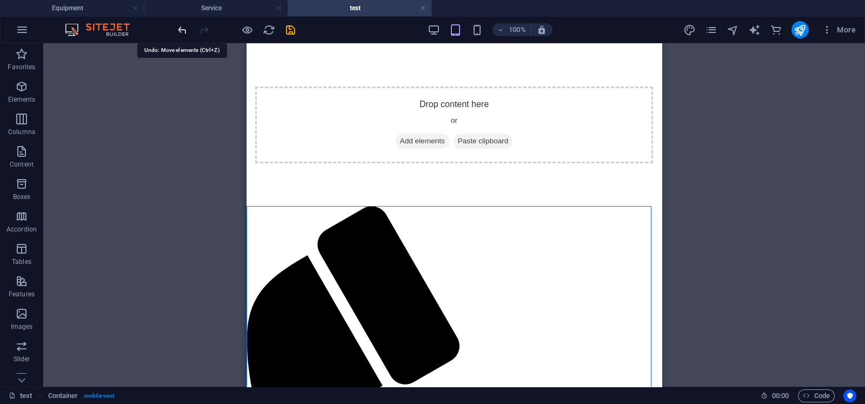
click at [184, 30] on icon "undo" at bounding box center [182, 30] width 12 height 12
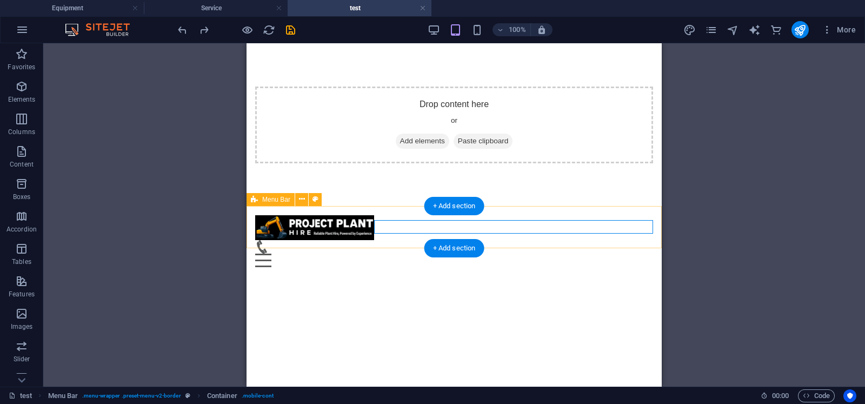
click at [577, 211] on div "Menu Home About Service Contact" at bounding box center [454, 241] width 415 height 69
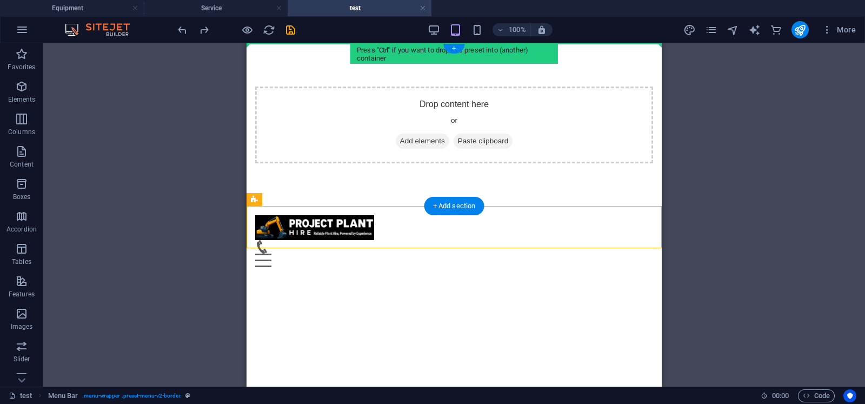
drag, startPoint x: 572, startPoint y: 212, endPoint x: 571, endPoint y: 82, distance: 129.8
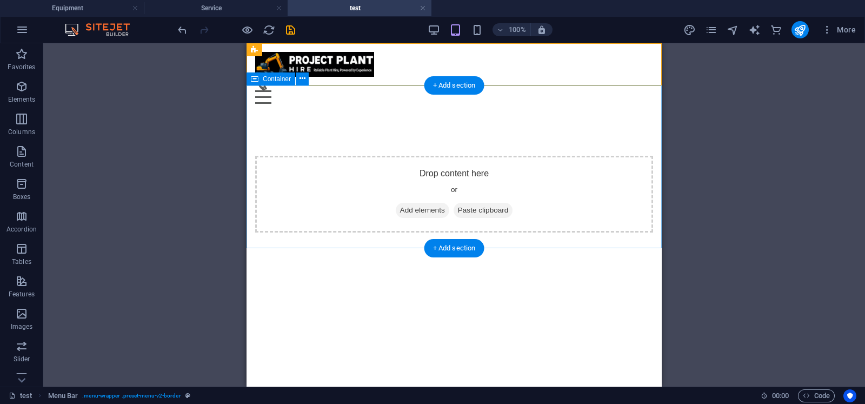
click at [543, 156] on div "Drop content here or Add elements Paste clipboard" at bounding box center [454, 194] width 398 height 77
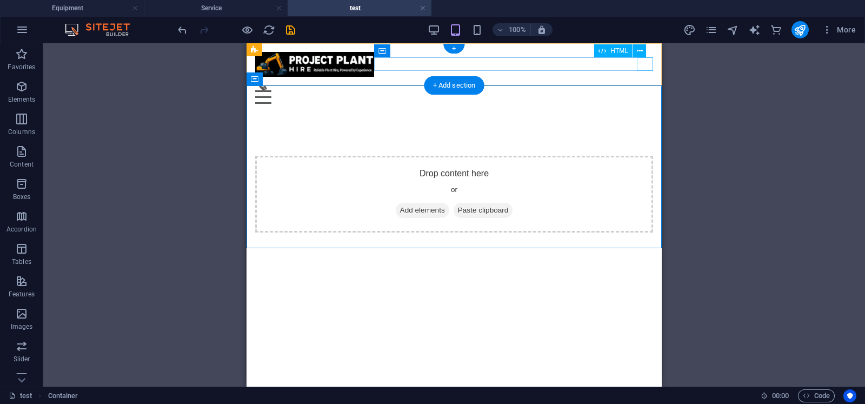
click at [644, 90] on div "Menu" at bounding box center [454, 97] width 398 height 14
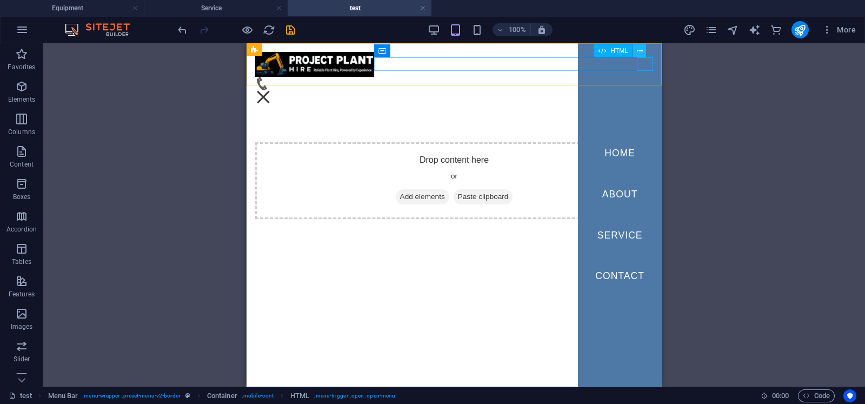
click at [643, 49] on button at bounding box center [639, 50] width 13 height 13
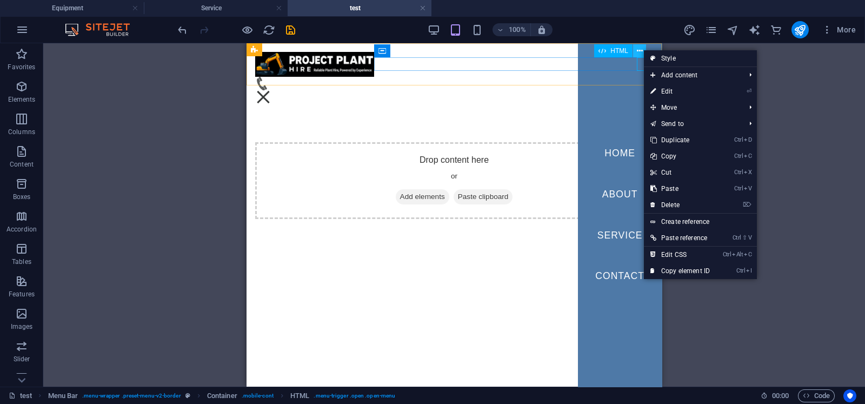
click at [643, 49] on button at bounding box center [639, 50] width 13 height 13
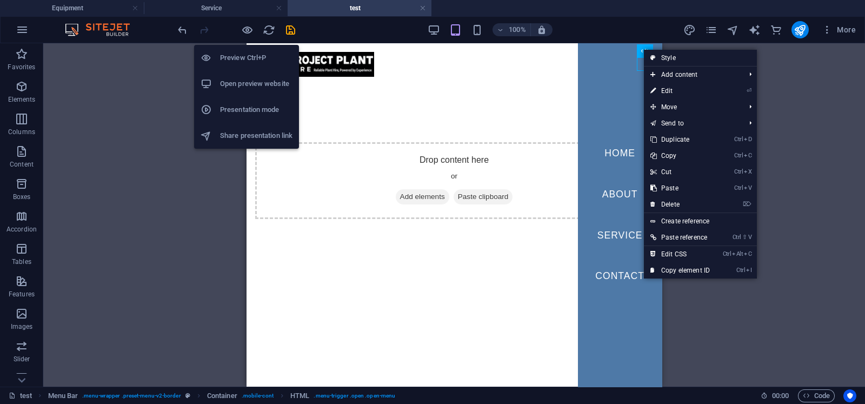
click at [235, 82] on h6 "Open preview website" at bounding box center [256, 83] width 72 height 13
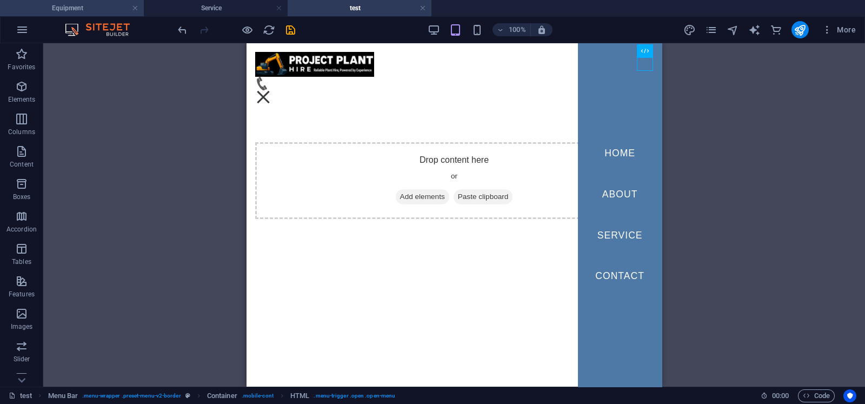
click at [88, 5] on h4 "Equipment" at bounding box center [72, 8] width 144 height 12
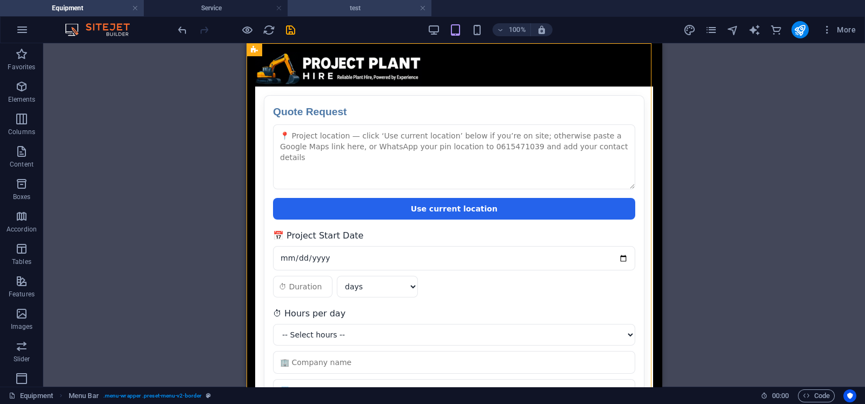
click at [352, 4] on h4 "test" at bounding box center [360, 8] width 144 height 12
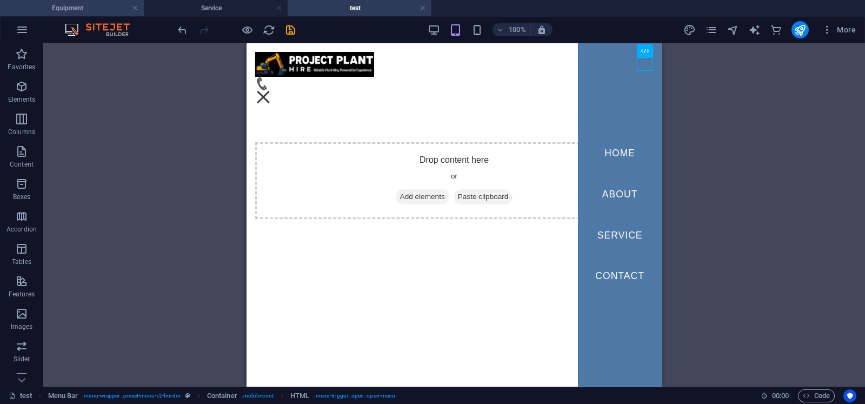
click at [103, 4] on h4 "Equipment" at bounding box center [72, 8] width 144 height 12
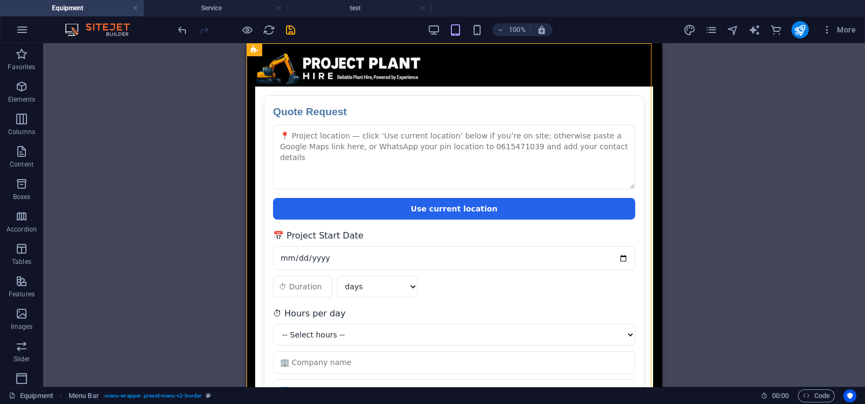
click at [90, 5] on h4 "Equipment" at bounding box center [72, 8] width 144 height 12
click at [368, 52] on div at bounding box center [454, 69] width 398 height 35
click at [481, 65] on div "Equipment About Service Contact Quote Request Quote Request Use current locatio…" at bounding box center [454, 350] width 415 height 614
click at [451, 68] on div "Equipment About Service Contact Quote Request Quote Request Use current locatio…" at bounding box center [454, 350] width 415 height 614
click at [481, 66] on div "Equipment About Service Contact Quote Request Quote Request Use current locatio…" at bounding box center [454, 350] width 415 height 614
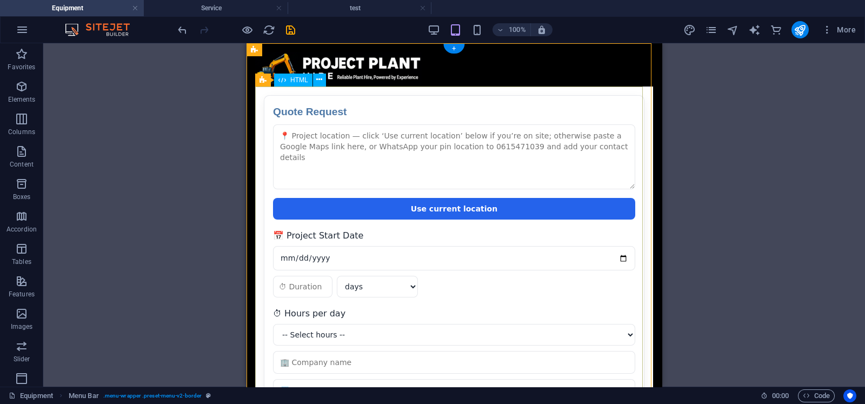
click at [406, 92] on div "Quote Request Quote Request Use current location 📅 Project Start Date days week…" at bounding box center [454, 354] width 398 height 535
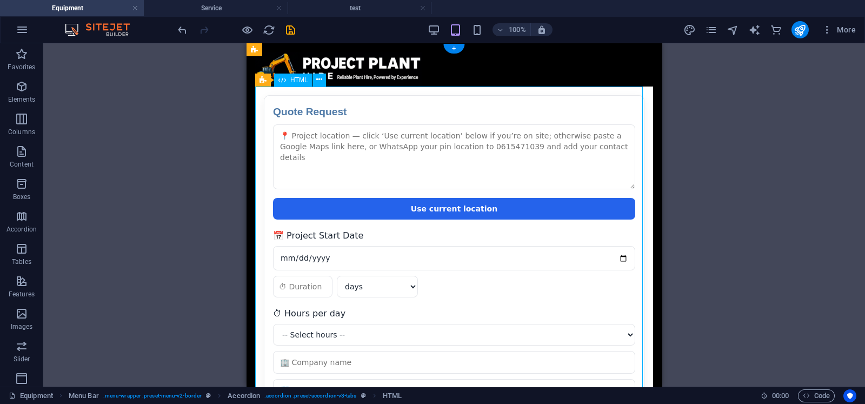
click at [398, 101] on div "Quote Request Quote Request Use current location 📅 Project Start Date days week…" at bounding box center [454, 354] width 398 height 535
click at [426, 92] on div "Quote Request Quote Request Use current location 📅 Project Start Date days week…" at bounding box center [454, 354] width 398 height 535
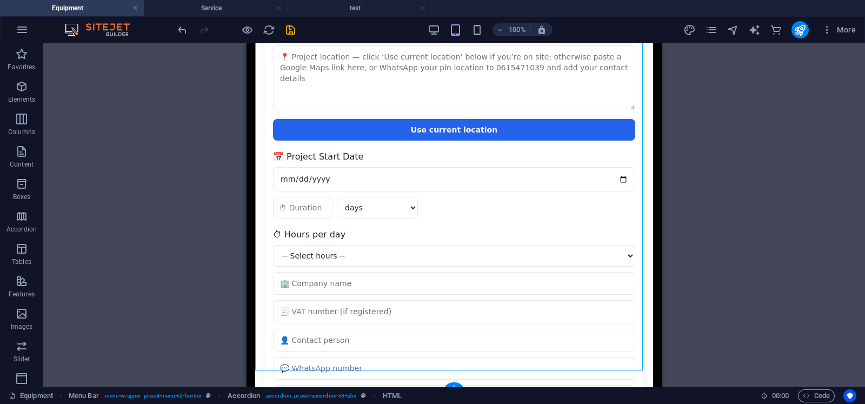
scroll to position [256, 0]
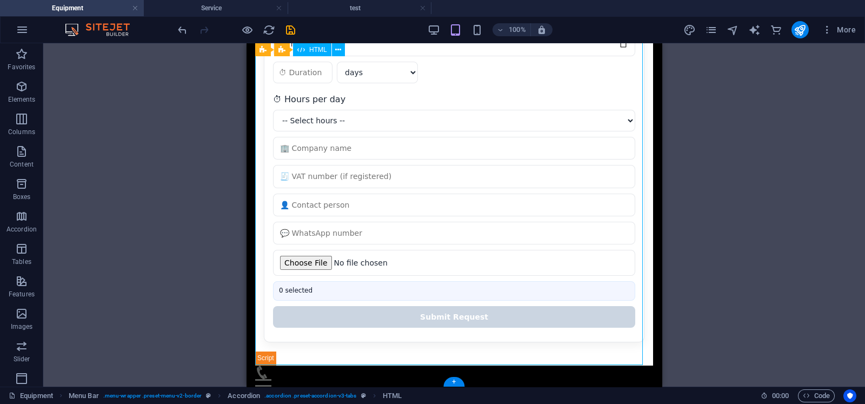
click at [308, 323] on div "Quote Request Quote Request Use current location 📅 Project Start Date days week…" at bounding box center [454, 97] width 398 height 535
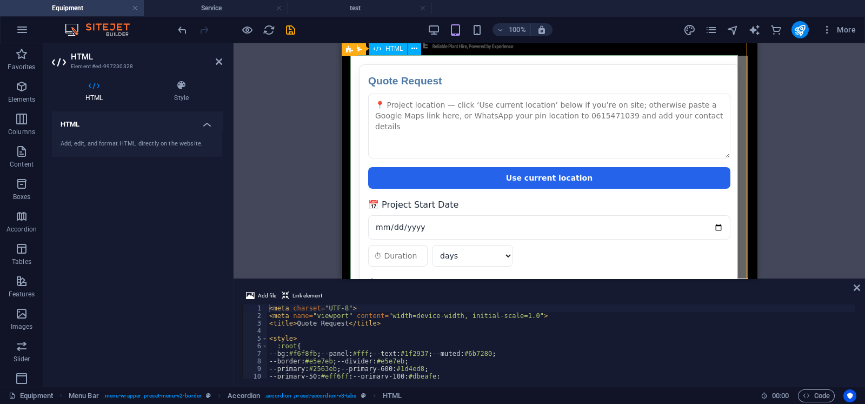
scroll to position [0, 0]
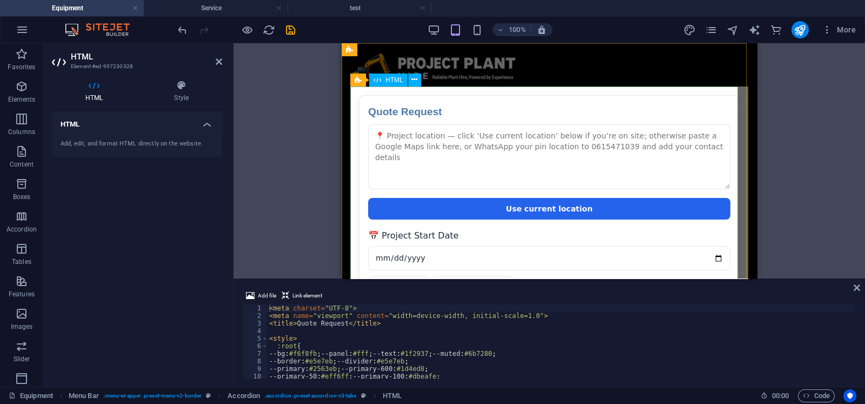
click at [465, 90] on div "Quote Request Quote Request Use current location 📅 Project Start Date days week…" at bounding box center [549, 354] width 398 height 535
click at [330, 319] on div "< meta charset = "UTF-8" > < meta name = "viewport" content = "width=device-wid…" at bounding box center [779, 347] width 1025 height 87
type textarea "</script>"
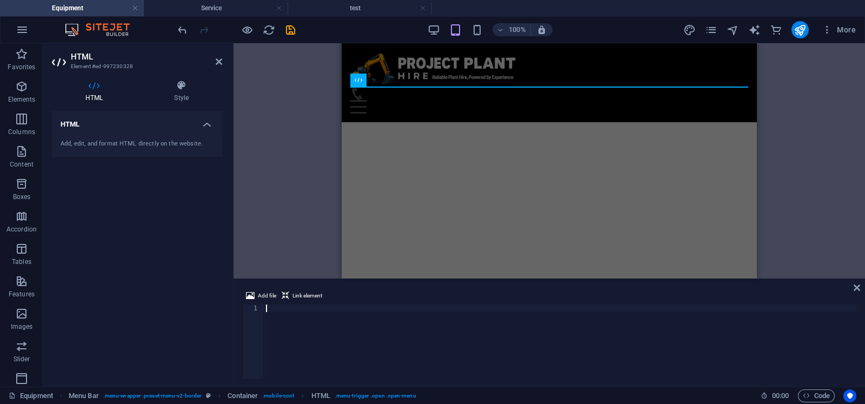
click at [692, 101] on div "Accordion HTML Menu Bar Accordion Menu Bar Logo Menu Container HTML" at bounding box center [550, 160] width 632 height 235
click at [354, 21] on div "100% More" at bounding box center [518, 29] width 685 height 17
click at [631, 51] on div "Equipment About Service Contact Menu" at bounding box center [549, 82] width 415 height 79
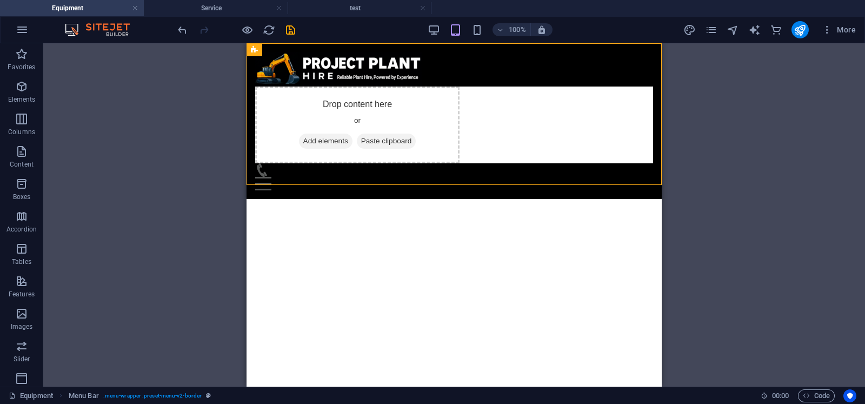
click at [554, 54] on div "Equipment About Service Contact Drop content here or Add elements Paste clipboa…" at bounding box center [454, 121] width 415 height 156
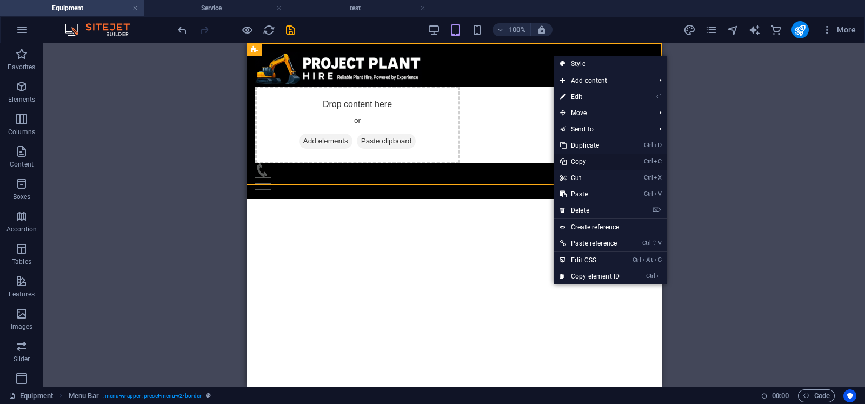
drag, startPoint x: 350, startPoint y: 116, endPoint x: 597, endPoint y: 159, distance: 250.4
click at [597, 159] on link "Ctrl C Copy" at bounding box center [590, 162] width 72 height 16
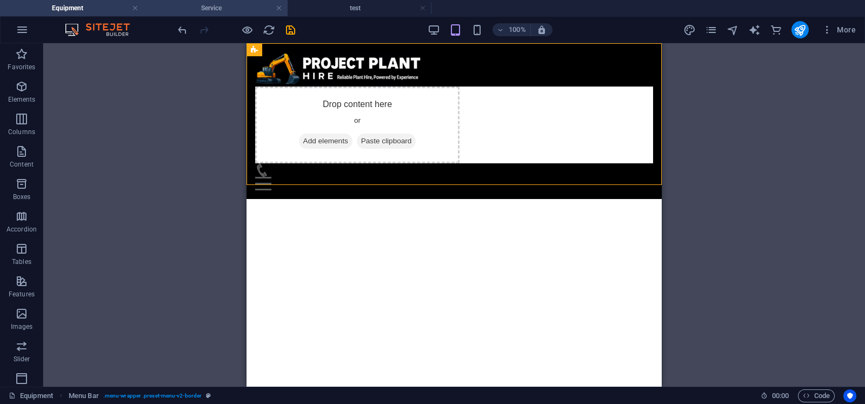
click at [226, 6] on h4 "Service" at bounding box center [216, 8] width 144 height 12
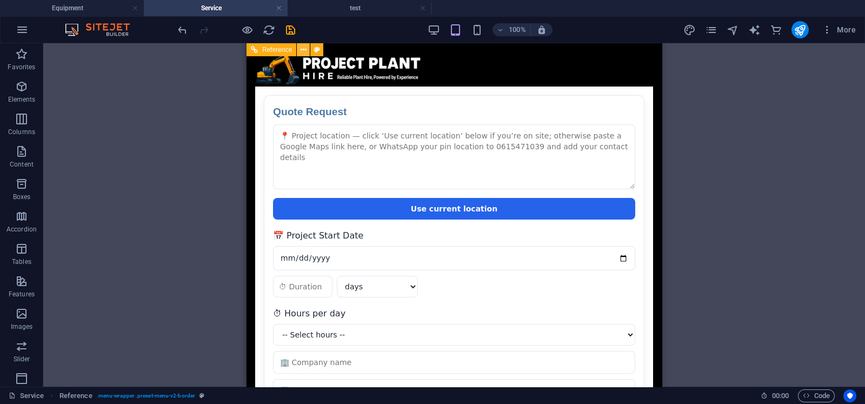
click at [302, 48] on icon at bounding box center [304, 49] width 6 height 11
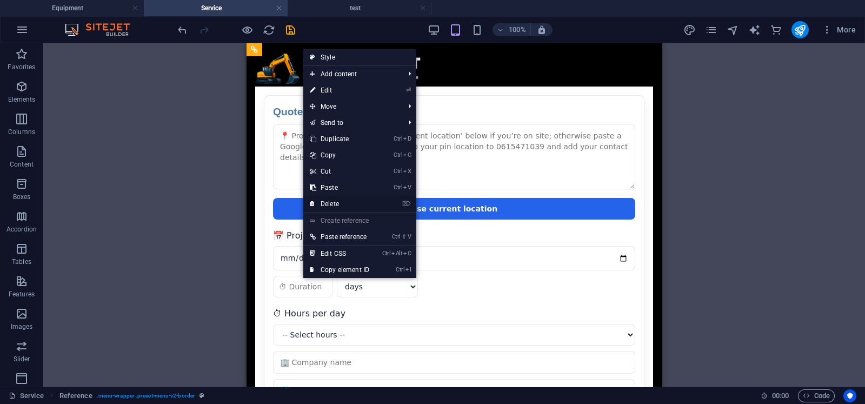
click at [332, 201] on link "⌦ Delete" at bounding box center [339, 204] width 72 height 16
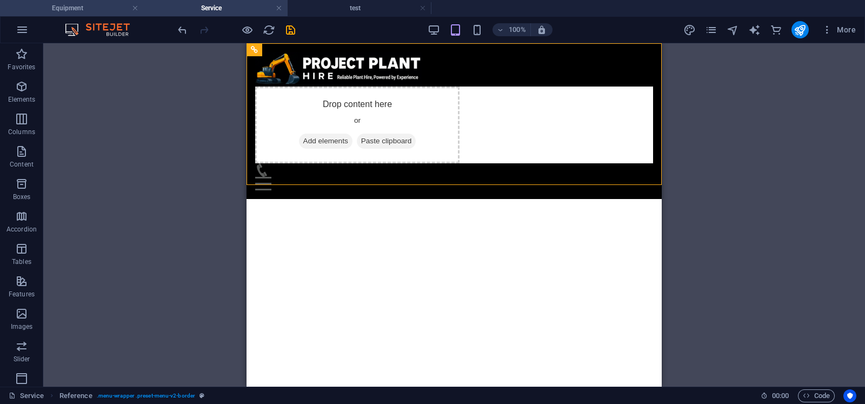
click at [67, 7] on h4 "Equipment" at bounding box center [72, 8] width 144 height 12
click at [71, 4] on h4 "Equipment" at bounding box center [72, 8] width 144 height 12
click at [73, 5] on h4 "Equipment" at bounding box center [72, 8] width 144 height 12
click at [84, 11] on h4 "Equipment" at bounding box center [72, 8] width 144 height 12
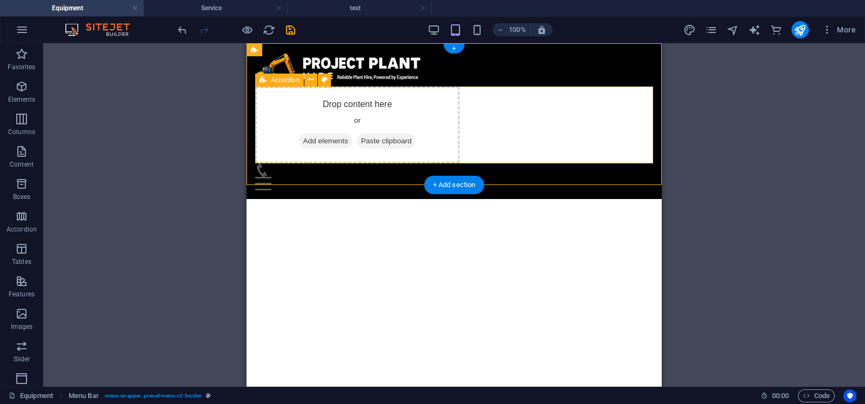
click at [353, 139] on span "Add elements" at bounding box center [326, 141] width 54 height 15
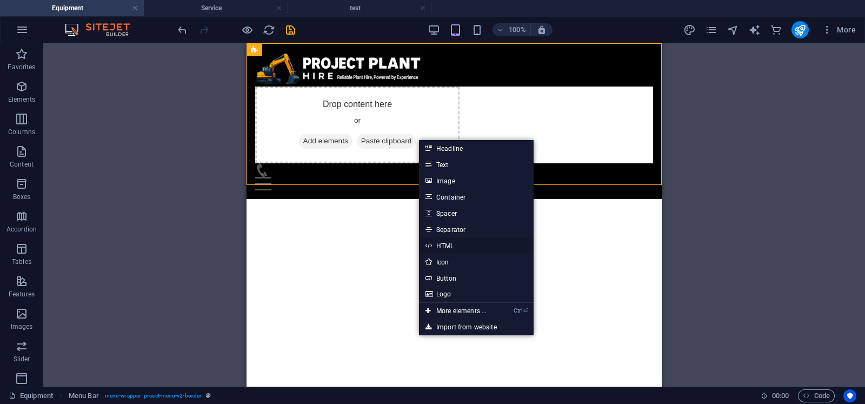
click at [446, 244] on link "HTML" at bounding box center [476, 245] width 115 height 16
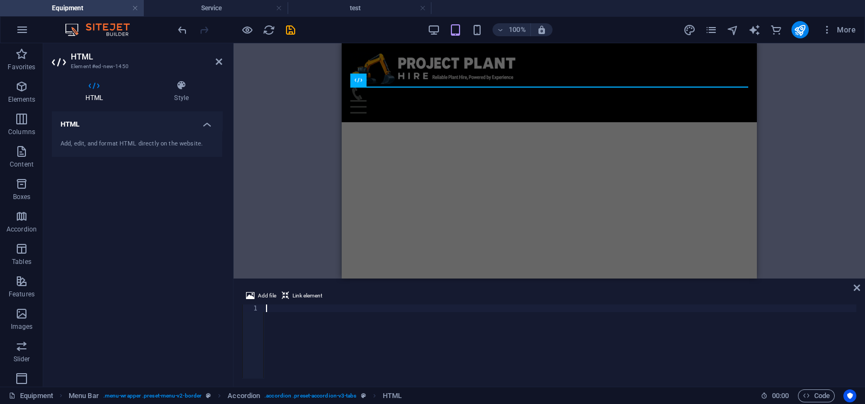
click at [506, 122] on html "Skip to main content Equipment About Service Contact Menu" at bounding box center [549, 82] width 415 height 79
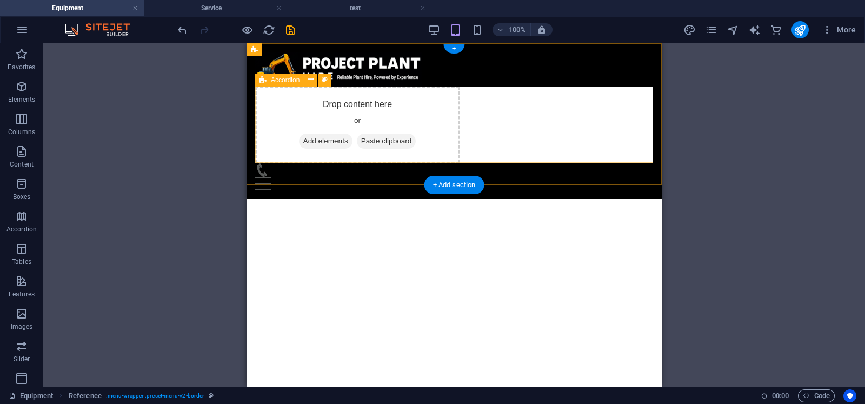
click at [353, 140] on span "Add elements" at bounding box center [326, 141] width 54 height 15
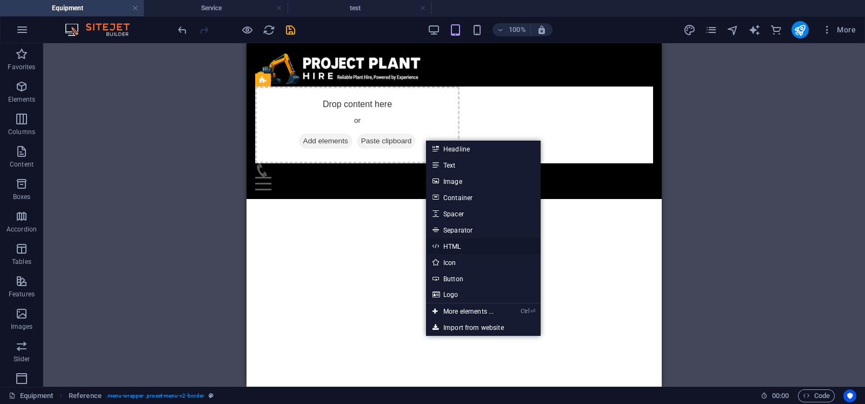
click at [454, 252] on link "HTML" at bounding box center [483, 246] width 115 height 16
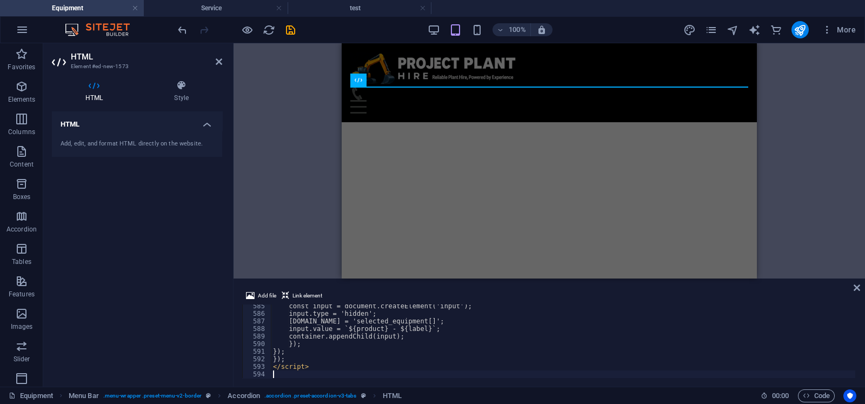
scroll to position [4423, 0]
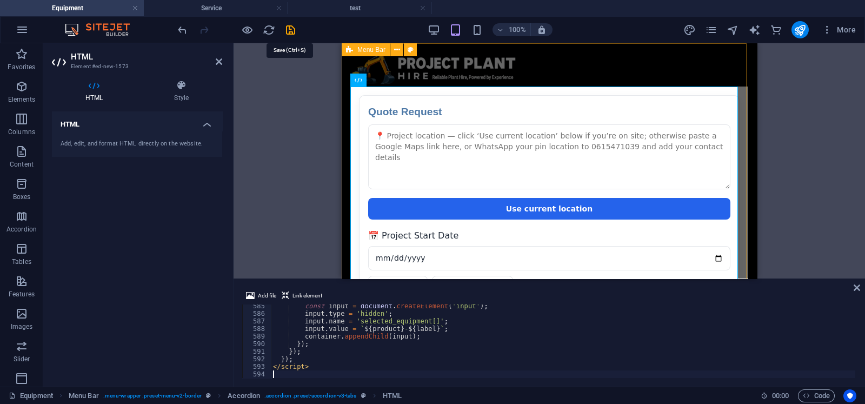
click at [284, 29] on icon "save" at bounding box center [290, 30] width 12 height 12
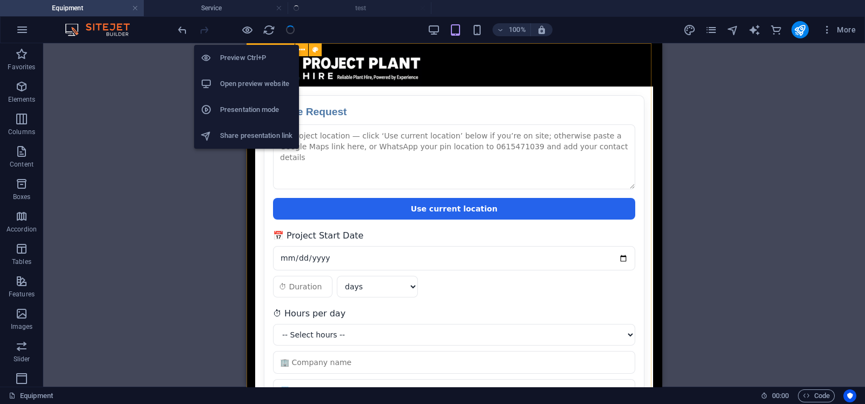
click at [241, 82] on h6 "Open preview website" at bounding box center [256, 83] width 72 height 13
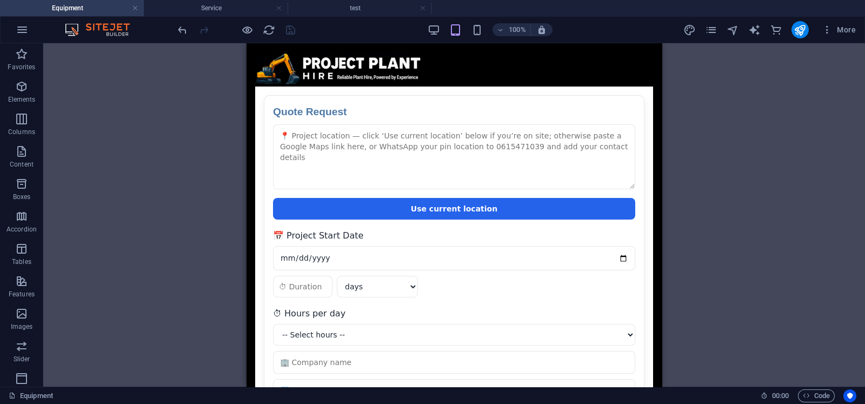
click at [221, 9] on h4 "Service" at bounding box center [216, 8] width 144 height 12
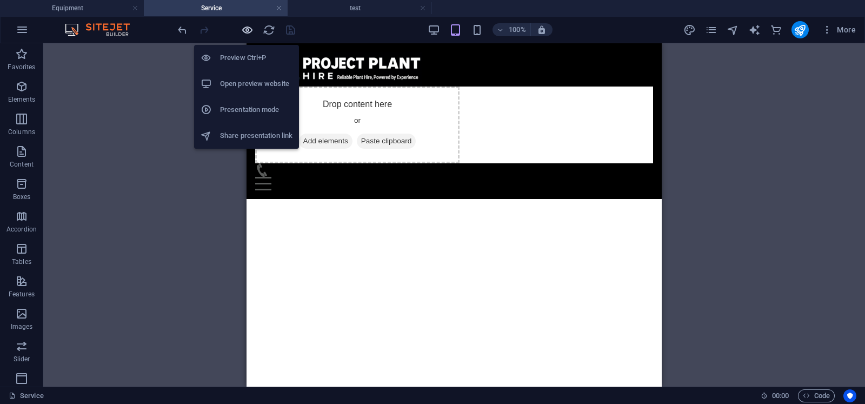
click at [243, 27] on icon "button" at bounding box center [247, 30] width 12 height 12
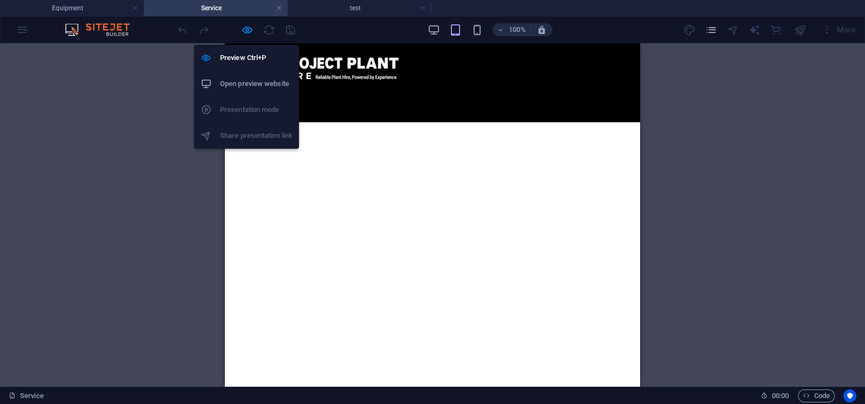
click at [244, 78] on h6 "Open preview website" at bounding box center [256, 83] width 72 height 13
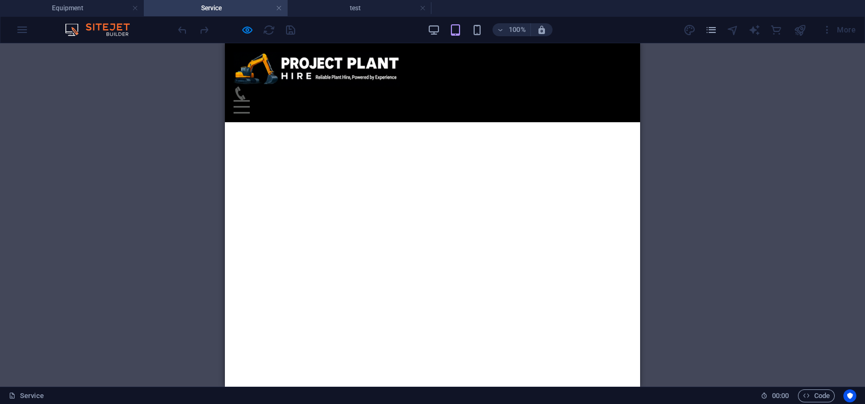
click at [378, 122] on html "Skip to main content Equipment About Service Contact Drop content here or Add e…" at bounding box center [432, 82] width 415 height 79
click at [303, 122] on html "Skip to main content Equipment About Service Contact Drop content here or Add e…" at bounding box center [432, 82] width 415 height 79
click at [85, 3] on h4 "Equipment" at bounding box center [72, 8] width 144 height 12
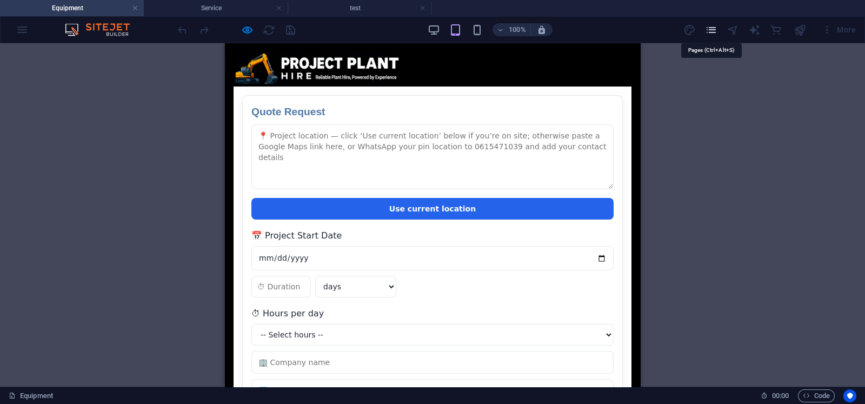
click at [692, 32] on icon "pages" at bounding box center [711, 30] width 12 height 12
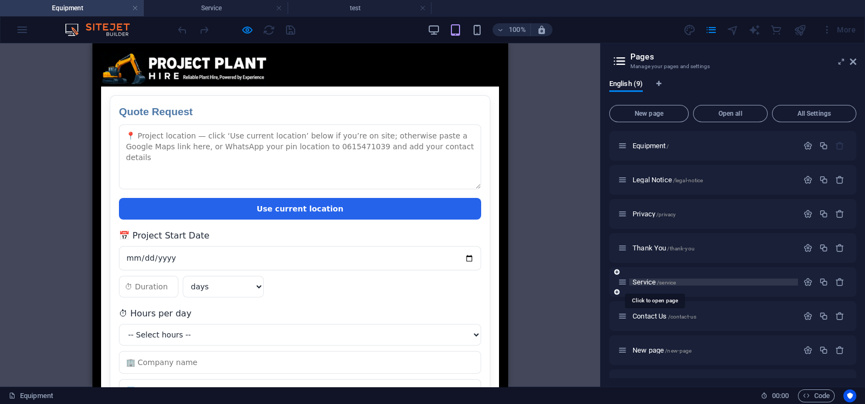
click at [664, 285] on span "/service" at bounding box center [666, 283] width 19 height 6
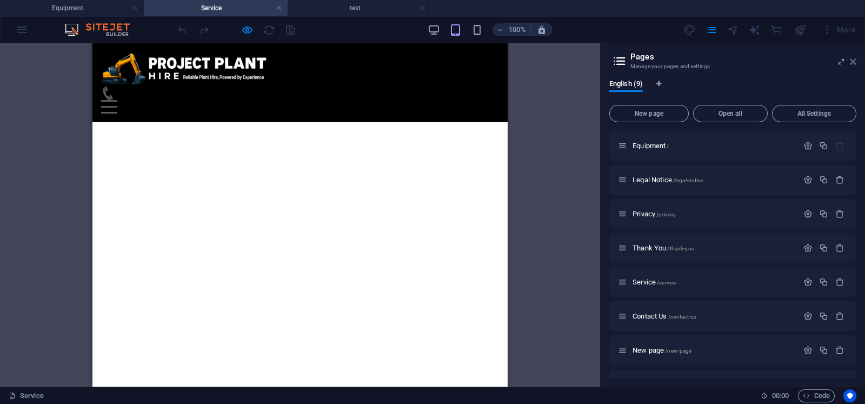
click at [692, 59] on icon at bounding box center [853, 61] width 6 height 9
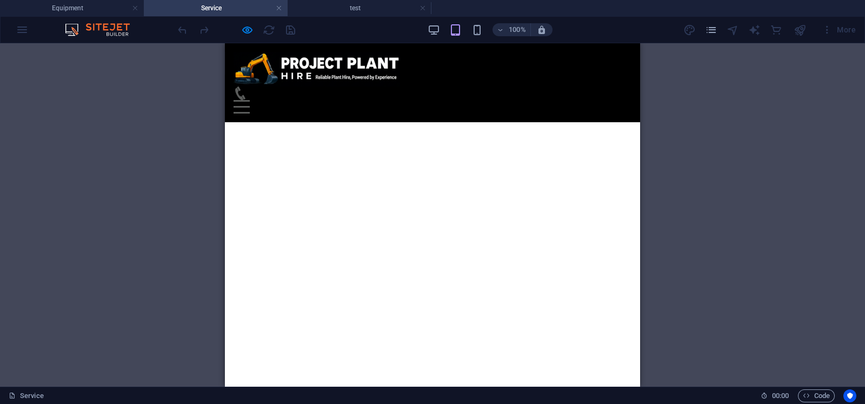
click at [82, 4] on h4 "Equipment" at bounding box center [72, 8] width 144 height 12
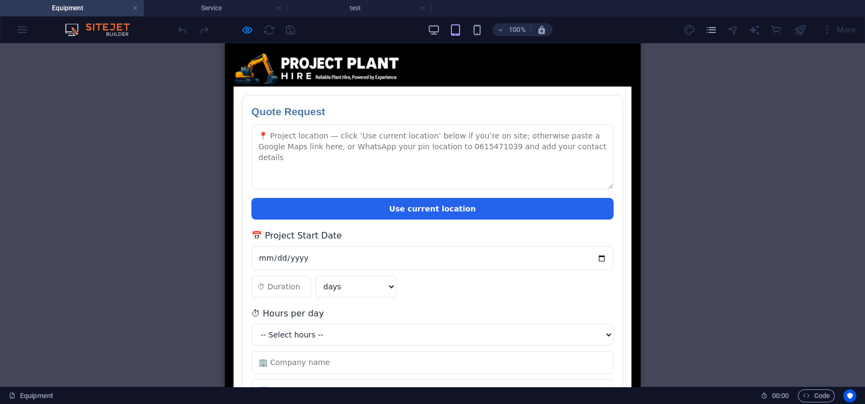
click at [451, 58] on div "Equipment About Service Contact Quote Request Quote Request Use current locatio…" at bounding box center [432, 343] width 415 height 600
click at [450, 58] on div "Equipment About Service Contact Quote Request Quote Request Use current locatio…" at bounding box center [432, 343] width 415 height 600
click at [422, 61] on div "Equipment About Service Contact Quote Request Quote Request Use current locatio…" at bounding box center [432, 343] width 415 height 600
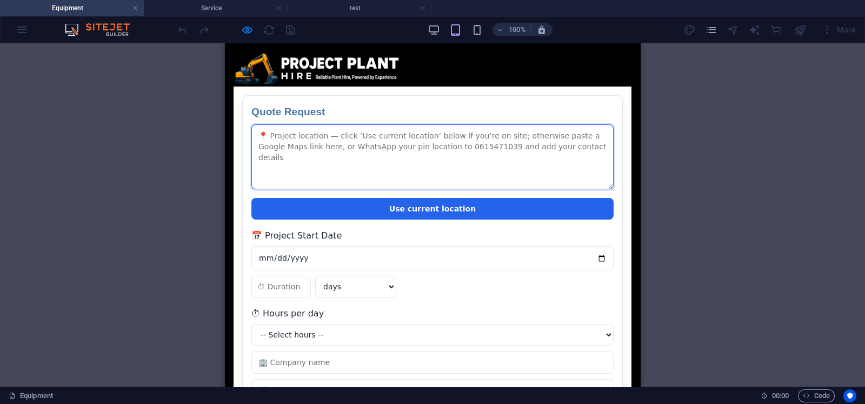
click at [419, 166] on textarea at bounding box center [432, 156] width 362 height 65
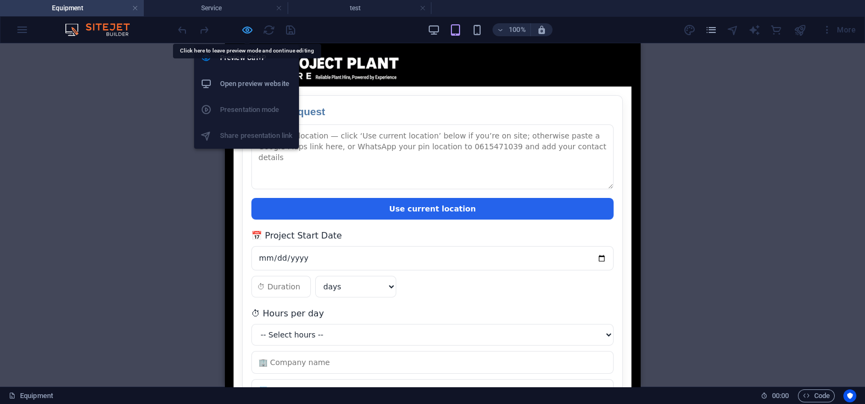
click at [246, 28] on icon "button" at bounding box center [247, 30] width 12 height 12
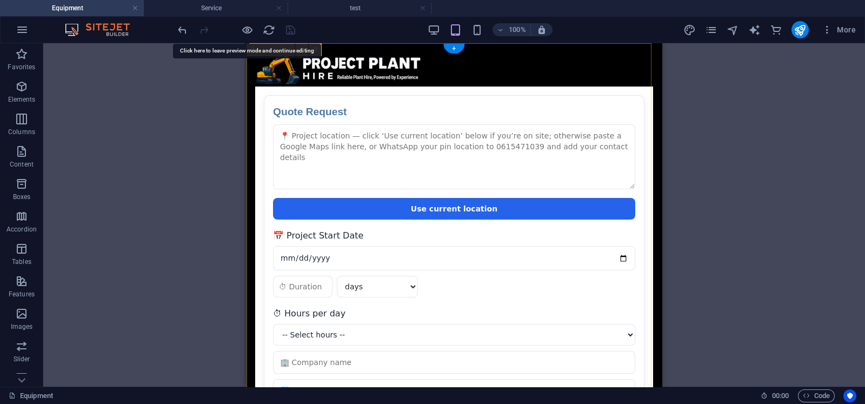
click at [491, 64] on div "Equipment About Service Contact Quote Request Quote Request Use current locatio…" at bounding box center [454, 350] width 415 height 614
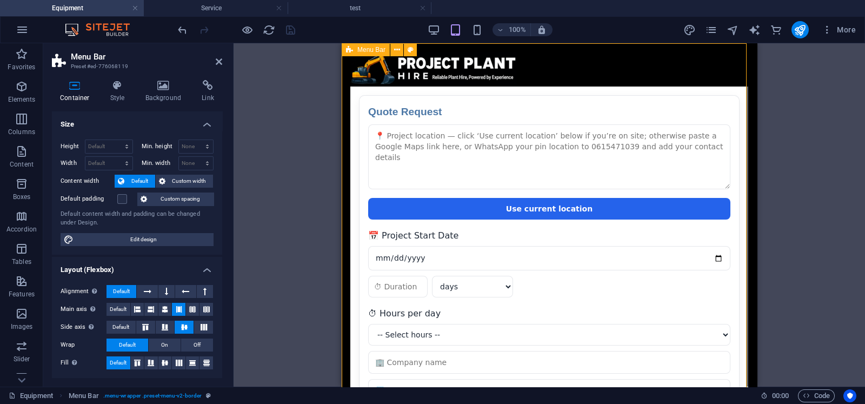
click at [571, 66] on div "Equipment About Service Contact Quote Request Quote Request Use current locatio…" at bounding box center [549, 350] width 415 height 614
click at [218, 62] on icon at bounding box center [219, 61] width 6 height 9
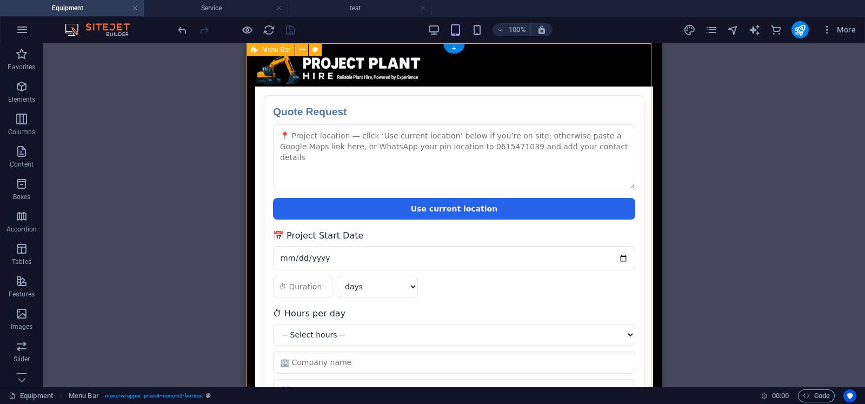
click at [537, 66] on div "Equipment About Service Contact Quote Request Quote Request Use current locatio…" at bounding box center [454, 350] width 415 height 614
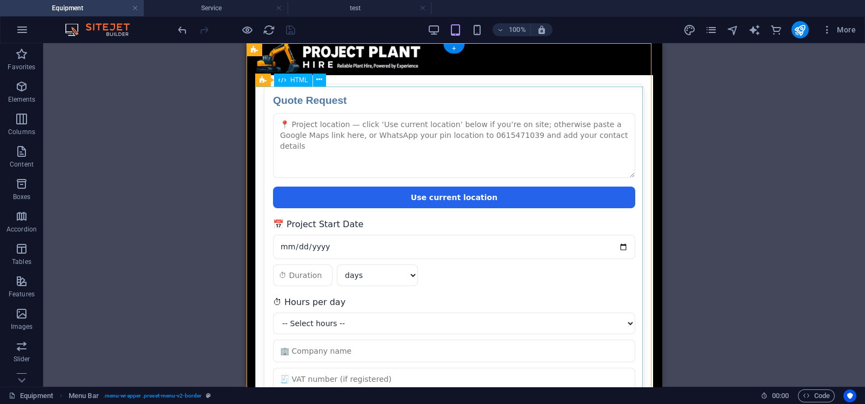
scroll to position [0, 0]
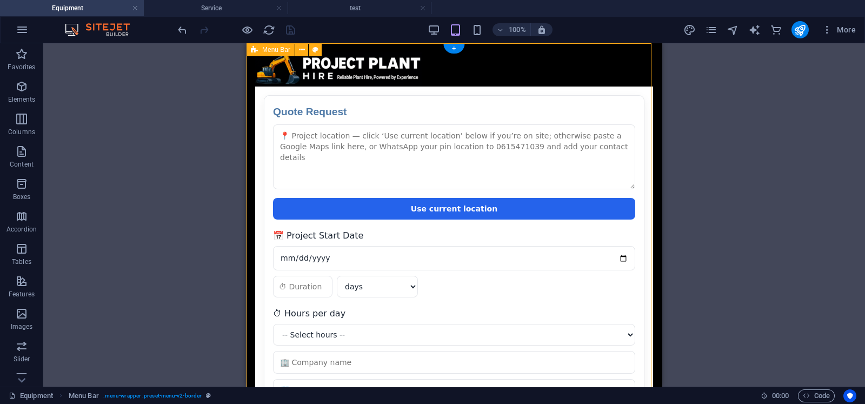
click at [503, 60] on div "Equipment About Service Contact Quote Request Quote Request Use current locatio…" at bounding box center [454, 350] width 415 height 614
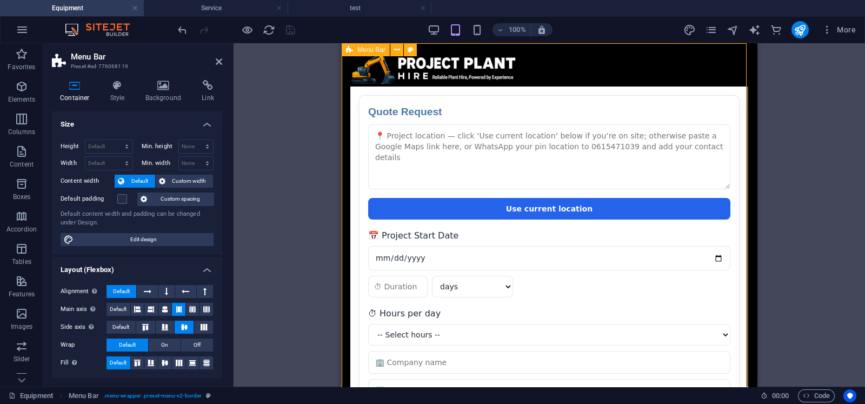
click at [592, 65] on div "Equipment About Service Contact Quote Request Quote Request Use current locatio…" at bounding box center [549, 350] width 415 height 614
click at [499, 74] on div at bounding box center [549, 69] width 398 height 35
click at [595, 65] on div "Equipment About Service Contact Quote Request Quote Request Use current locatio…" at bounding box center [549, 350] width 415 height 614
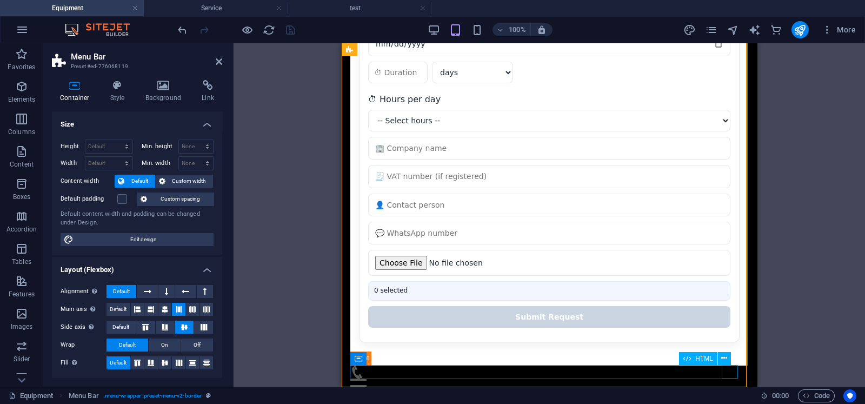
click at [692, 323] on div "Menu" at bounding box center [549, 386] width 398 height 14
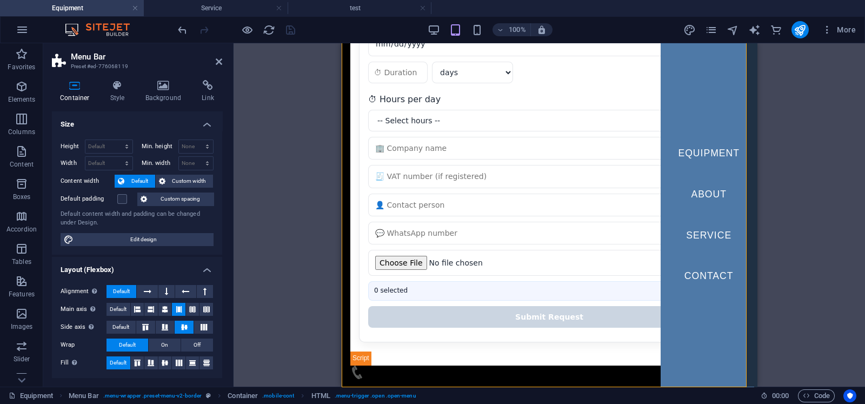
click at [692, 171] on div "Drag here to replace the existing content. Press “Ctrl” if you want to create a…" at bounding box center [550, 214] width 632 height 343
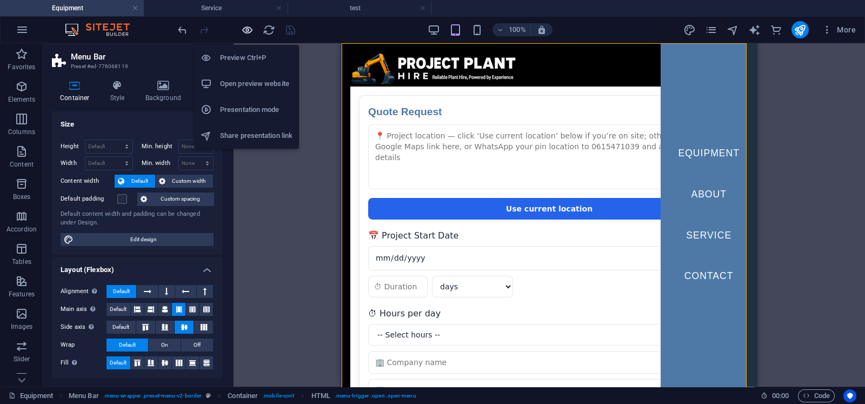
click at [248, 30] on icon "button" at bounding box center [247, 30] width 12 height 12
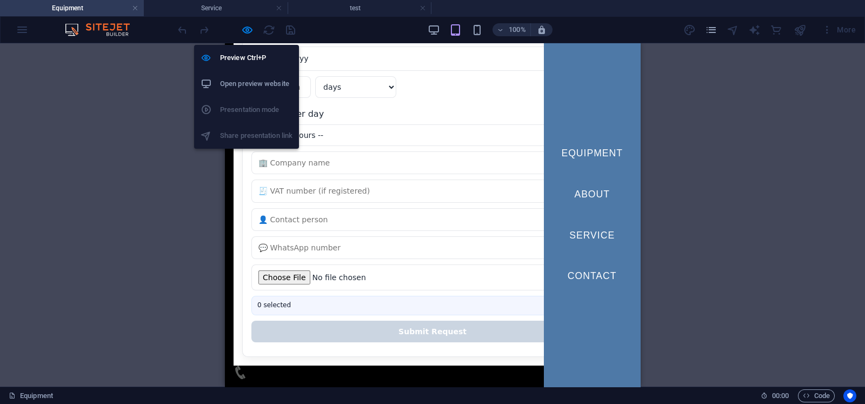
click at [248, 84] on h6 "Open preview website" at bounding box center [256, 83] width 72 height 13
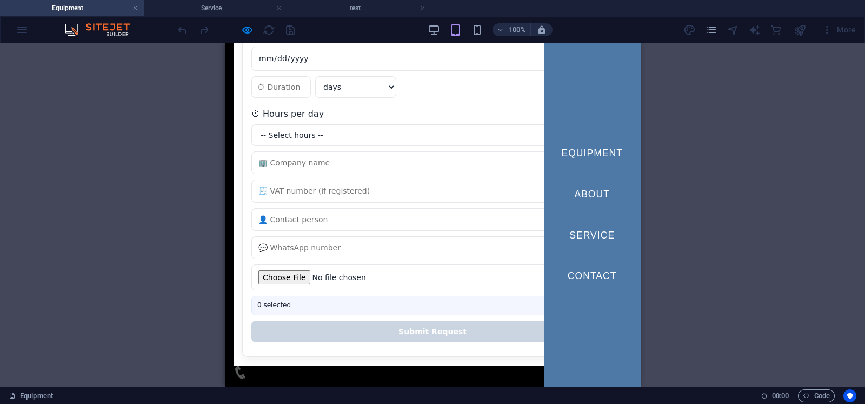
scroll to position [0, 0]
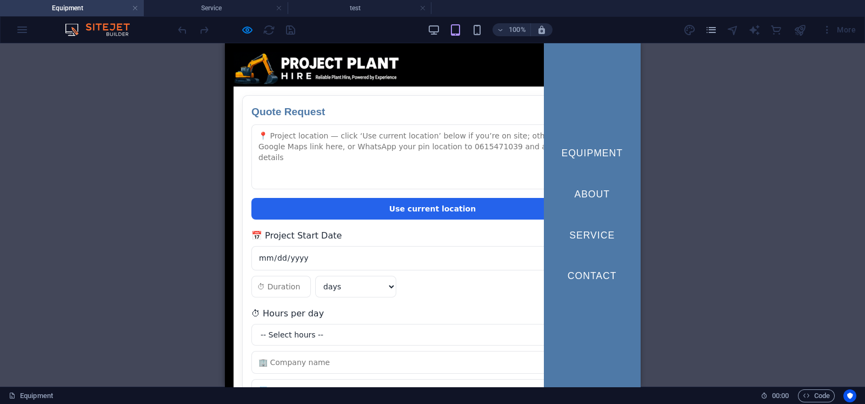
click at [584, 229] on link "Service" at bounding box center [592, 235] width 63 height 27
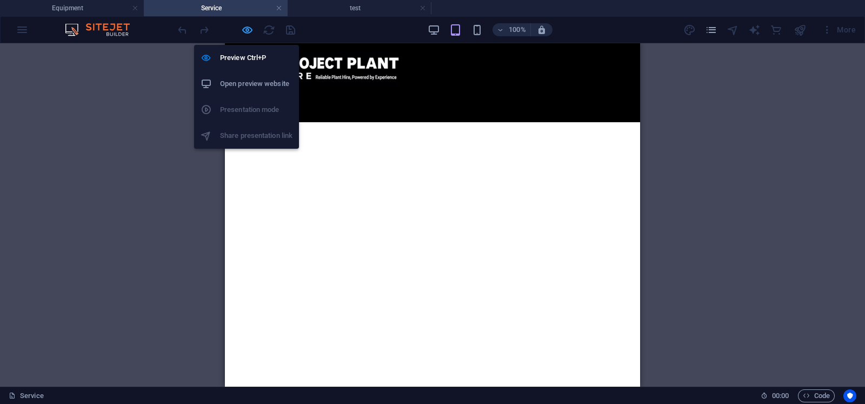
click at [243, 28] on icon "button" at bounding box center [247, 30] width 12 height 12
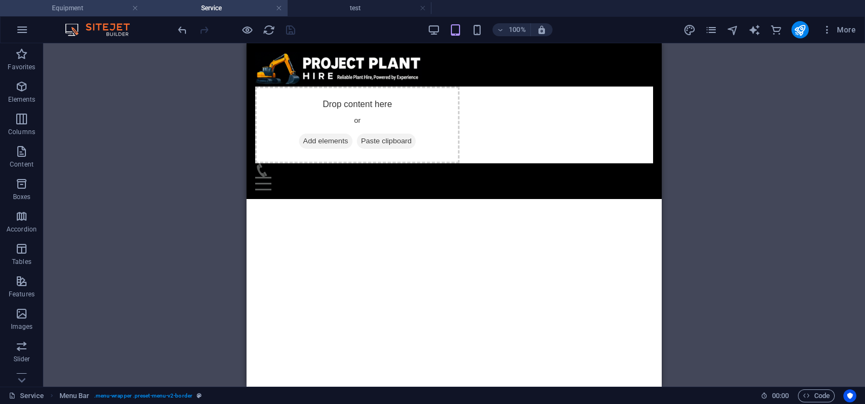
click at [103, 2] on h4 "Equipment" at bounding box center [72, 8] width 144 height 12
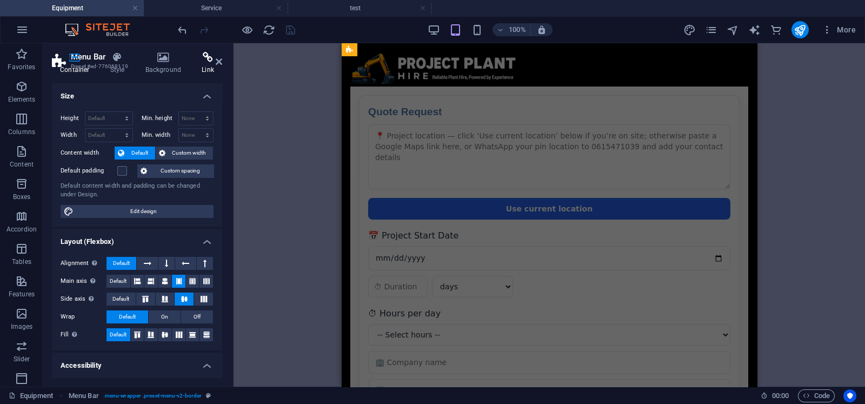
click at [215, 59] on icon at bounding box center [208, 57] width 29 height 11
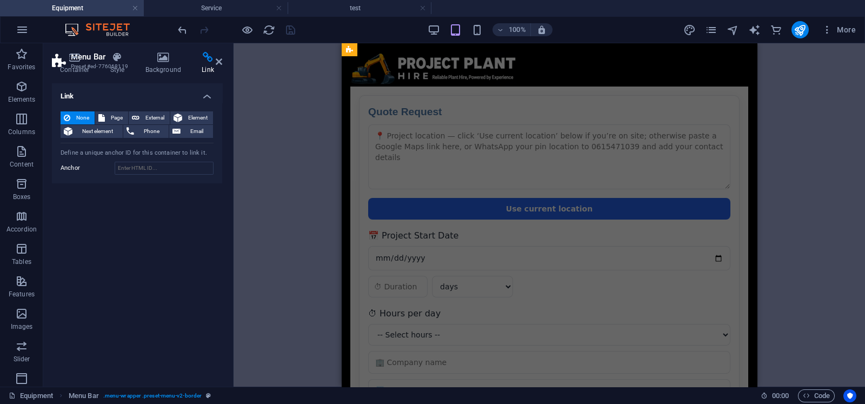
click at [219, 63] on icon at bounding box center [219, 61] width 6 height 9
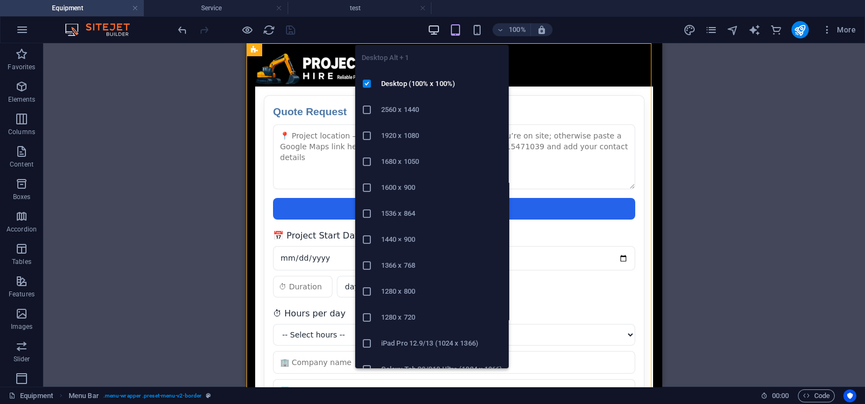
click at [431, 33] on icon "button" at bounding box center [434, 30] width 12 height 12
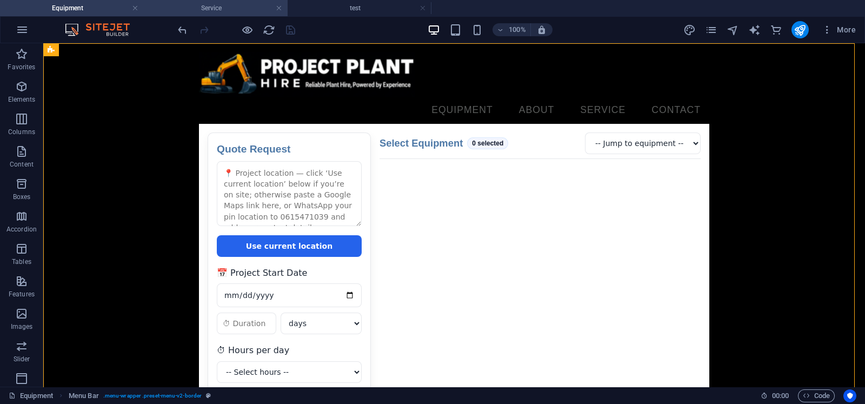
click at [199, 6] on h4 "Service" at bounding box center [216, 8] width 144 height 12
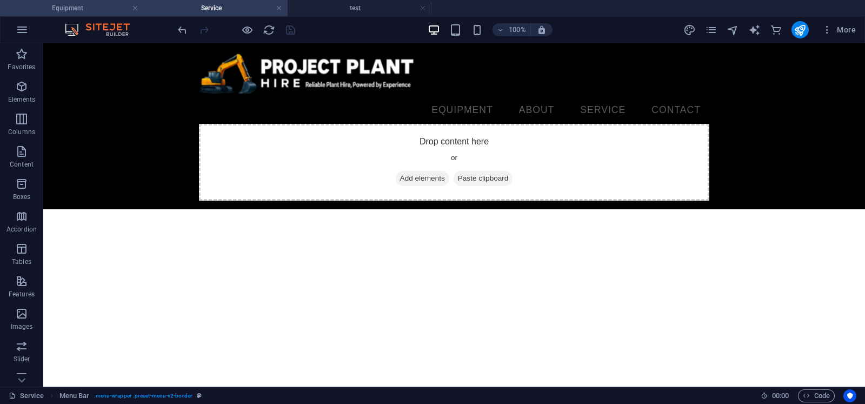
click at [90, 6] on h4 "Equipment" at bounding box center [72, 8] width 144 height 12
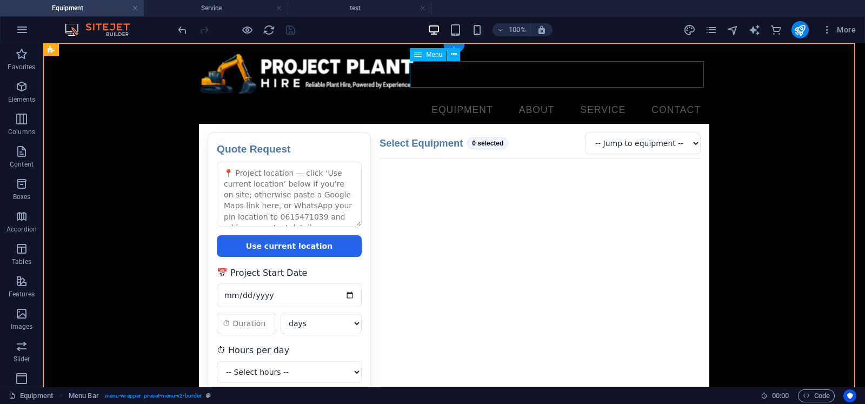
click at [585, 97] on nav "Equipment About Service Contact" at bounding box center [454, 110] width 511 height 27
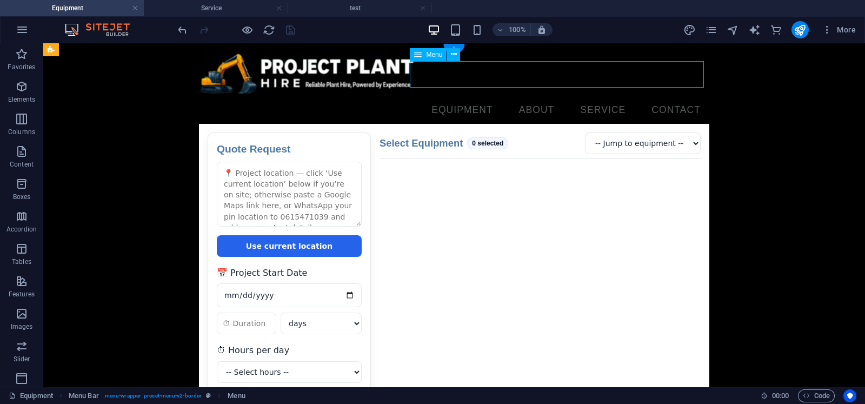
click at [585, 97] on nav "Equipment About Service Contact" at bounding box center [454, 110] width 511 height 27
select select
select select "4"
select select
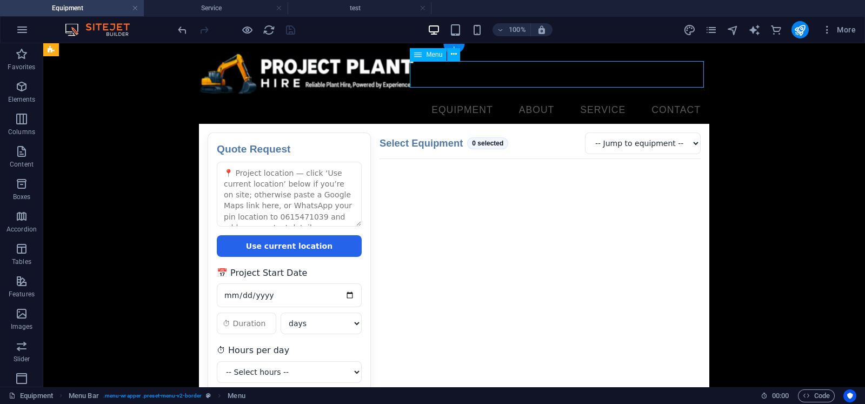
select select
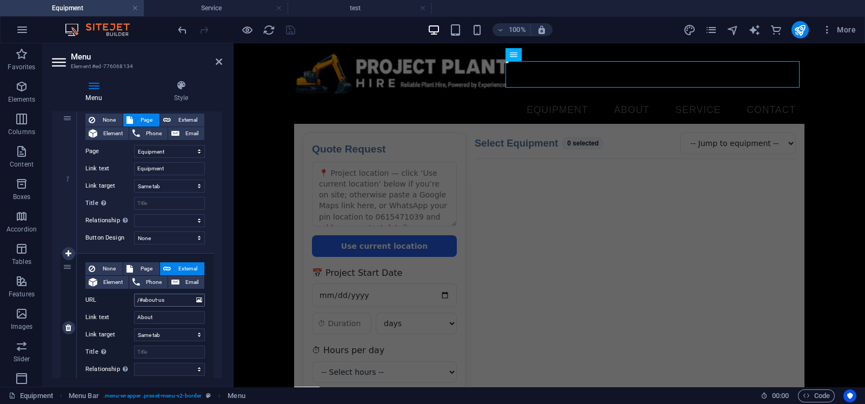
scroll to position [112, 0]
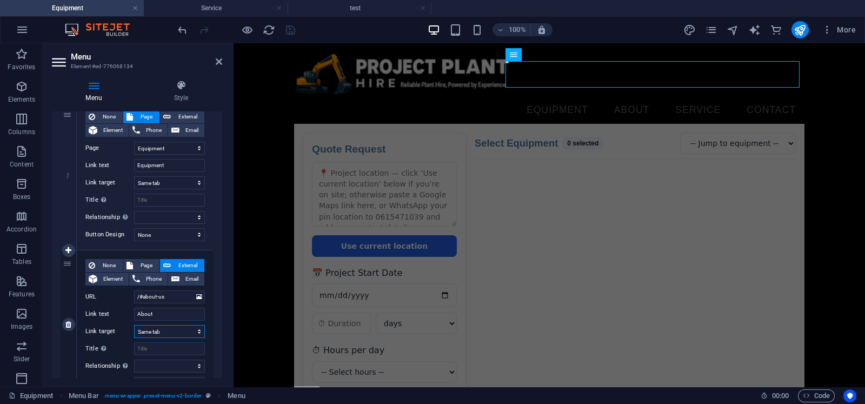
click at [176, 323] on select "New tab Same tab Overlay" at bounding box center [169, 331] width 71 height 13
click at [146, 263] on span "Page" at bounding box center [146, 265] width 20 height 13
select select
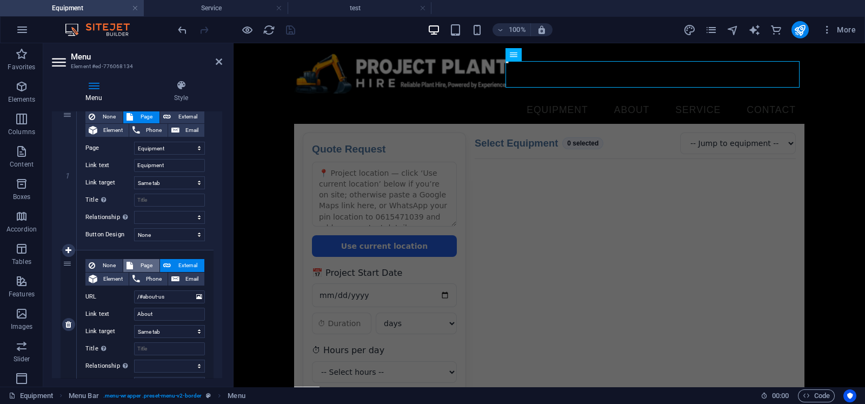
select select
click at [196, 294] on select "Equipment Legal Notice Privacy Thank You Service Contact Us New page Services 2…" at bounding box center [169, 296] width 71 height 13
click at [124, 294] on label "Page" at bounding box center [109, 296] width 49 height 13
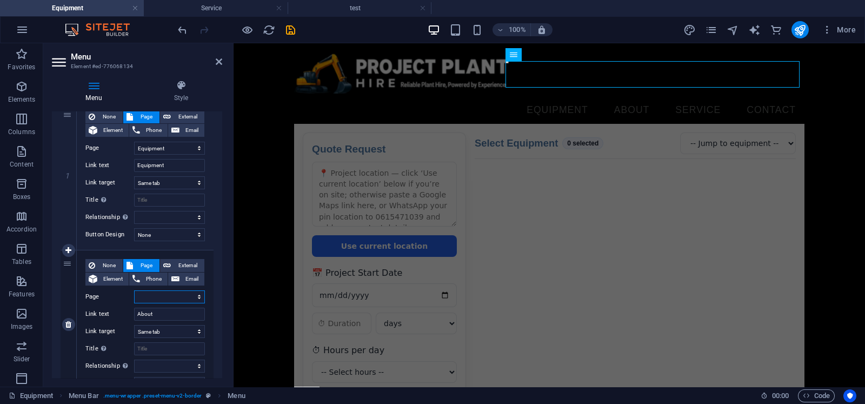
click at [134, 294] on select "Equipment Legal Notice Privacy Thank You Service Contact Us New page Services 2…" at bounding box center [169, 296] width 71 height 13
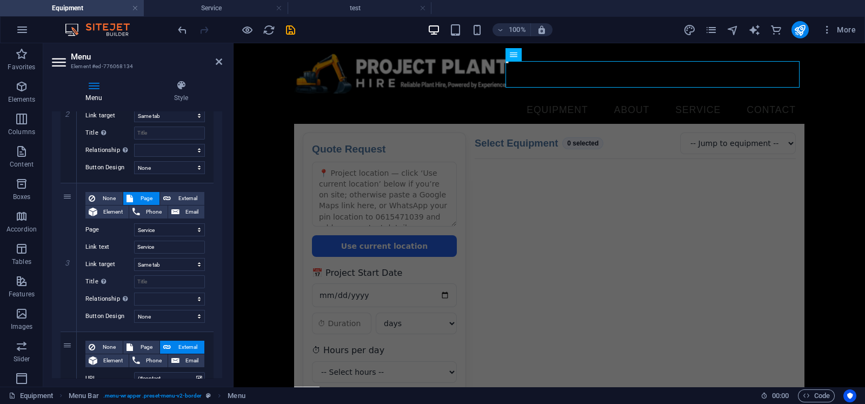
scroll to position [338, 0]
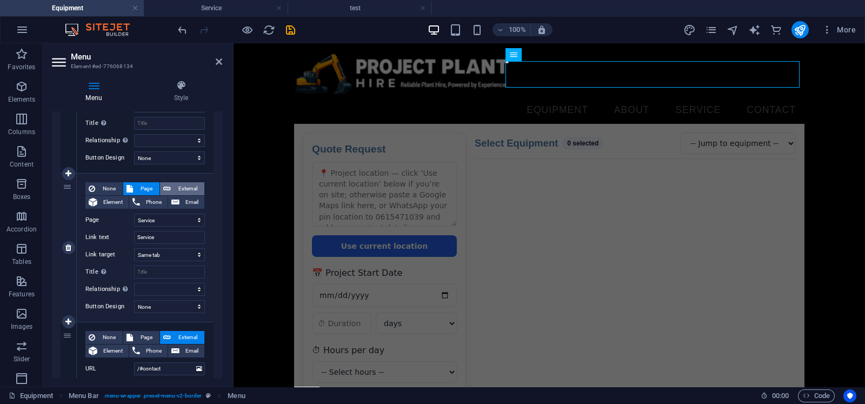
click at [176, 190] on span "External" at bounding box center [187, 188] width 27 height 13
select select
select select "blank"
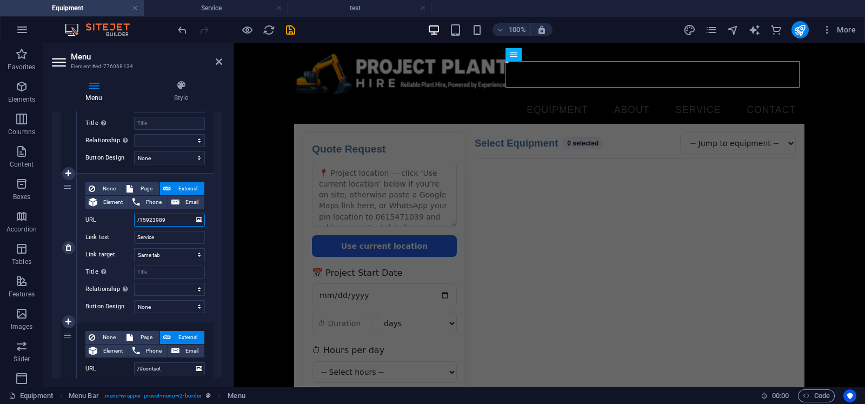
select select
click at [167, 220] on input "/15923989" at bounding box center [169, 220] width 71 height 13
type input "/"
select select
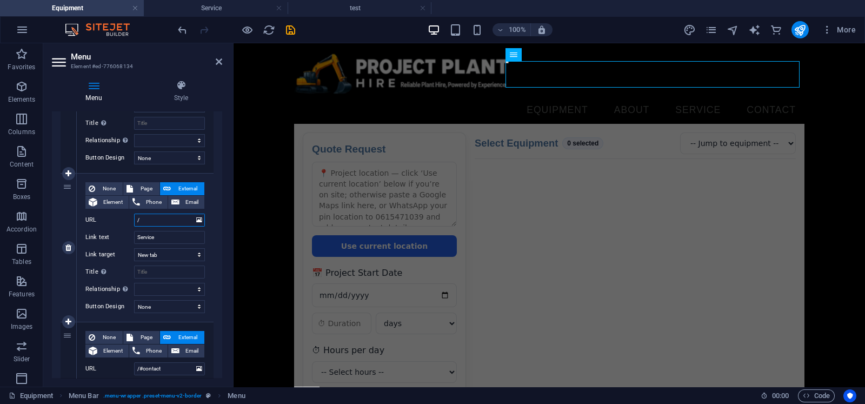
select select
type input "/S"
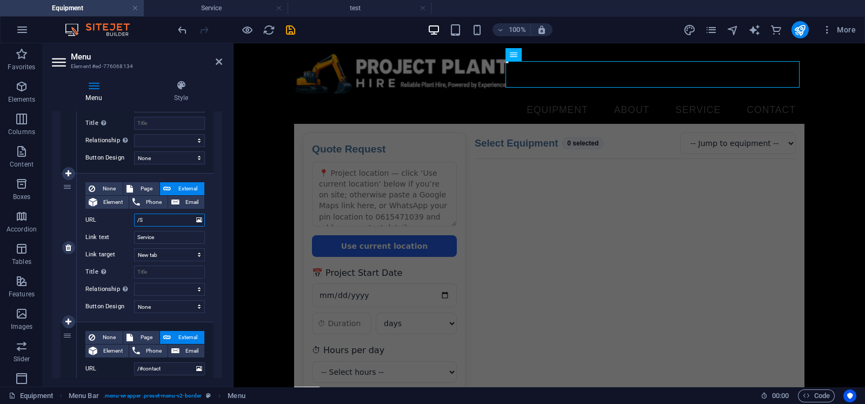
select select
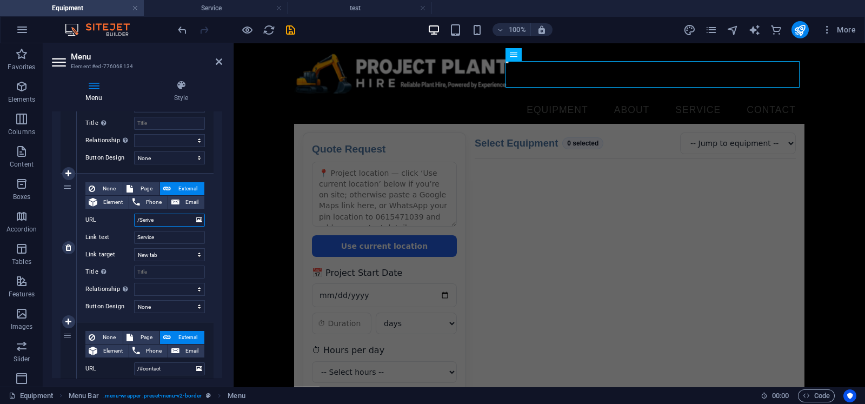
type input "/Serives"
select select
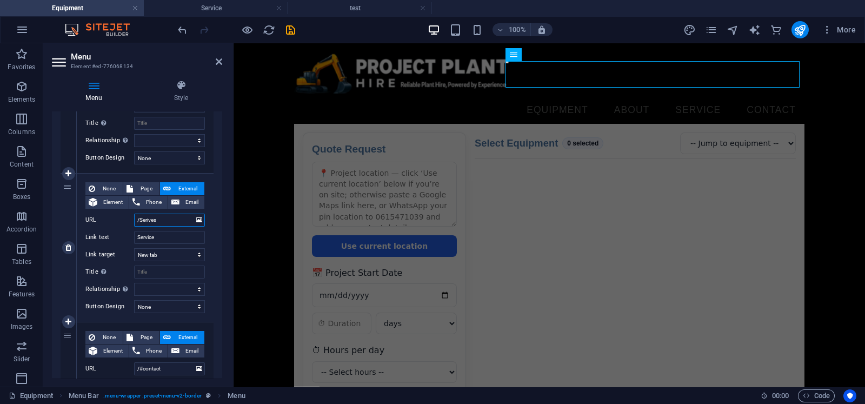
select select
type input "/Seriv"
select select
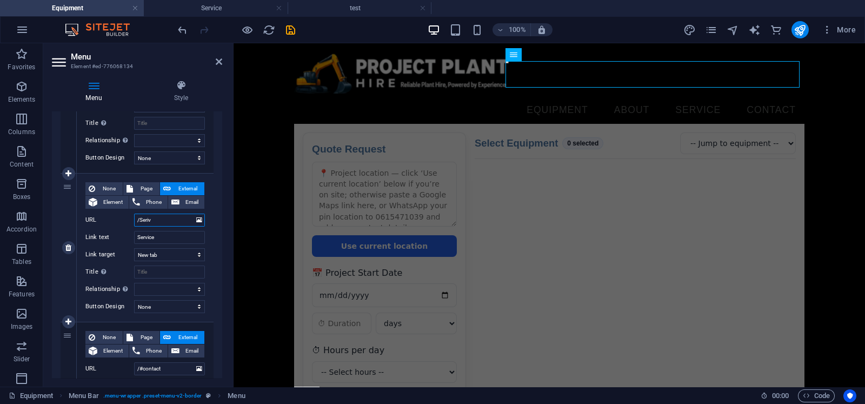
select select
type input "/Seriv"
click at [178, 231] on input "Service" at bounding box center [169, 237] width 71 height 13
type input "Services"
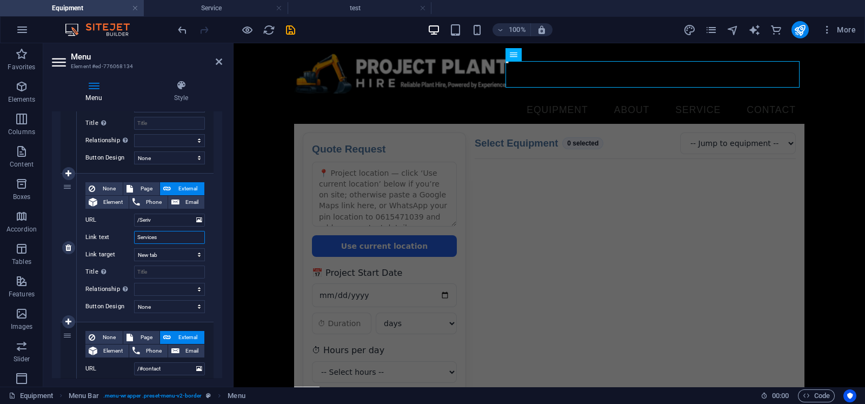
select select
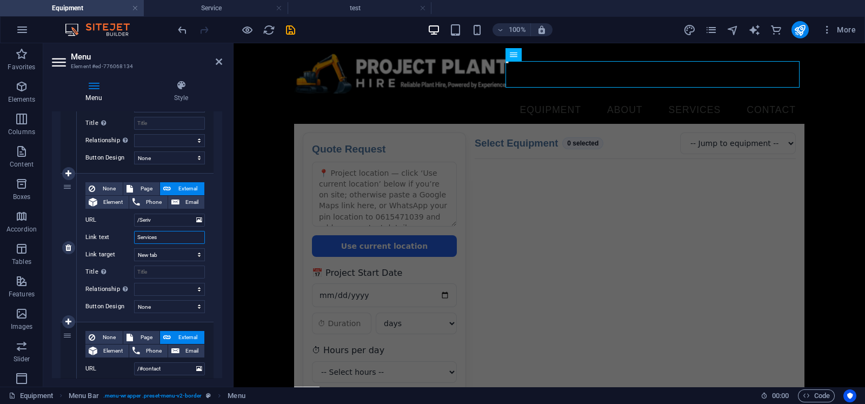
drag, startPoint x: 173, startPoint y: 236, endPoint x: 79, endPoint y: 230, distance: 94.3
click at [79, 230] on div "None Page External Element Phone Email Page Equipment Legal Notice Privacy Than…" at bounding box center [145, 248] width 137 height 148
type input "Services"
click at [177, 221] on input "/Seriv" at bounding box center [169, 220] width 71 height 13
type input "/"
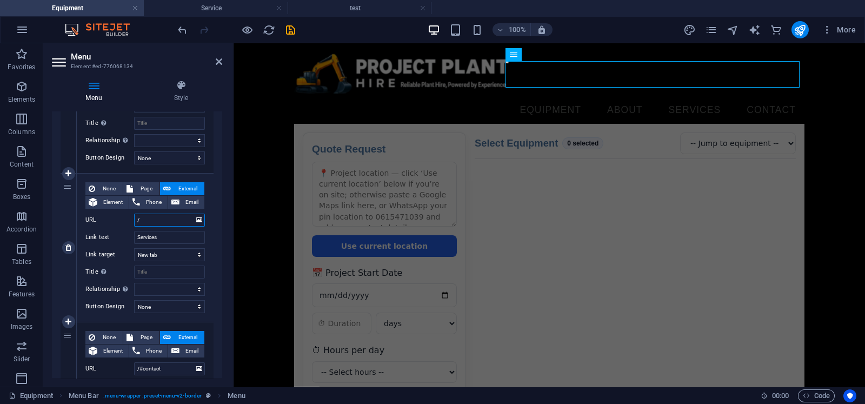
select select
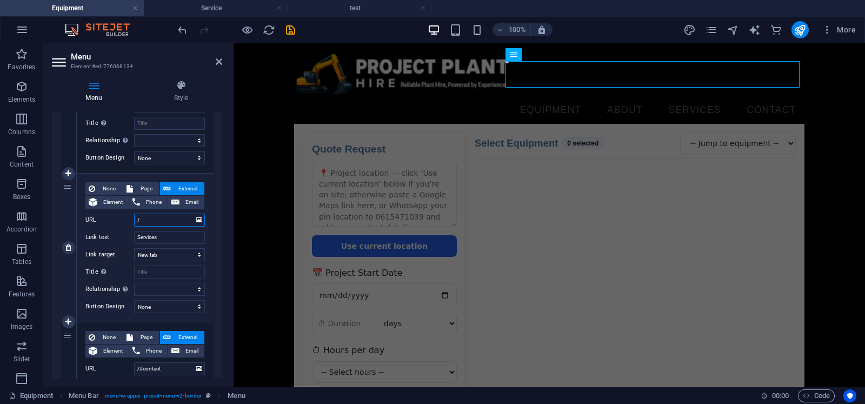
paste input "Services"
type input "/Services"
select select
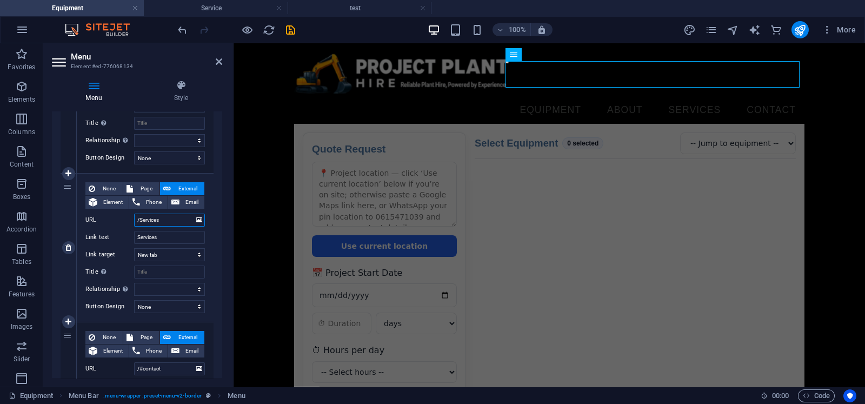
select select
type input "/Services"
click at [141, 185] on span "Page" at bounding box center [146, 188] width 20 height 13
select select
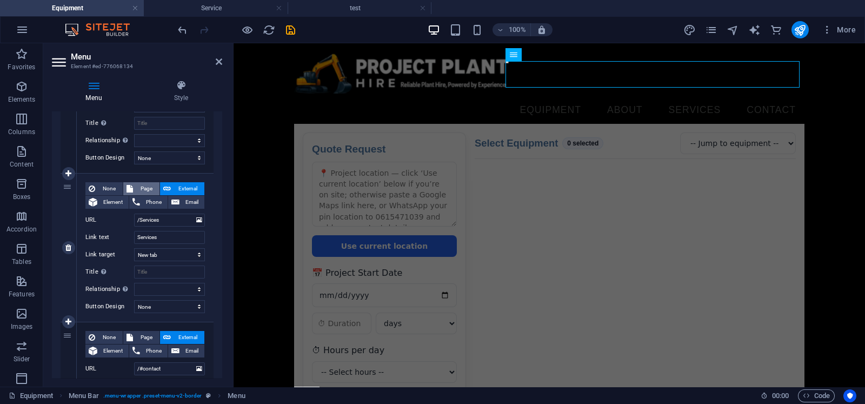
select select
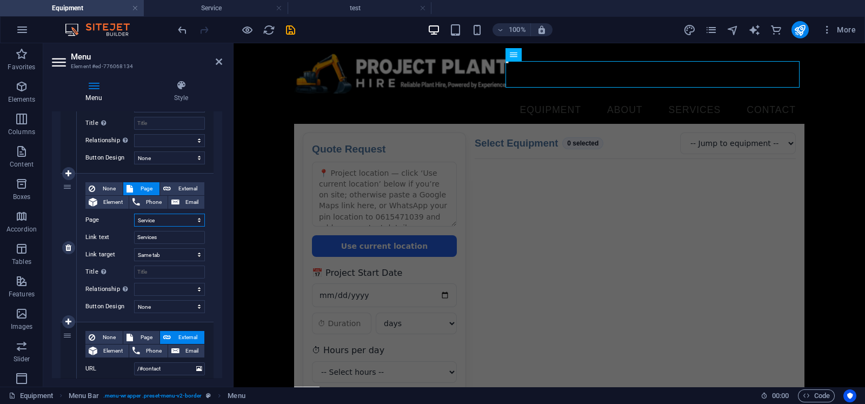
click at [190, 218] on select "Equipment Legal Notice Privacy Thank You Service Contact Us New page Services 2…" at bounding box center [169, 220] width 71 height 13
click at [191, 220] on select "Equipment Legal Notice Privacy Thank You Service Contact Us New page Services 2…" at bounding box center [169, 220] width 71 height 13
click at [193, 280] on div "None Page External Element Phone Email Page Equipment Legal Notice Privacy Than…" at bounding box center [145, 239] width 120 height 114
click at [187, 290] on select "alternate author bookmark external help license next nofollow noreferrer noopen…" at bounding box center [169, 289] width 71 height 13
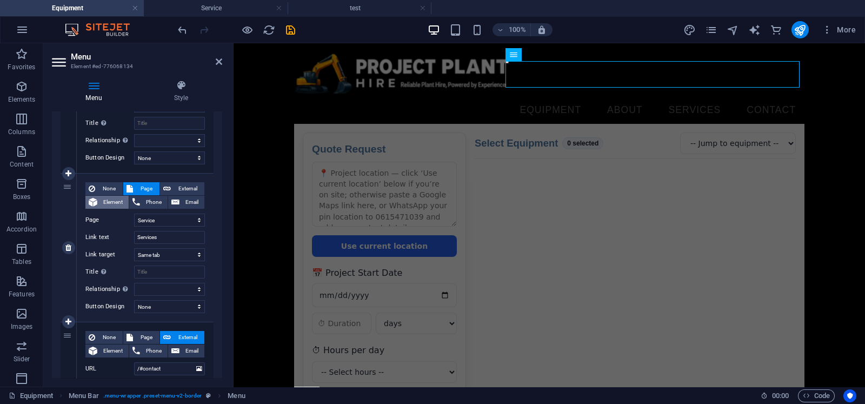
click at [112, 204] on span "Element" at bounding box center [113, 202] width 25 height 13
select select
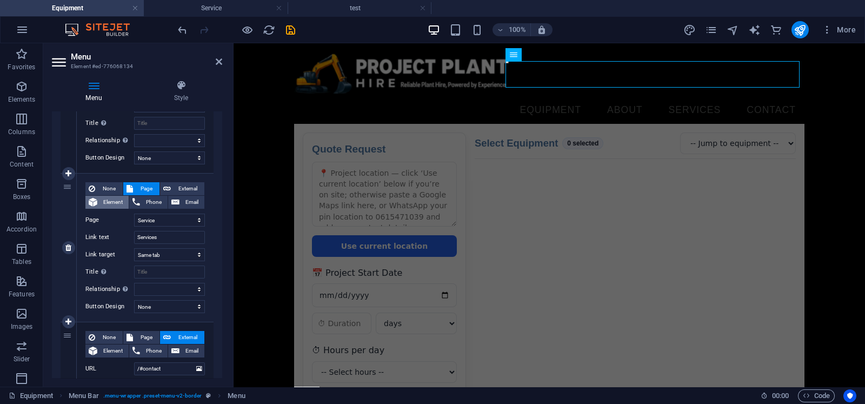
select select
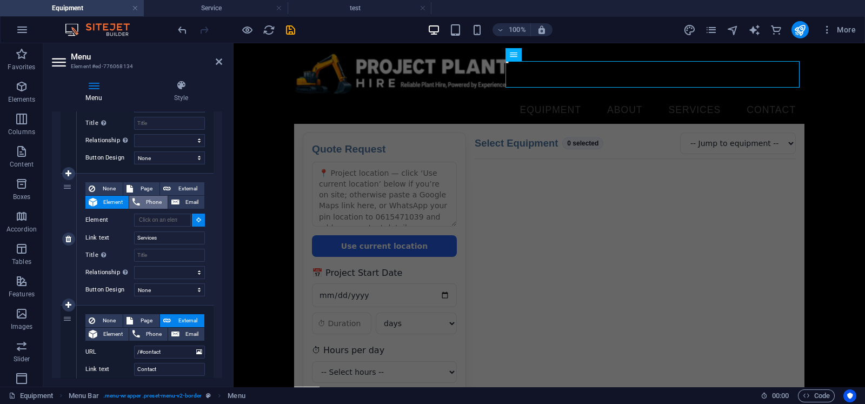
click at [143, 203] on span "Phone" at bounding box center [153, 202] width 21 height 13
select select
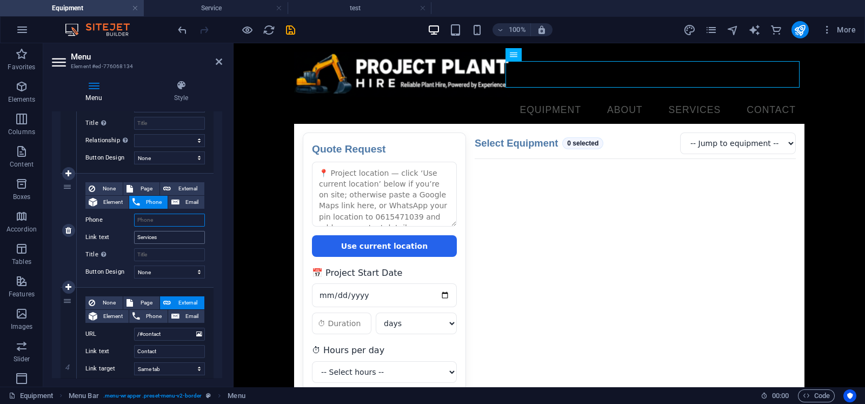
type input "0"
select select
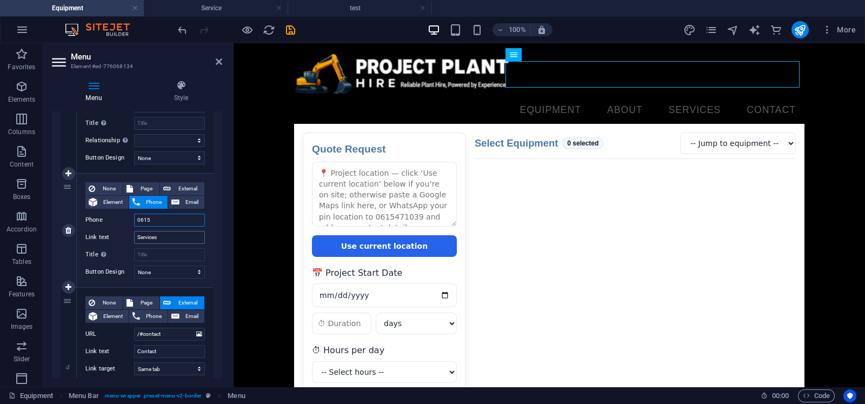
type input "06154"
select select
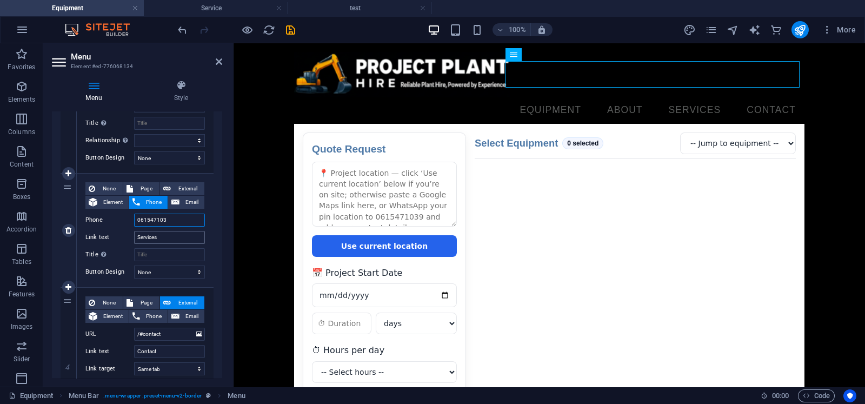
type input "0615471039"
select select
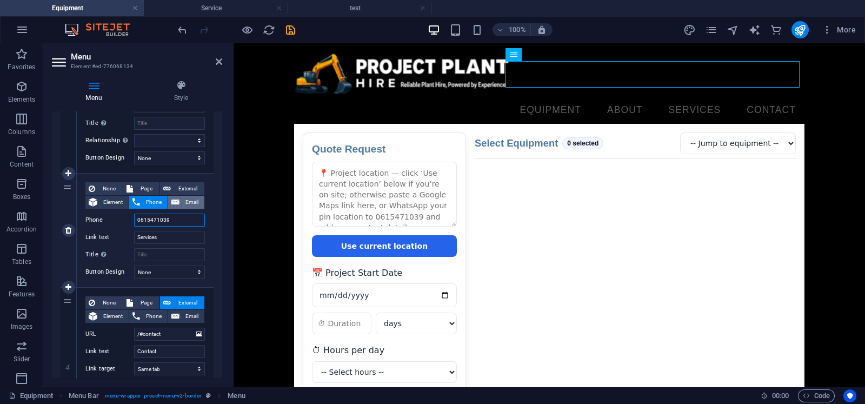
type input "0615471039"
click at [183, 201] on span "Email" at bounding box center [192, 202] width 18 height 13
select select
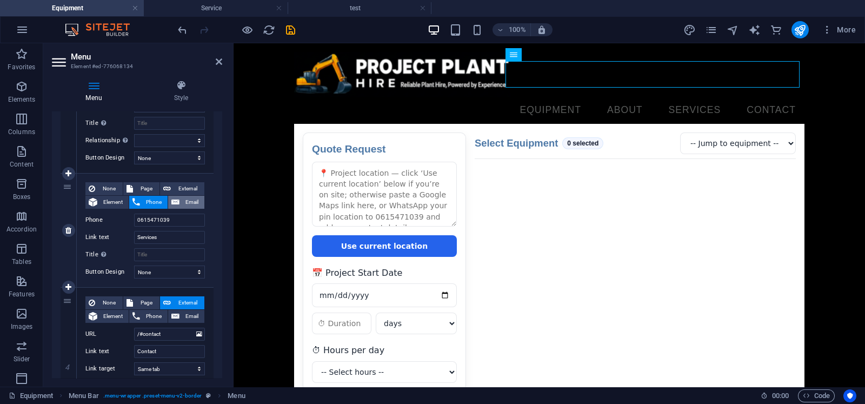
select select
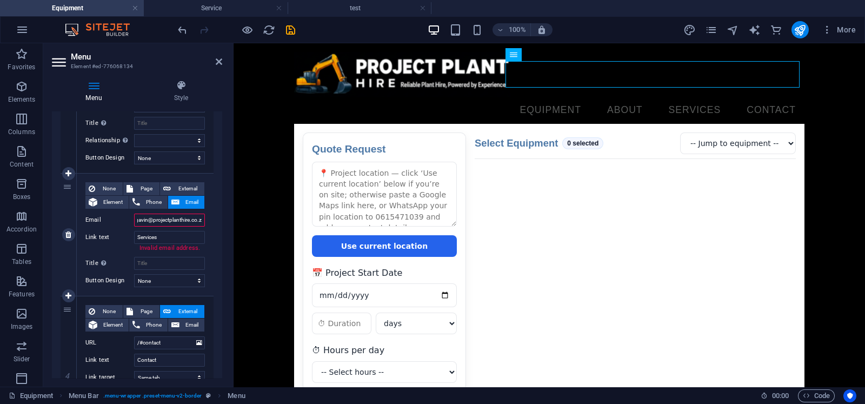
type input "[EMAIL_ADDRESS][DOMAIN_NAME]"
select select
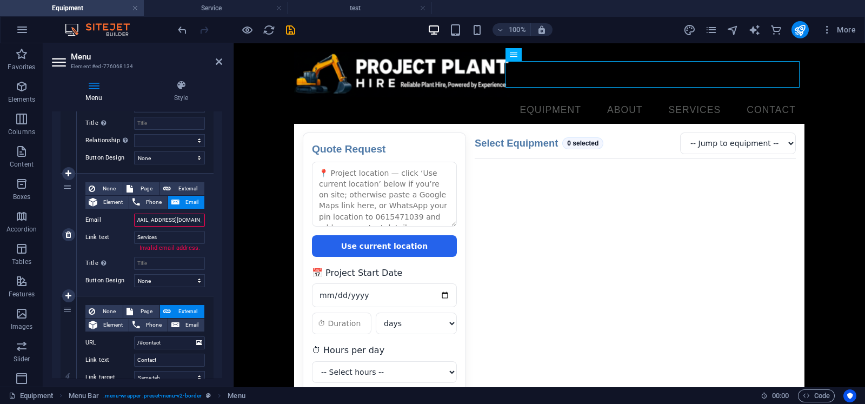
select select
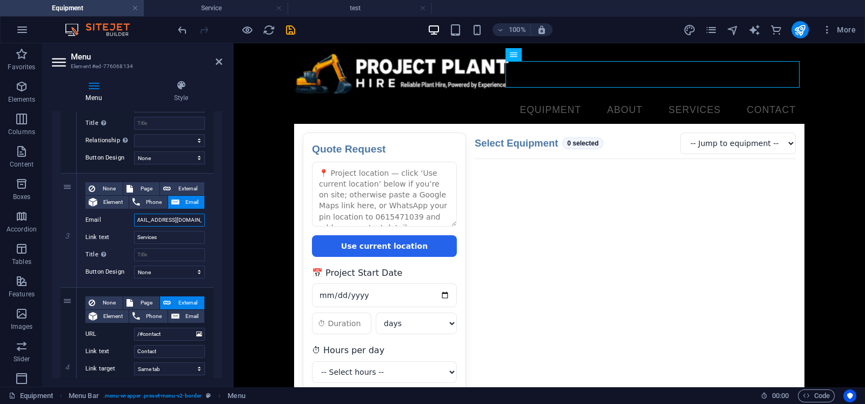
scroll to position [425, 0]
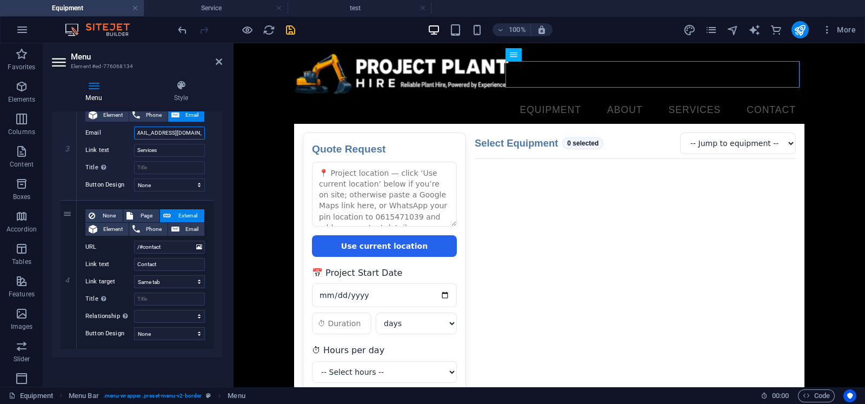
type input "[EMAIL_ADDRESS][DOMAIN_NAME]"
click at [290, 25] on icon "save" at bounding box center [290, 30] width 12 height 12
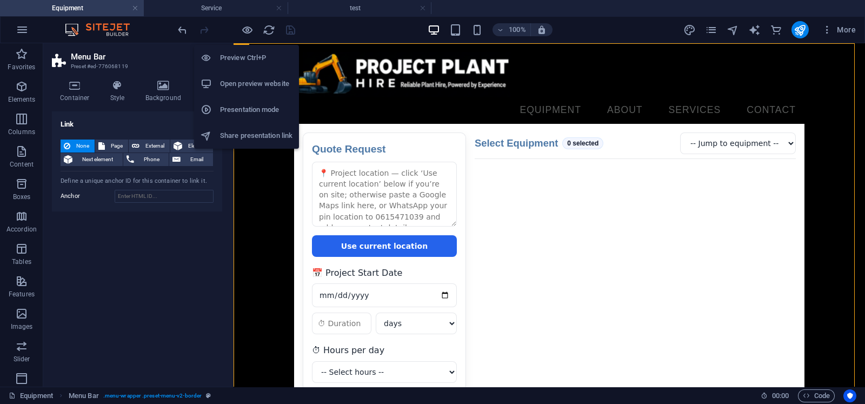
click at [246, 84] on h6 "Open preview website" at bounding box center [256, 83] width 72 height 13
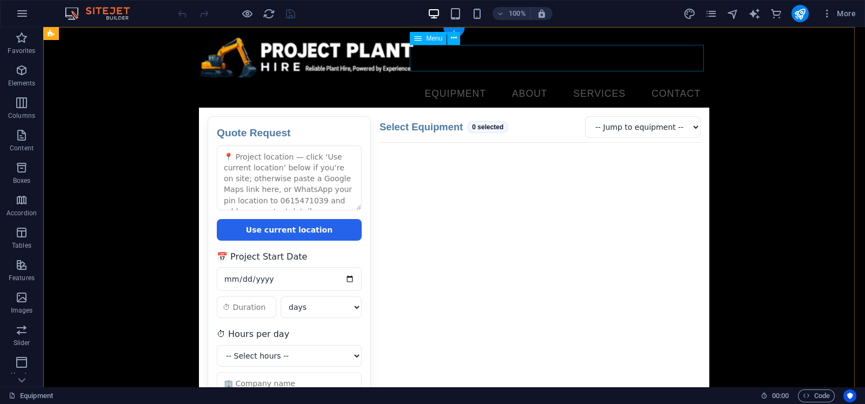
click at [571, 81] on nav "Equipment About Services Contact" at bounding box center [454, 94] width 511 height 27
select select
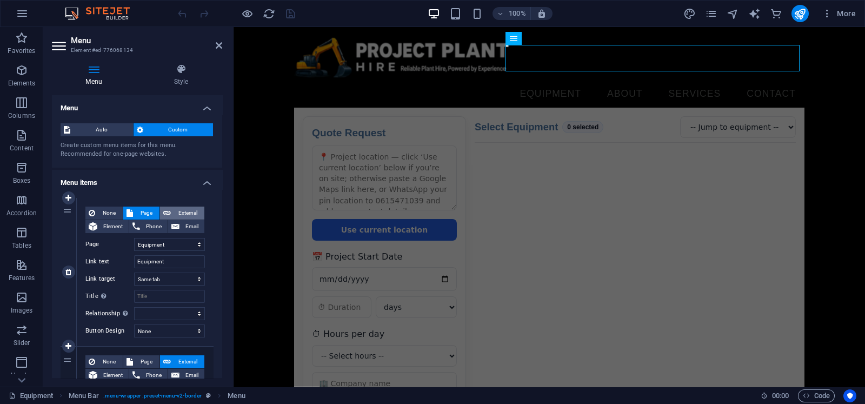
click at [183, 211] on span "External" at bounding box center [187, 213] width 27 height 13
select select "blank"
select select
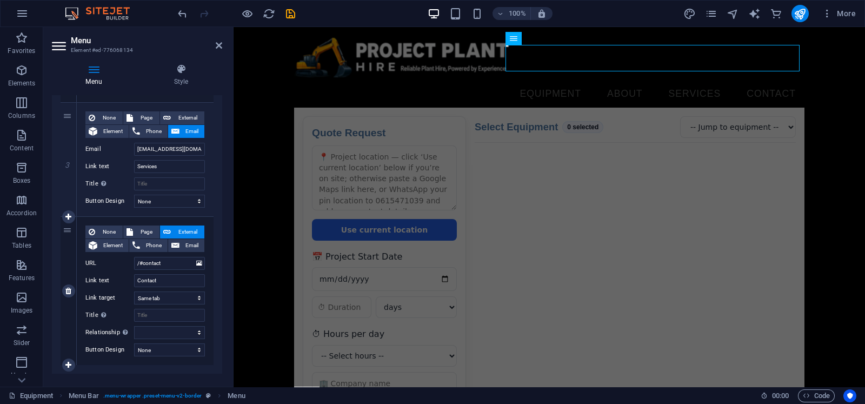
scroll to position [409, 0]
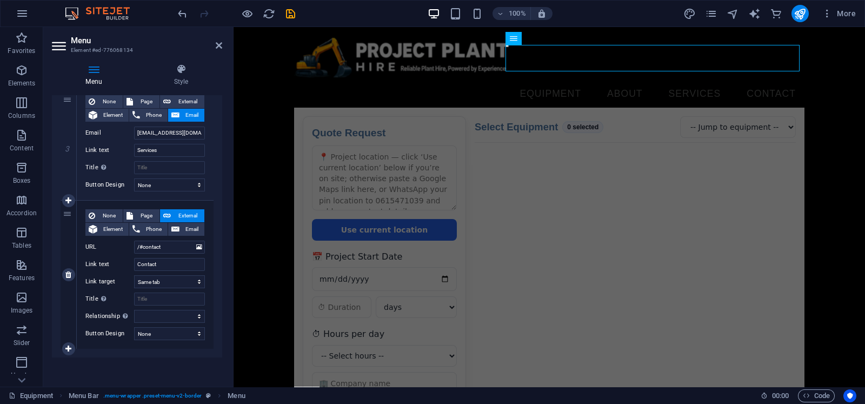
click at [186, 211] on span "External" at bounding box center [187, 215] width 27 height 13
click at [136, 211] on span "Page" at bounding box center [146, 215] width 20 height 13
select select
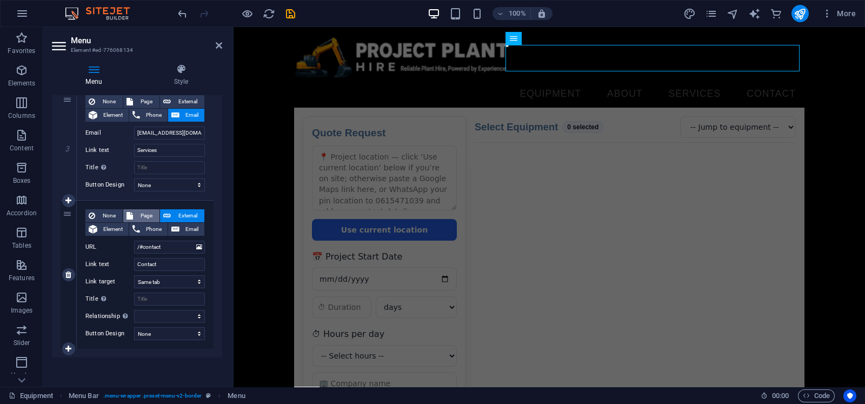
select select
click at [174, 212] on span "External" at bounding box center [187, 215] width 27 height 13
select select
select select "blank"
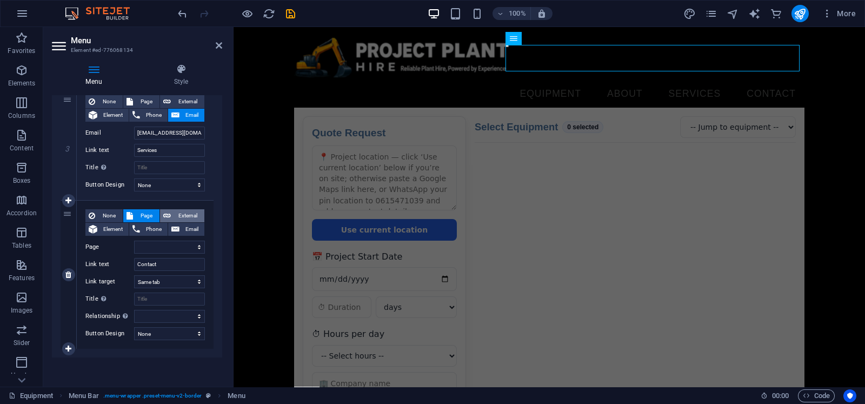
select select
click at [183, 99] on span "External" at bounding box center [187, 101] width 27 height 13
select select
select select "blank"
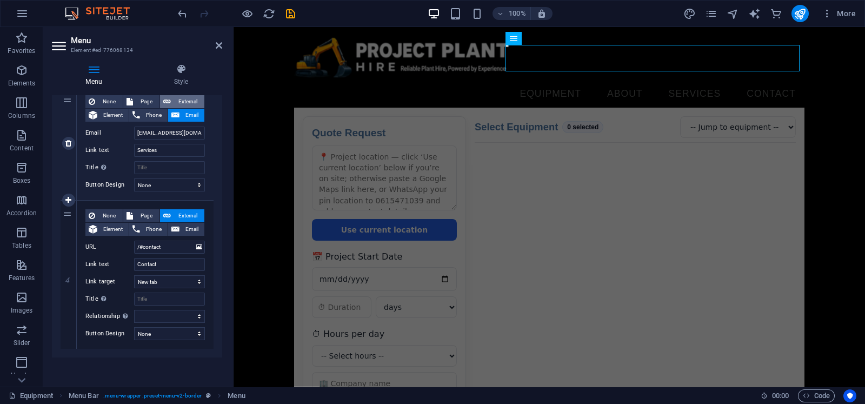
select select
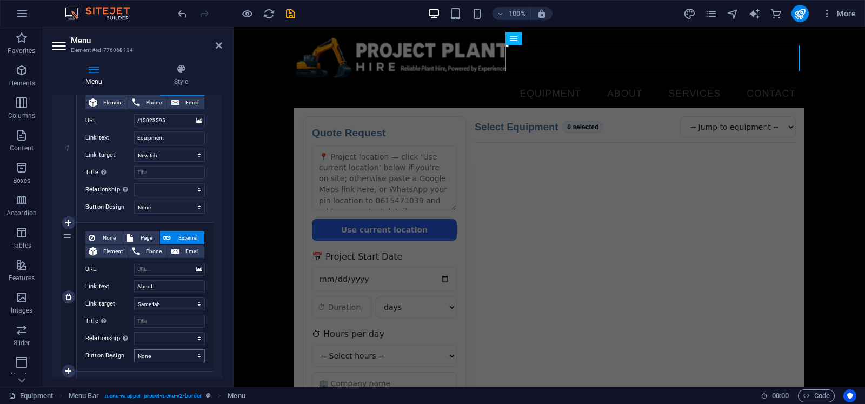
scroll to position [71, 0]
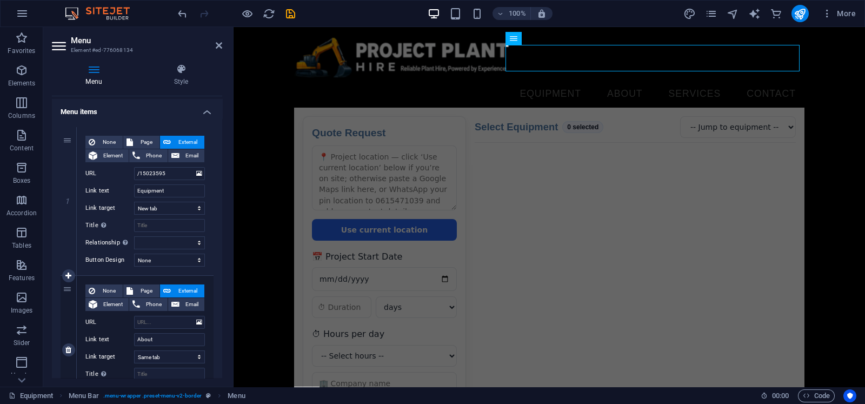
click at [186, 288] on span "External" at bounding box center [187, 290] width 27 height 13
click at [184, 293] on span "External" at bounding box center [187, 290] width 27 height 13
click at [178, 136] on span "External" at bounding box center [187, 142] width 27 height 13
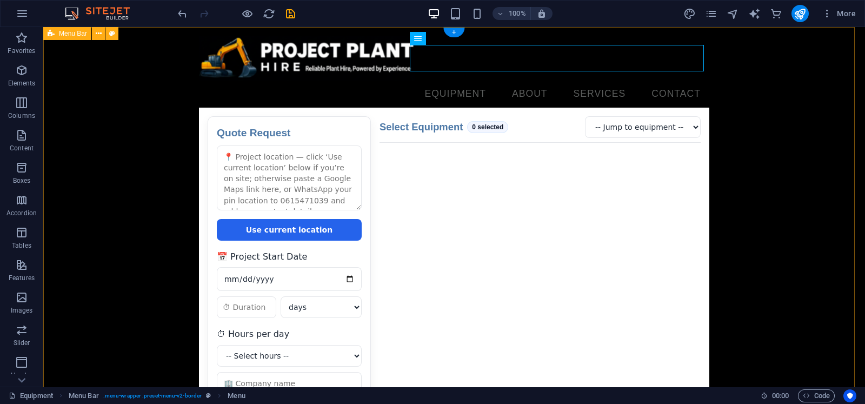
select select
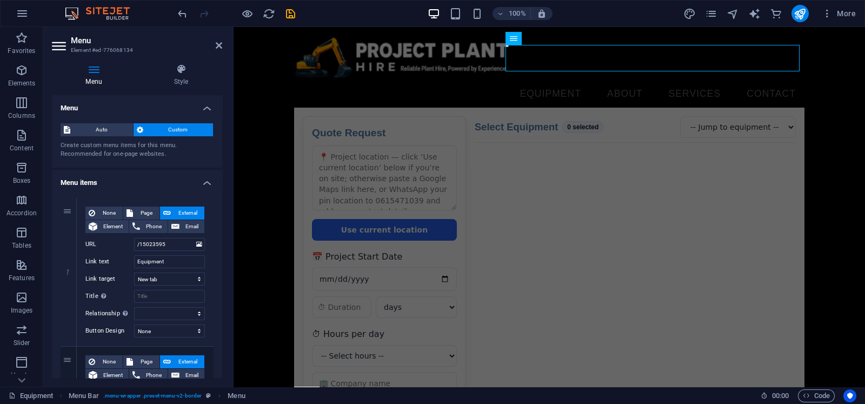
click at [149, 142] on div "Create custom menu items for this menu. Recommended for one-page websites." at bounding box center [137, 150] width 153 height 18
click at [554, 81] on nav "Equipment About Services Contact" at bounding box center [549, 94] width 511 height 27
click at [612, 81] on nav "Equipment About Services Contact" at bounding box center [549, 94] width 511 height 27
click at [606, 81] on nav "Equipment About Services Contact" at bounding box center [549, 94] width 511 height 27
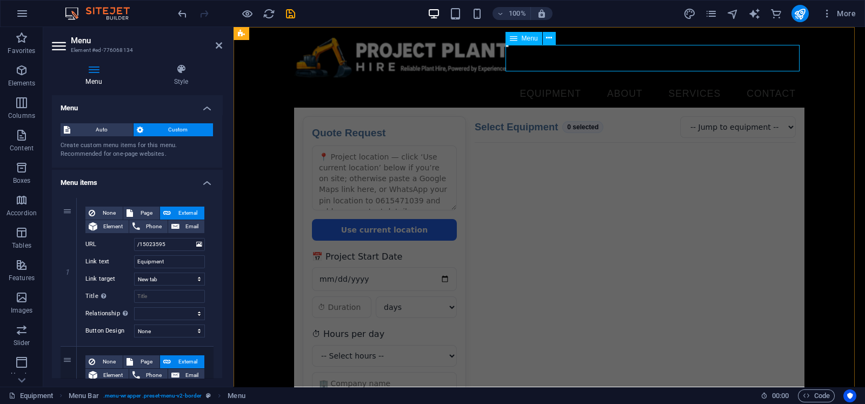
click at [606, 81] on nav "Equipment About Services Contact" at bounding box center [549, 94] width 511 height 27
click at [618, 81] on nav "Equipment About Services Contact" at bounding box center [549, 94] width 511 height 27
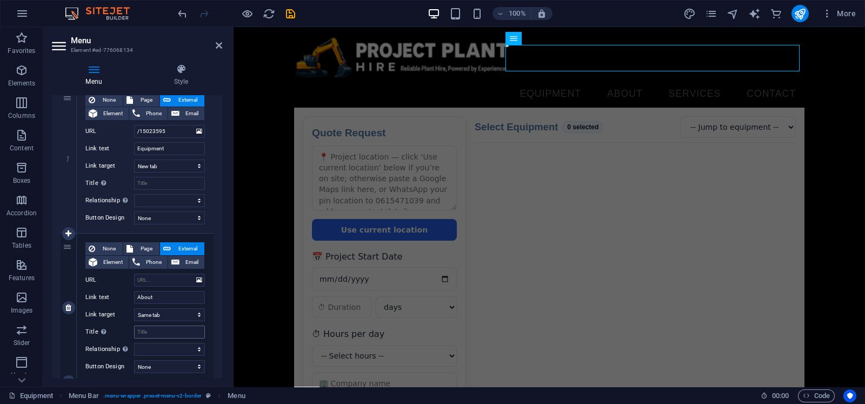
scroll to position [225, 0]
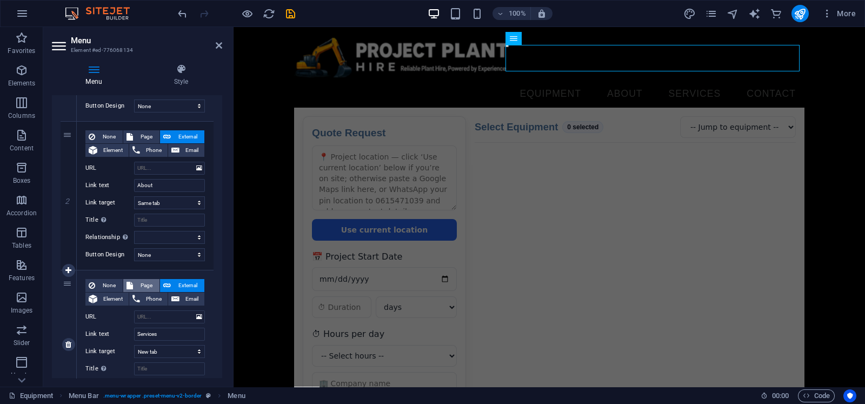
click at [148, 282] on span "Page" at bounding box center [146, 285] width 20 height 13
select select
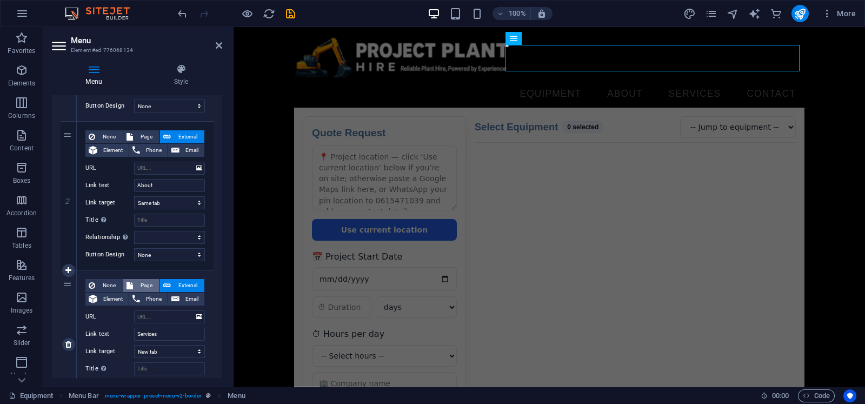
select select
click at [162, 317] on select "Equipment Legal Notice Privacy Thank You Service Contact Us New page Services 2…" at bounding box center [169, 316] width 71 height 13
select select "4"
click at [134, 310] on select "Equipment Legal Notice Privacy Thank You Service Contact Us New page Services 2…" at bounding box center [169, 316] width 71 height 13
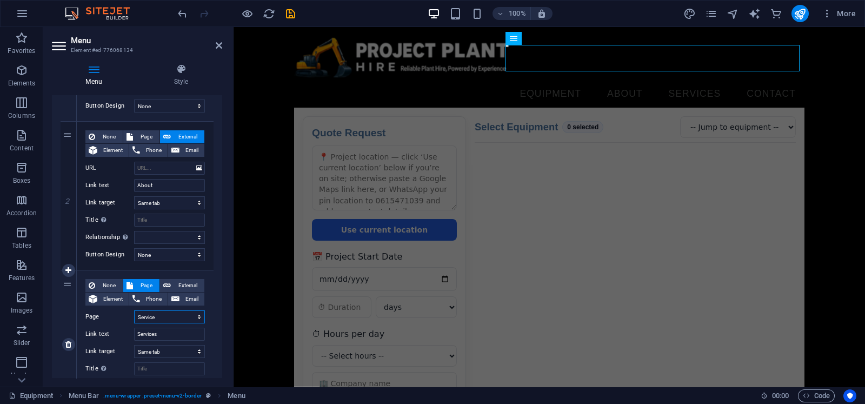
select select
click at [180, 280] on span "External" at bounding box center [187, 285] width 27 height 13
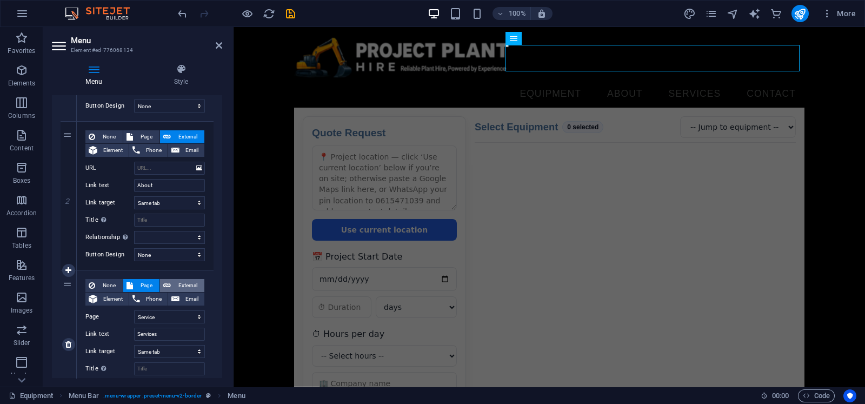
select select
select select "blank"
select select
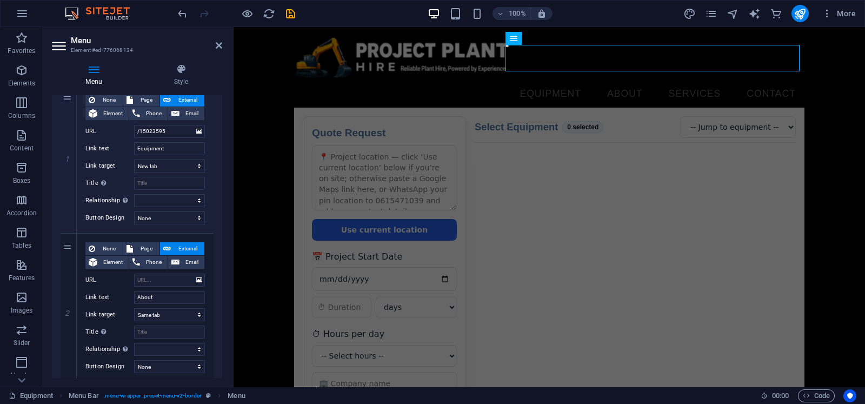
scroll to position [105, 0]
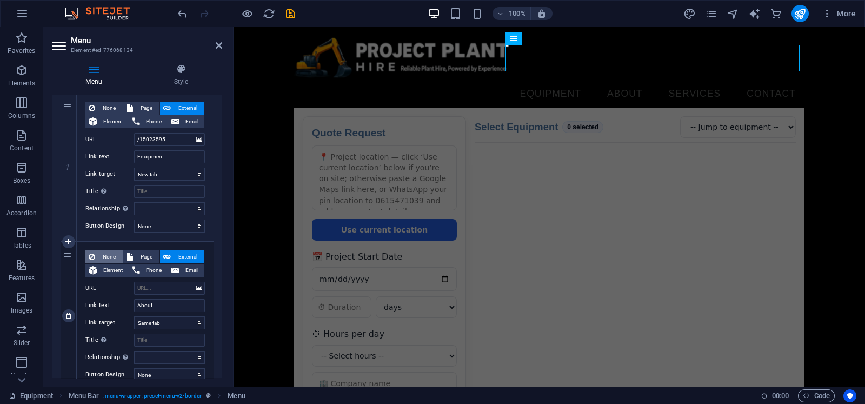
click at [103, 253] on span "None" at bounding box center [108, 256] width 21 height 13
select select
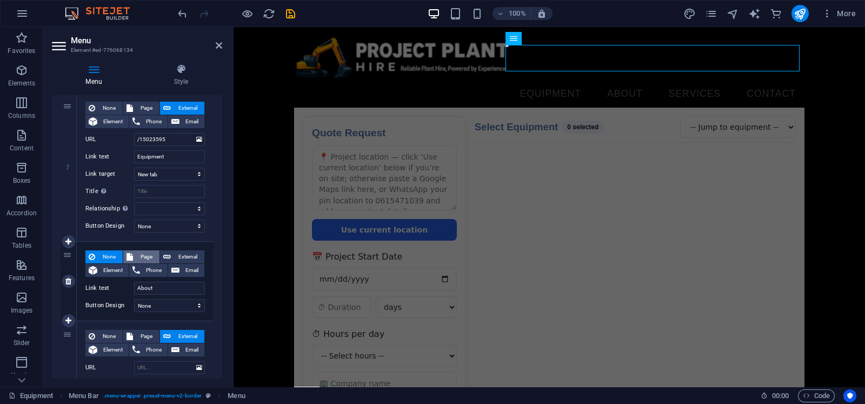
click at [142, 253] on span "Page" at bounding box center [146, 256] width 20 height 13
select select
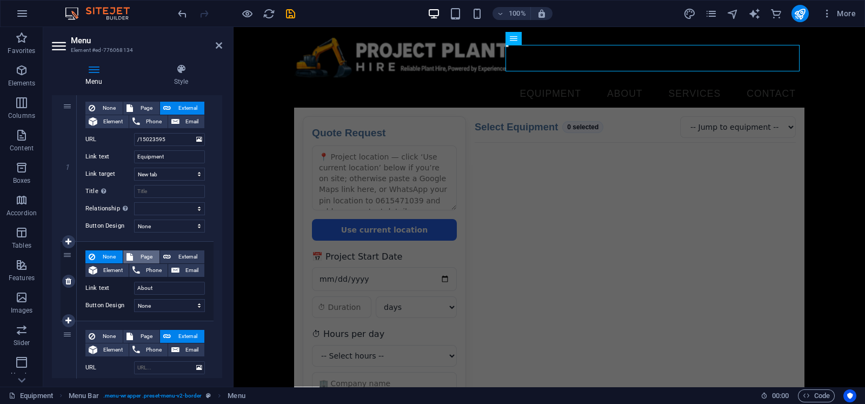
select select
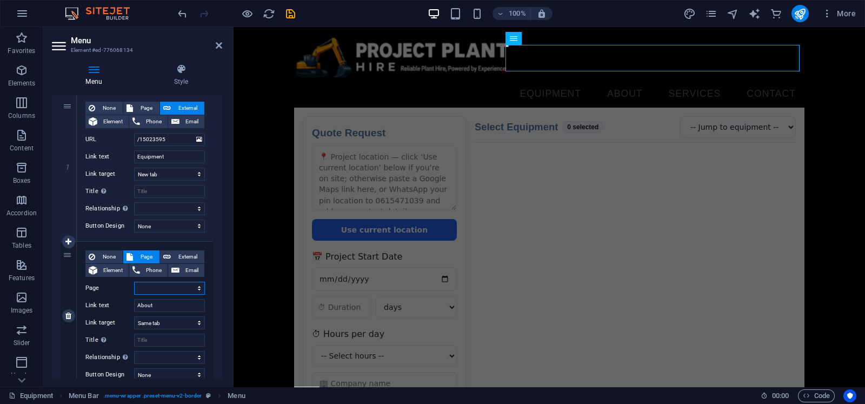
click at [159, 287] on select "Equipment Legal Notice Privacy Thank You Service Contact Us New page Services 2…" at bounding box center [169, 288] width 71 height 13
select select "4"
click at [134, 282] on select "Equipment Legal Notice Privacy Thank You Service Contact Us New page Services 2…" at bounding box center [169, 288] width 71 height 13
select select
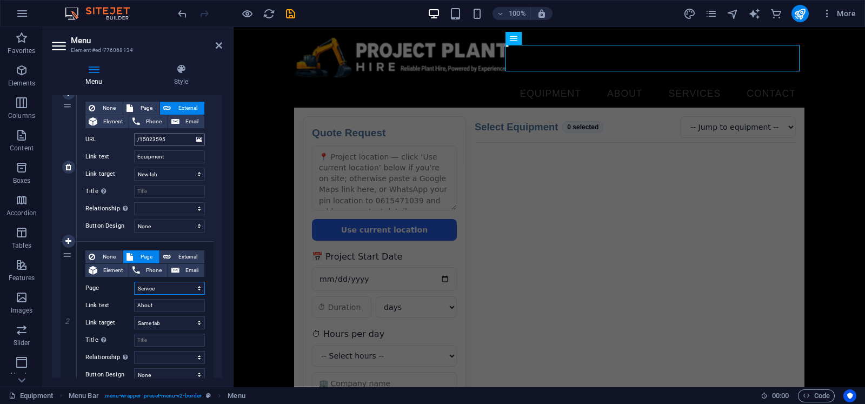
select select
click at [177, 254] on span "External" at bounding box center [187, 256] width 27 height 13
select select
select select "blank"
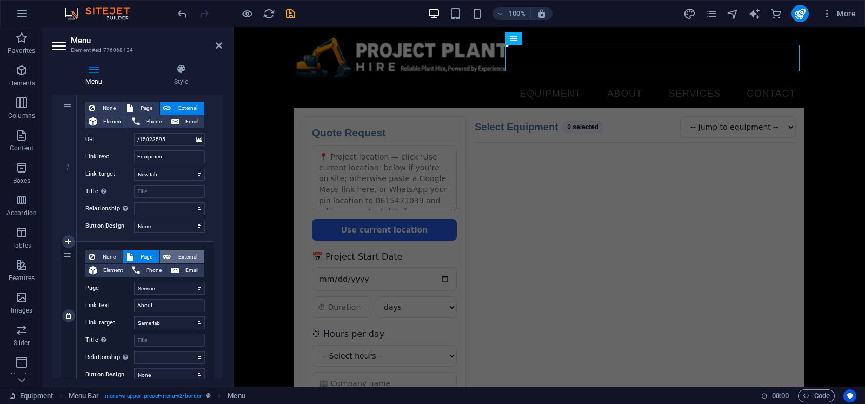
select select
click at [152, 290] on input "URL" at bounding box center [169, 288] width 71 height 13
type input "/#about-us"
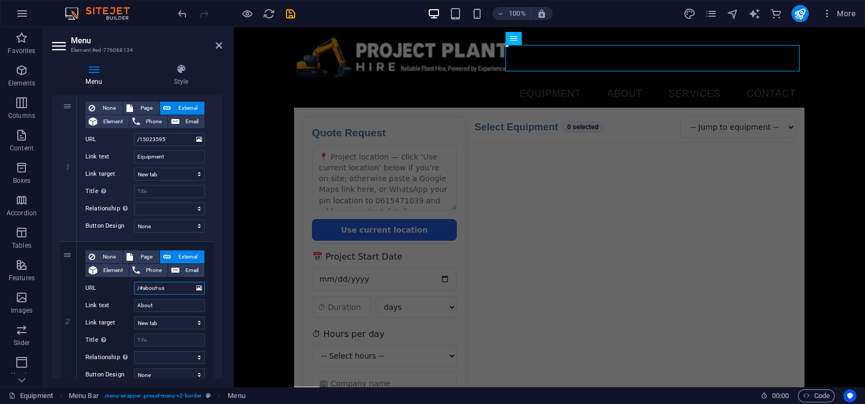
select select
drag, startPoint x: 142, startPoint y: 285, endPoint x: 158, endPoint y: 282, distance: 15.9
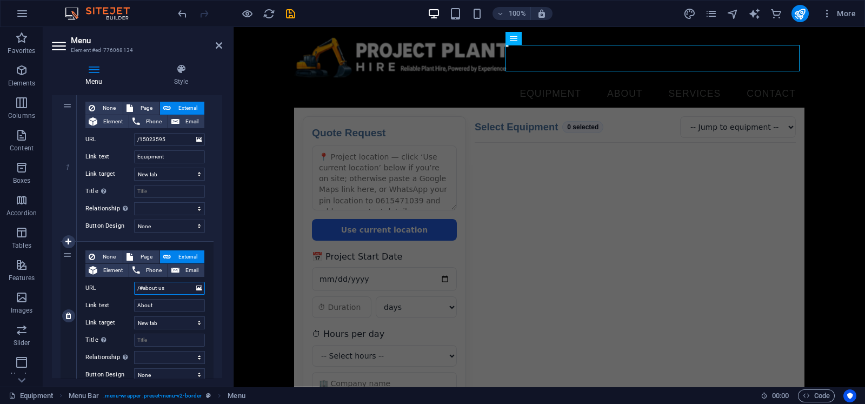
click at [158, 282] on input "/#about-us" at bounding box center [169, 288] width 71 height 13
click at [173, 287] on input "/#about-us" at bounding box center [169, 288] width 71 height 13
type input "/#a"
select select
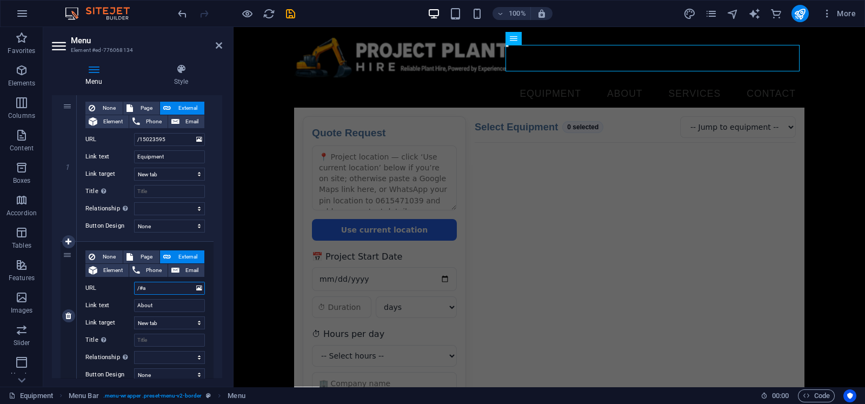
select select
type input "/#"
select select
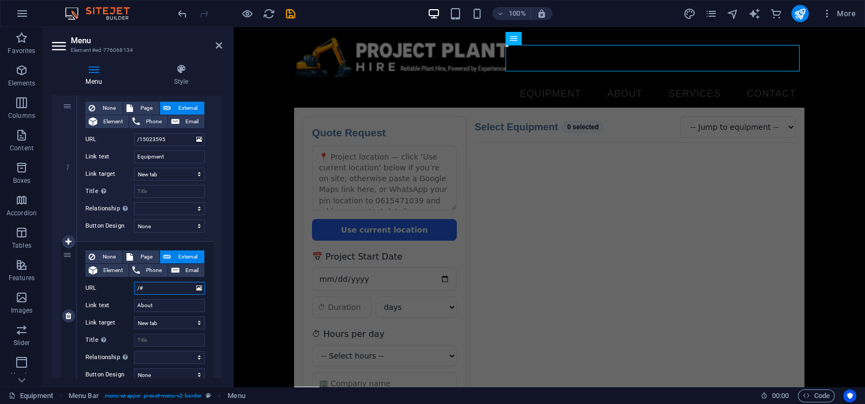
select select
type input "/#ser"
select select
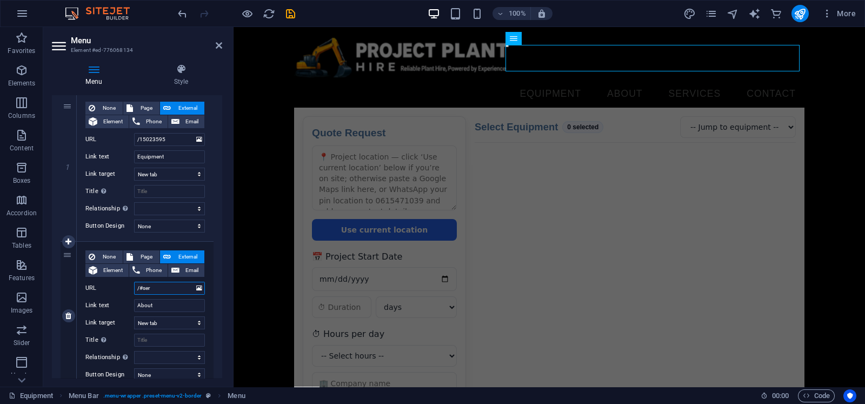
select select
type input "/#services"
select select
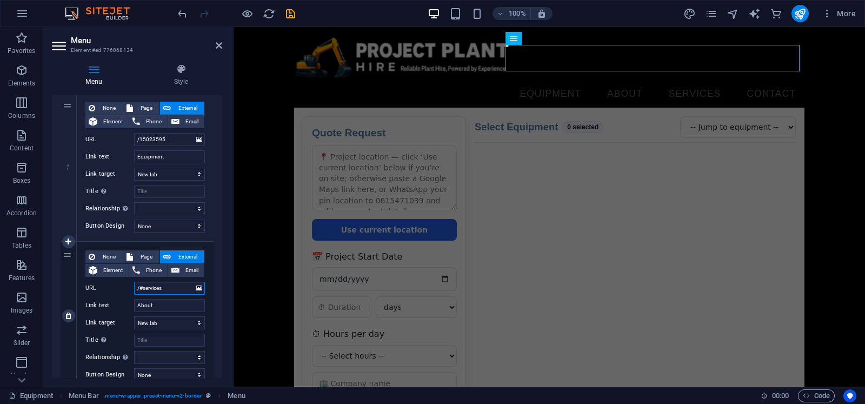
select select
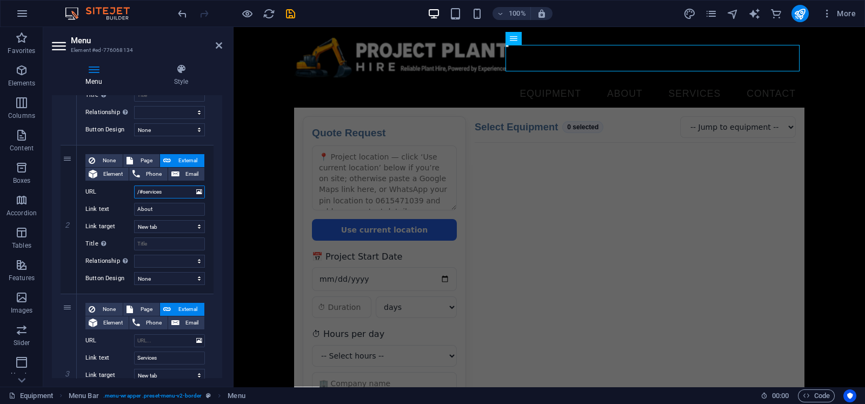
scroll to position [218, 0]
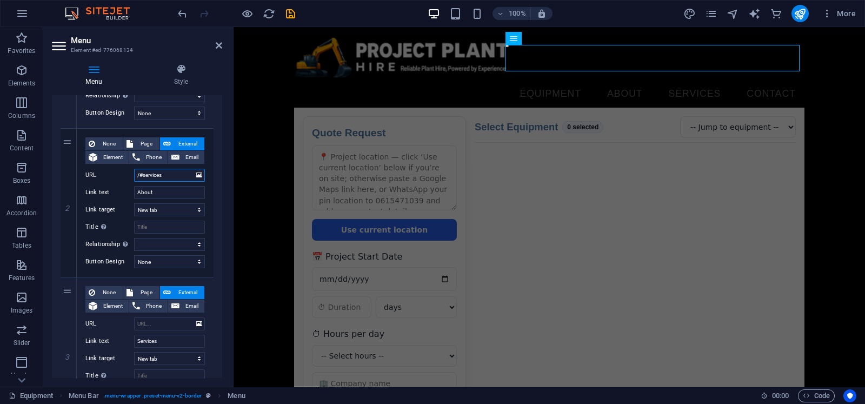
drag, startPoint x: 177, startPoint y: 173, endPoint x: 59, endPoint y: 169, distance: 118.0
click at [59, 169] on div "1 None Page External Element Phone Email Page Equipment Legal Notice Privacy Th…" at bounding box center [137, 277] width 170 height 612
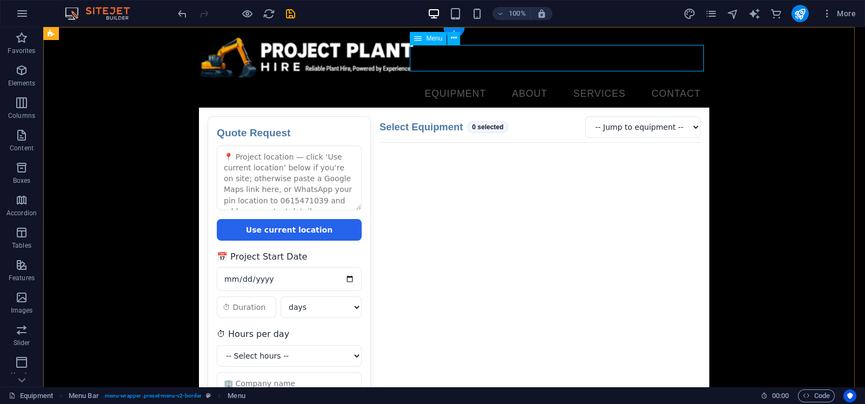
click at [512, 81] on nav "Equipment About Services Contact" at bounding box center [454, 94] width 511 height 27
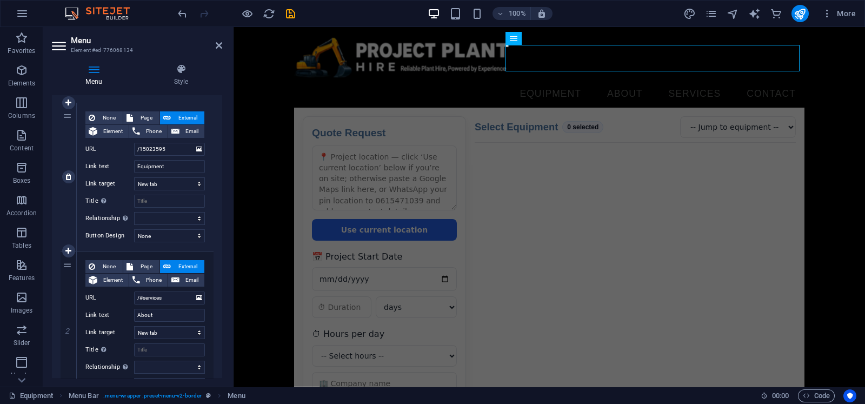
scroll to position [112, 0]
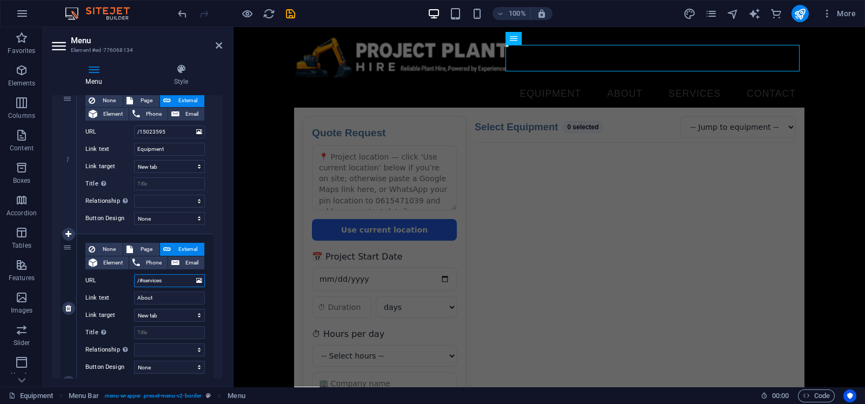
click at [184, 280] on input "/#services" at bounding box center [169, 280] width 71 height 13
click at [165, 298] on input "About" at bounding box center [169, 298] width 71 height 13
drag, startPoint x: 169, startPoint y: 296, endPoint x: 73, endPoint y: 296, distance: 96.3
click at [73, 296] on div "2 None Page External Element Phone Email Page Equipment Legal Notice Privacy Th…" at bounding box center [137, 308] width 153 height 149
click at [167, 281] on input "/#services" at bounding box center [169, 280] width 71 height 13
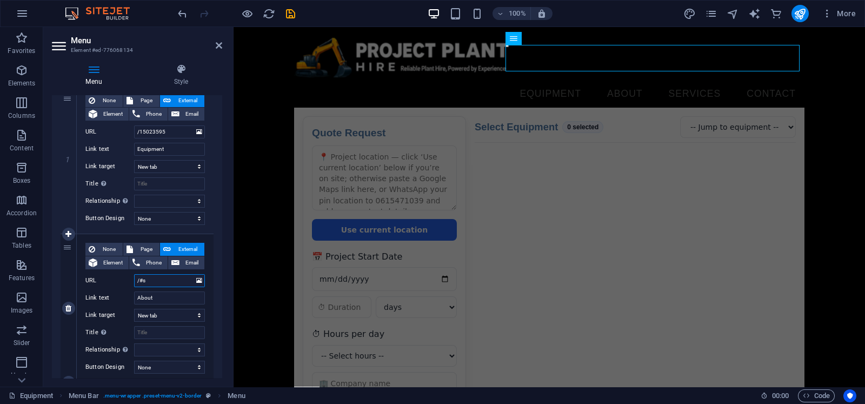
type input "/#"
select select
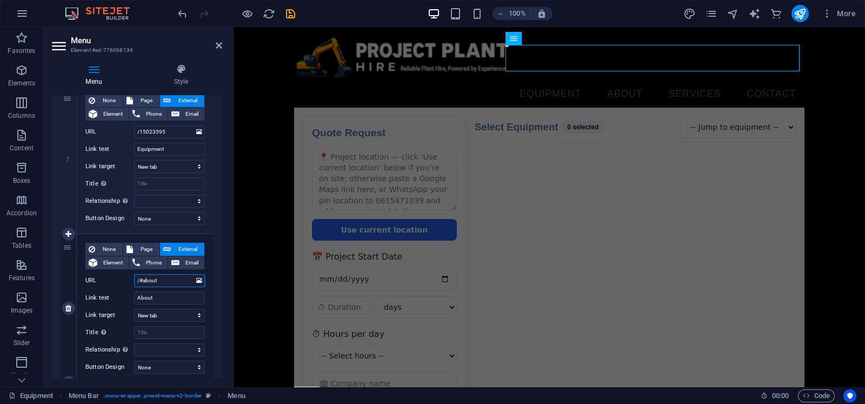
type input "/#about-"
select select
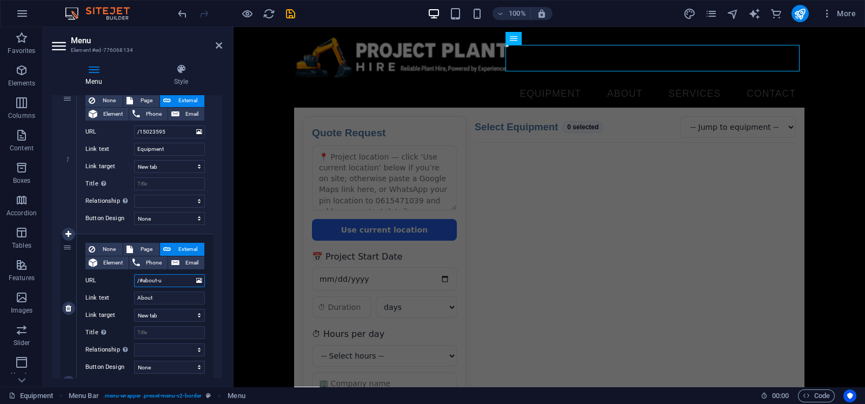
type input "/#about-us"
select select
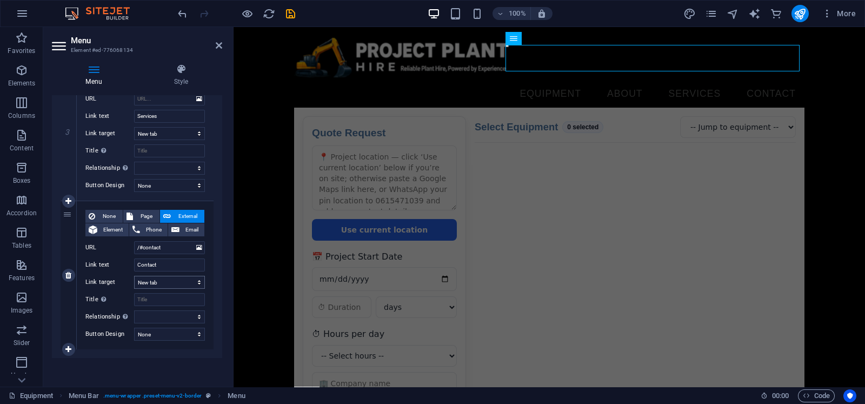
scroll to position [331, 0]
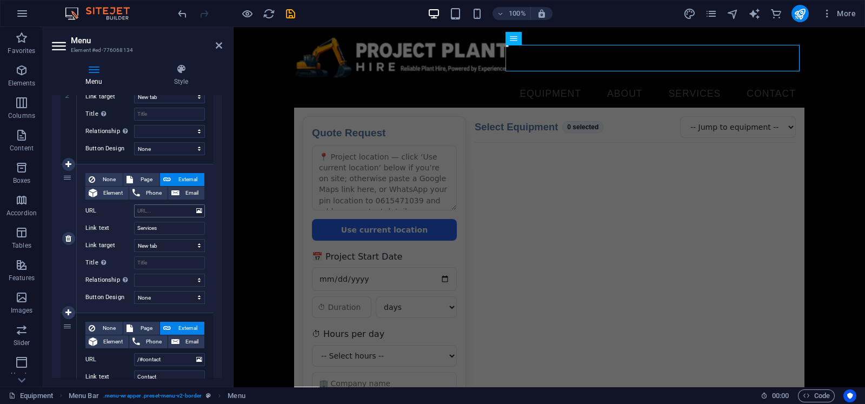
type input "/#about-us"
click at [163, 211] on input "URL" at bounding box center [169, 210] width 71 height 13
type input "/#service"
select select
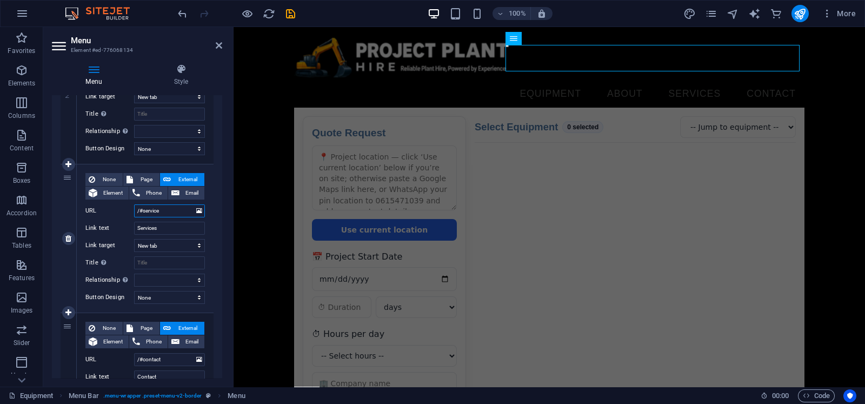
select select
type input "/#services"
select select
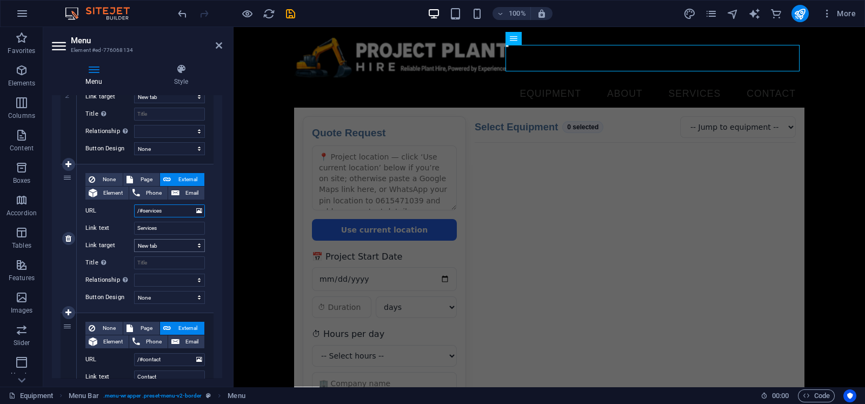
select select
type input "/#services"
click at [143, 178] on span "Page" at bounding box center [146, 179] width 20 height 13
select select
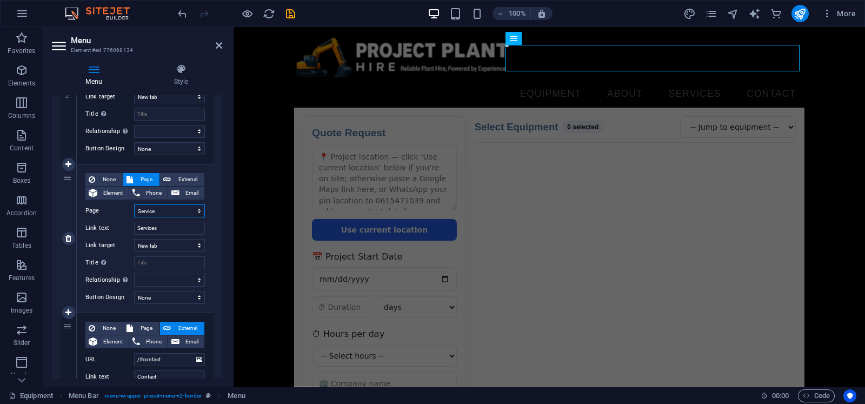
select select
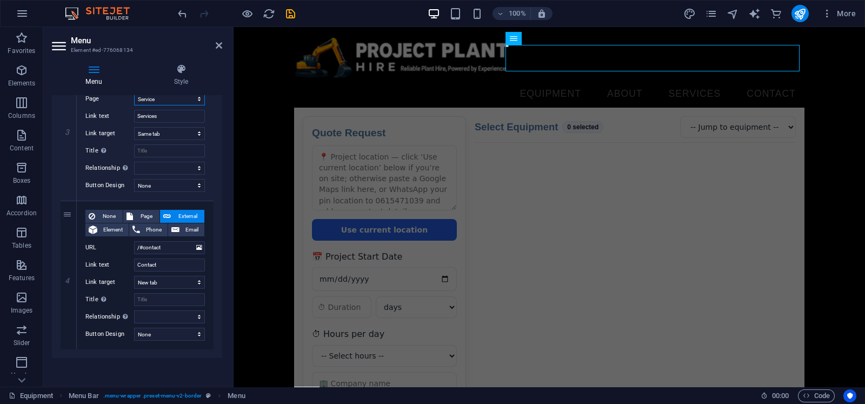
scroll to position [218, 0]
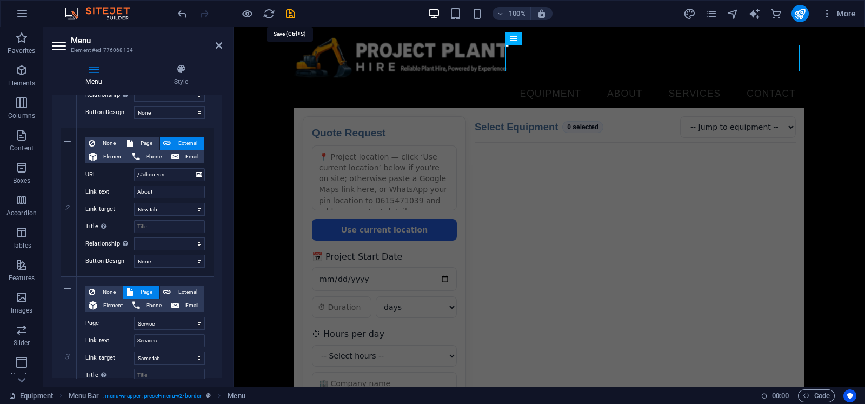
click at [286, 16] on icon "save" at bounding box center [290, 14] width 12 height 12
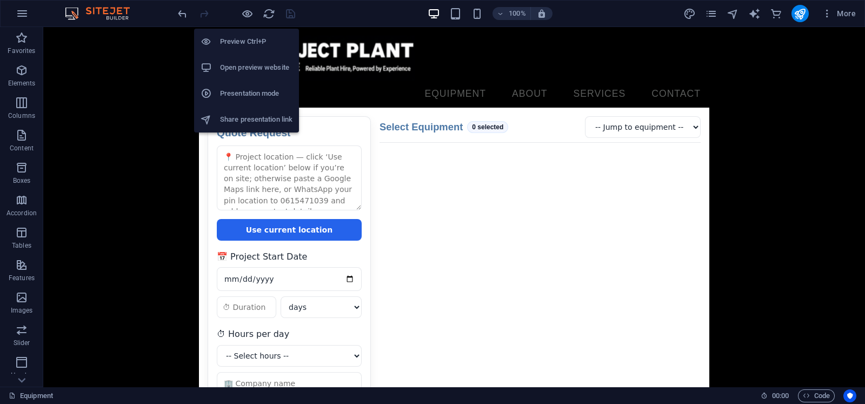
click at [230, 64] on h6 "Open preview website" at bounding box center [256, 67] width 72 height 13
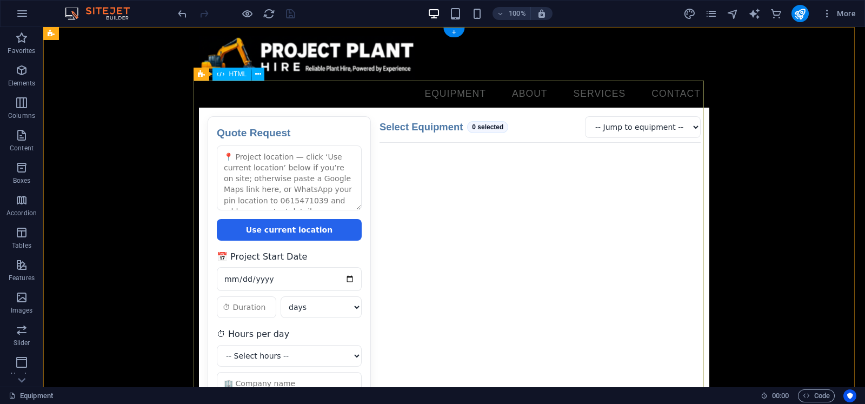
click at [452, 135] on div "Quote Request Quote Request Use current location 📅 Project Start Date days week…" at bounding box center [454, 354] width 511 height 493
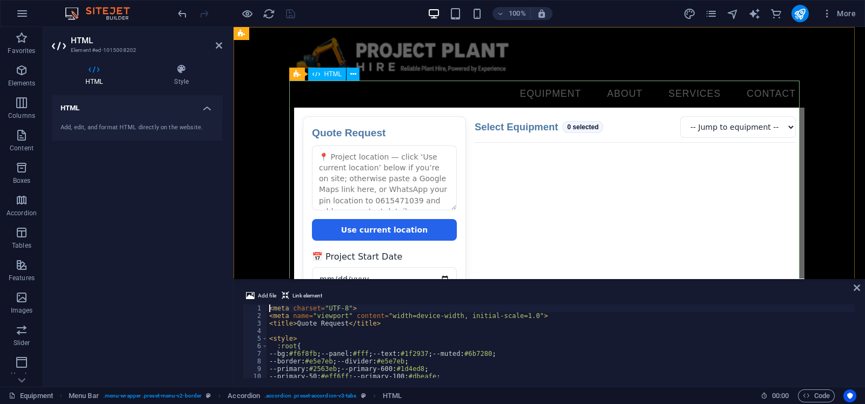
click at [631, 122] on div "Quote Request Quote Request Use current location 📅 Project Start Date days week…" at bounding box center [549, 354] width 511 height 493
click at [590, 81] on nav "Equipment About Services Contact" at bounding box center [549, 94] width 511 height 27
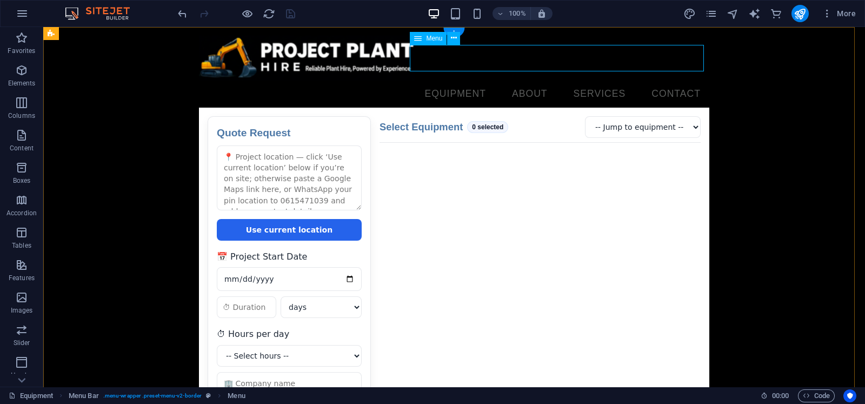
click at [580, 81] on nav "Equipment About Services Contact" at bounding box center [454, 94] width 511 height 27
select select "4"
select select
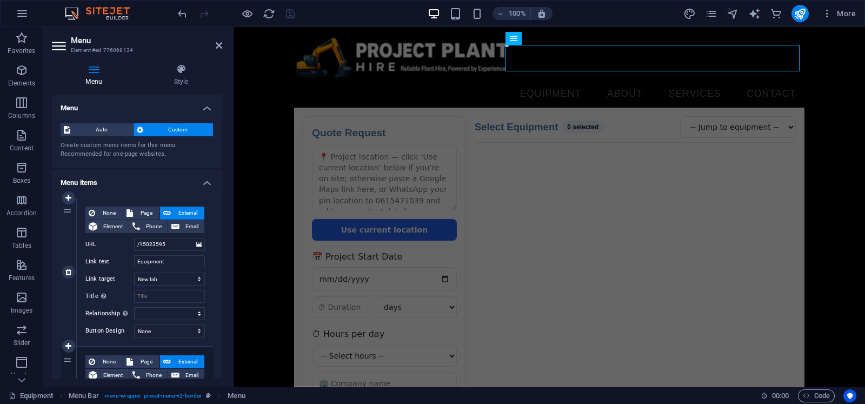
scroll to position [225, 0]
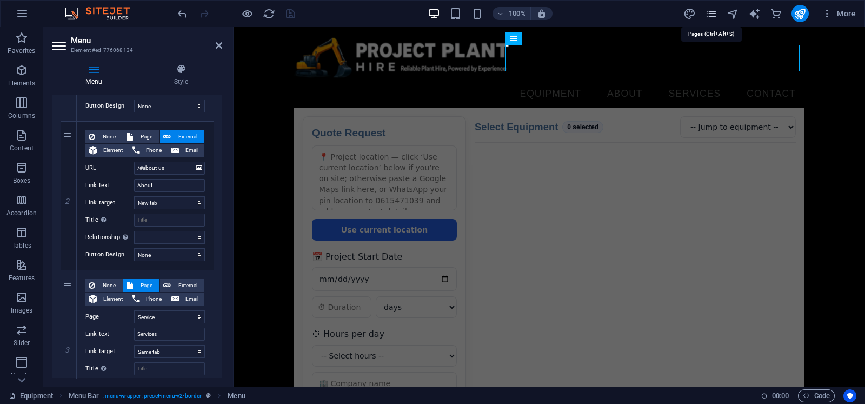
click at [712, 9] on icon "pages" at bounding box center [711, 14] width 12 height 12
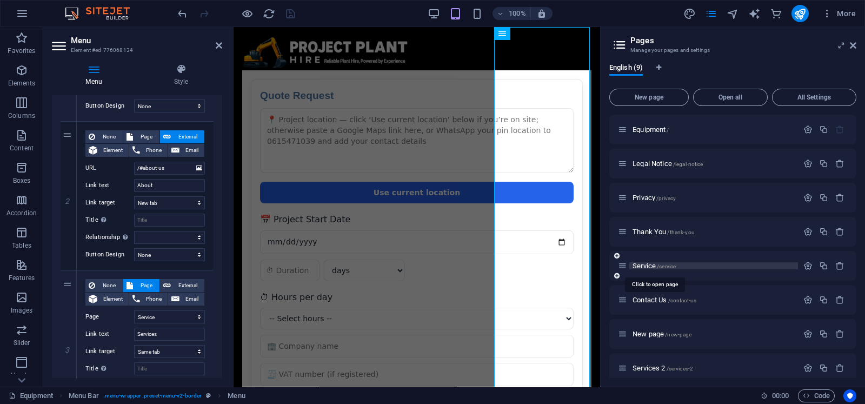
click at [659, 265] on span "/service" at bounding box center [666, 266] width 19 height 6
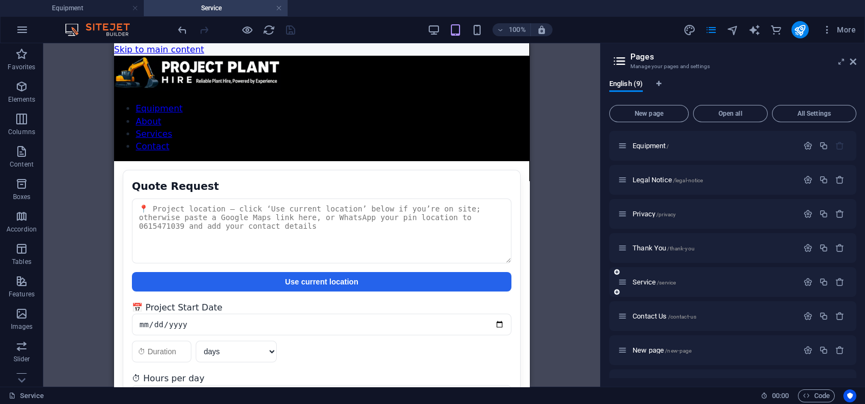
scroll to position [0, 0]
click at [316, 161] on div "Quote Request Quote Request Use current location 📅 Project Start Date days week…" at bounding box center [321, 407] width 415 height 493
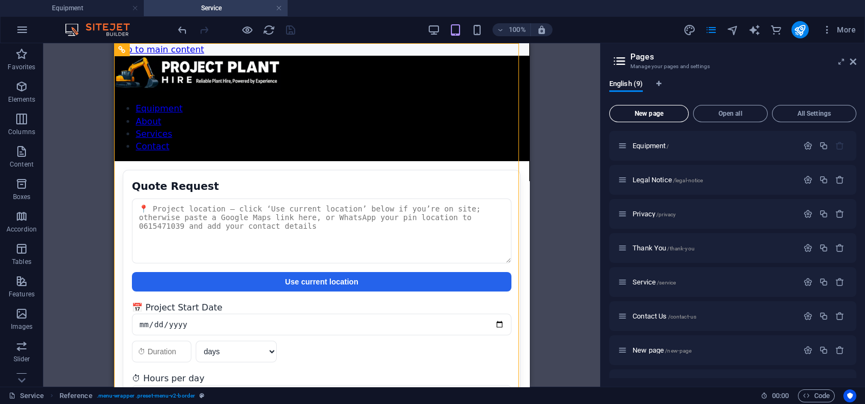
click at [619, 116] on div "Equipment Service Favorites Elements Columns Content Boxes Accordion Tables Fea…" at bounding box center [432, 214] width 865 height 343
click at [332, 161] on div "Quote Request Quote Request Use current location 📅 Project Start Date days week…" at bounding box center [321, 407] width 415 height 493
click at [167, 51] on button at bounding box center [170, 49] width 13 height 13
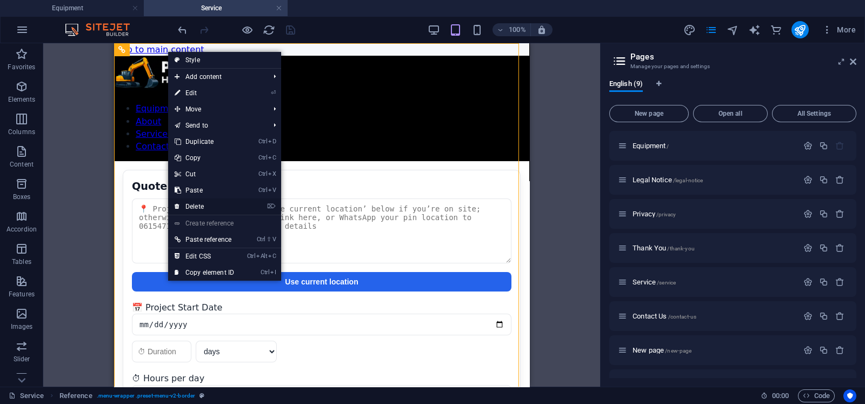
click at [208, 204] on link "⌦ Delete" at bounding box center [204, 206] width 72 height 16
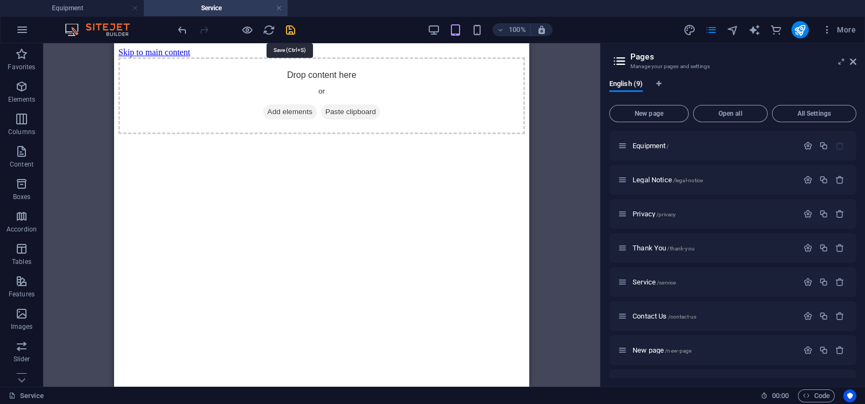
click at [290, 26] on icon "save" at bounding box center [290, 30] width 12 height 12
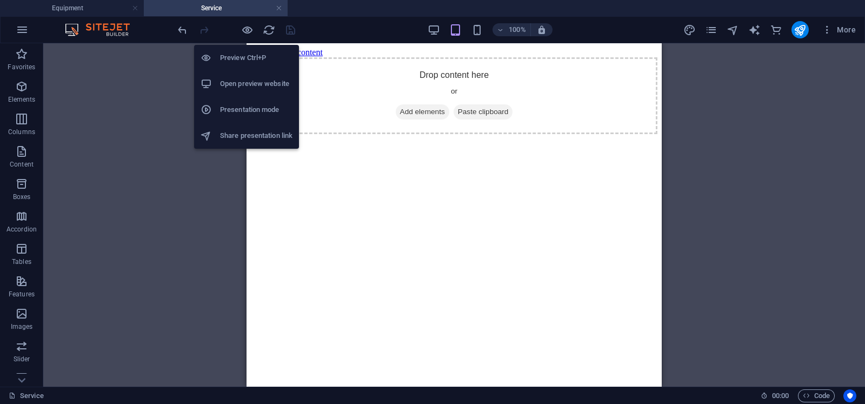
click at [251, 80] on h6 "Open preview website" at bounding box center [256, 83] width 72 height 13
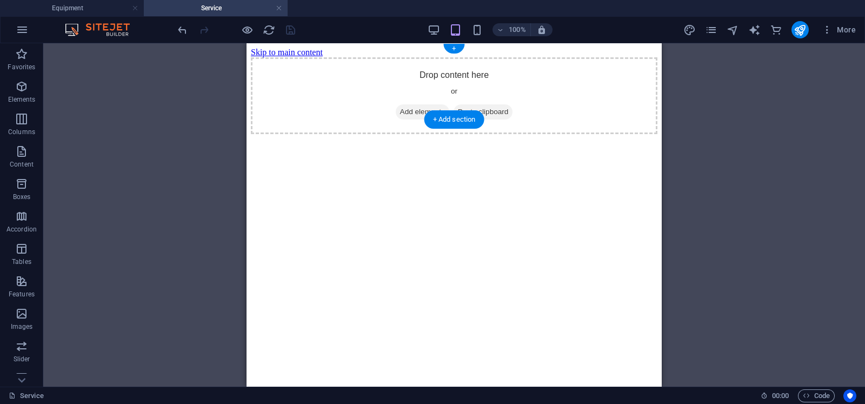
click at [416, 104] on span "Add elements" at bounding box center [423, 111] width 54 height 15
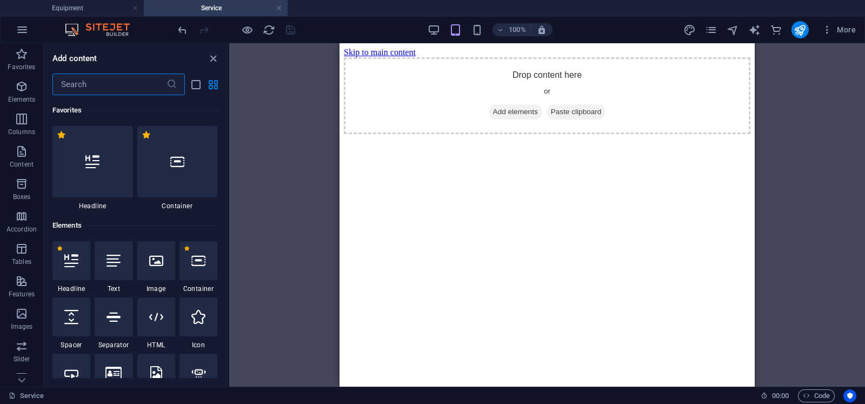
click at [84, 82] on input "text" at bounding box center [109, 85] width 114 height 22
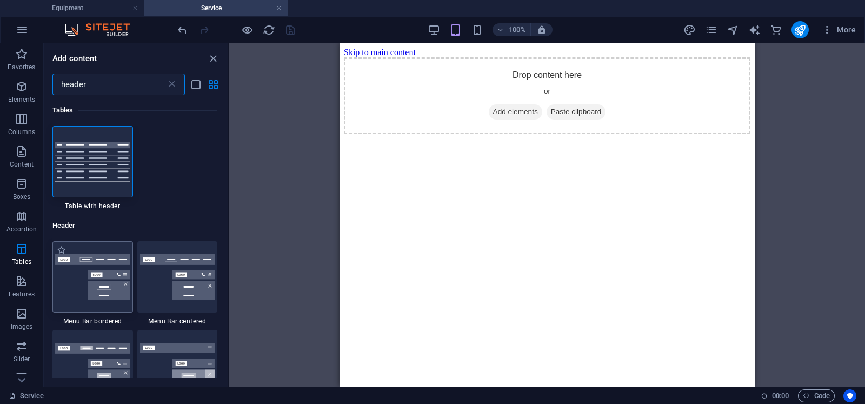
type input "header"
click at [81, 264] on img at bounding box center [92, 276] width 75 height 45
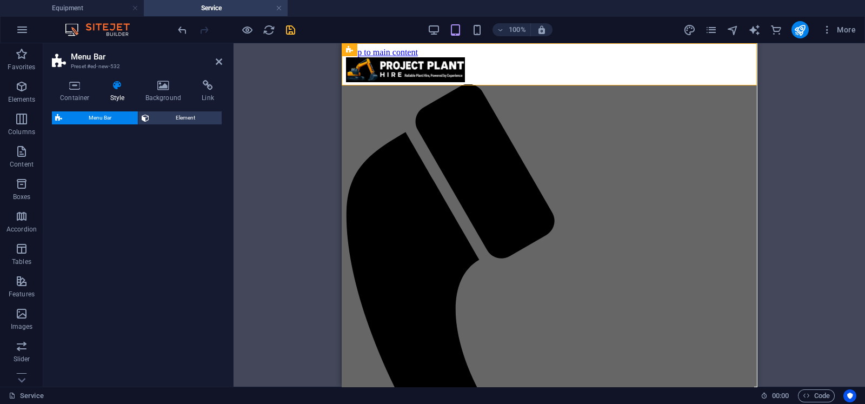
select select "rem"
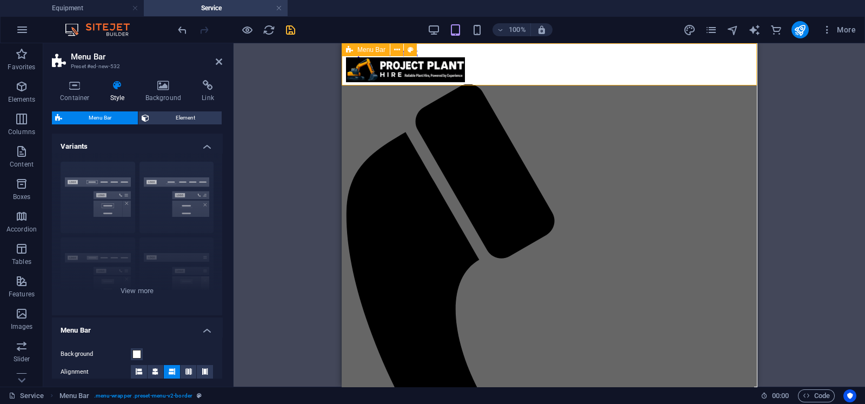
click at [577, 57] on div "Menu Home About Service Contact" at bounding box center [549, 365] width 407 height 617
click at [688, 29] on icon "design" at bounding box center [690, 30] width 12 height 12
select select "px"
select select "400"
select select "px"
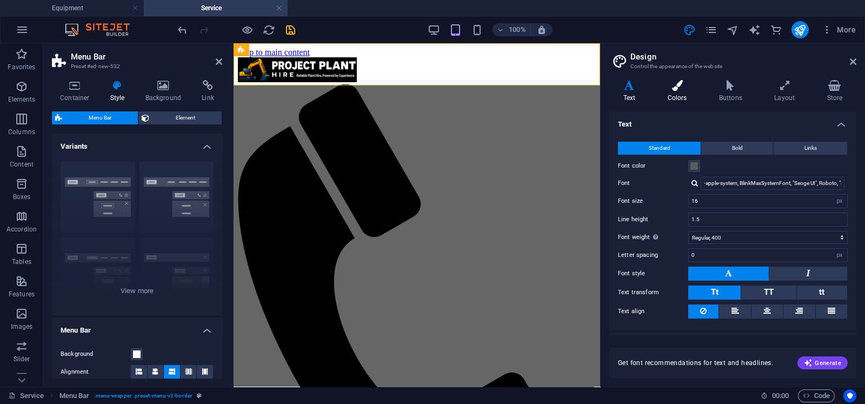
click at [676, 88] on icon at bounding box center [677, 85] width 47 height 11
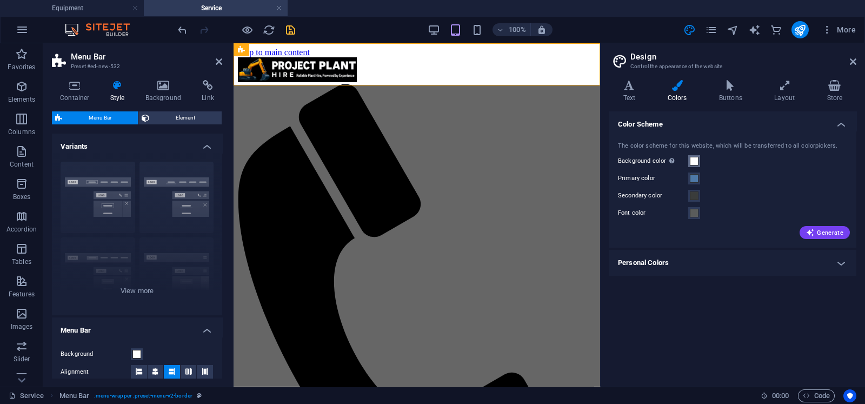
click at [692, 158] on span at bounding box center [694, 161] width 9 height 9
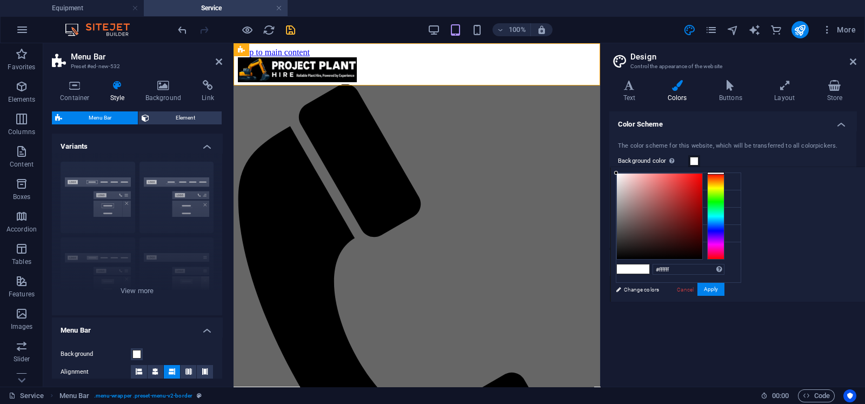
type input "#020202"
click at [703, 257] on div at bounding box center [659, 216] width 85 height 85
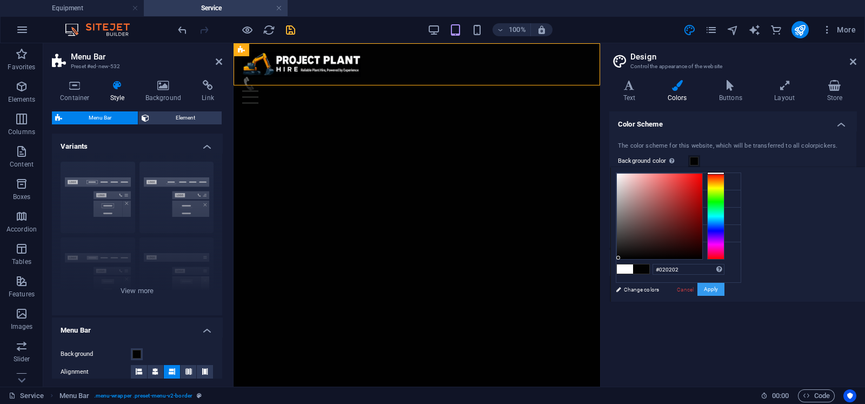
click at [725, 286] on button "Apply" at bounding box center [711, 289] width 27 height 13
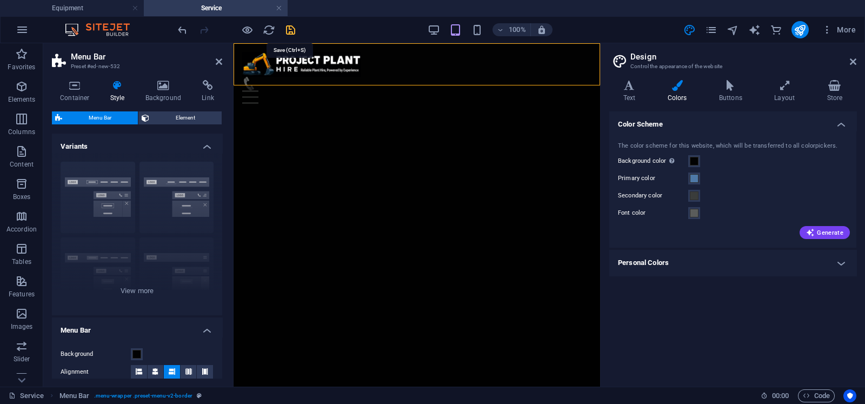
click at [289, 30] on icon "save" at bounding box center [290, 30] width 12 height 12
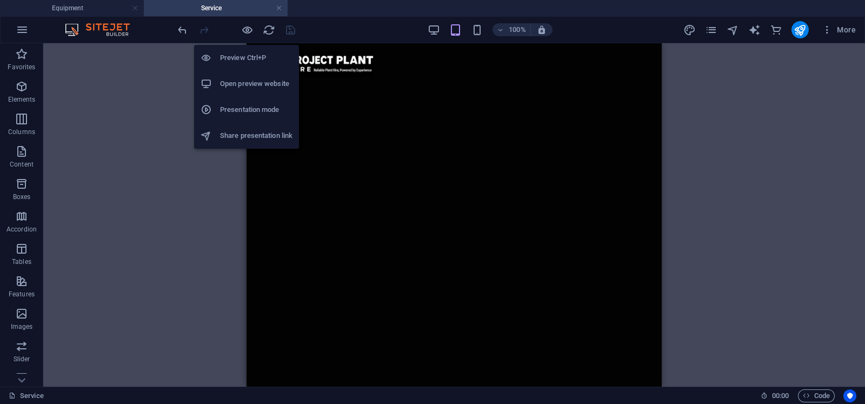
click at [252, 74] on li "Open preview website" at bounding box center [246, 84] width 105 height 26
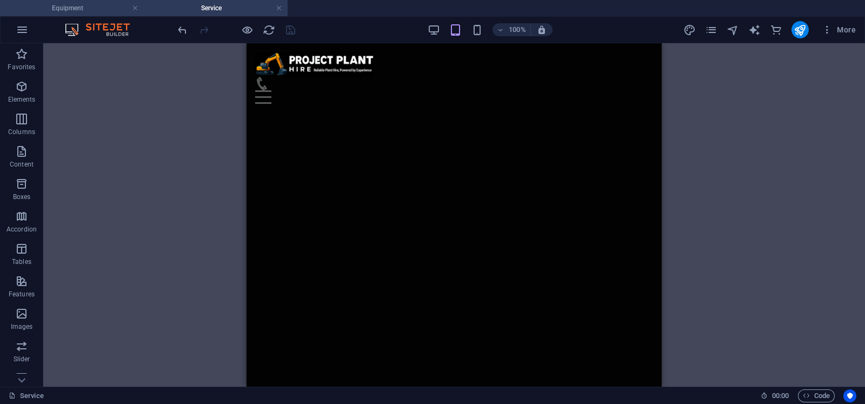
click at [95, 10] on h4 "Equipment" at bounding box center [72, 8] width 144 height 12
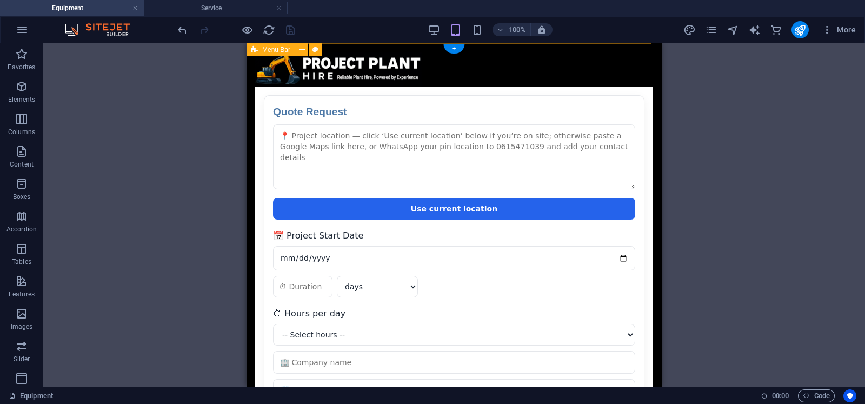
click at [485, 51] on div "Equipment About Services Contact Quote Request Quote Request Use current locati…" at bounding box center [454, 350] width 415 height 614
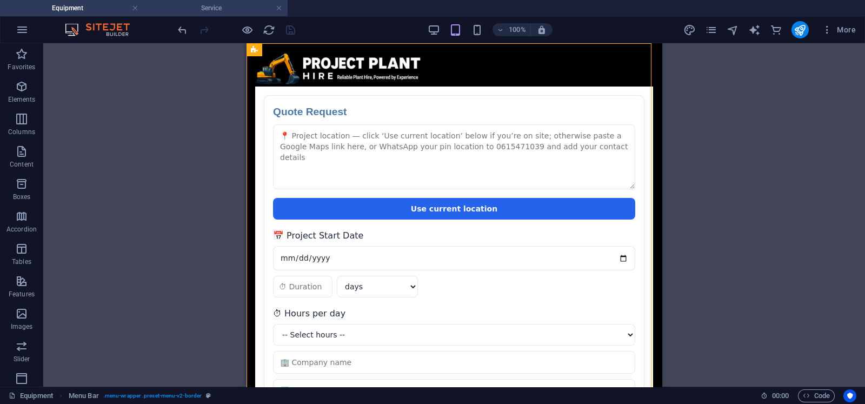
click at [197, 6] on h4 "Service" at bounding box center [216, 8] width 144 height 12
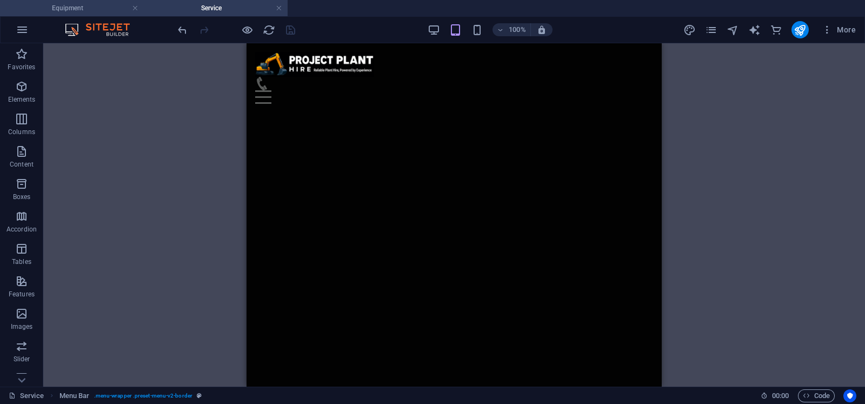
click at [76, 9] on h4 "Equipment" at bounding box center [72, 8] width 144 height 12
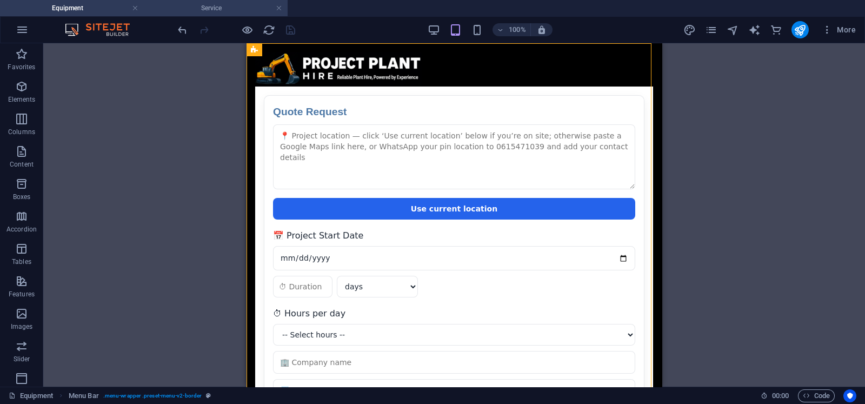
click at [185, 9] on h4 "Service" at bounding box center [216, 8] width 144 height 12
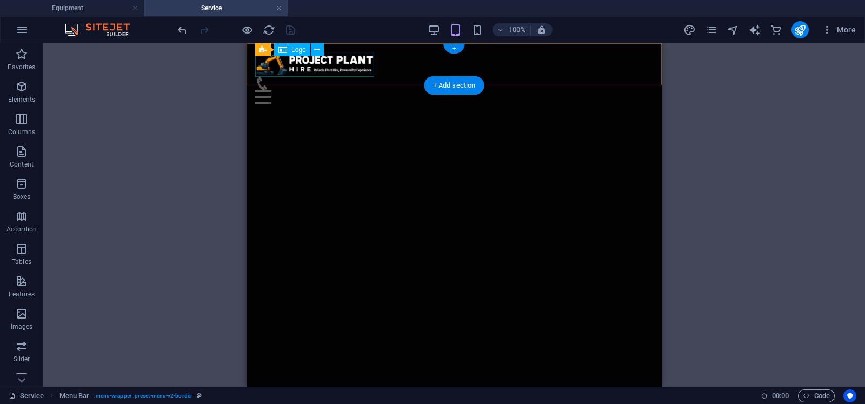
click at [352, 63] on div at bounding box center [454, 64] width 398 height 25
click at [317, 47] on icon at bounding box center [317, 49] width 6 height 11
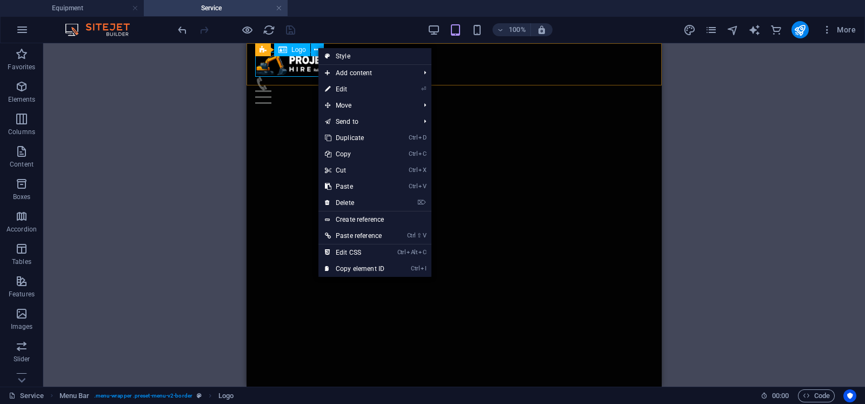
click at [294, 49] on span "Logo" at bounding box center [299, 50] width 15 height 6
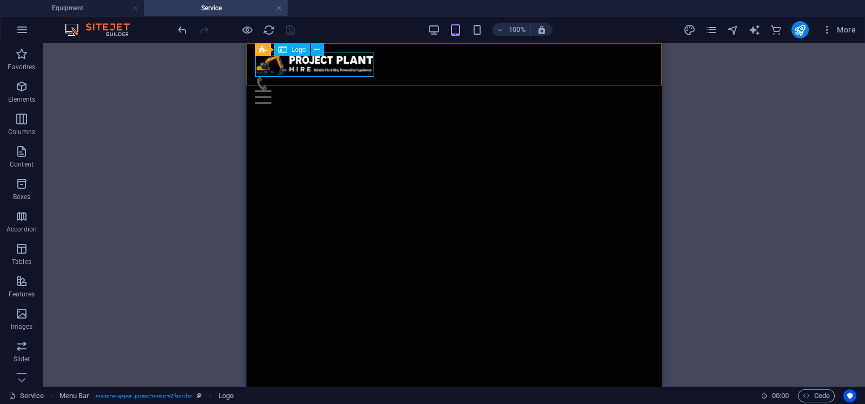
click at [294, 49] on span "Logo" at bounding box center [299, 50] width 15 height 6
select select "px"
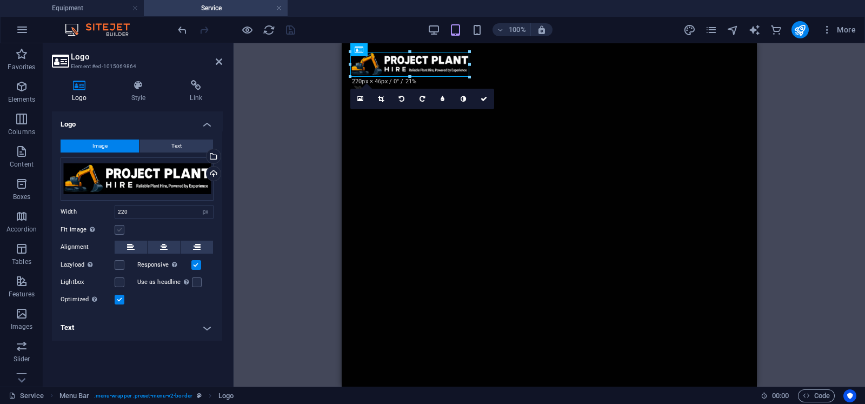
click at [121, 228] on label at bounding box center [120, 230] width 10 height 10
click at [0, 0] on input "Fit image Automatically fit image to a fixed width and height" at bounding box center [0, 0] width 0 height 0
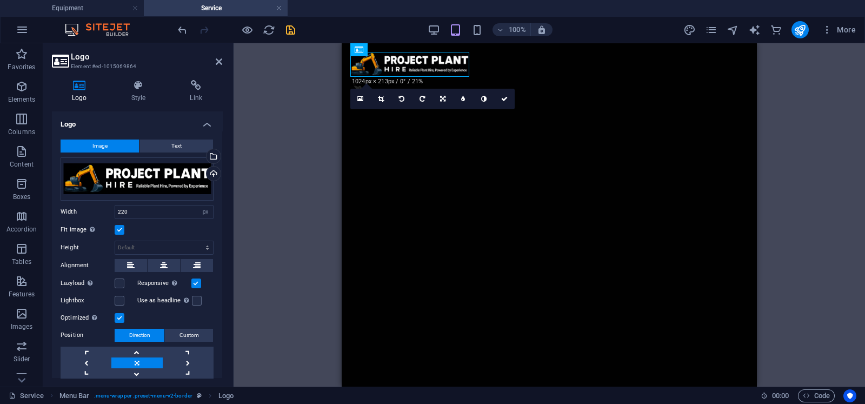
click at [114, 224] on label "Fit image Automatically fit image to a fixed width and height" at bounding box center [88, 229] width 54 height 13
click at [0, 0] on input "Fit image Automatically fit image to a fixed width and height" at bounding box center [0, 0] width 0 height 0
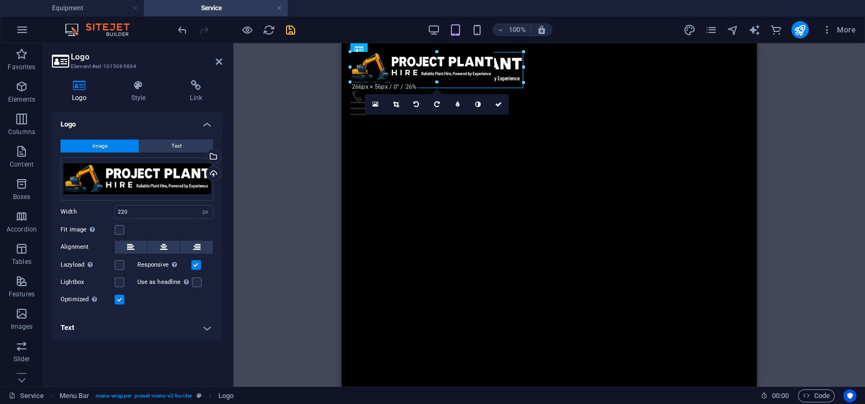
drag, startPoint x: 470, startPoint y: 50, endPoint x: 488, endPoint y: 39, distance: 21.6
type input "320"
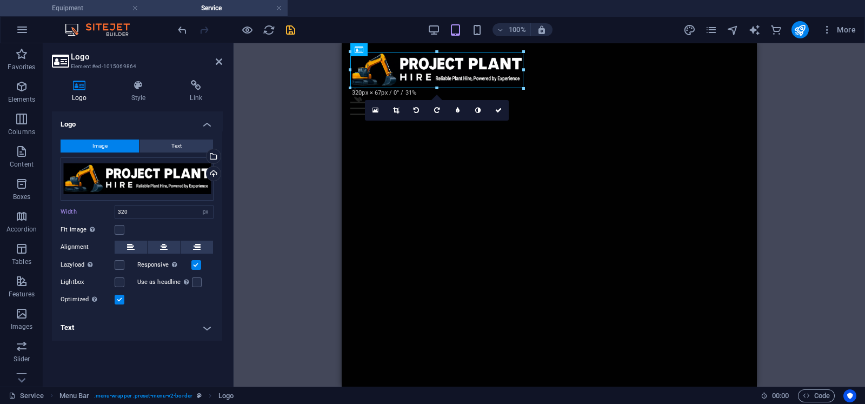
click at [94, 8] on h4 "Equipment" at bounding box center [72, 8] width 144 height 12
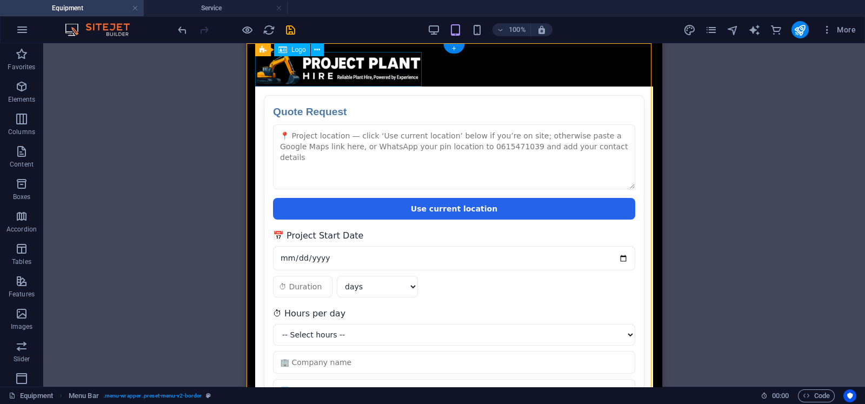
click at [385, 68] on div at bounding box center [454, 69] width 398 height 35
click at [409, 44] on div "Equipment About Services Contact Quote Request Quote Request Use current locati…" at bounding box center [454, 350] width 415 height 614
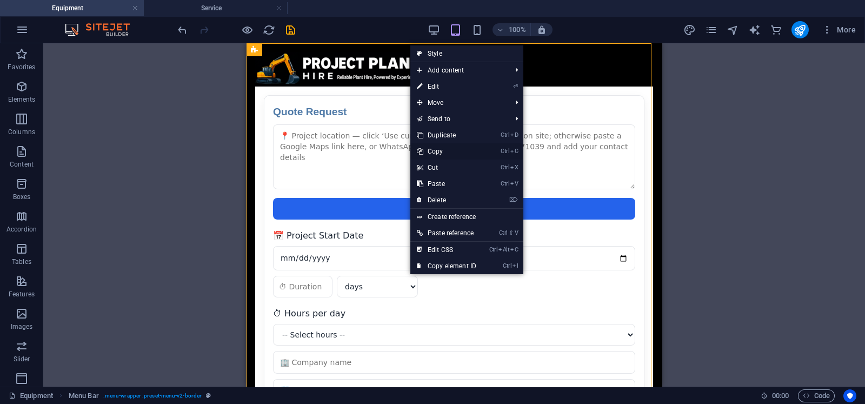
drag, startPoint x: 428, startPoint y: 155, endPoint x: 183, endPoint y: 112, distance: 249.3
click at [429, 155] on link "Ctrl C Copy" at bounding box center [446, 151] width 72 height 16
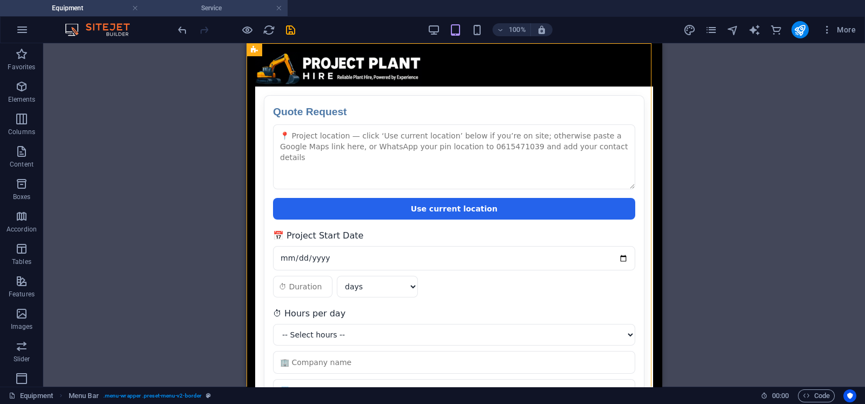
click at [203, 8] on h4 "Service" at bounding box center [216, 8] width 144 height 12
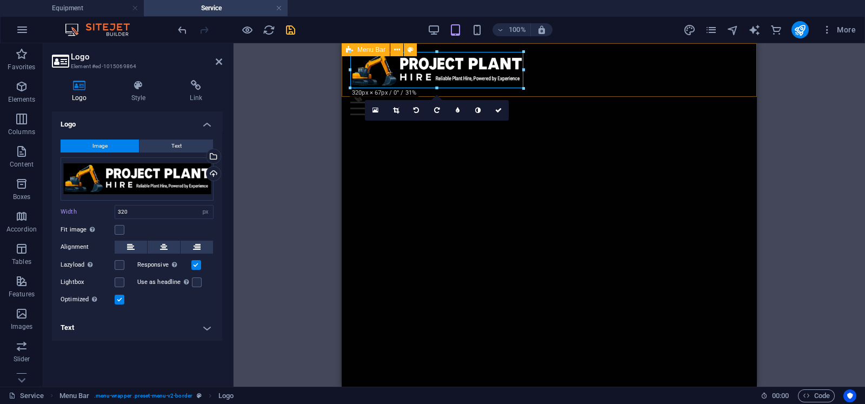
click at [611, 45] on div "Menu Home About Service Contact" at bounding box center [549, 83] width 415 height 81
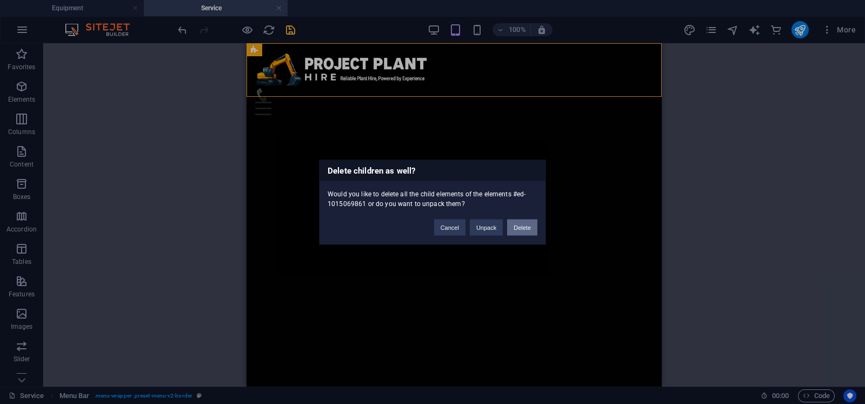
click at [518, 221] on button "Delete" at bounding box center [522, 227] width 30 height 16
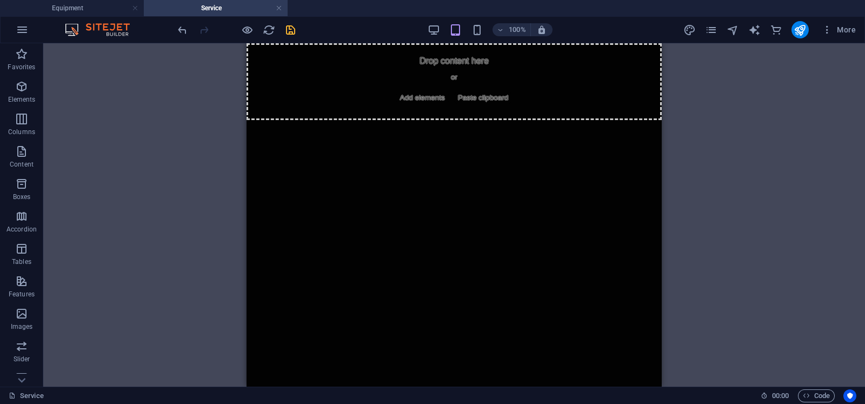
drag, startPoint x: 288, startPoint y: 171, endPoint x: 569, endPoint y: 174, distance: 281.8
click at [569, 120] on html "Skip to main content Drop content here or Add elements Paste clipboard" at bounding box center [454, 81] width 415 height 77
click at [105, 14] on li "Equipment" at bounding box center [72, 8] width 144 height 16
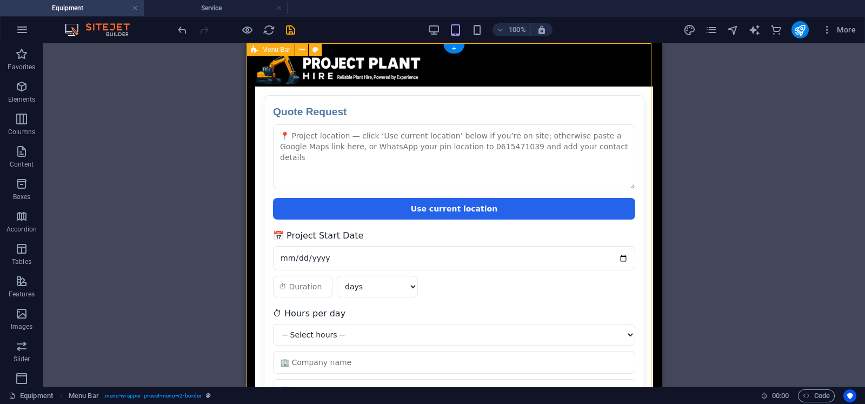
click at [335, 44] on div "Equipment About Services Contact Quote Request Quote Request Use current locati…" at bounding box center [454, 350] width 415 height 614
click at [306, 43] on button at bounding box center [301, 49] width 13 height 13
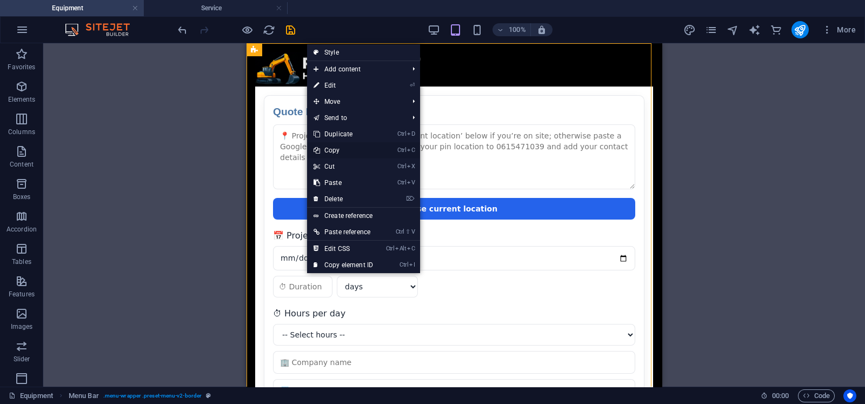
click at [343, 147] on link "Ctrl C Copy" at bounding box center [343, 150] width 72 height 16
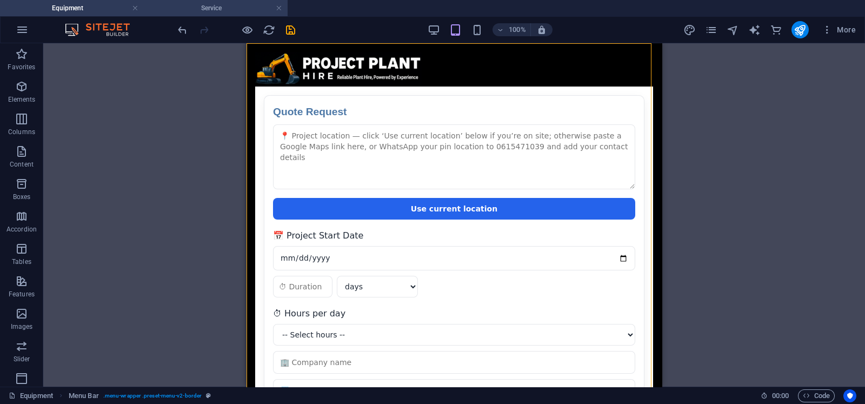
click at [217, 6] on h4 "Service" at bounding box center [216, 8] width 144 height 12
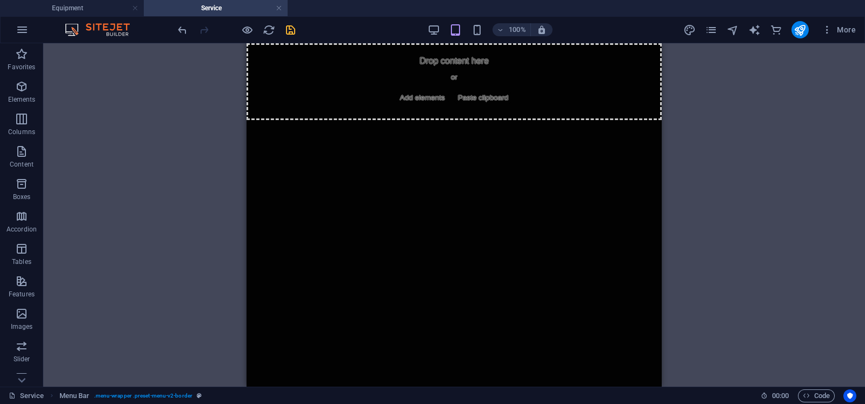
drag, startPoint x: 412, startPoint y: 141, endPoint x: 374, endPoint y: 169, distance: 47.3
click at [374, 120] on html "Skip to main content Drop content here or Add elements Paste clipboard" at bounding box center [454, 81] width 415 height 77
click at [394, 120] on html "Skip to main content Drop content here or Add elements Paste clipboard" at bounding box center [454, 81] width 415 height 77
drag, startPoint x: 396, startPoint y: 198, endPoint x: 349, endPoint y: 206, distance: 47.7
click at [349, 120] on html "Skip to main content Drop content here or Add elements Paste clipboard" at bounding box center [454, 81] width 415 height 77
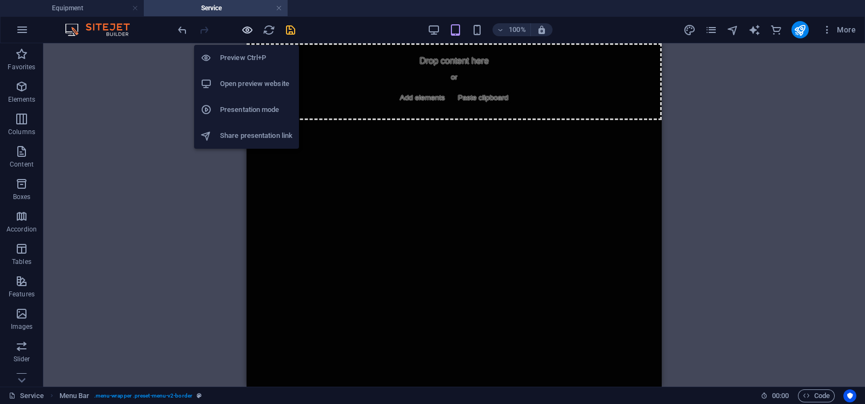
click at [247, 30] on icon "button" at bounding box center [247, 30] width 12 height 12
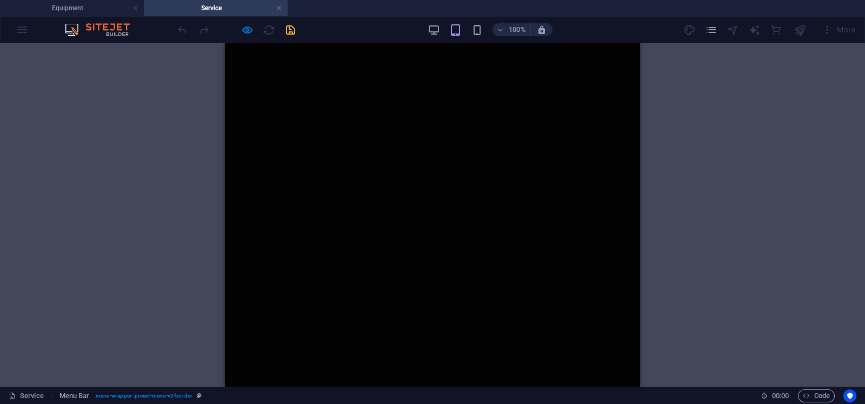
click at [436, 43] on html "Skip to main content Drop content here or Add elements Paste clipboard" at bounding box center [432, 43] width 415 height 0
drag, startPoint x: 211, startPoint y: 101, endPoint x: 46, endPoint y: 6, distance: 190.6
click at [84, 5] on h4 "Equipment" at bounding box center [72, 8] width 144 height 12
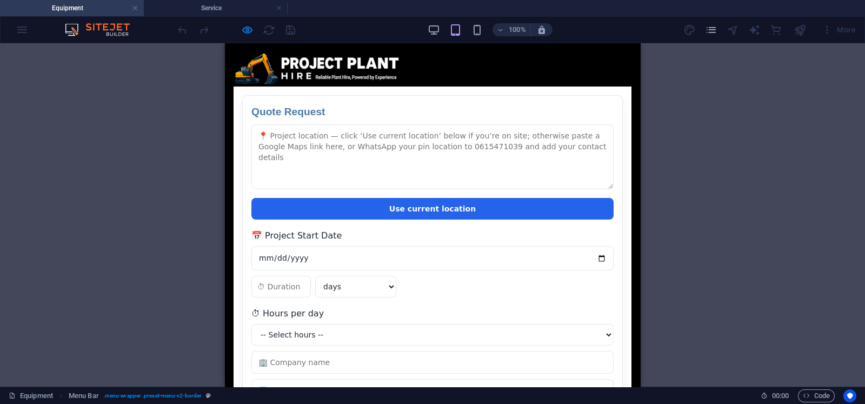
click at [516, 69] on div "Equipment About Services Contact Quote Request Quote Request Use current locati…" at bounding box center [432, 343] width 415 height 600
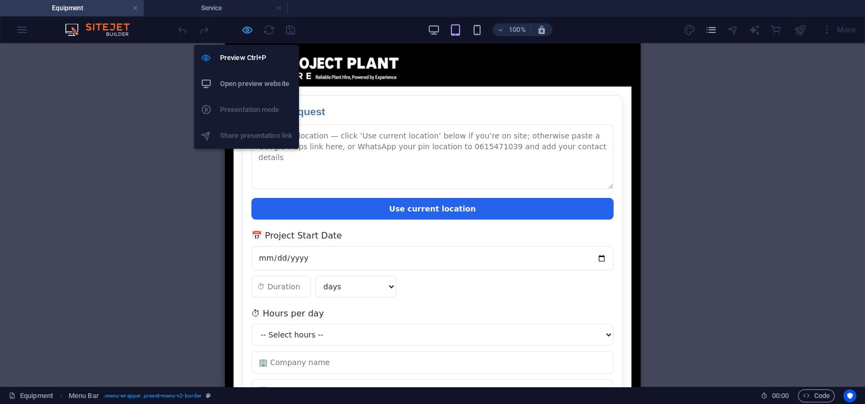
click at [247, 28] on icon "button" at bounding box center [247, 30] width 12 height 12
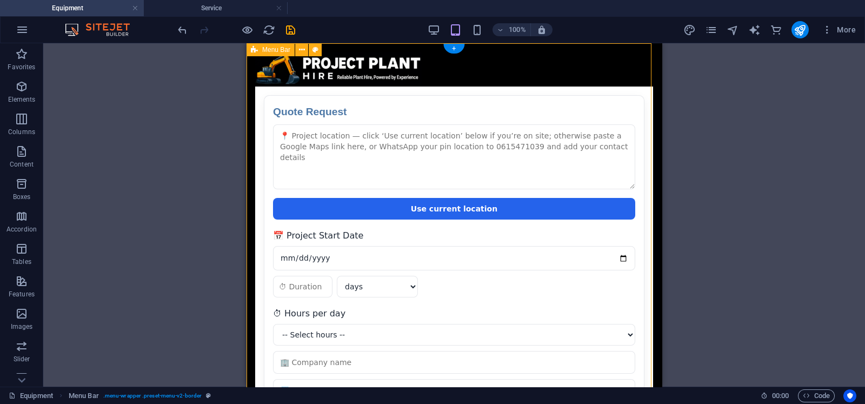
click at [340, 43] on div "Equipment About Services Contact Quote Request Quote Request Use current locati…" at bounding box center [454, 350] width 415 height 614
click at [350, 44] on div "Equipment About Services Contact Quote Request Quote Request Use current locati…" at bounding box center [454, 350] width 415 height 614
click at [300, 50] on icon at bounding box center [302, 49] width 6 height 11
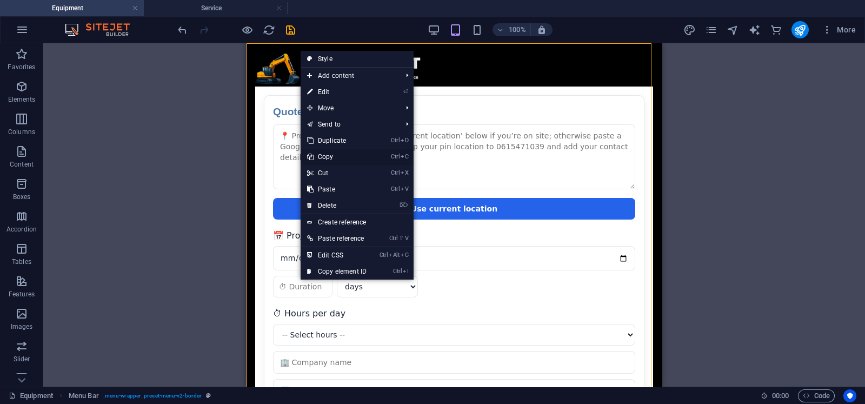
click at [333, 155] on link "Ctrl C Copy" at bounding box center [337, 157] width 72 height 16
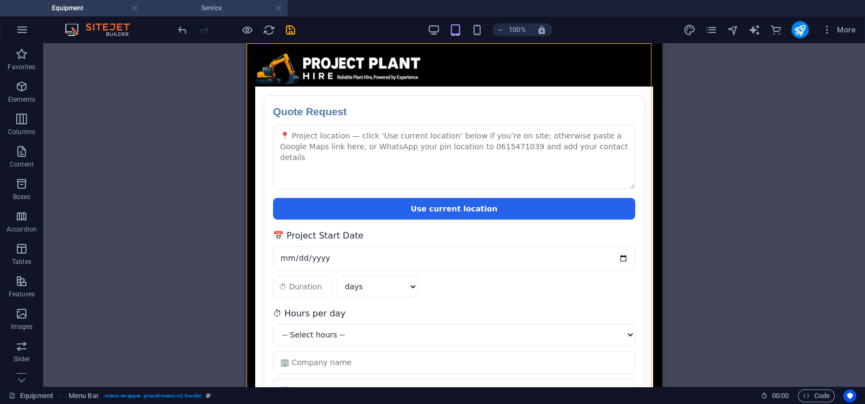
click at [227, 2] on h4 "Service" at bounding box center [216, 8] width 144 height 12
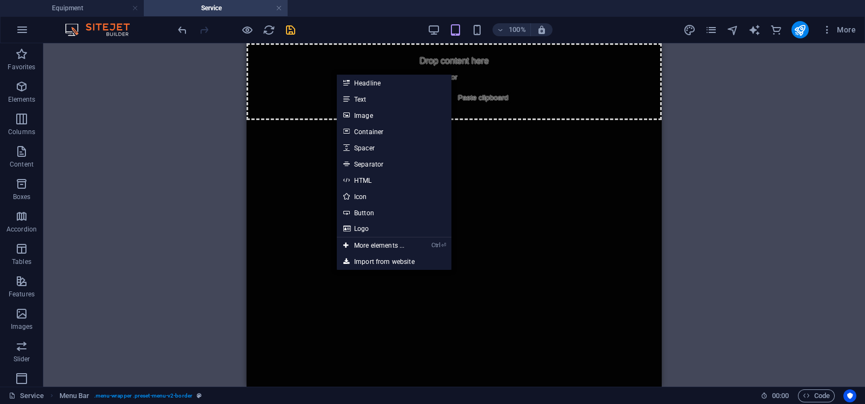
click at [292, 120] on html "Skip to main content Drop content here or Add elements Paste clipboard" at bounding box center [454, 81] width 415 height 77
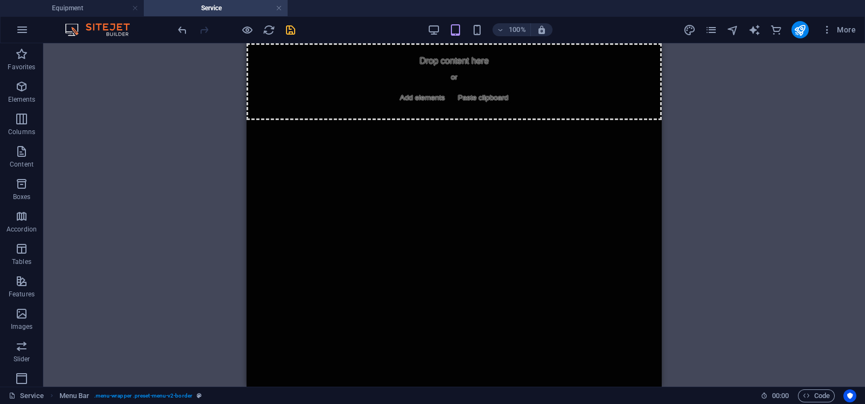
drag, startPoint x: 300, startPoint y: 145, endPoint x: 289, endPoint y: 170, distance: 27.6
click at [285, 120] on html "Skip to main content Drop content here or Add elements Paste clipboard" at bounding box center [454, 81] width 415 height 77
click at [324, 120] on html "Skip to main content Drop content here or Add elements Paste clipboard" at bounding box center [454, 81] width 415 height 77
click at [295, 29] on icon "save" at bounding box center [290, 30] width 12 height 12
click at [339, 120] on html "Skip to main content Drop content here or Add elements Paste clipboard" at bounding box center [454, 81] width 415 height 77
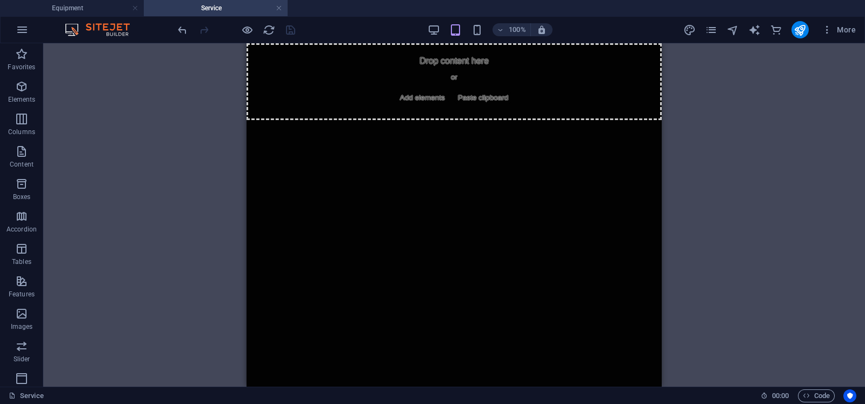
drag, startPoint x: 339, startPoint y: 164, endPoint x: 320, endPoint y: 169, distance: 19.0
click at [320, 120] on html "Skip to main content Drop content here or Add elements Paste clipboard" at bounding box center [454, 81] width 415 height 77
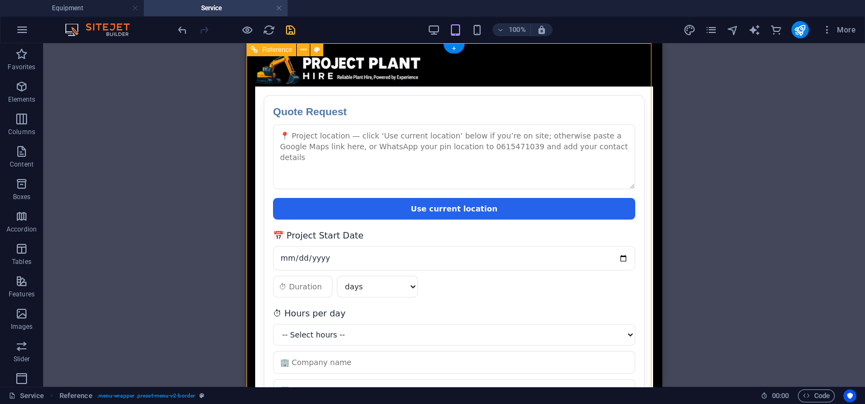
click at [551, 100] on div "Quote Request Quote Request Use current location 📅 Project Start Date days week…" at bounding box center [454, 354] width 398 height 535
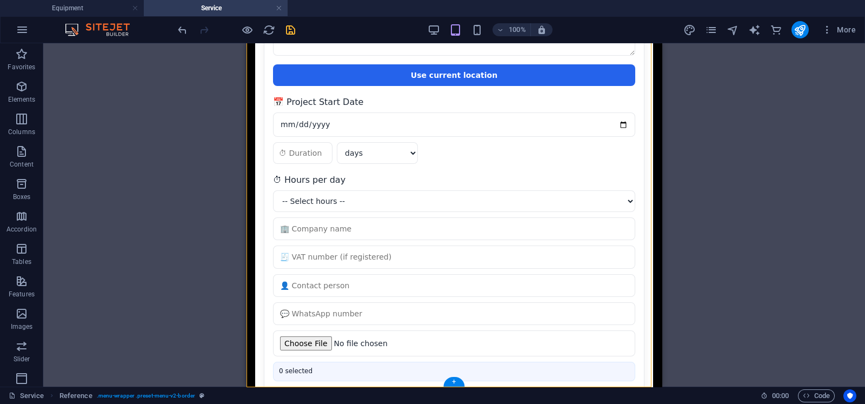
scroll to position [256, 0]
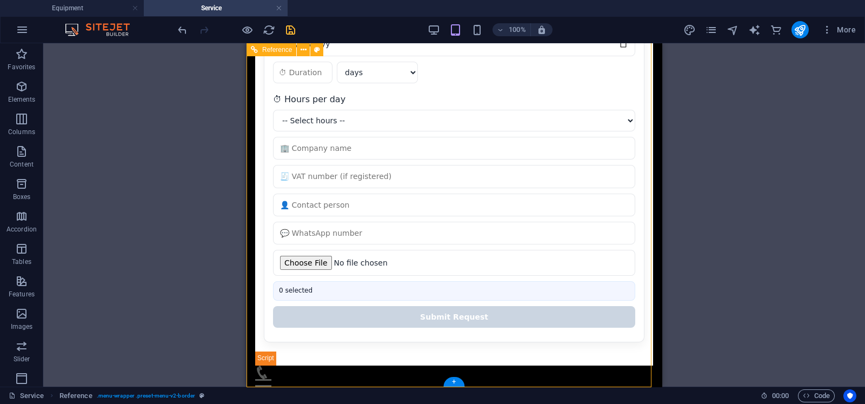
click at [317, 340] on div "Quote Request Quote Request Use current location 📅 Project Start Date days week…" at bounding box center [454, 97] width 398 height 535
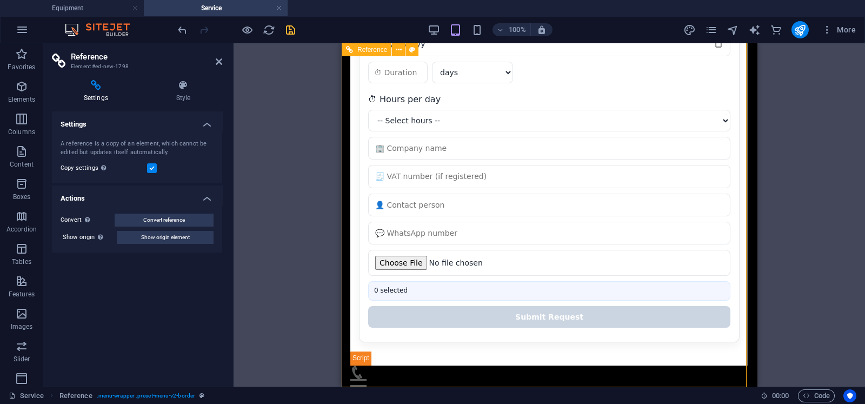
click at [398, 339] on div "Quote Request Quote Request Use current location 📅 Project Start Date days week…" at bounding box center [549, 97] width 398 height 535
